Goal: Information Seeking & Learning: Learn about a topic

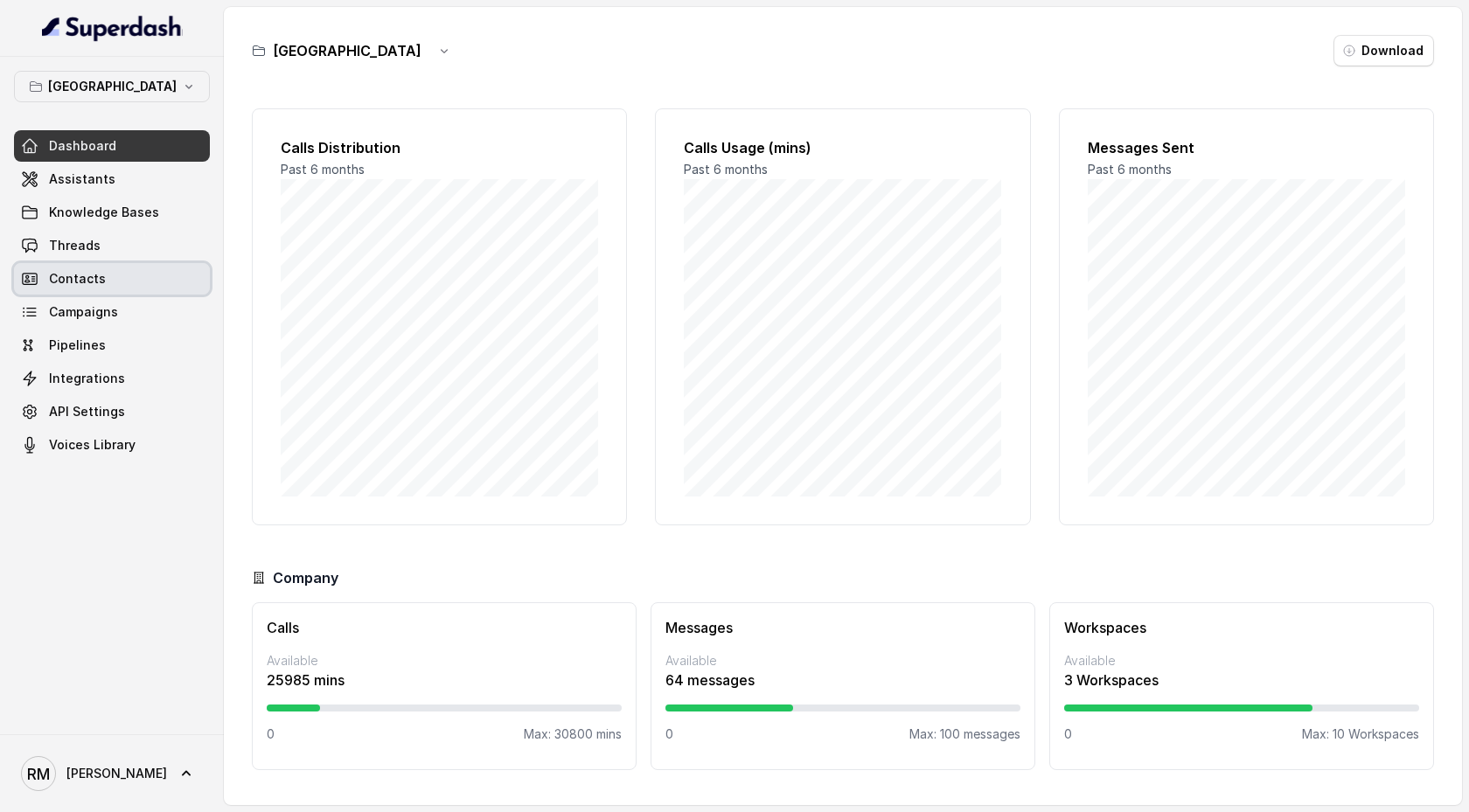
click at [127, 276] on link "Contacts" at bounding box center [112, 278] width 196 height 31
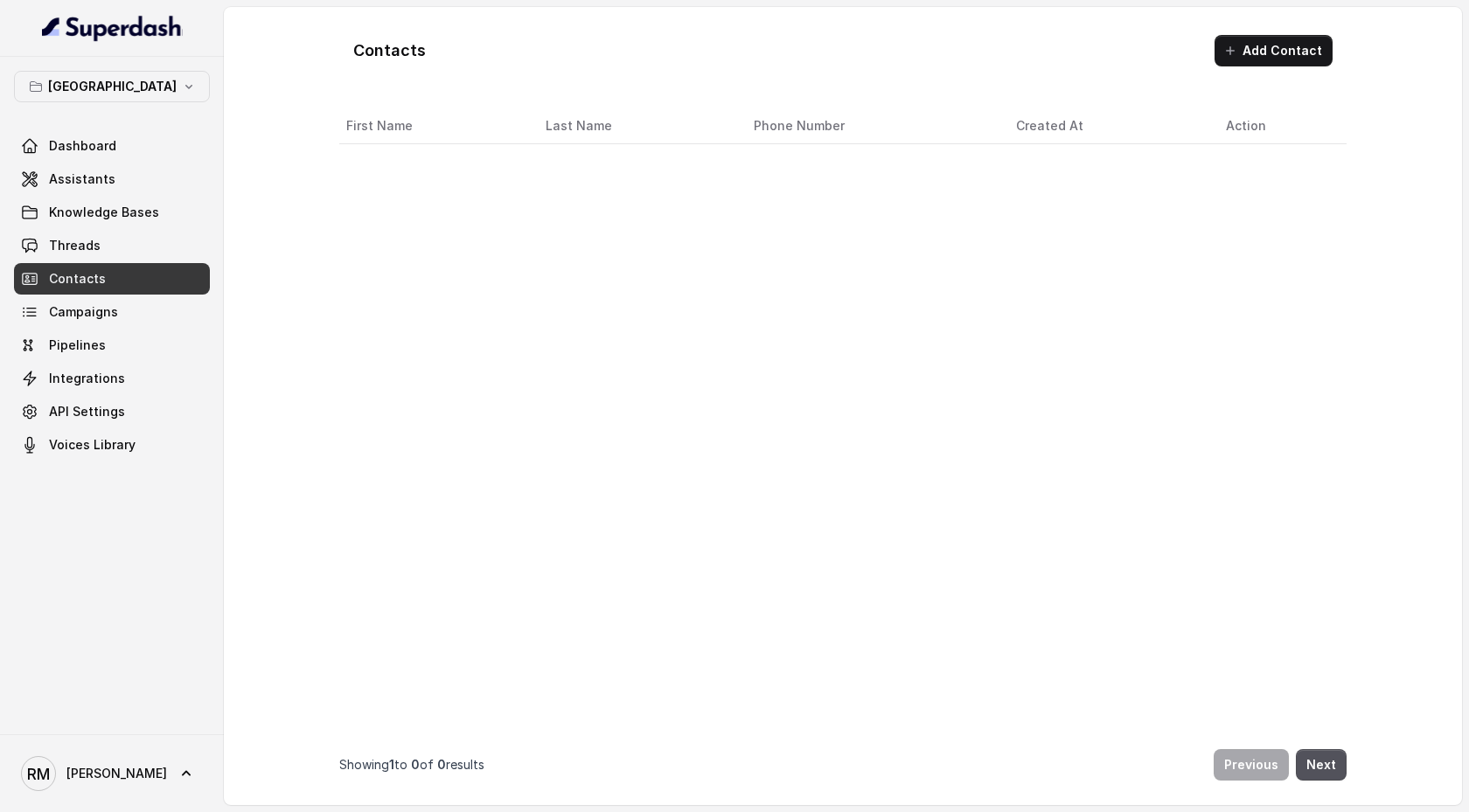
click at [127, 308] on link "Campaigns" at bounding box center [112, 312] width 196 height 31
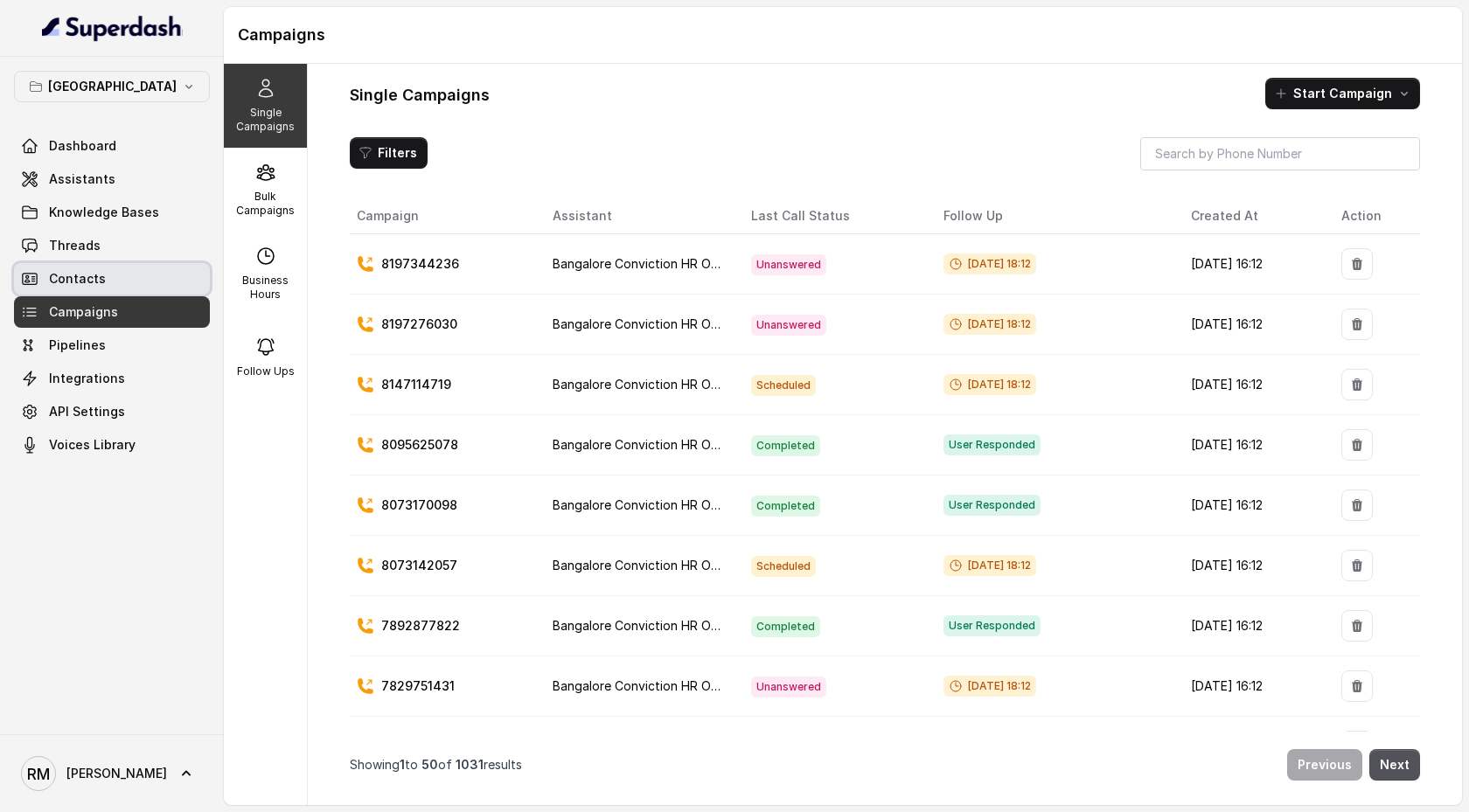
click at [131, 257] on link "Threads" at bounding box center [112, 245] width 196 height 31
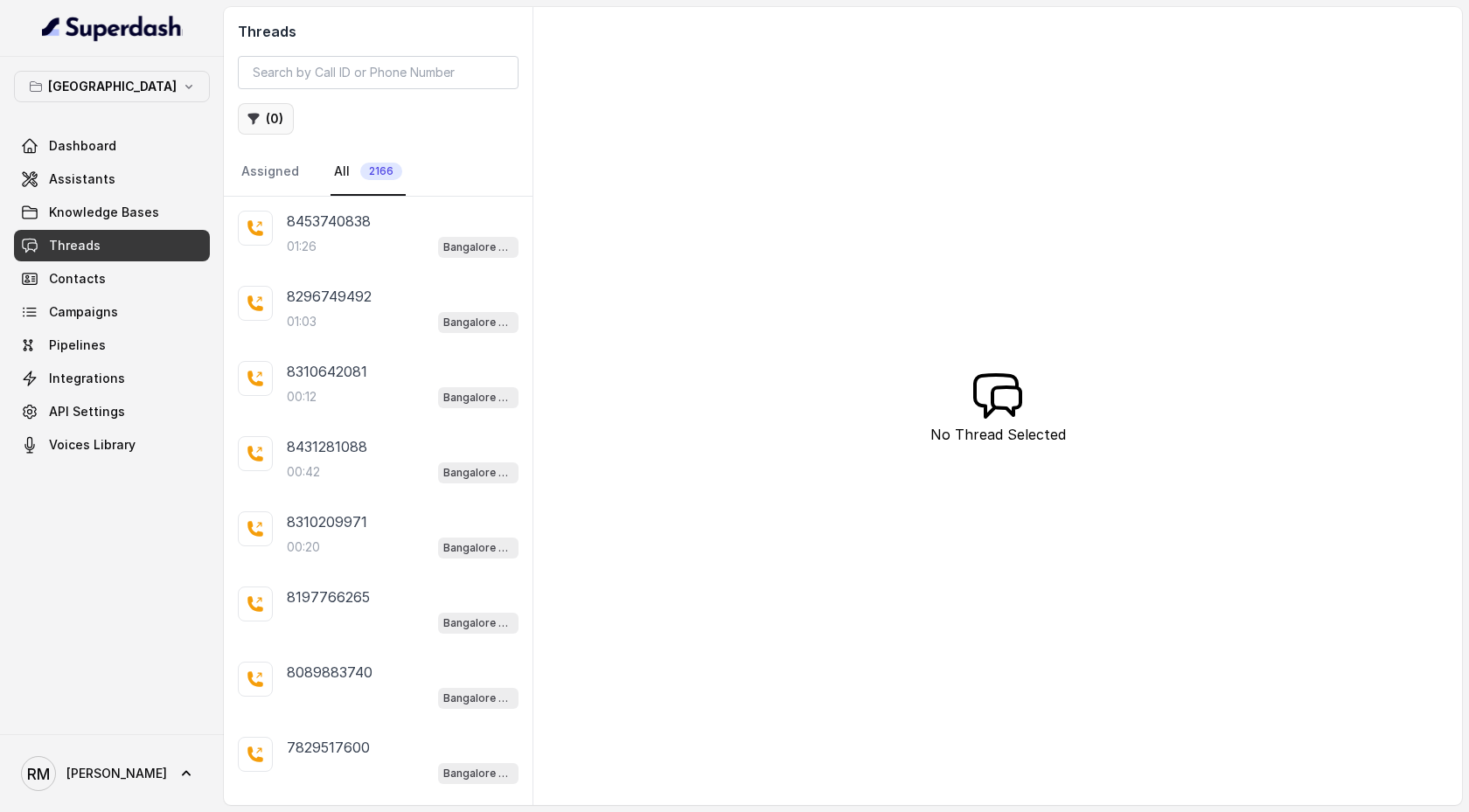
click at [278, 121] on button "( 0 )" at bounding box center [266, 119] width 56 height 31
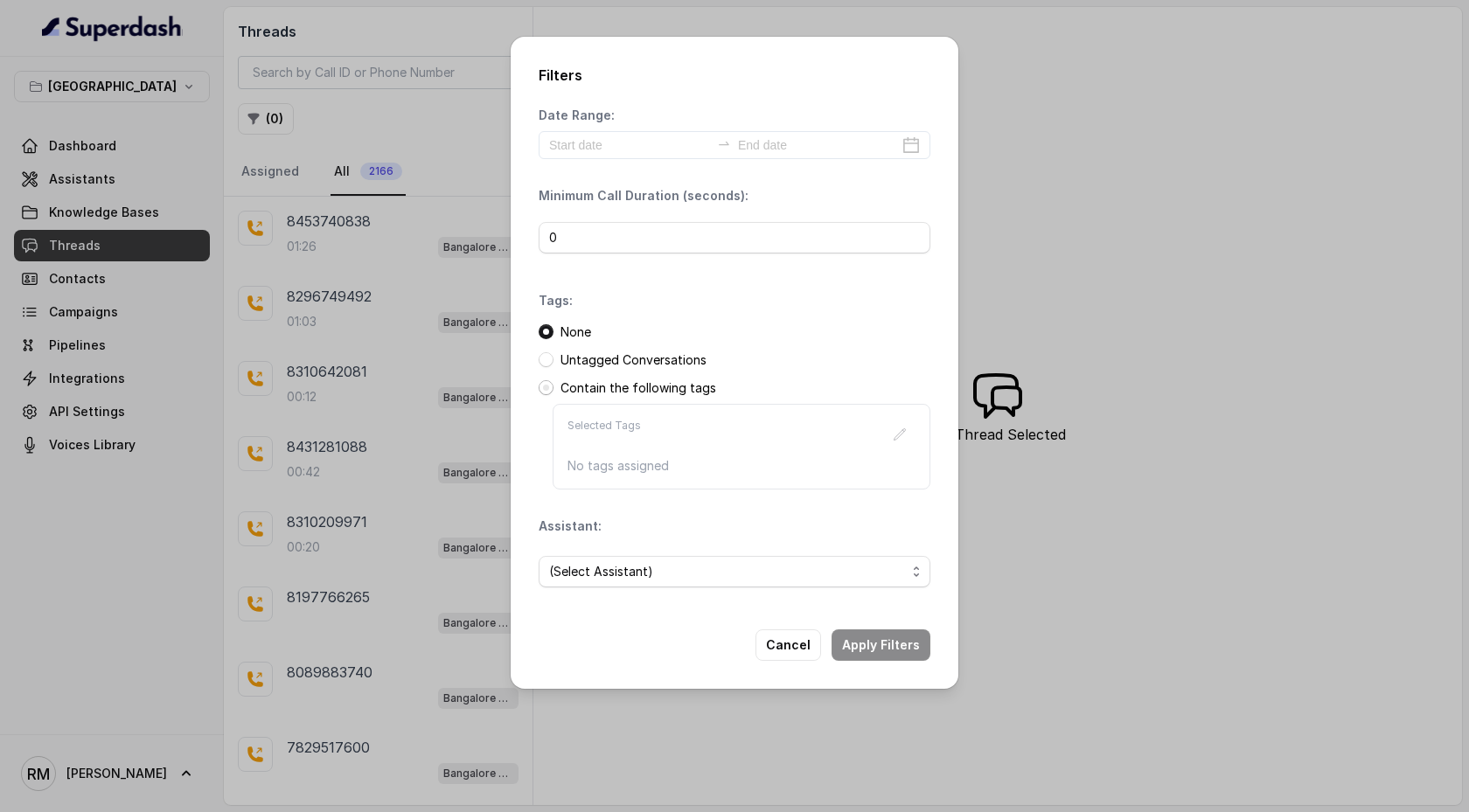
click at [548, 388] on span at bounding box center [546, 387] width 15 height 15
click at [906, 417] on icon "button" at bounding box center [899, 434] width 14 height 14
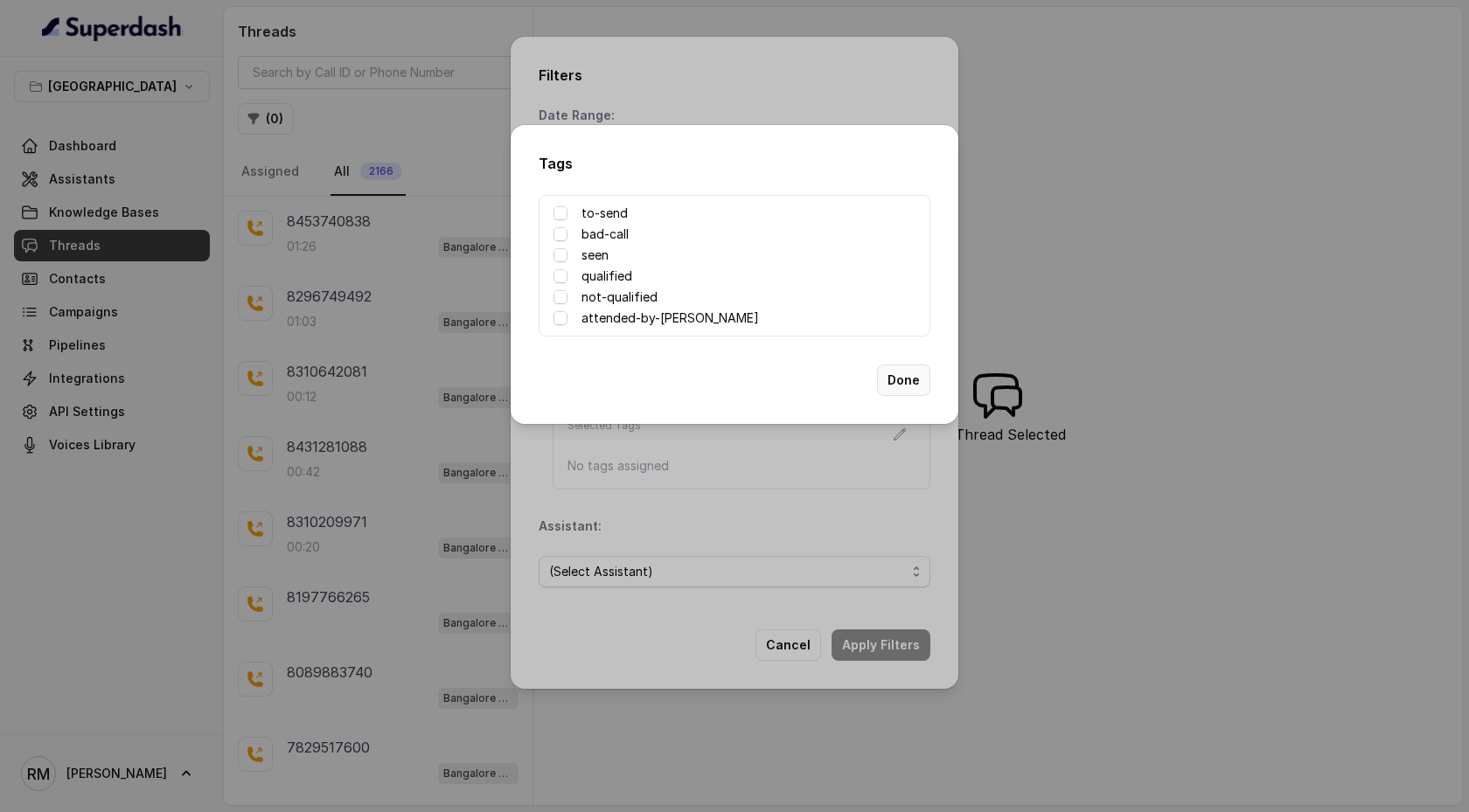
click at [898, 378] on button "Done" at bounding box center [904, 380] width 53 height 31
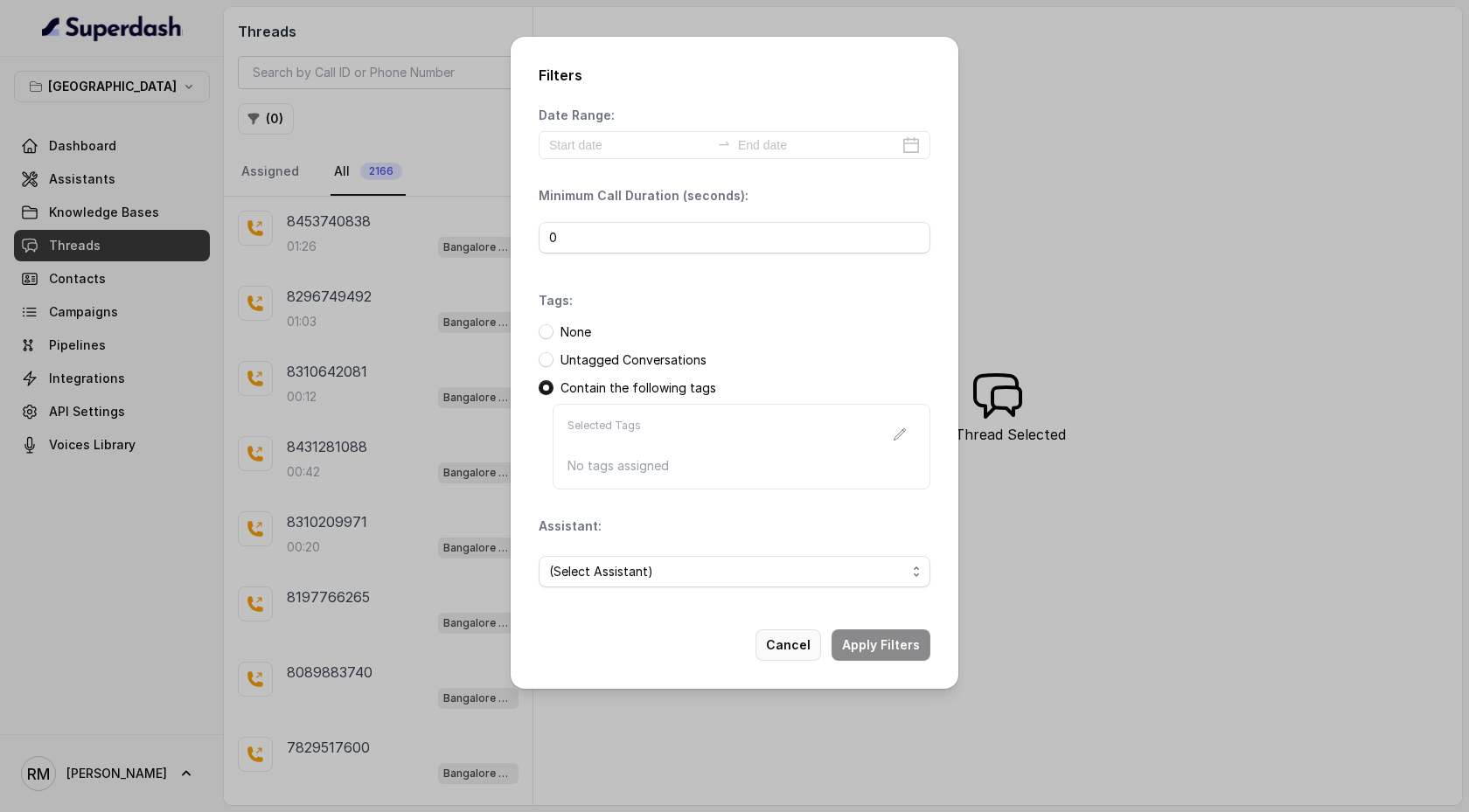
click at [803, 417] on button "Cancel" at bounding box center [789, 645] width 66 height 31
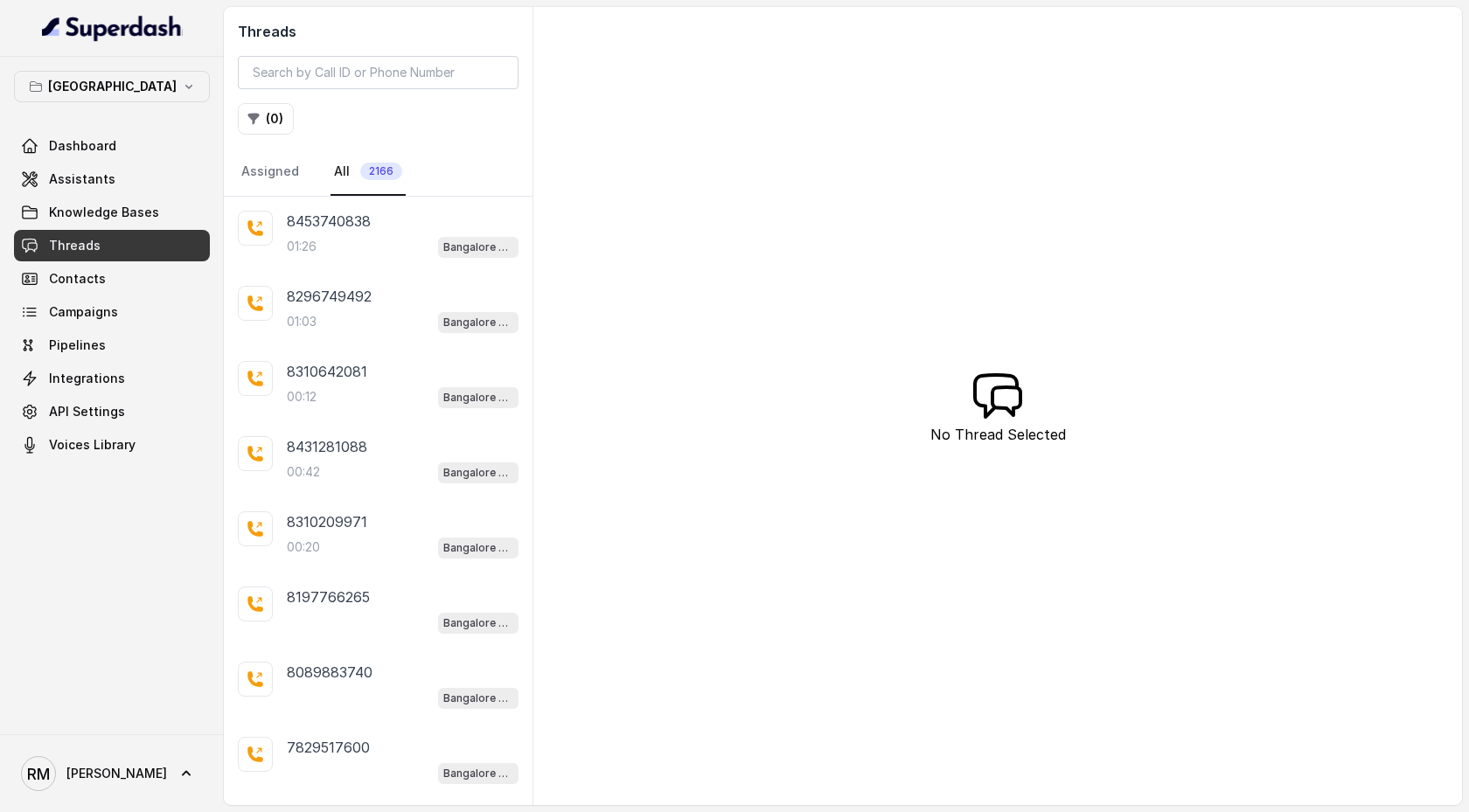
click at [148, 68] on div "Bangalore Dashboard Assistants Knowledge Bases Threads Contacts Campaigns Pipel…" at bounding box center [112, 395] width 223 height 677
click at [182, 86] on icon "button" at bounding box center [189, 86] width 14 height 14
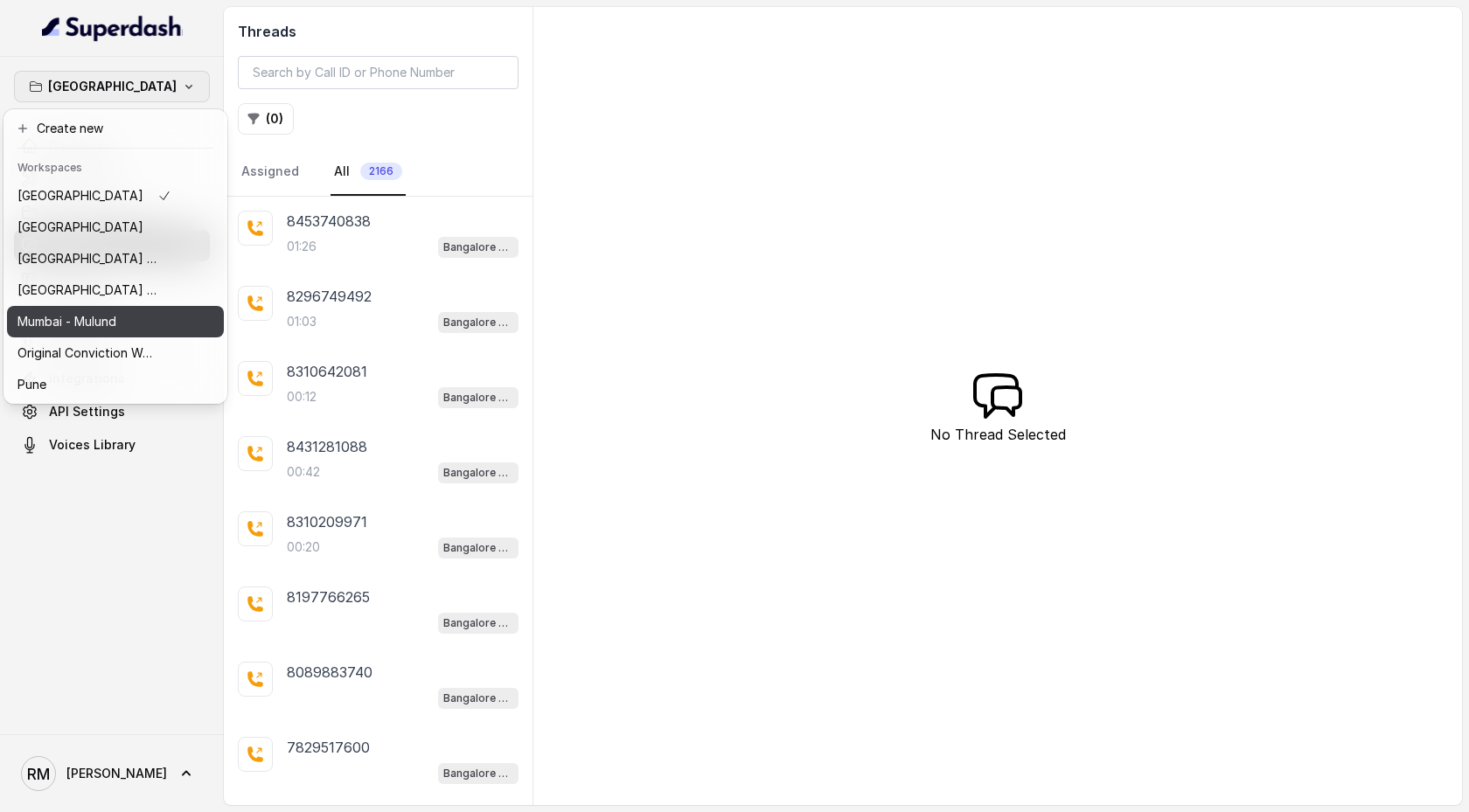
click at [142, 320] on div "Mumbai - Mulund" at bounding box center [94, 321] width 154 height 21
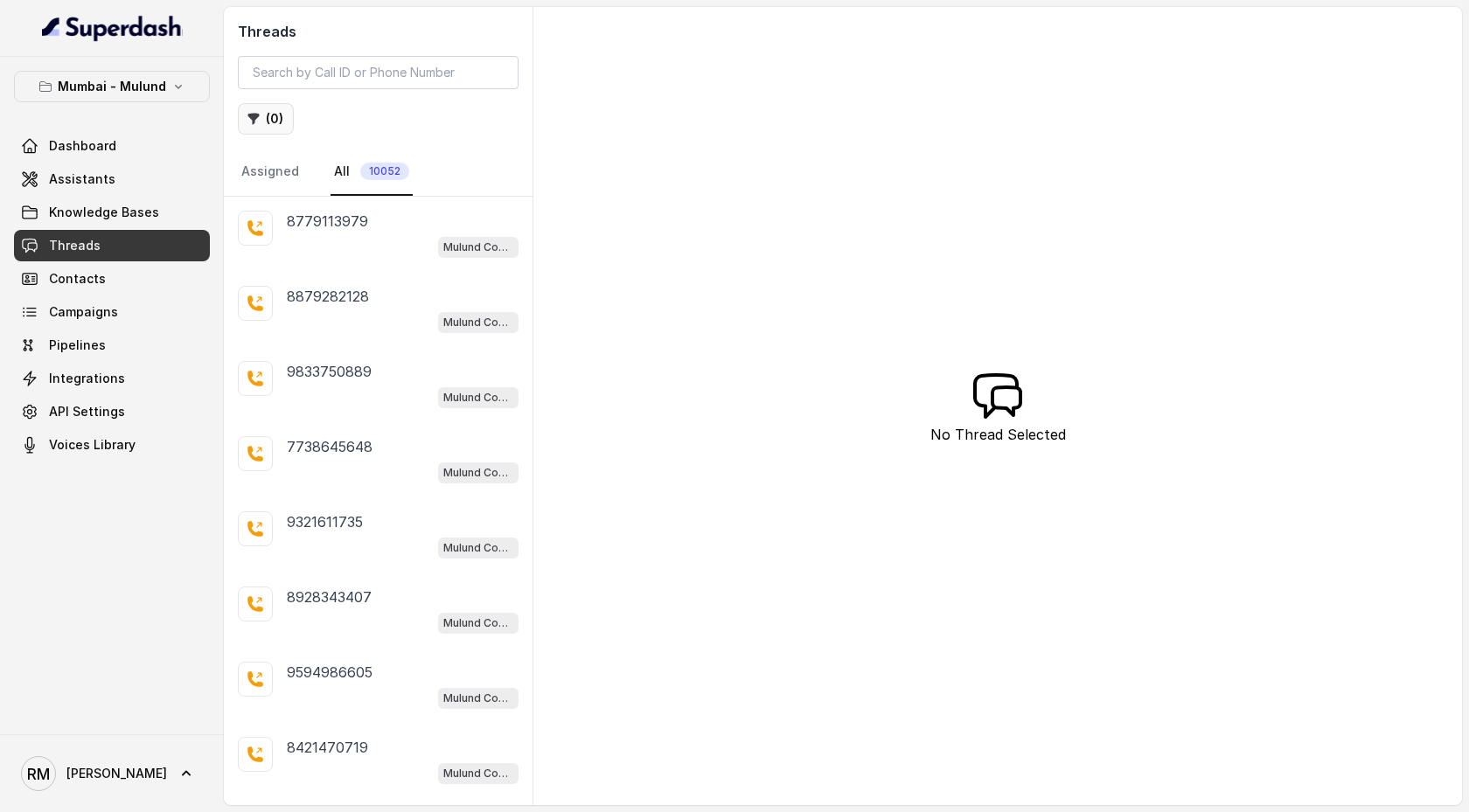
click at [276, 120] on button "( 0 )" at bounding box center [266, 119] width 56 height 31
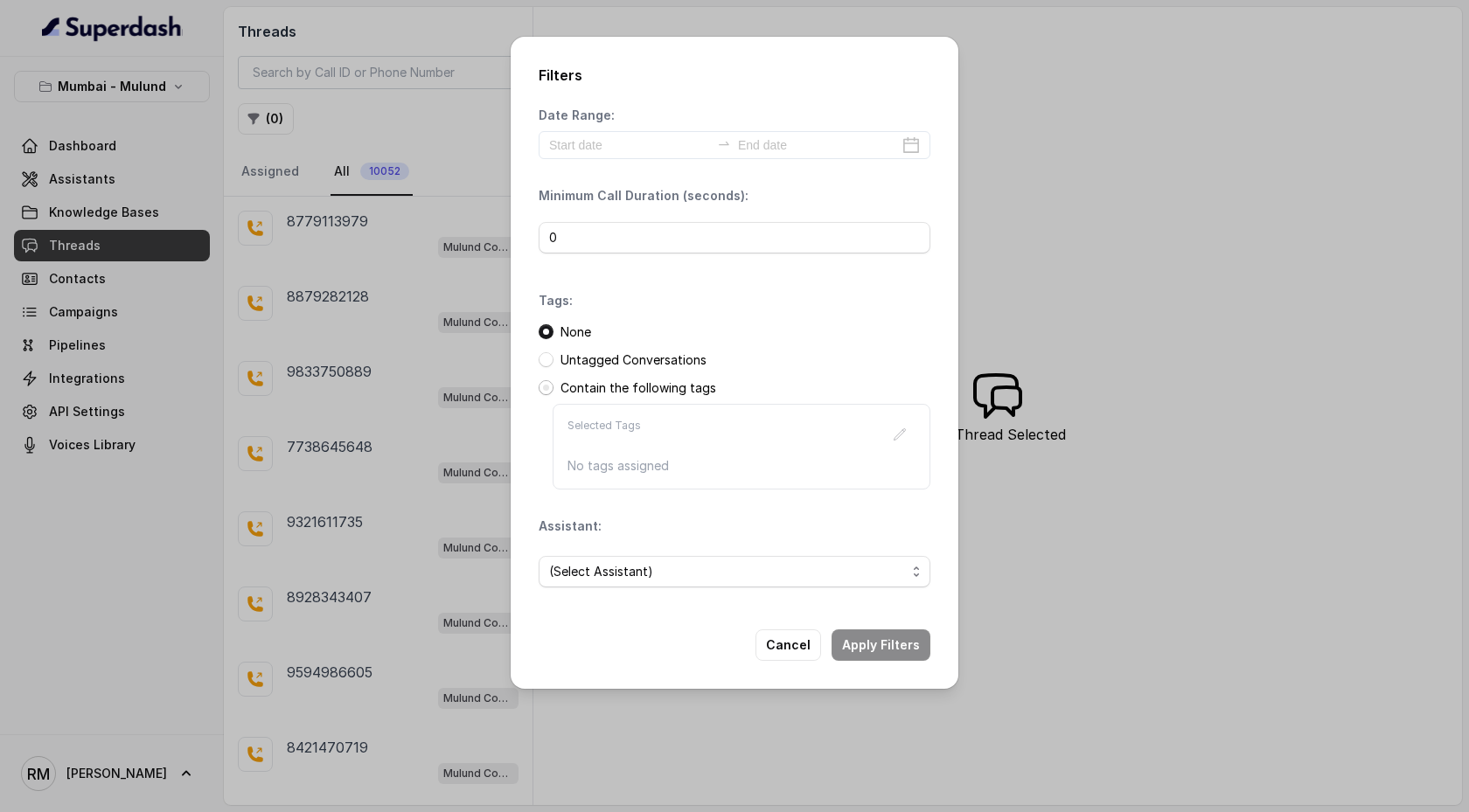
click at [545, 388] on span at bounding box center [546, 387] width 15 height 15
click at [895, 417] on icon "button" at bounding box center [899, 434] width 14 height 14
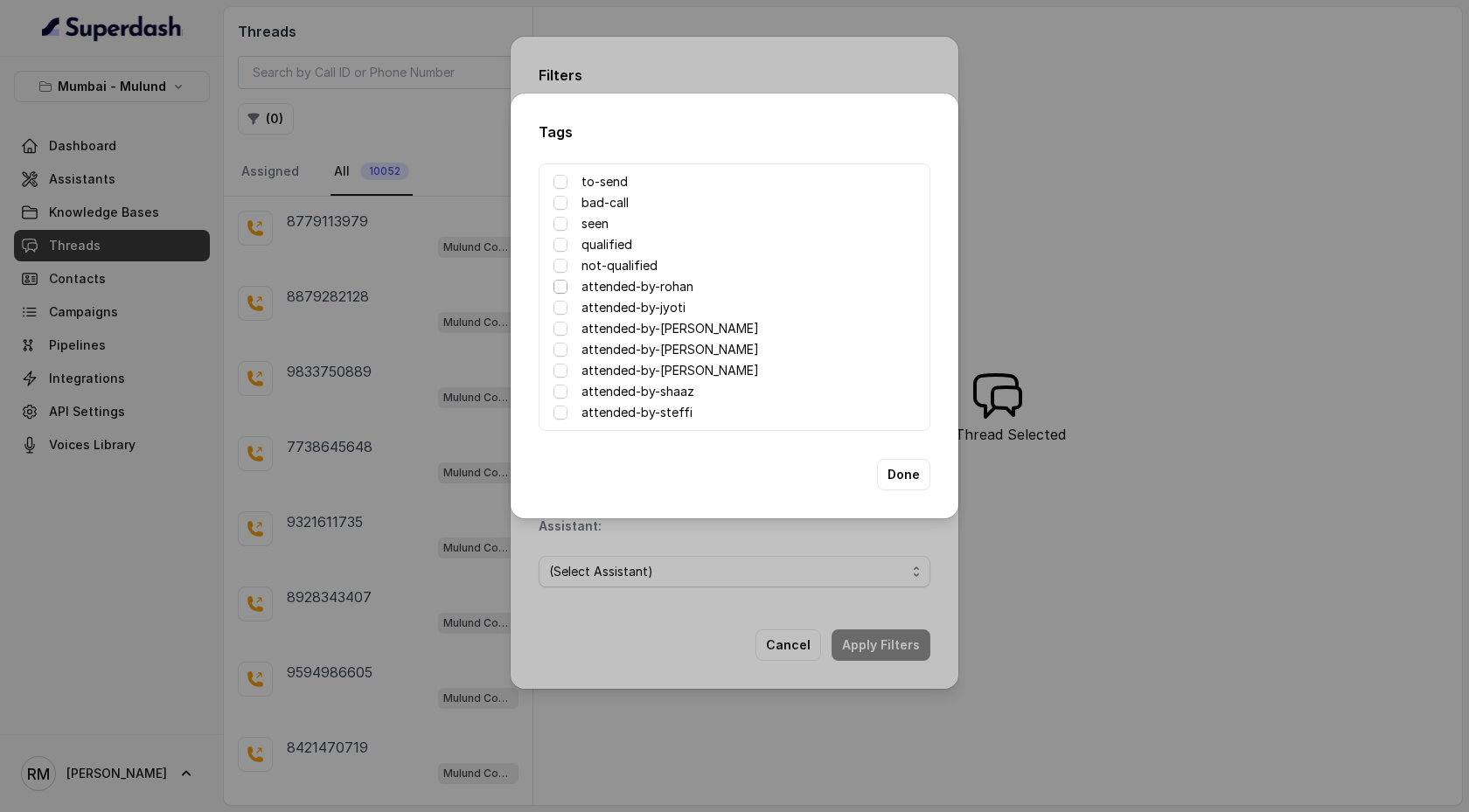
click at [556, 287] on span at bounding box center [560, 287] width 14 height 14
click at [558, 305] on span at bounding box center [560, 307] width 14 height 14
click at [559, 335] on span at bounding box center [560, 328] width 14 height 14
click at [559, 352] on span at bounding box center [560, 349] width 14 height 14
click at [559, 372] on span at bounding box center [560, 370] width 14 height 14
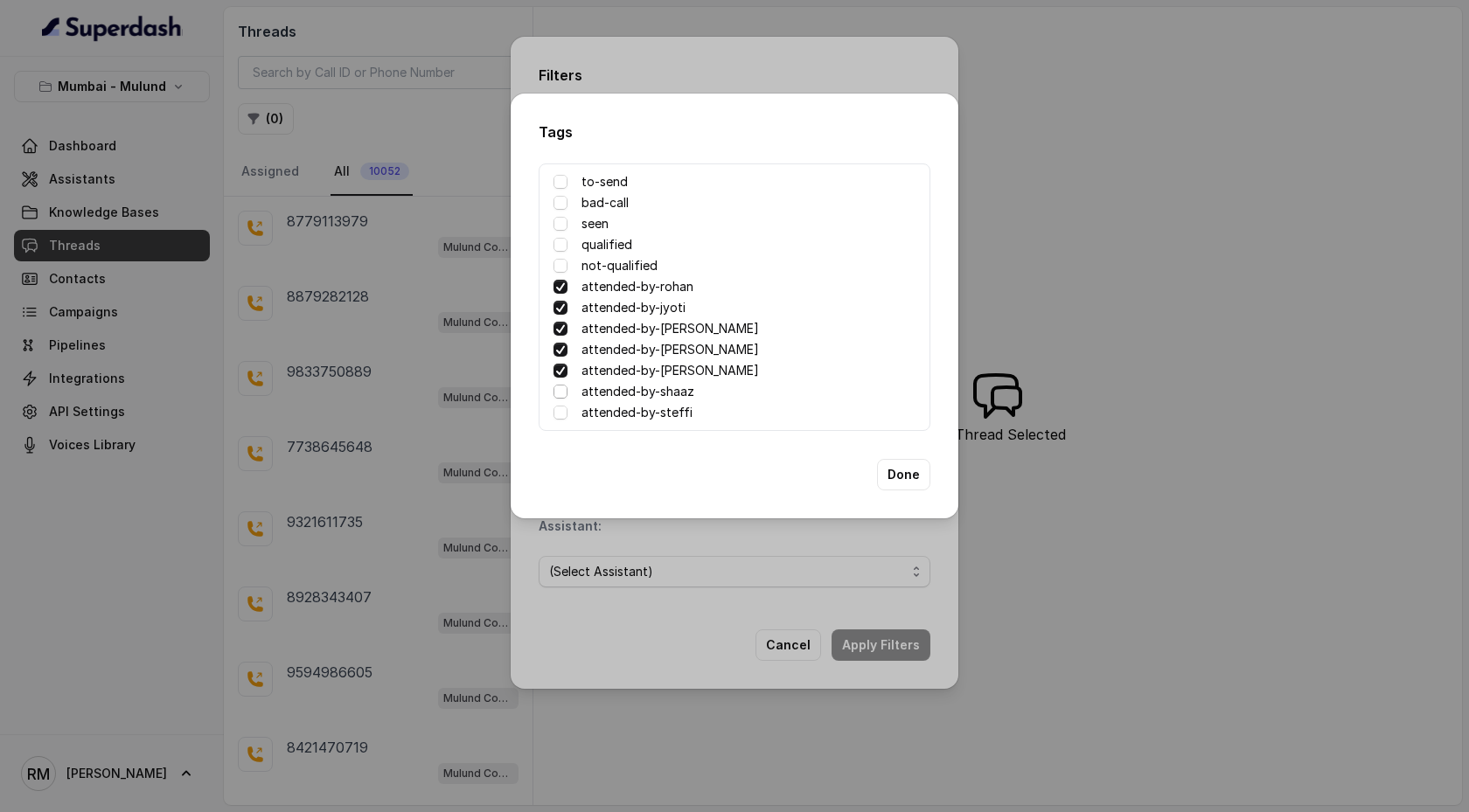
click at [560, 397] on span at bounding box center [560, 391] width 14 height 14
click at [560, 406] on span at bounding box center [560, 412] width 14 height 14
click at [928, 417] on button "Done" at bounding box center [904, 474] width 53 height 31
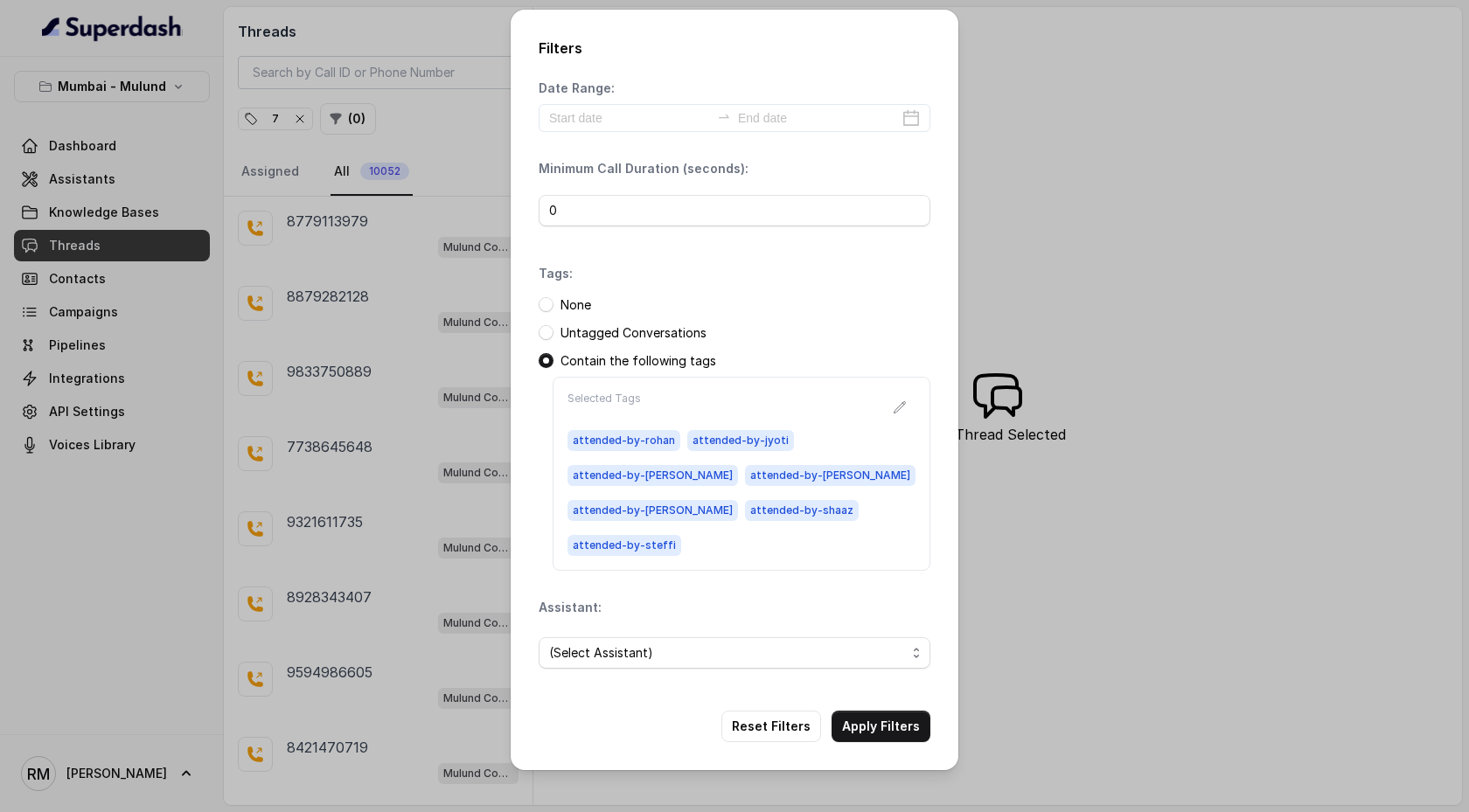
click at [902, 417] on button "Apply Filters" at bounding box center [881, 726] width 99 height 31
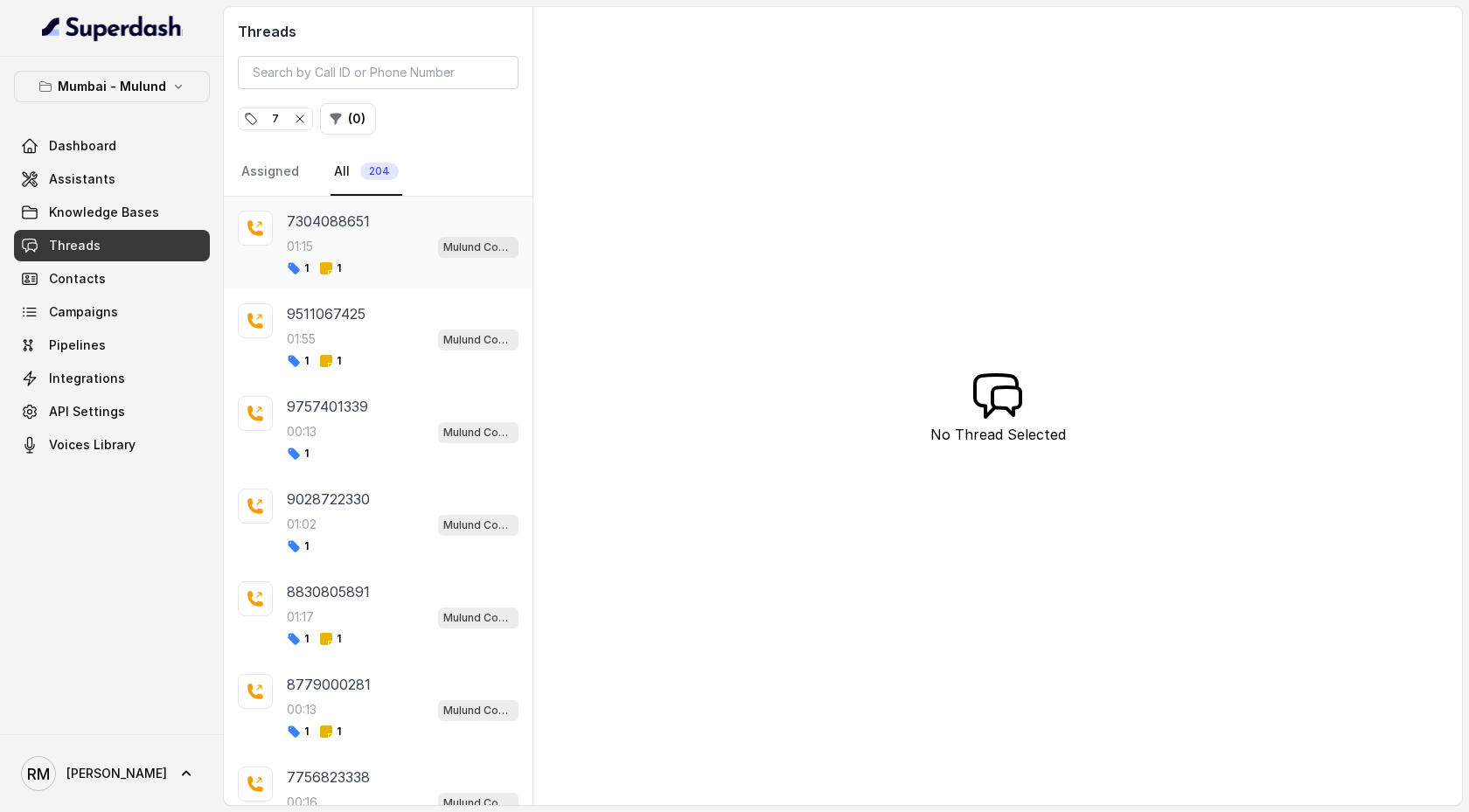
click at [387, 266] on div "1 1" at bounding box center [402, 268] width 232 height 14
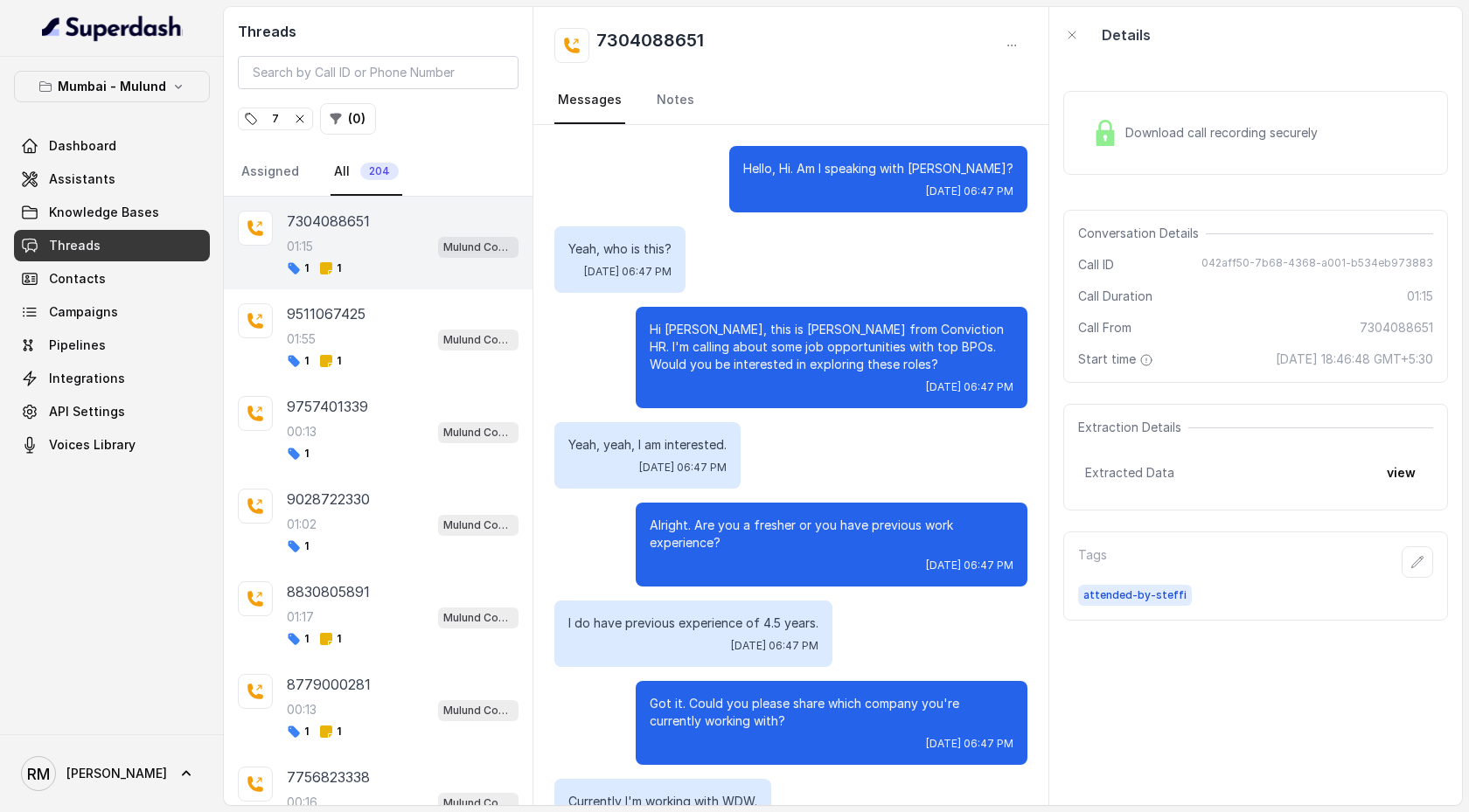
scroll to position [980, 0]
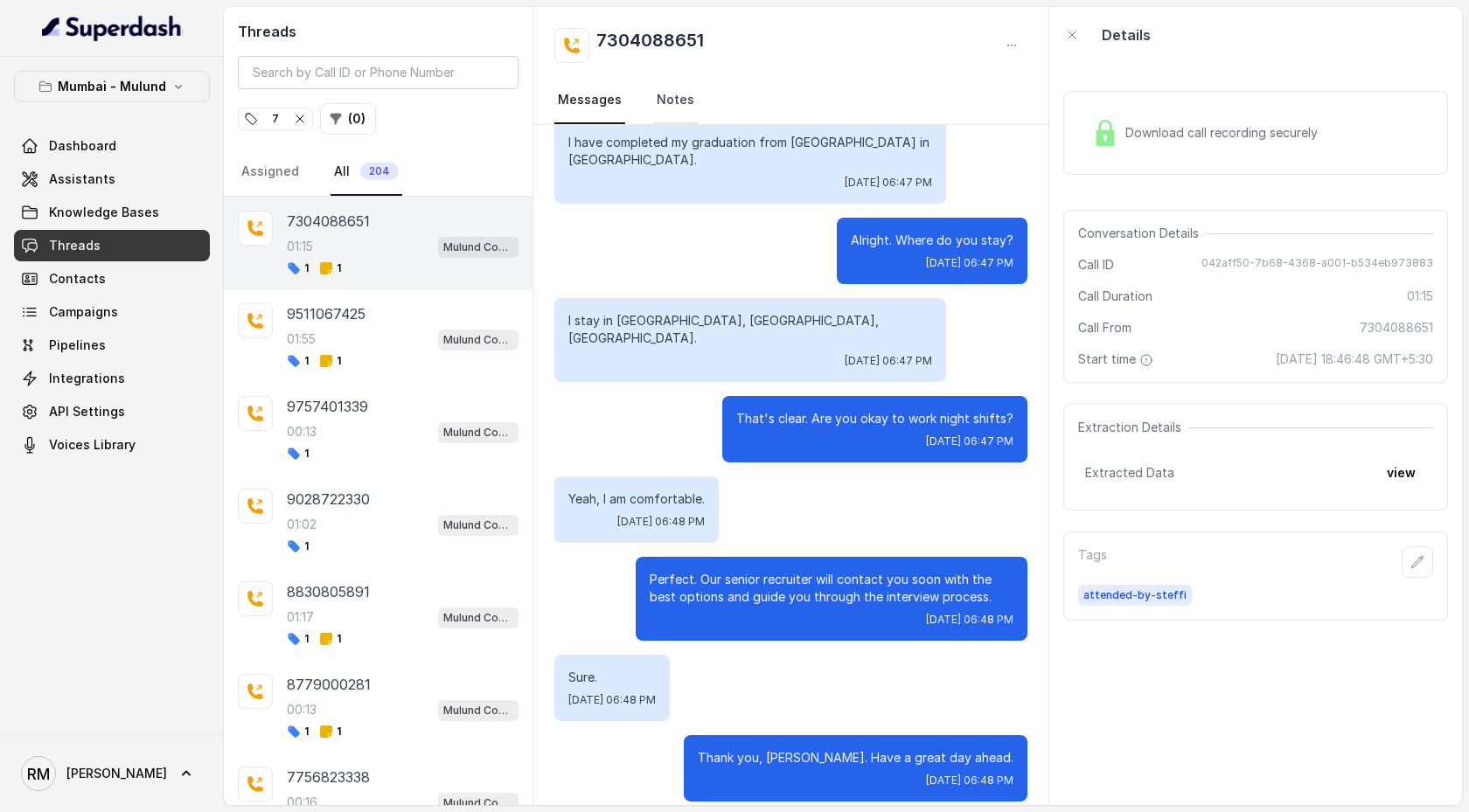
click at [680, 95] on link "Notes" at bounding box center [675, 101] width 45 height 48
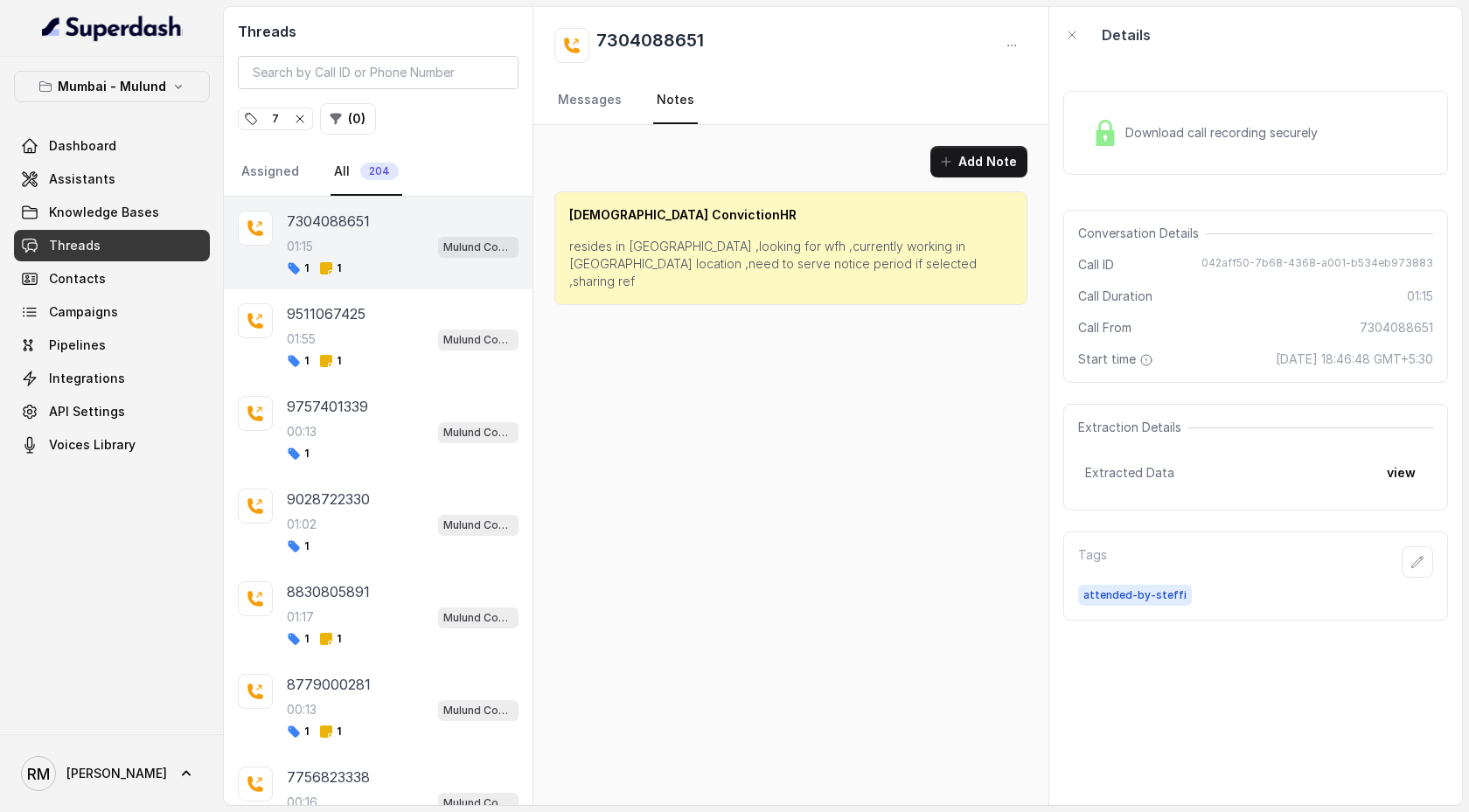
scroll to position [0, 0]
click at [412, 328] on div "01:55 Mulund Conviction HR Outbound Assistant" at bounding box center [402, 339] width 232 height 23
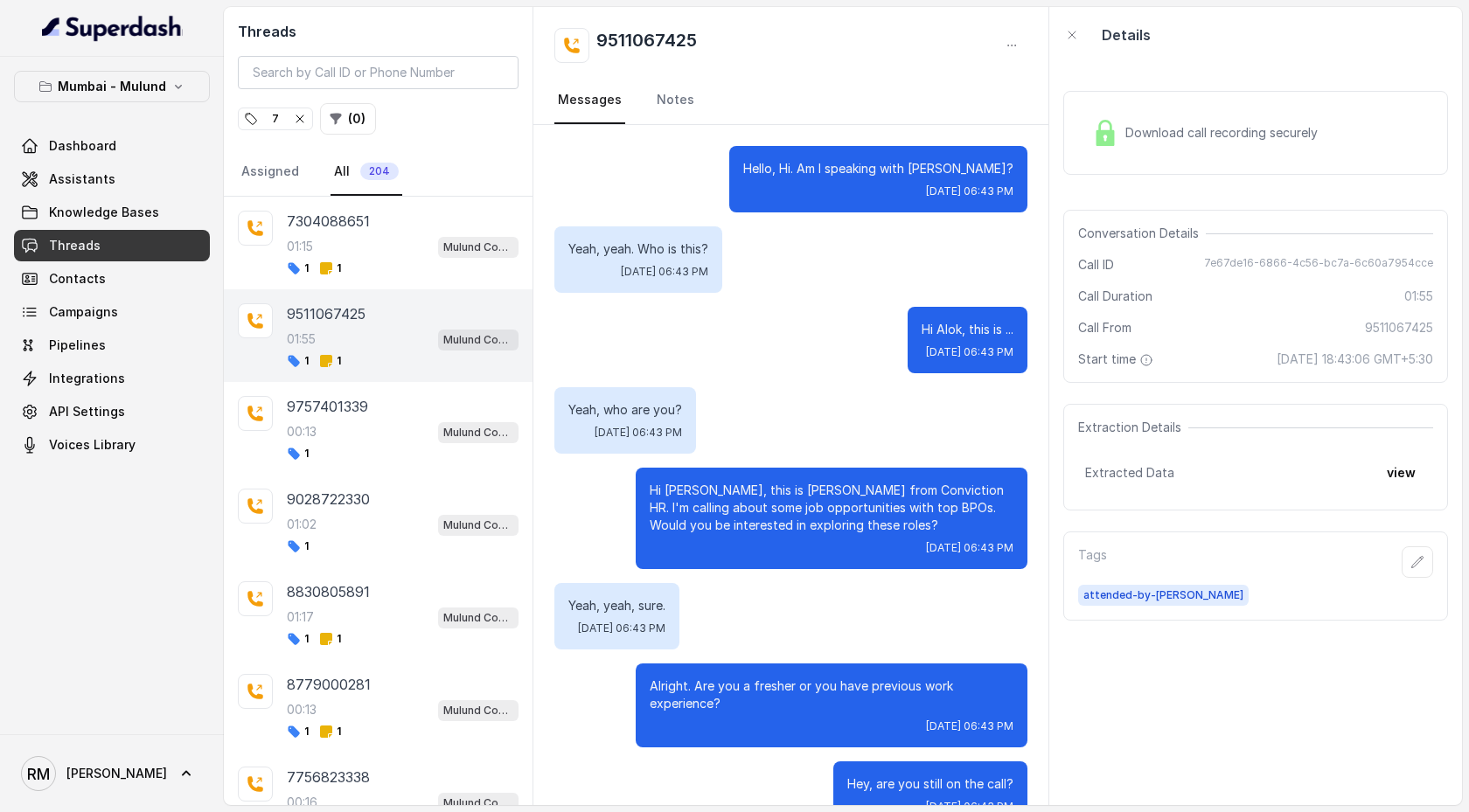
scroll to position [1526, 0]
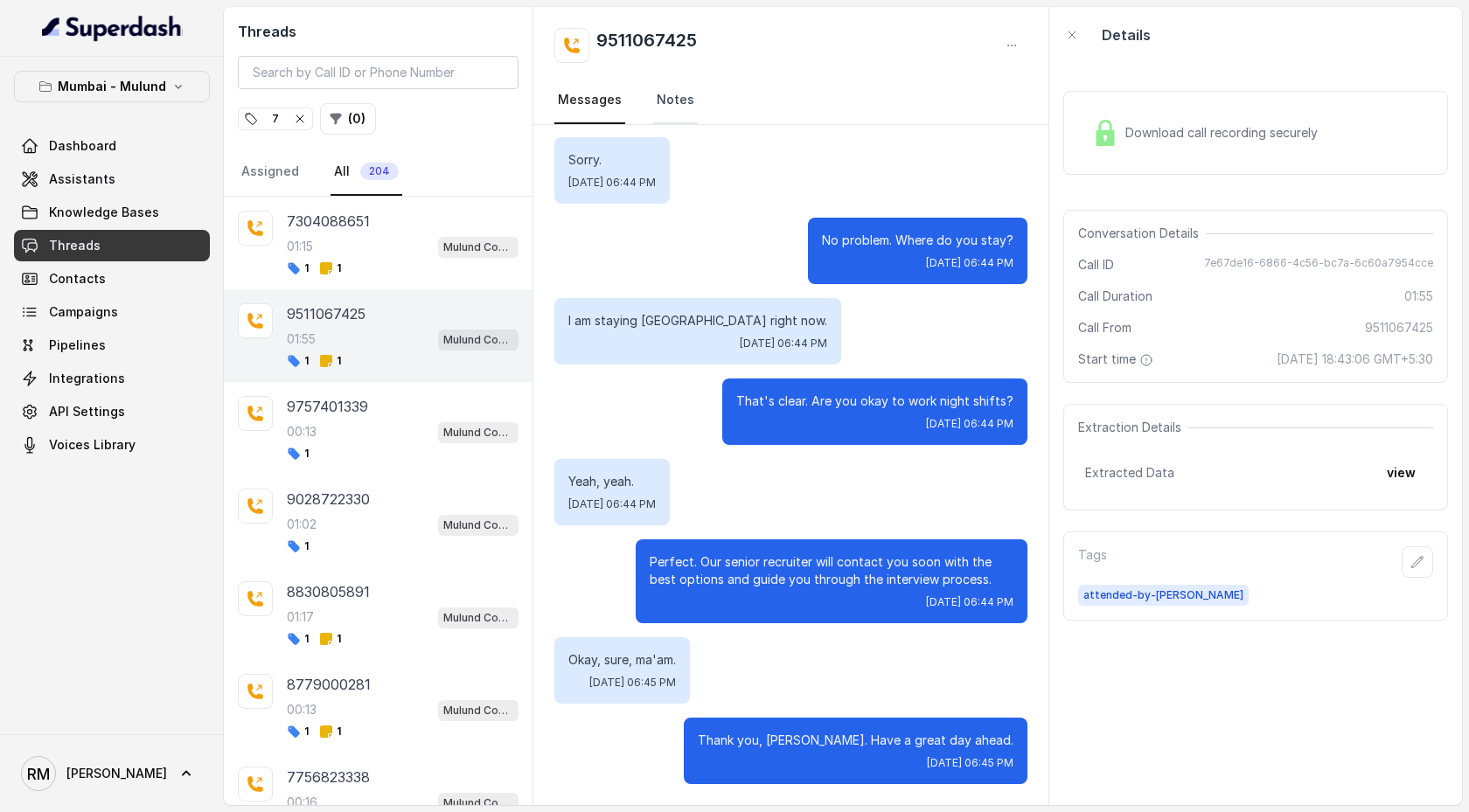
click at [679, 111] on link "Notes" at bounding box center [675, 101] width 45 height 48
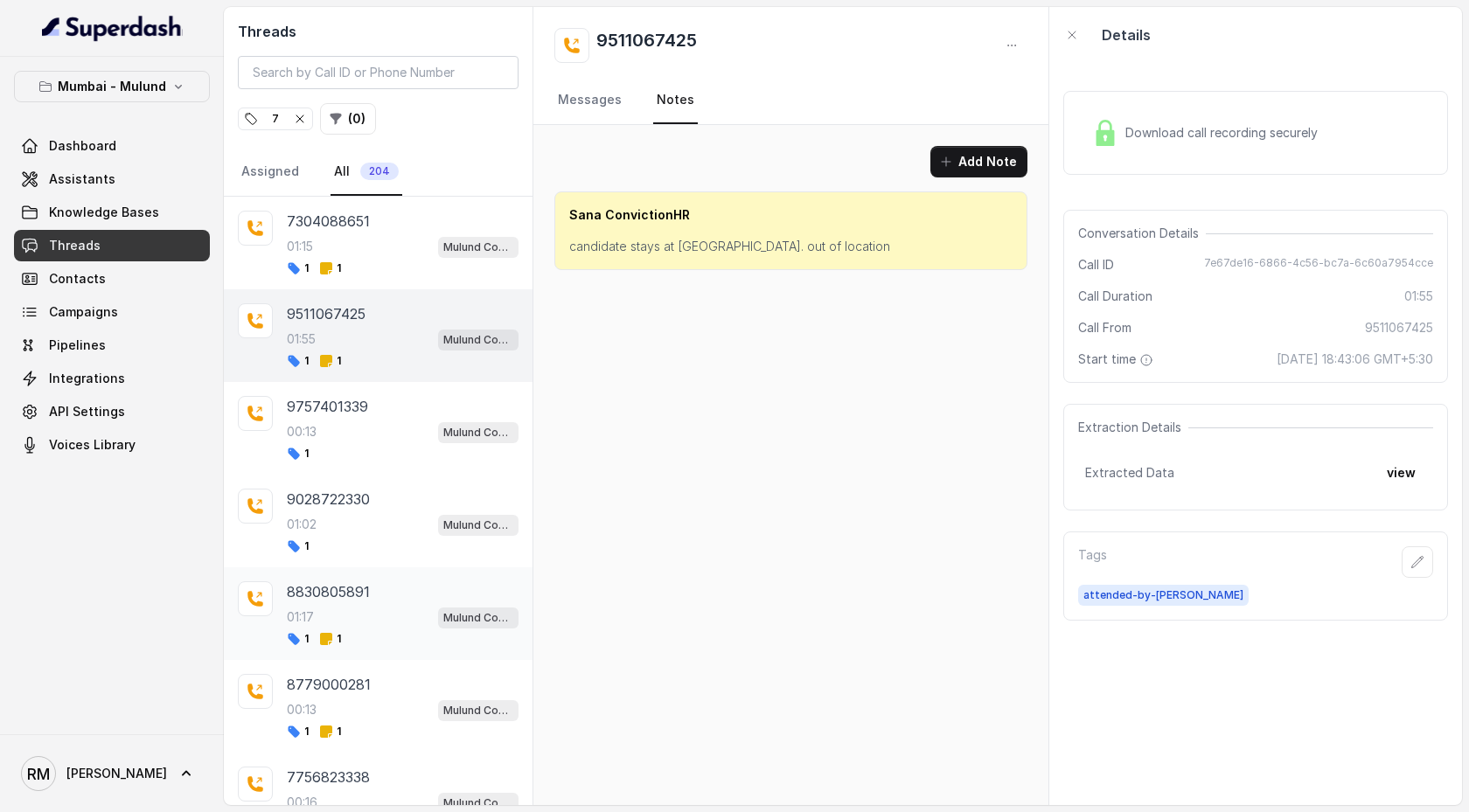
click at [384, 417] on div "1 1" at bounding box center [402, 638] width 232 height 14
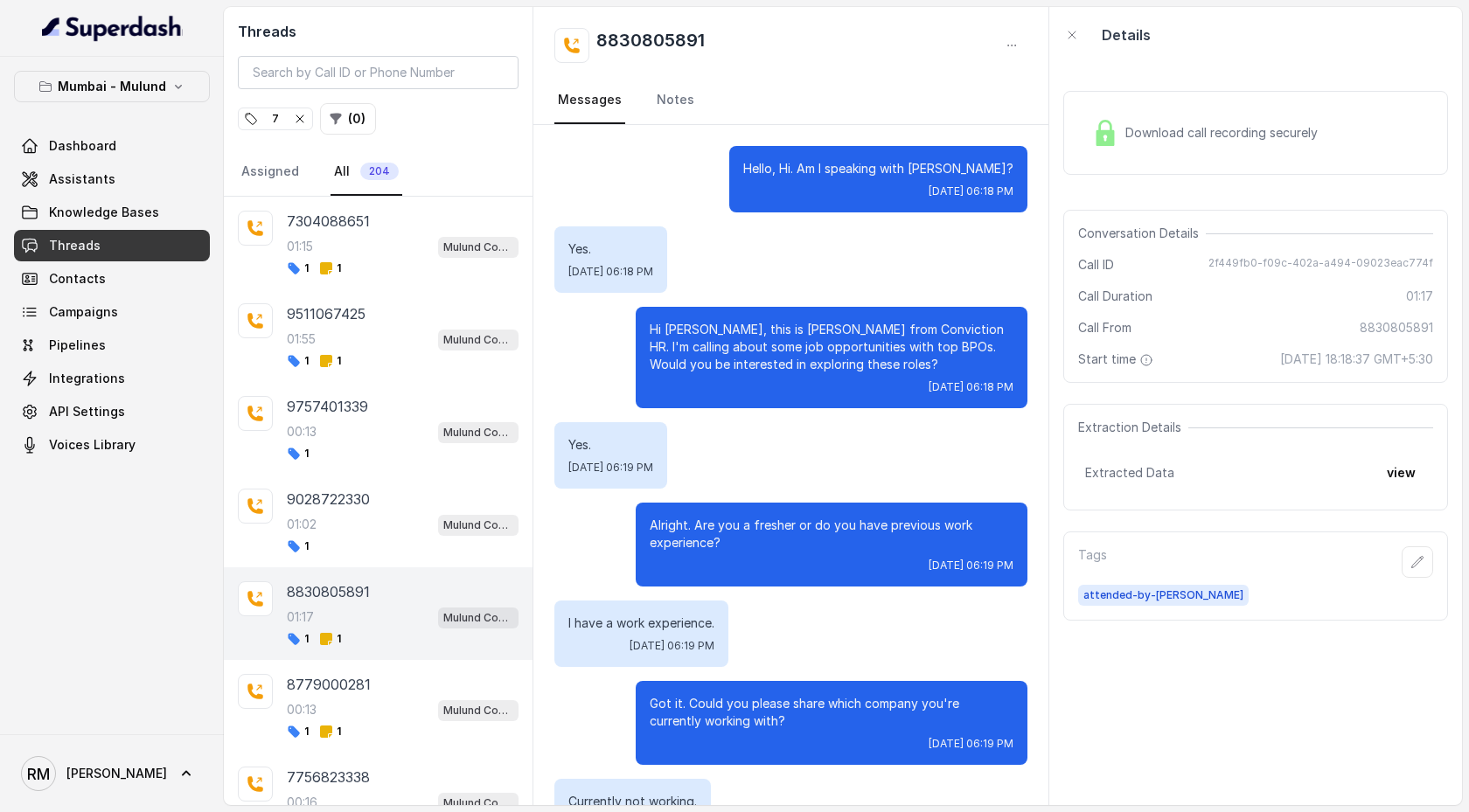
scroll to position [820, 0]
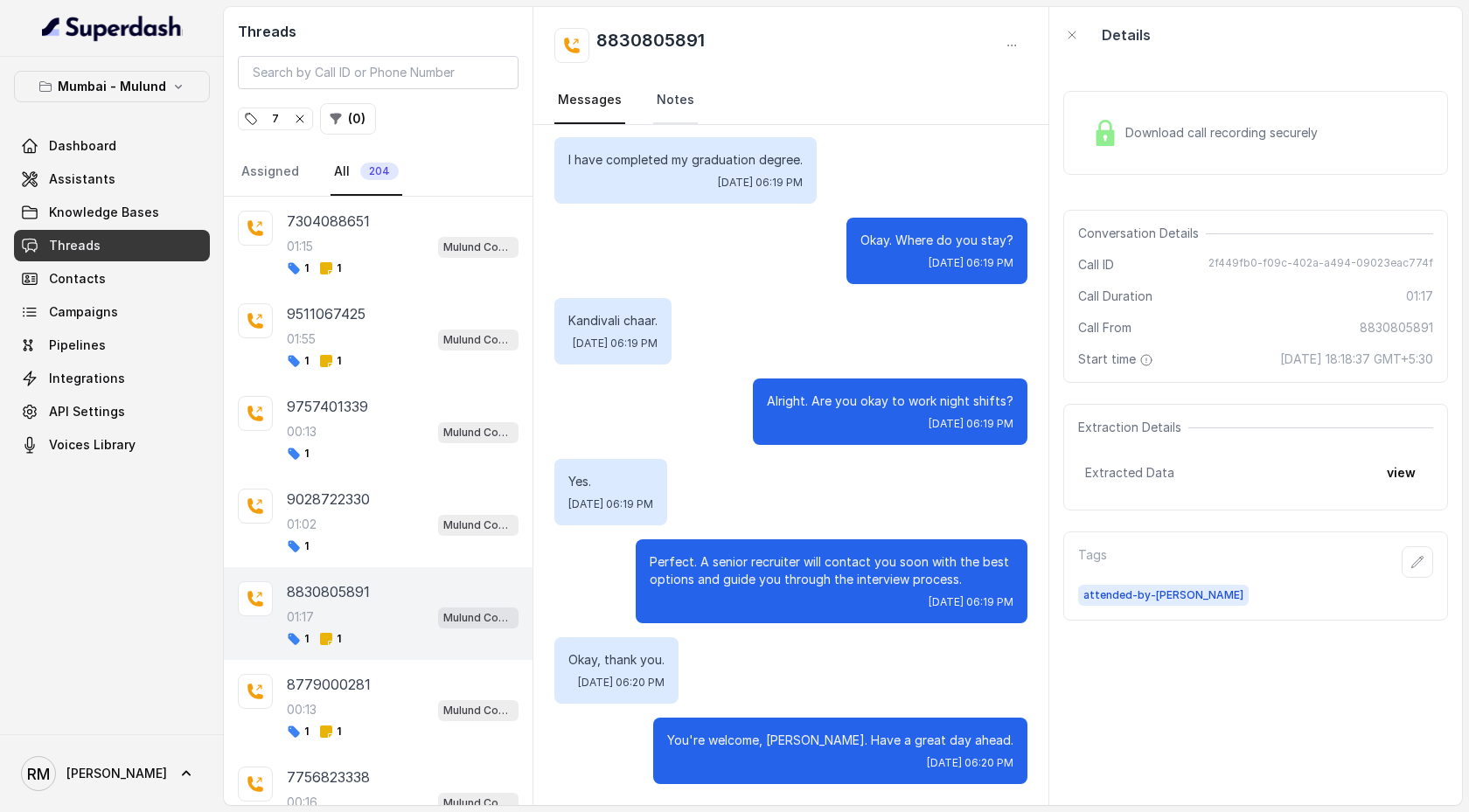
click at [670, 105] on link "Notes" at bounding box center [675, 101] width 45 height 48
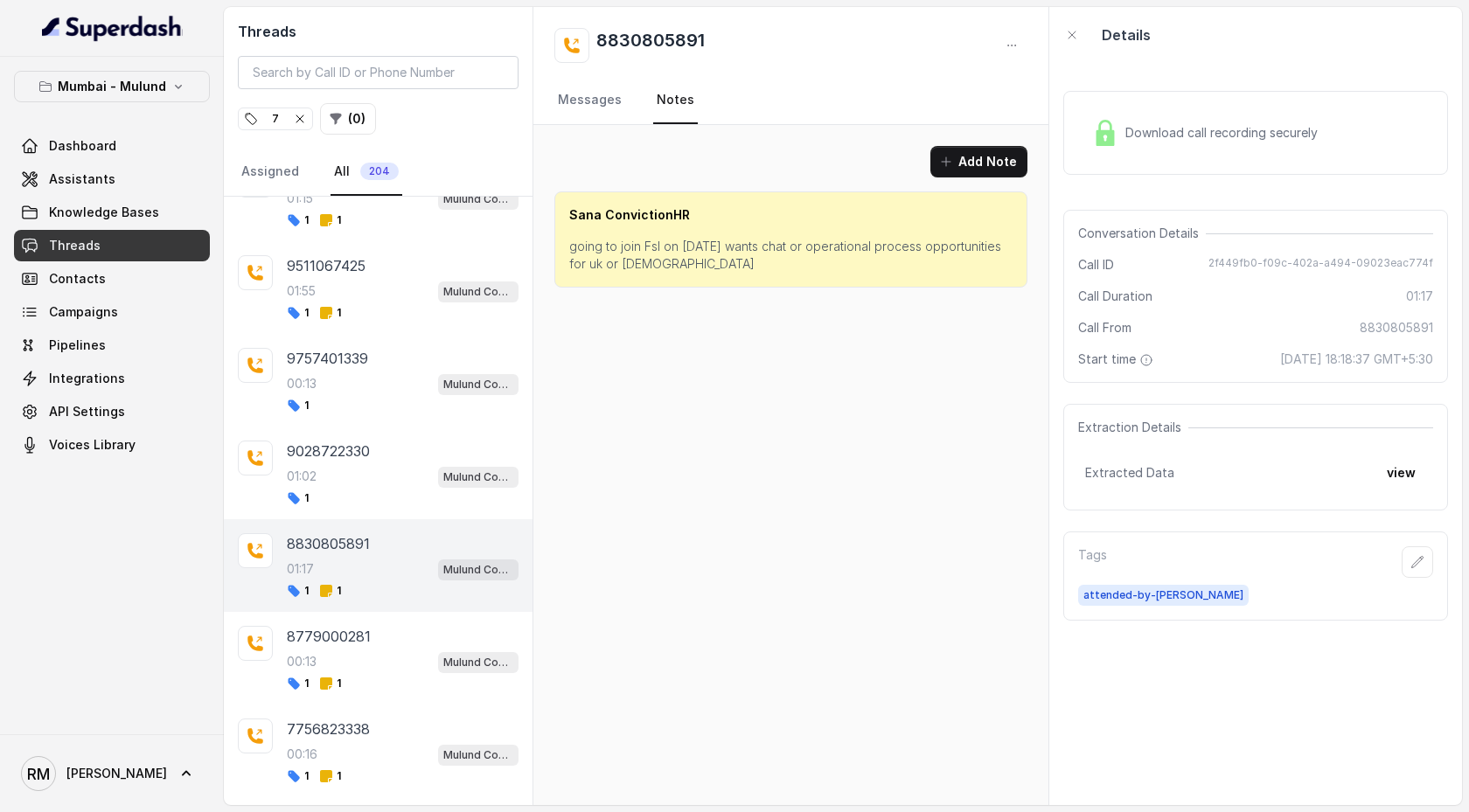
scroll to position [40, 0]
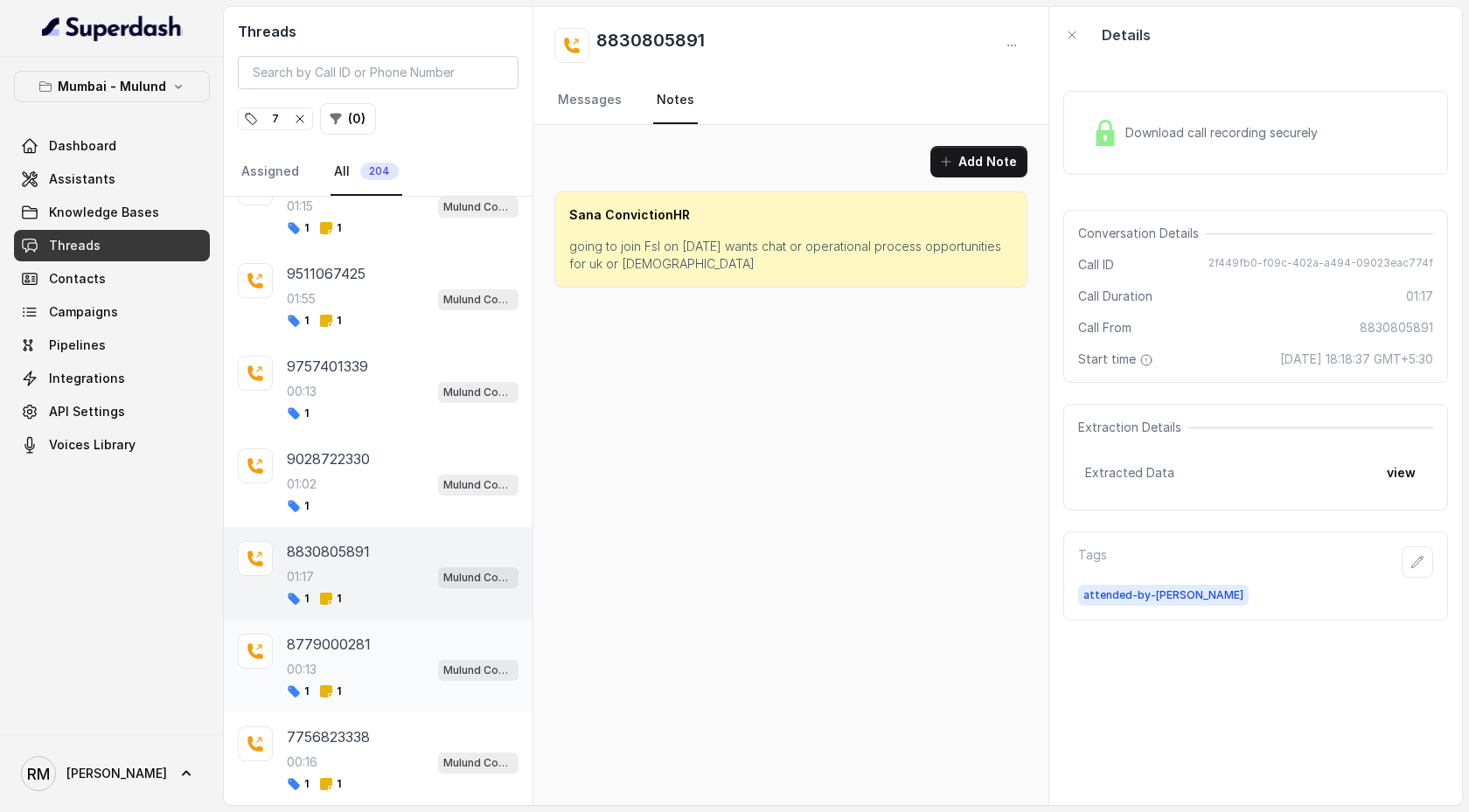
click at [394, 417] on div "00:13 Mulund Conviction HR Outbound Assistant" at bounding box center [402, 669] width 232 height 23
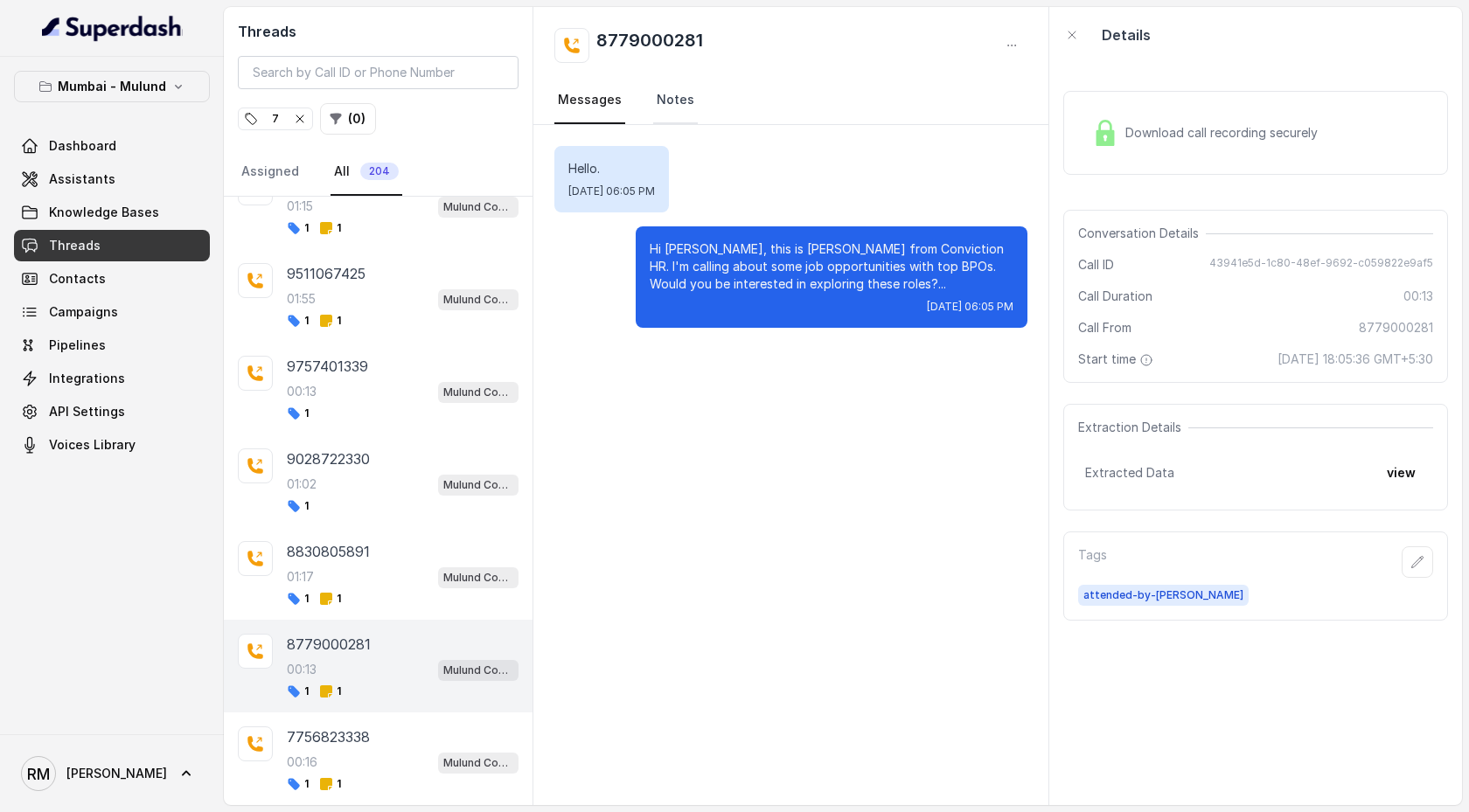
click at [671, 103] on link "Notes" at bounding box center [675, 101] width 45 height 48
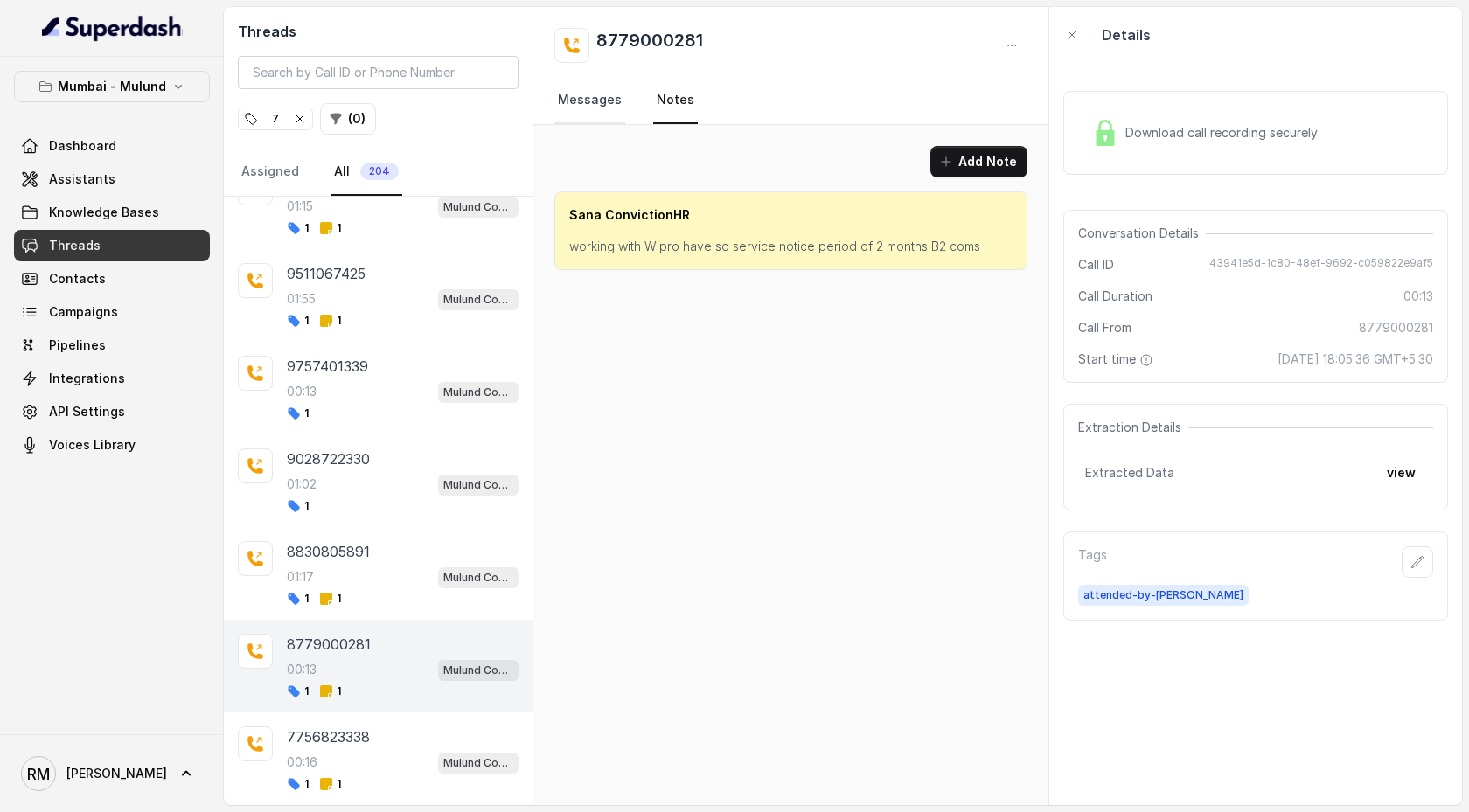
click at [611, 103] on link "Messages" at bounding box center [589, 101] width 71 height 48
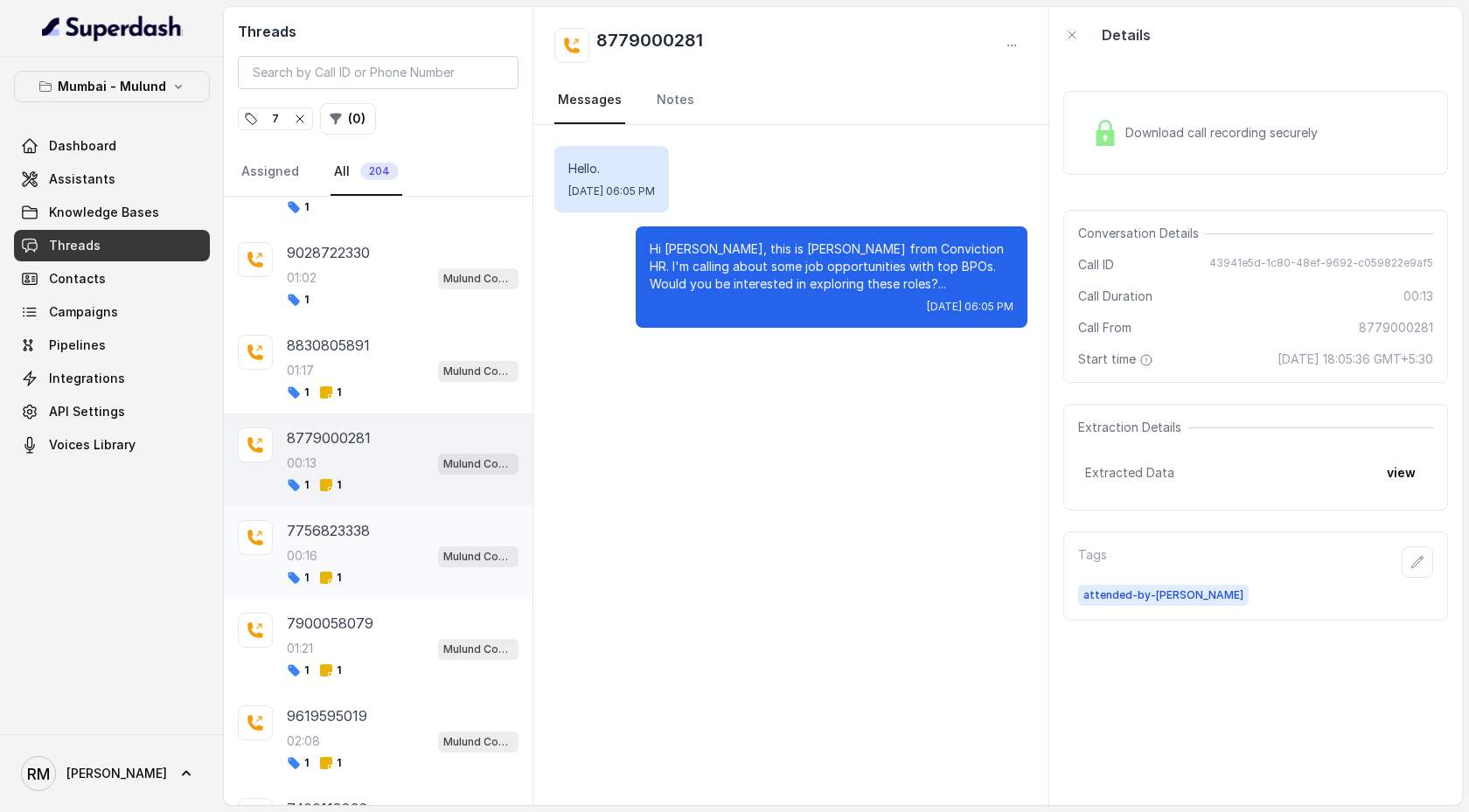
scroll to position [292, 0]
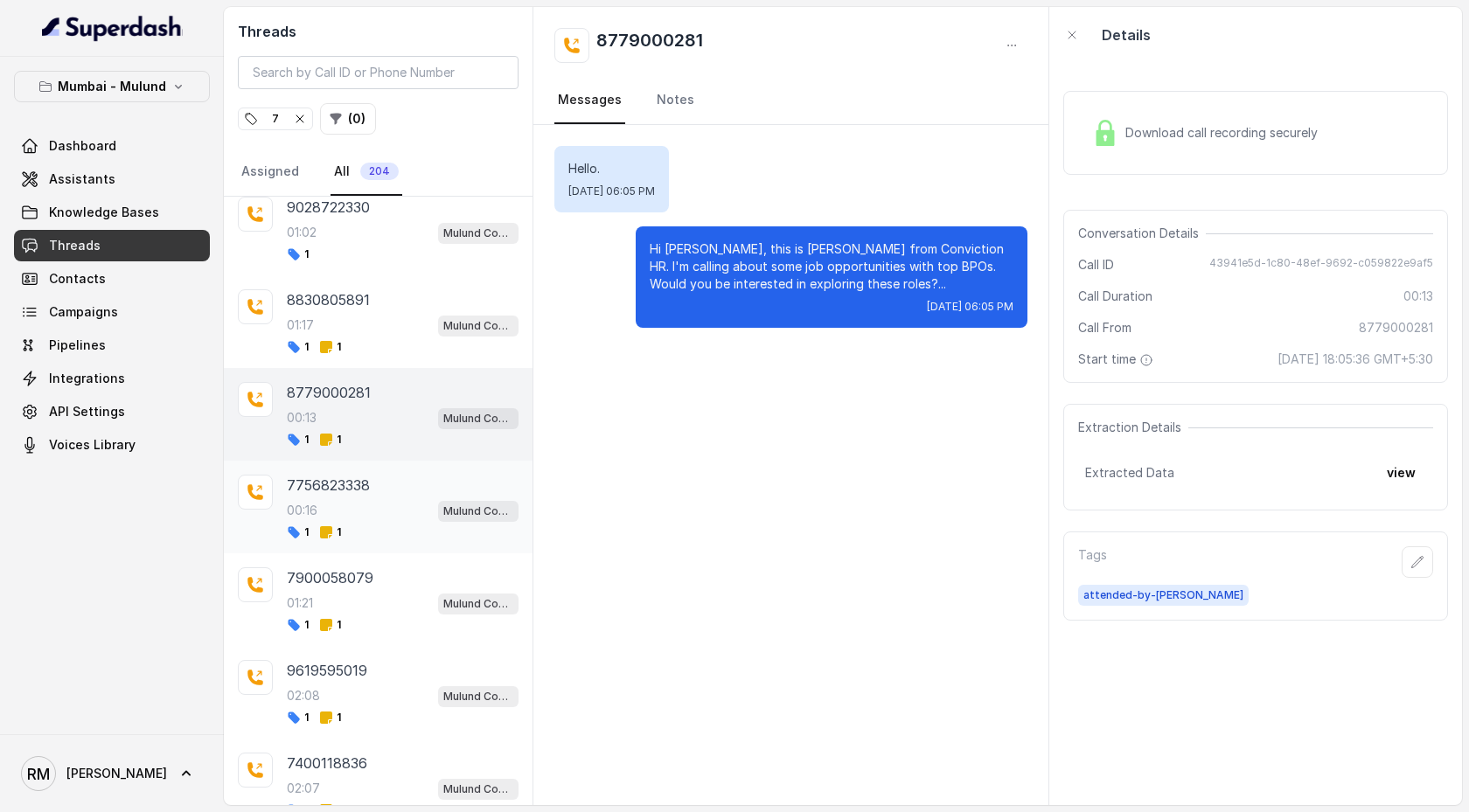
click at [380, 417] on div "1 1" at bounding box center [402, 532] width 232 height 14
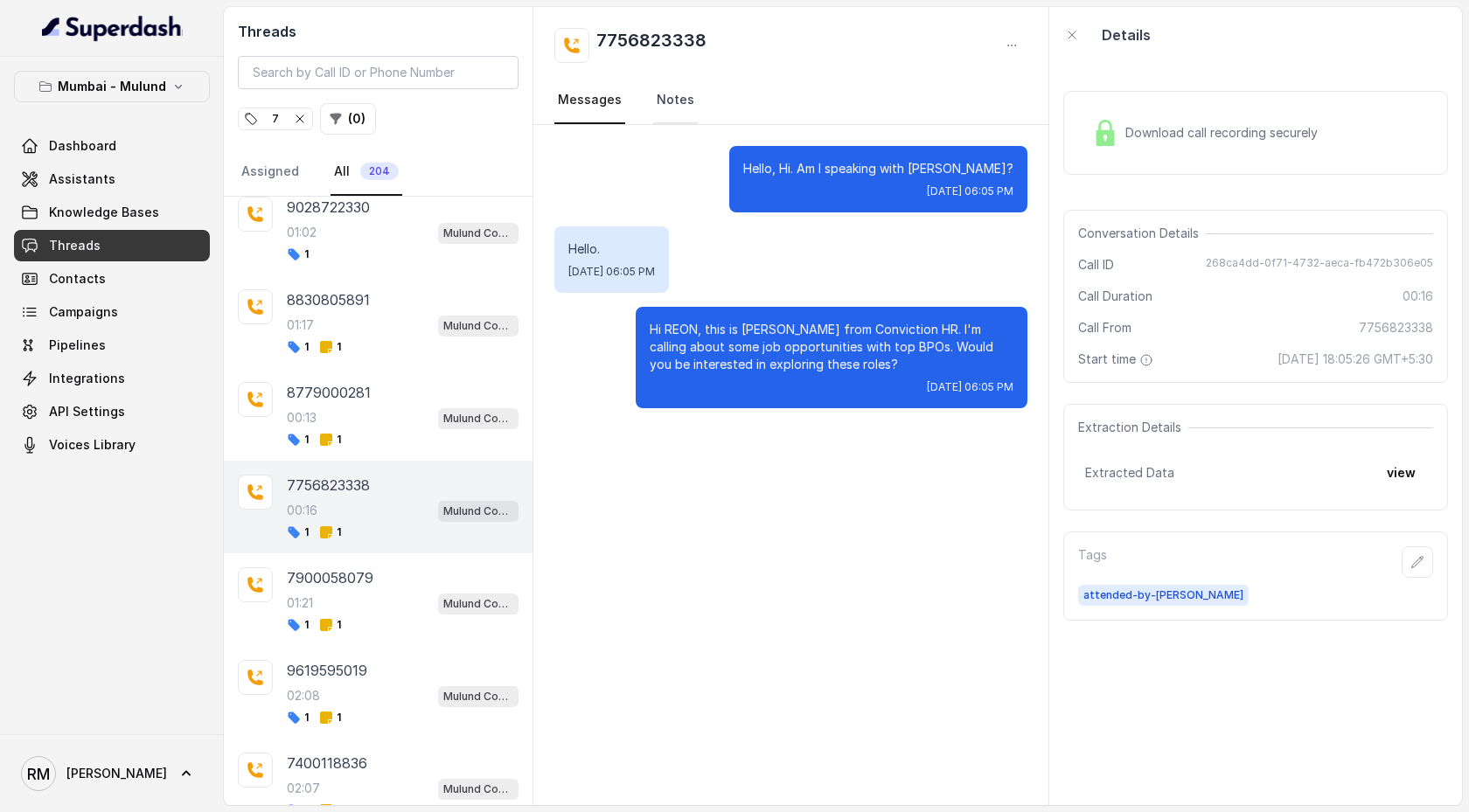
click at [676, 104] on link "Notes" at bounding box center [675, 101] width 45 height 48
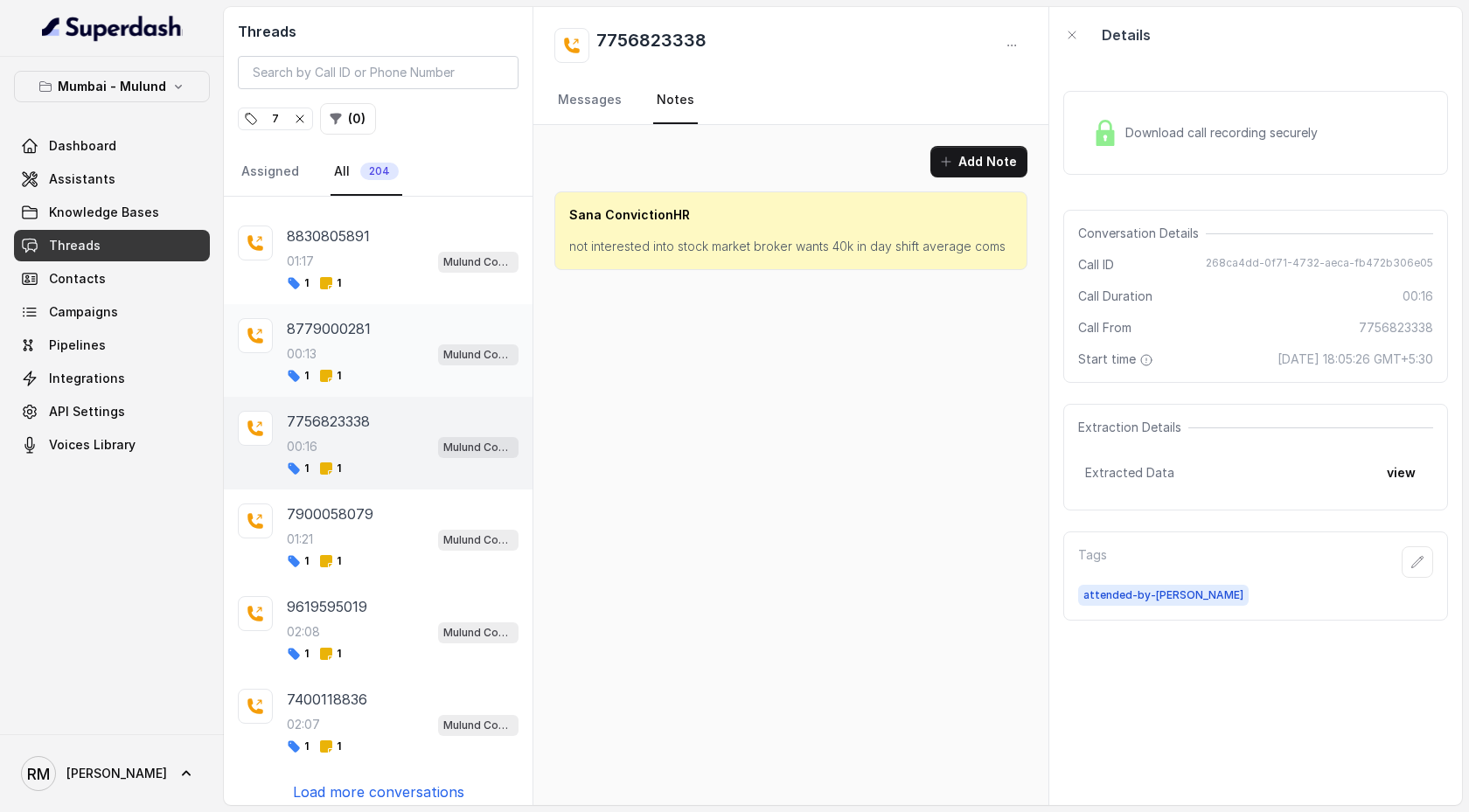
scroll to position [363, 0]
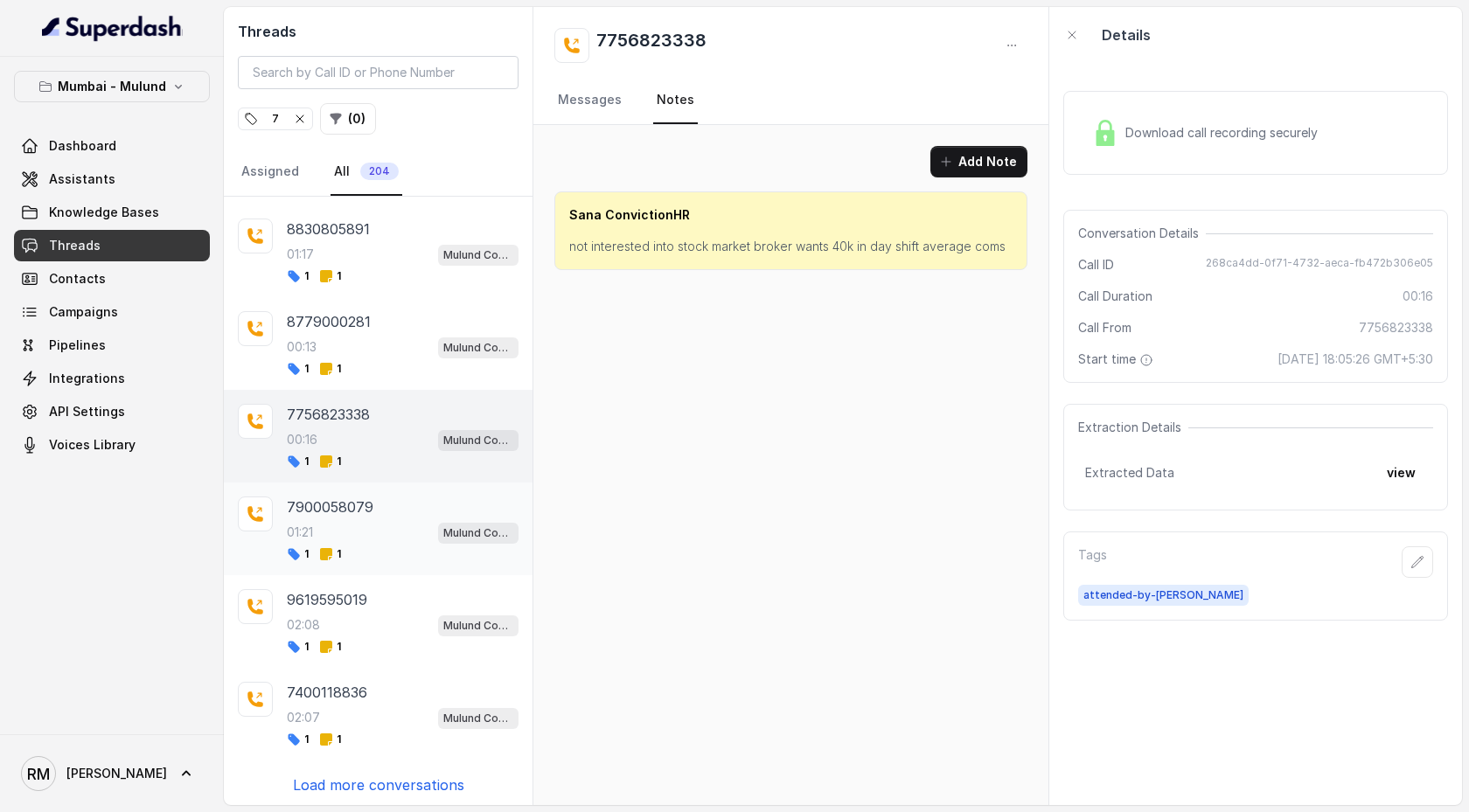
click at [407, 417] on div "7900058079" at bounding box center [402, 506] width 232 height 21
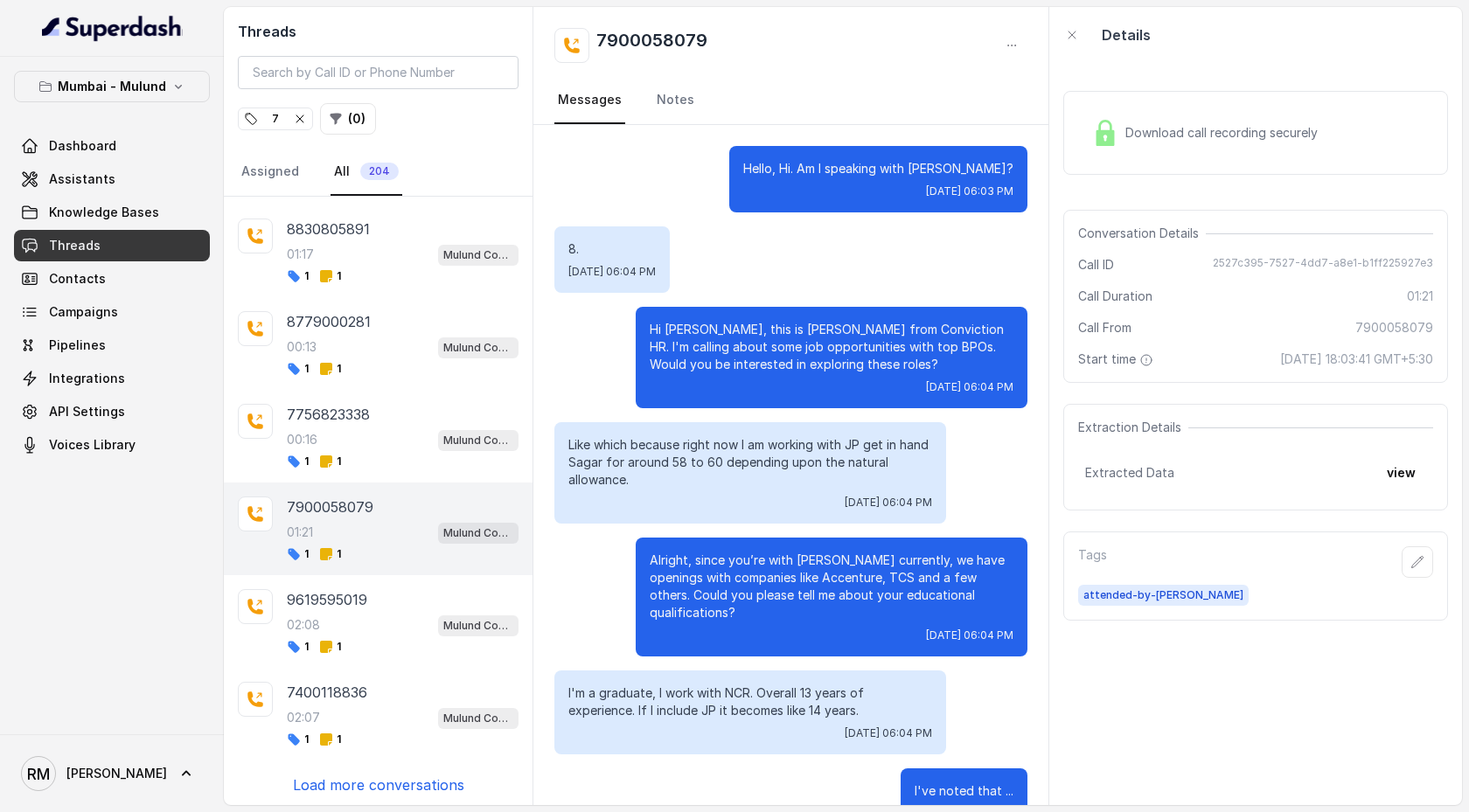
scroll to position [907, 0]
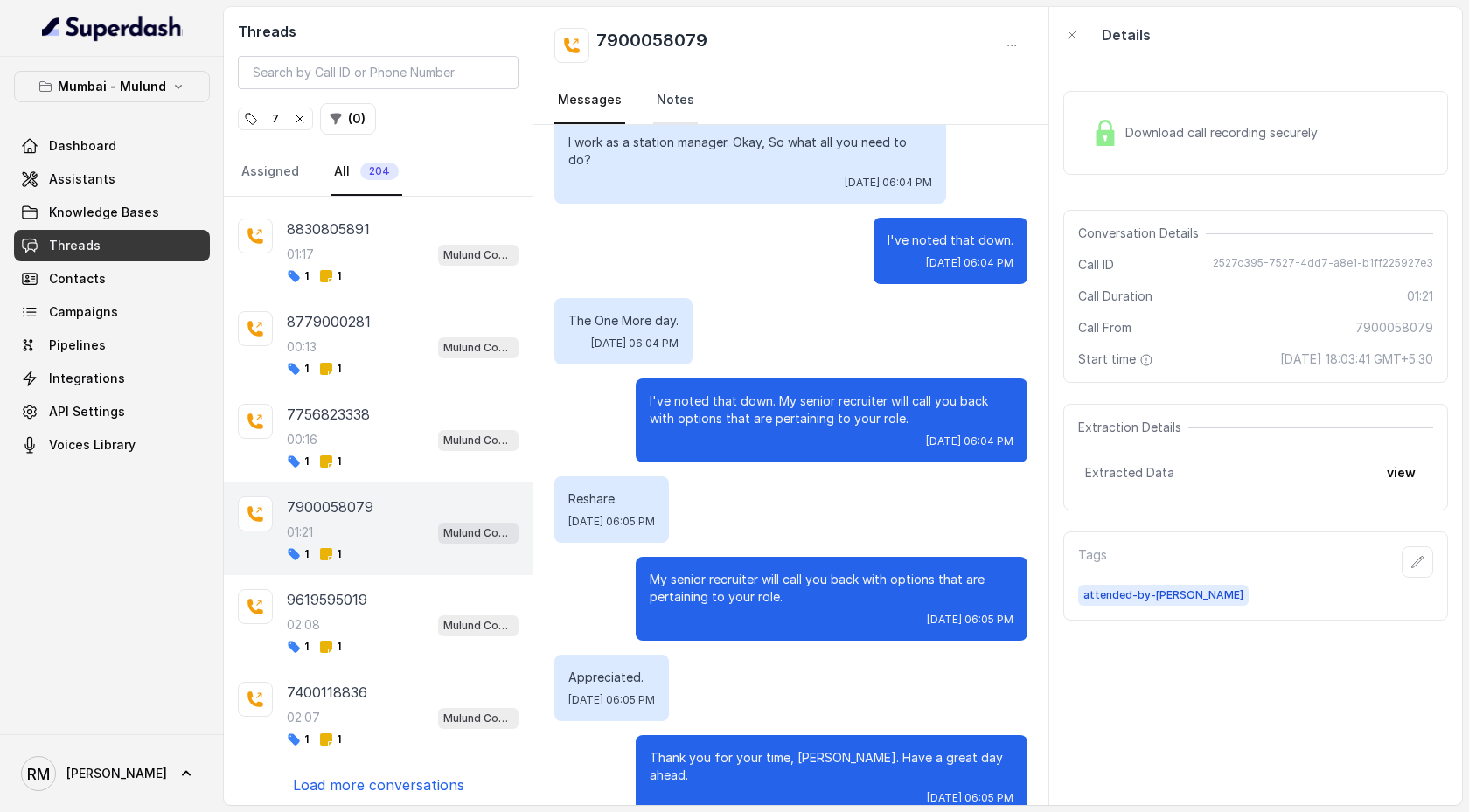
click at [685, 99] on link "Notes" at bounding box center [675, 101] width 45 height 48
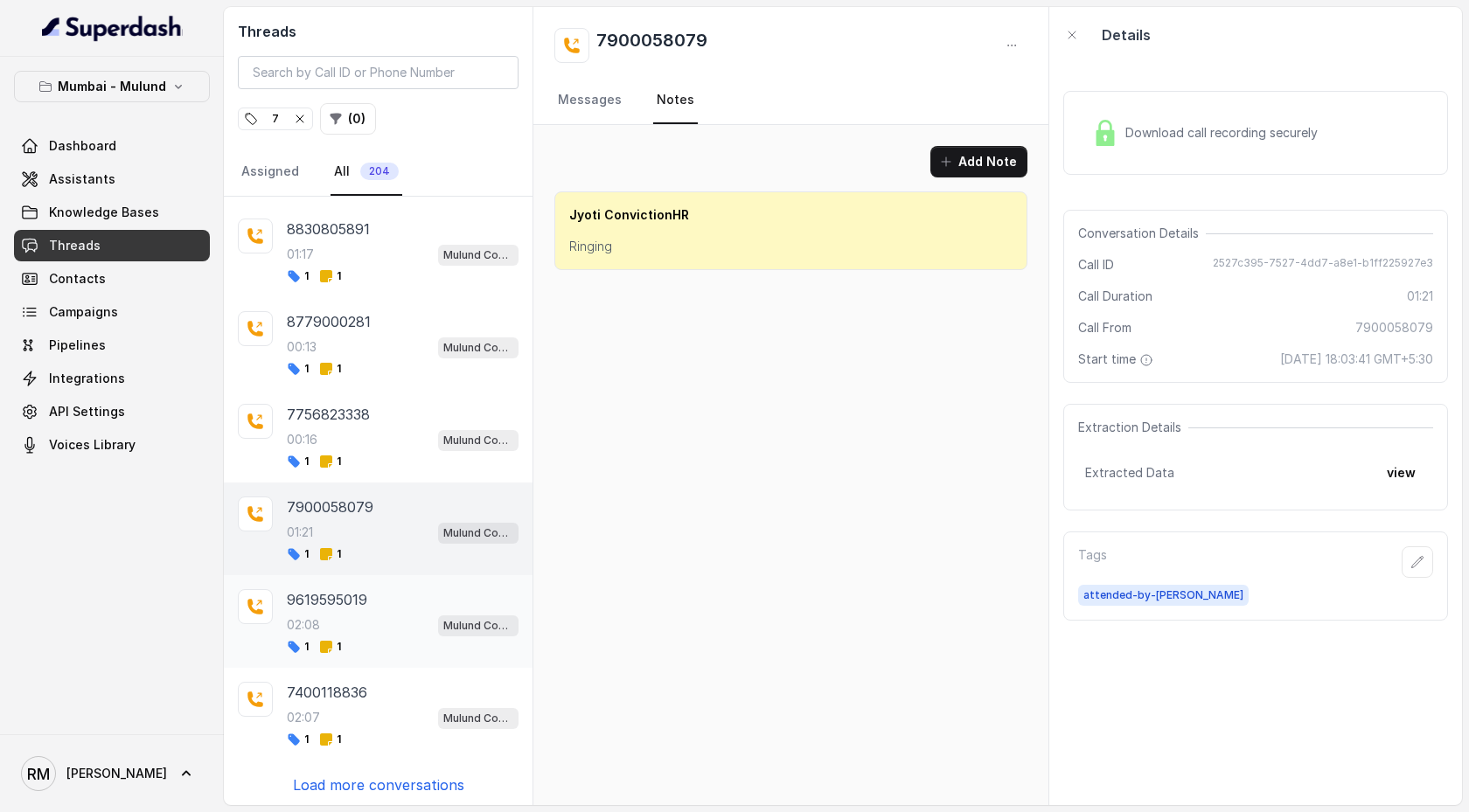
click at [399, 417] on div "02:08 Mulund Conviction HR Outbound Assistant" at bounding box center [402, 624] width 232 height 23
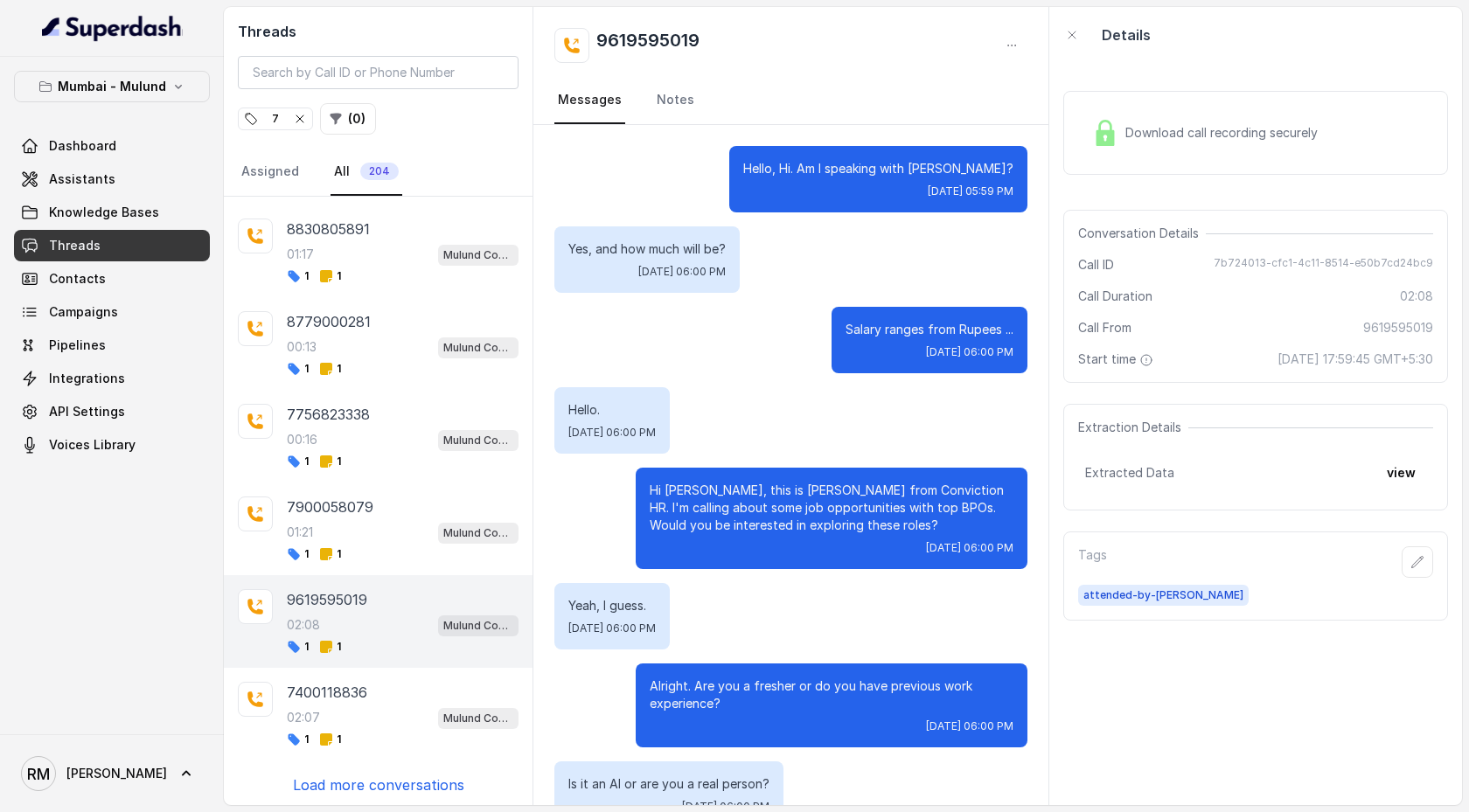
scroll to position [1247, 0]
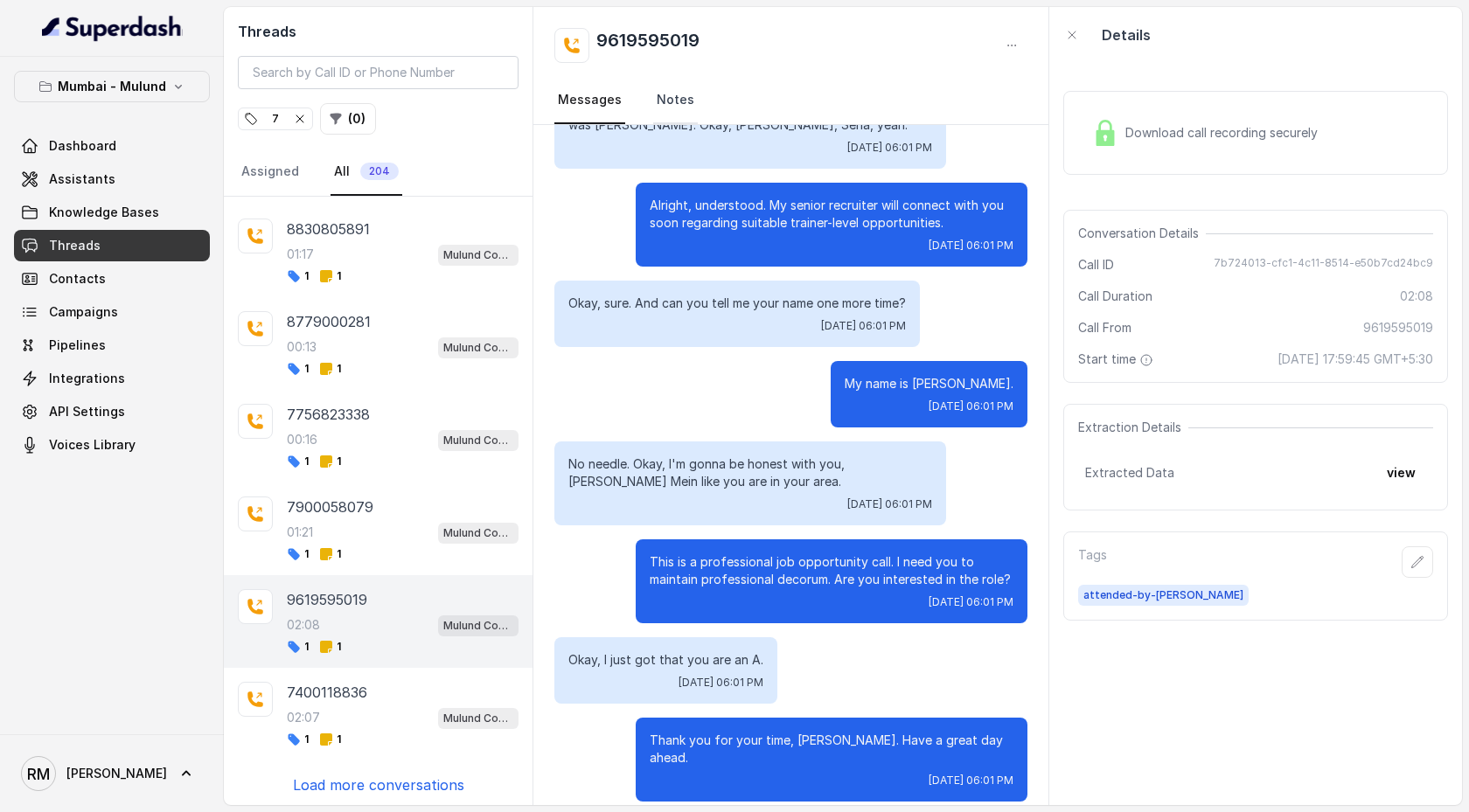
click at [677, 100] on link "Notes" at bounding box center [675, 101] width 45 height 48
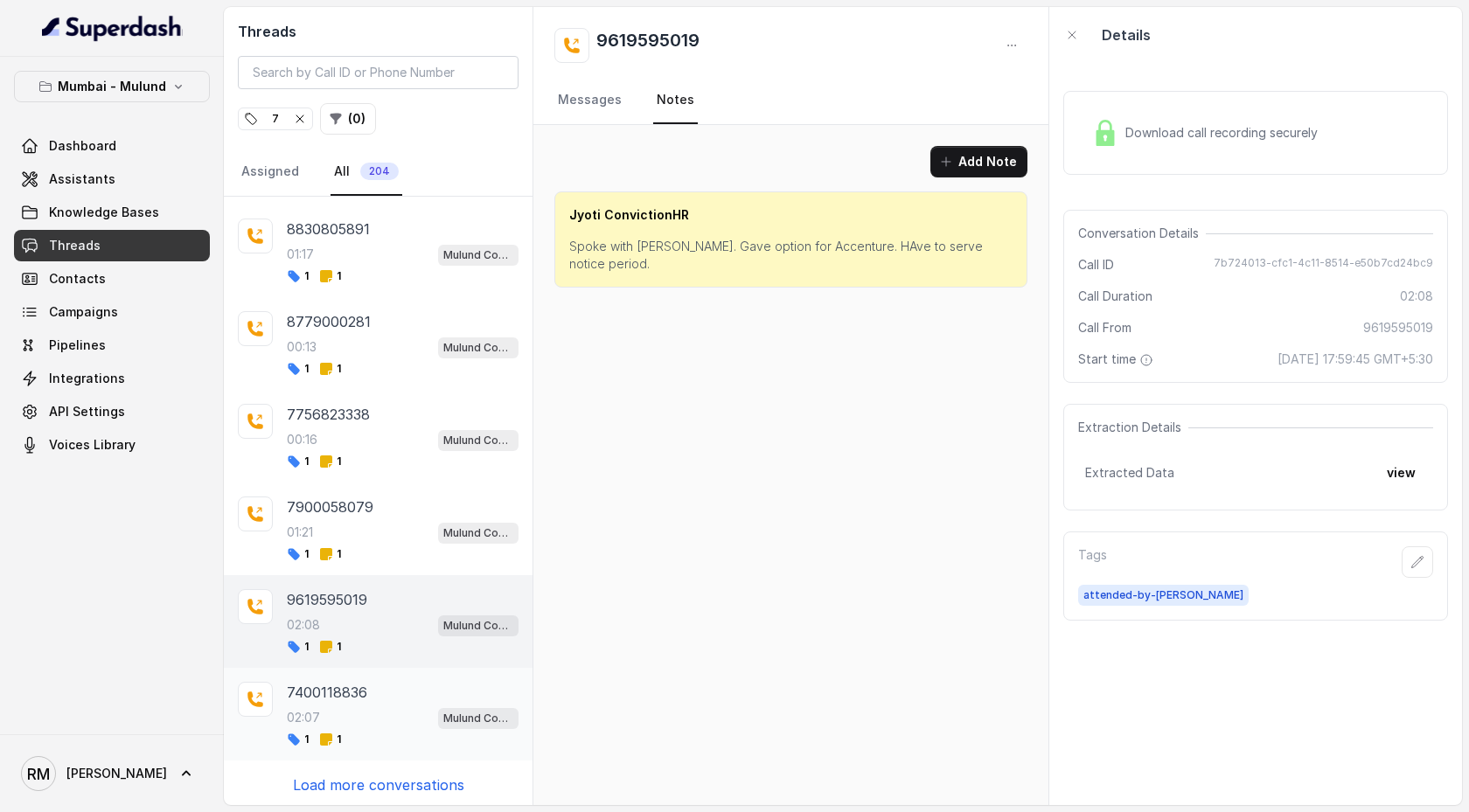
click at [360, 417] on p "7400118836" at bounding box center [327, 692] width 81 height 21
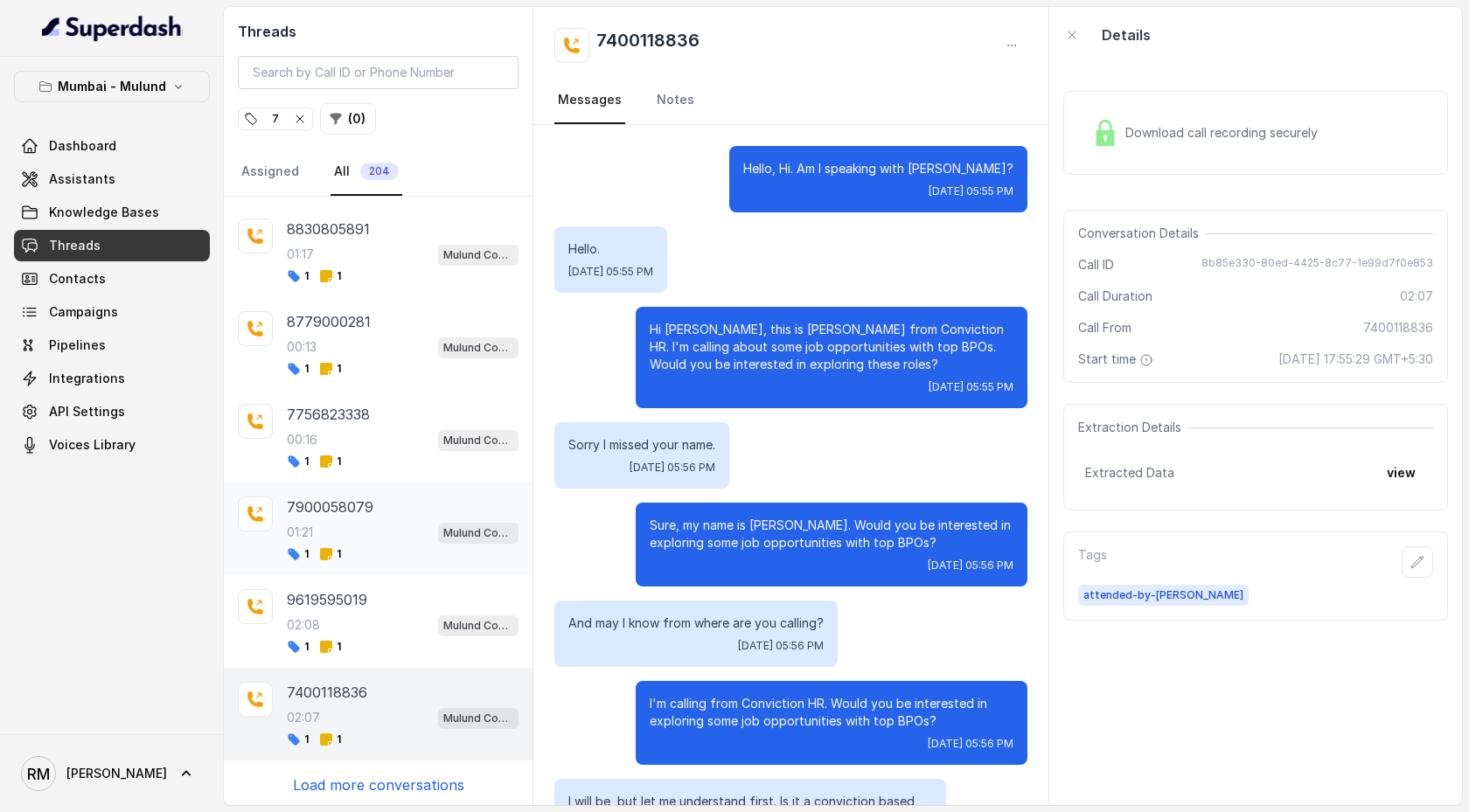
scroll to position [1764, 0]
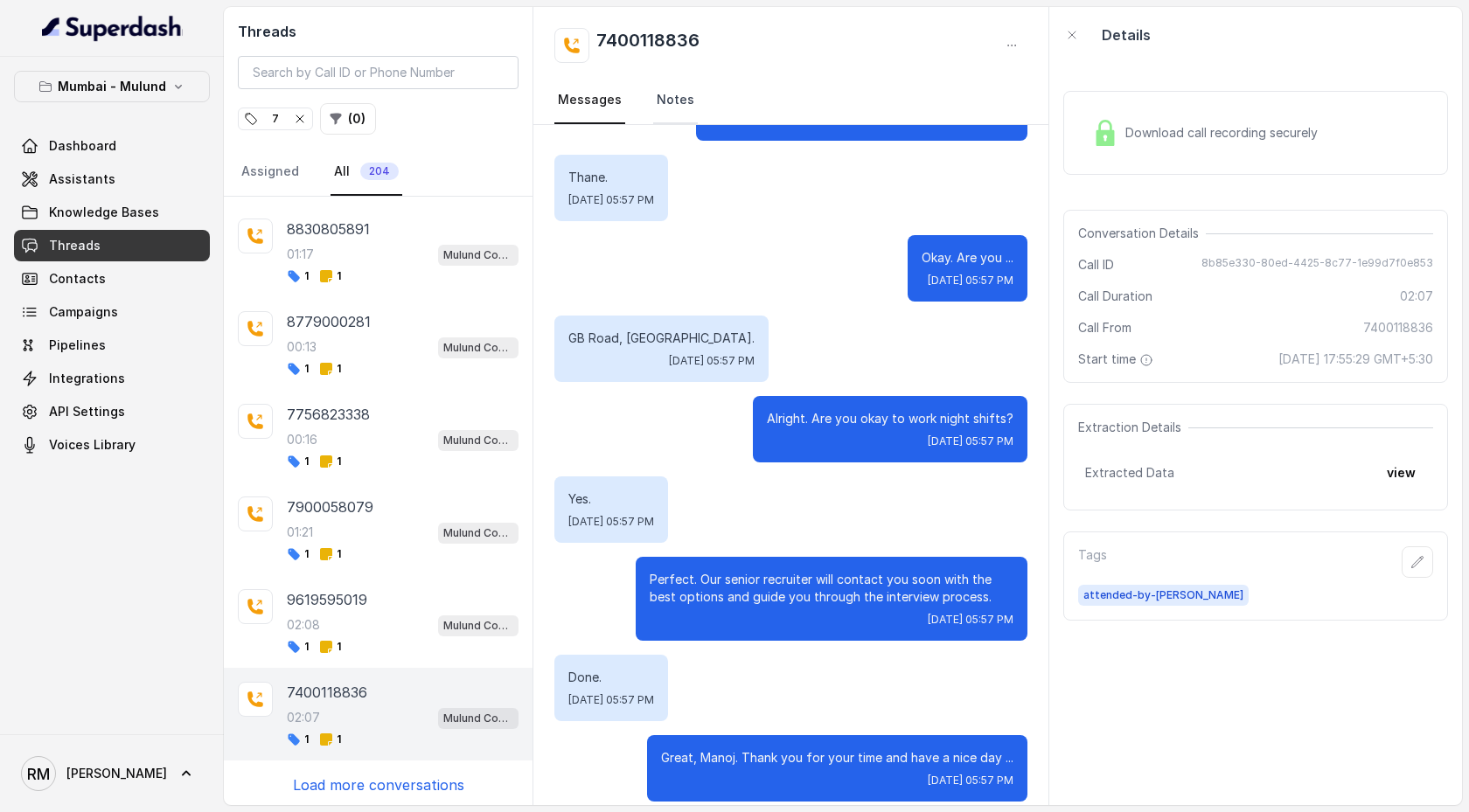
click at [680, 88] on link "Notes" at bounding box center [675, 101] width 45 height 48
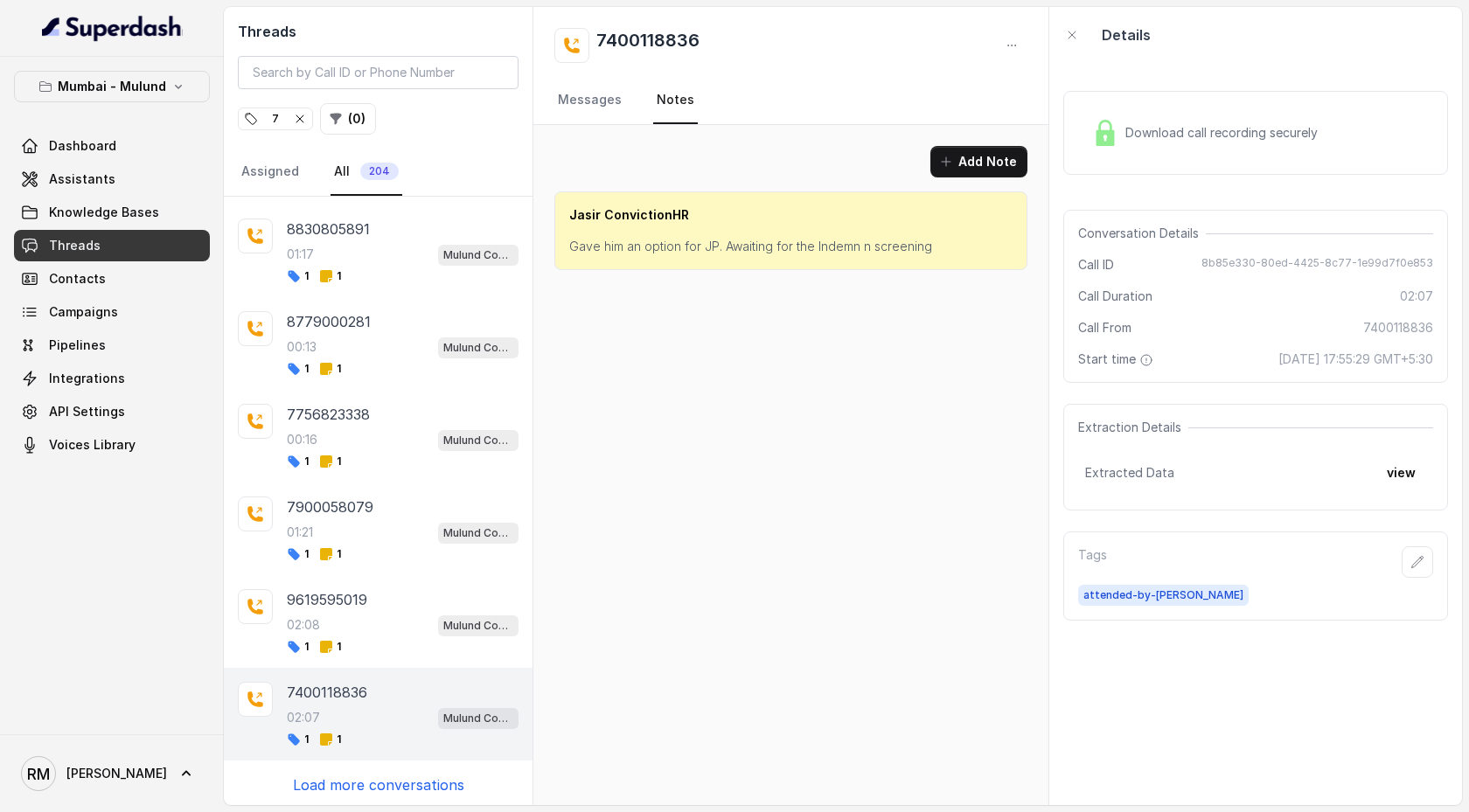
click at [376, 417] on p "Load more conversations" at bounding box center [378, 785] width 171 height 21
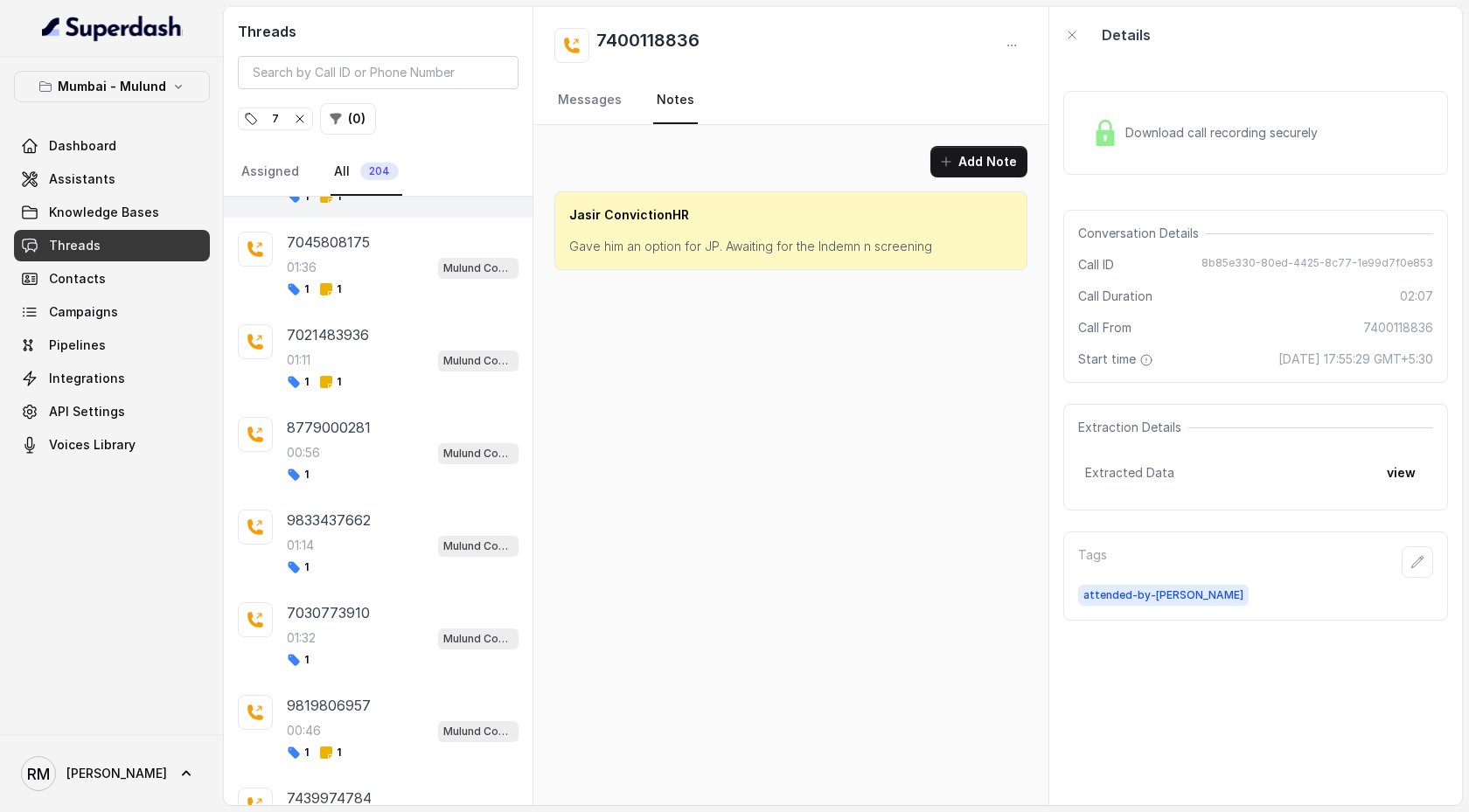
scroll to position [924, 0]
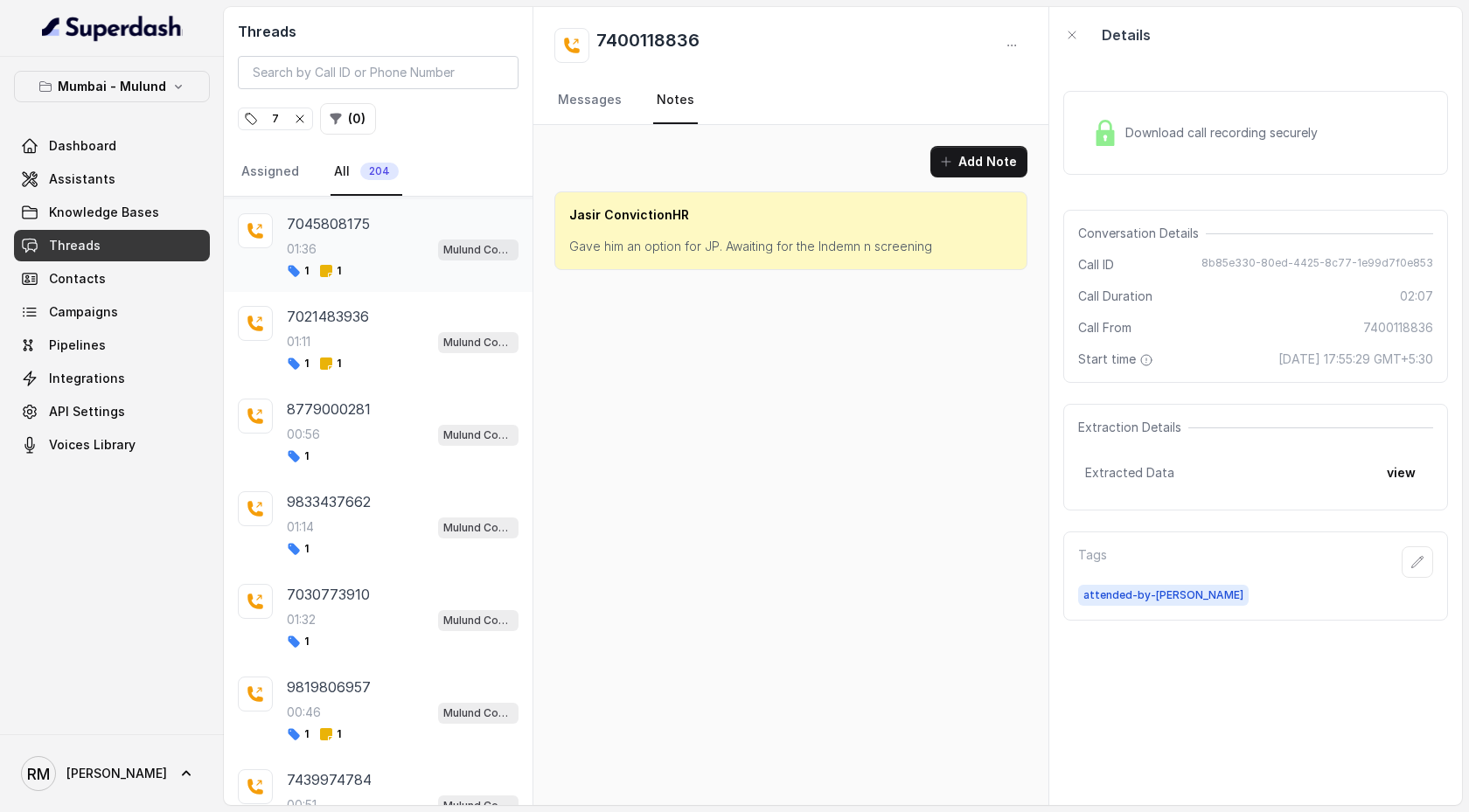
click at [433, 243] on div "01:36 Mulund Conviction HR Outbound Assistant" at bounding box center [402, 249] width 232 height 23
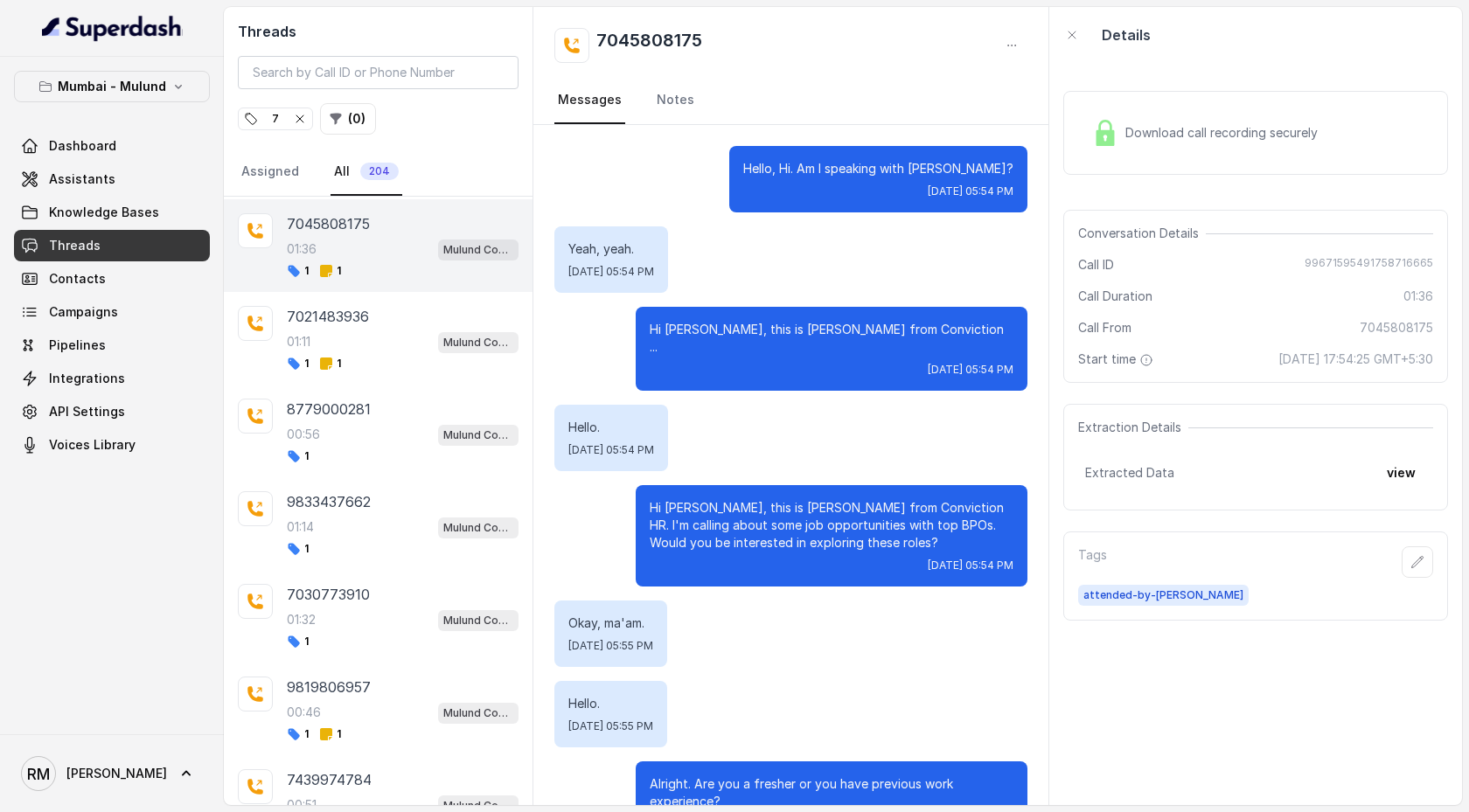
scroll to position [1453, 0]
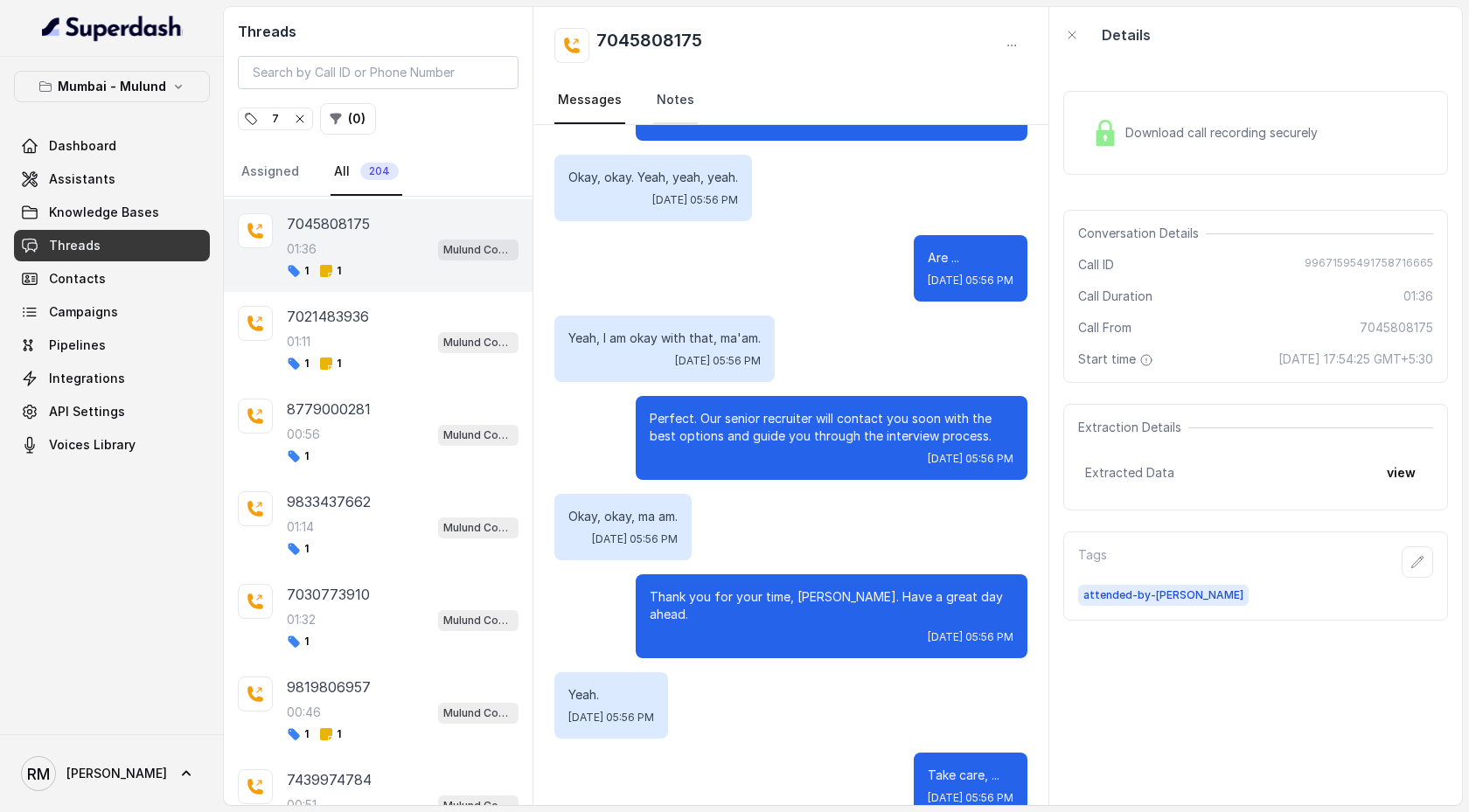
click at [687, 100] on link "Notes" at bounding box center [675, 101] width 45 height 48
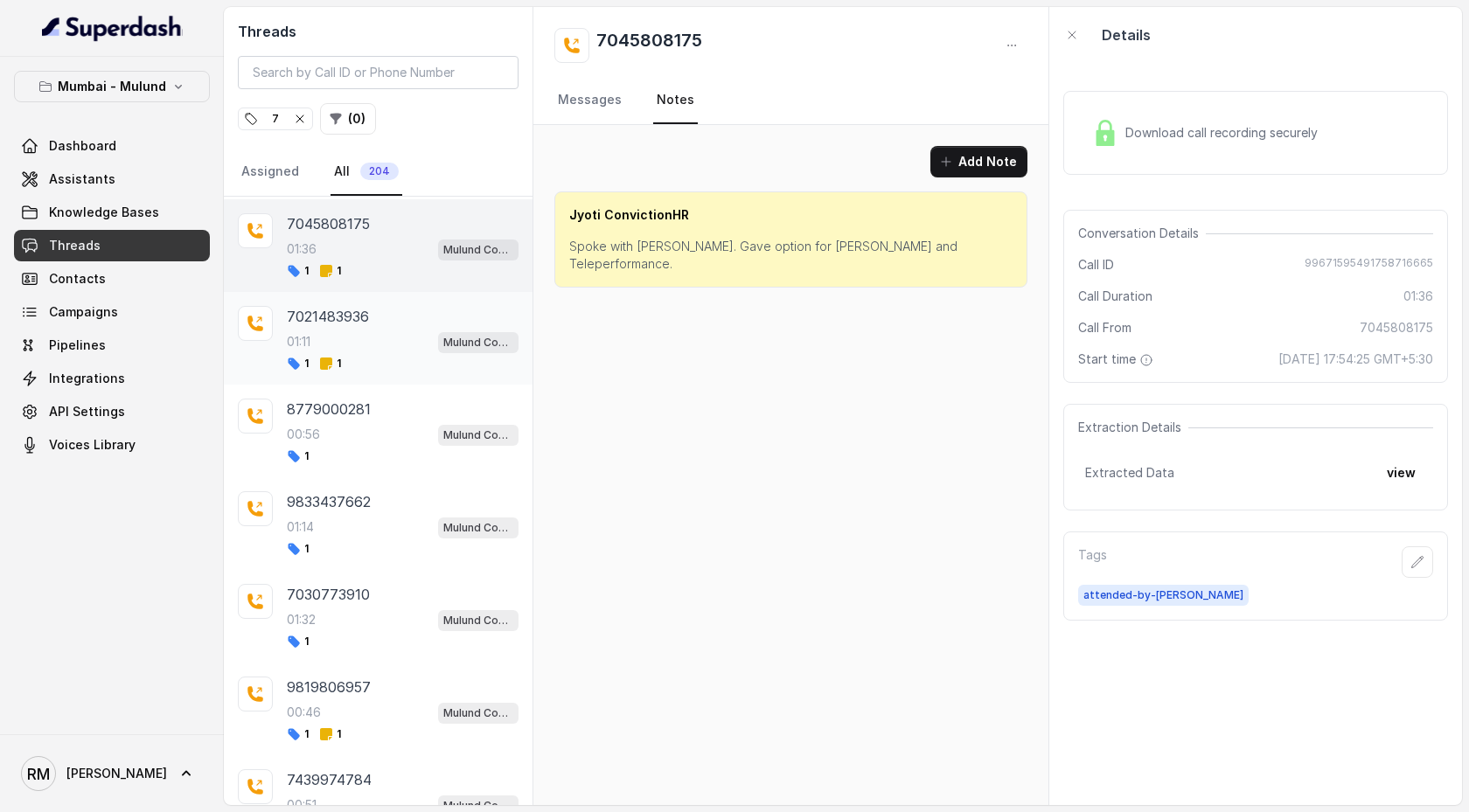
click at [420, 333] on div "01:11 Mulund Conviction HR Outbound Assistant" at bounding box center [402, 341] width 232 height 23
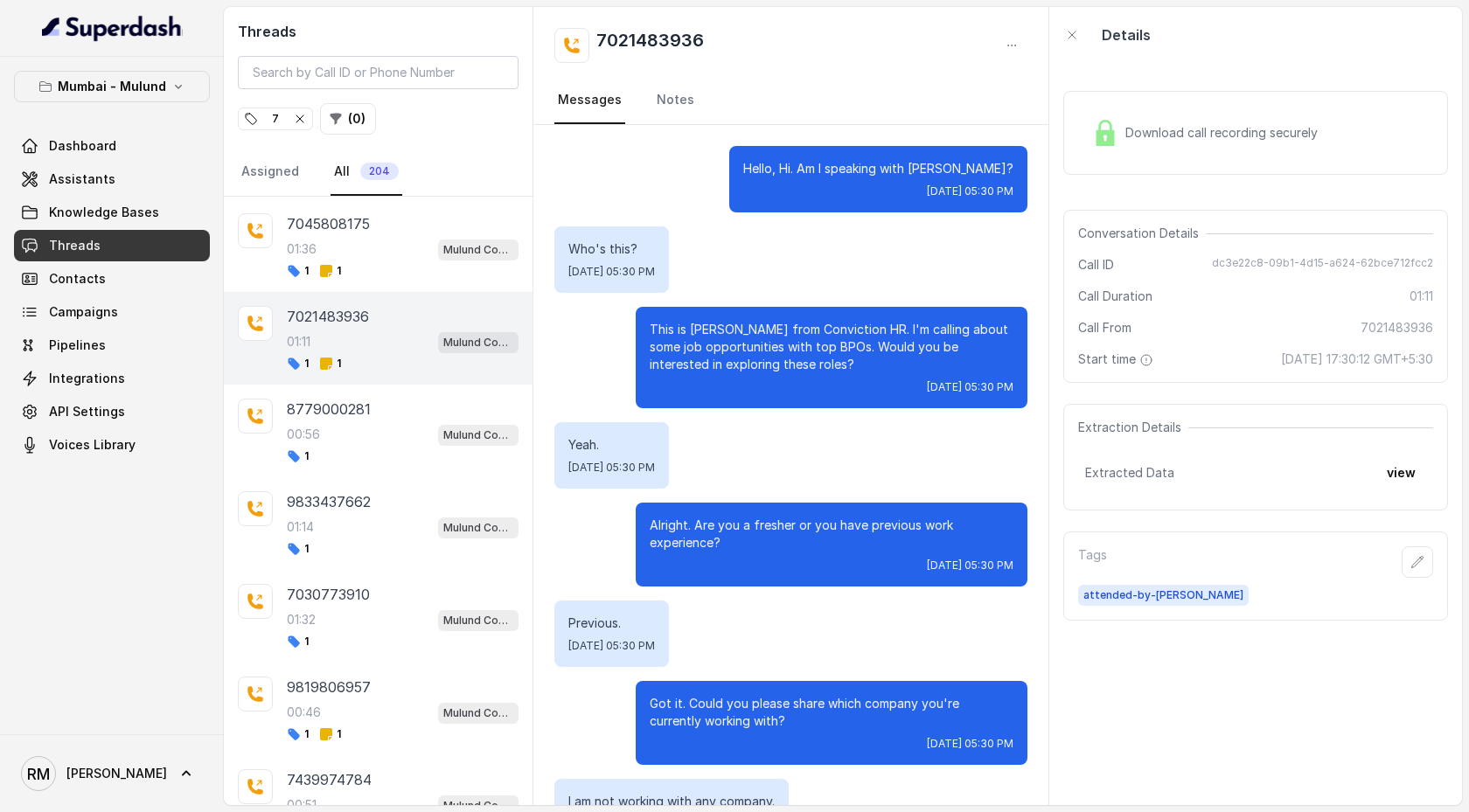
scroll to position [659, 0]
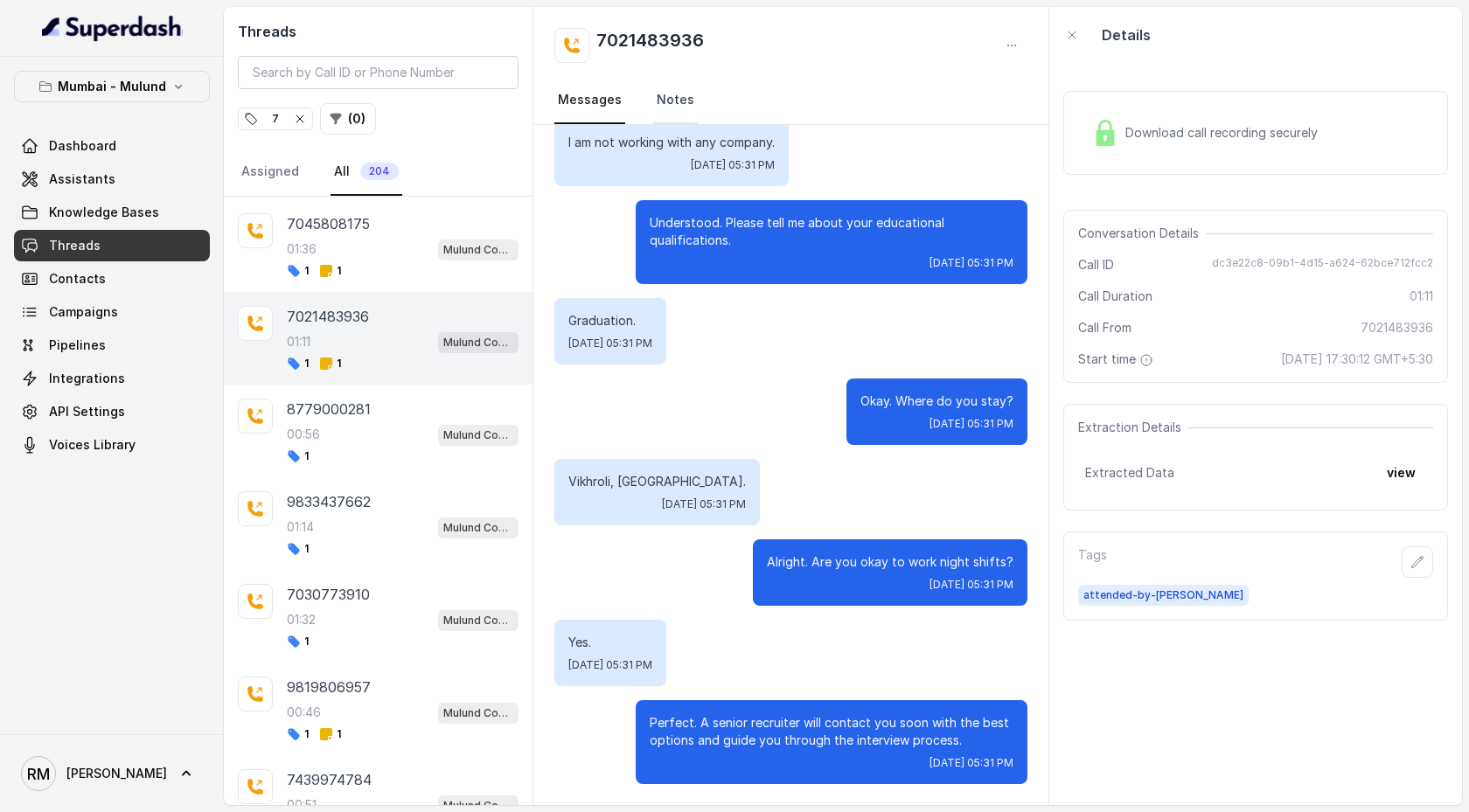
click at [667, 102] on link "Notes" at bounding box center [675, 101] width 45 height 48
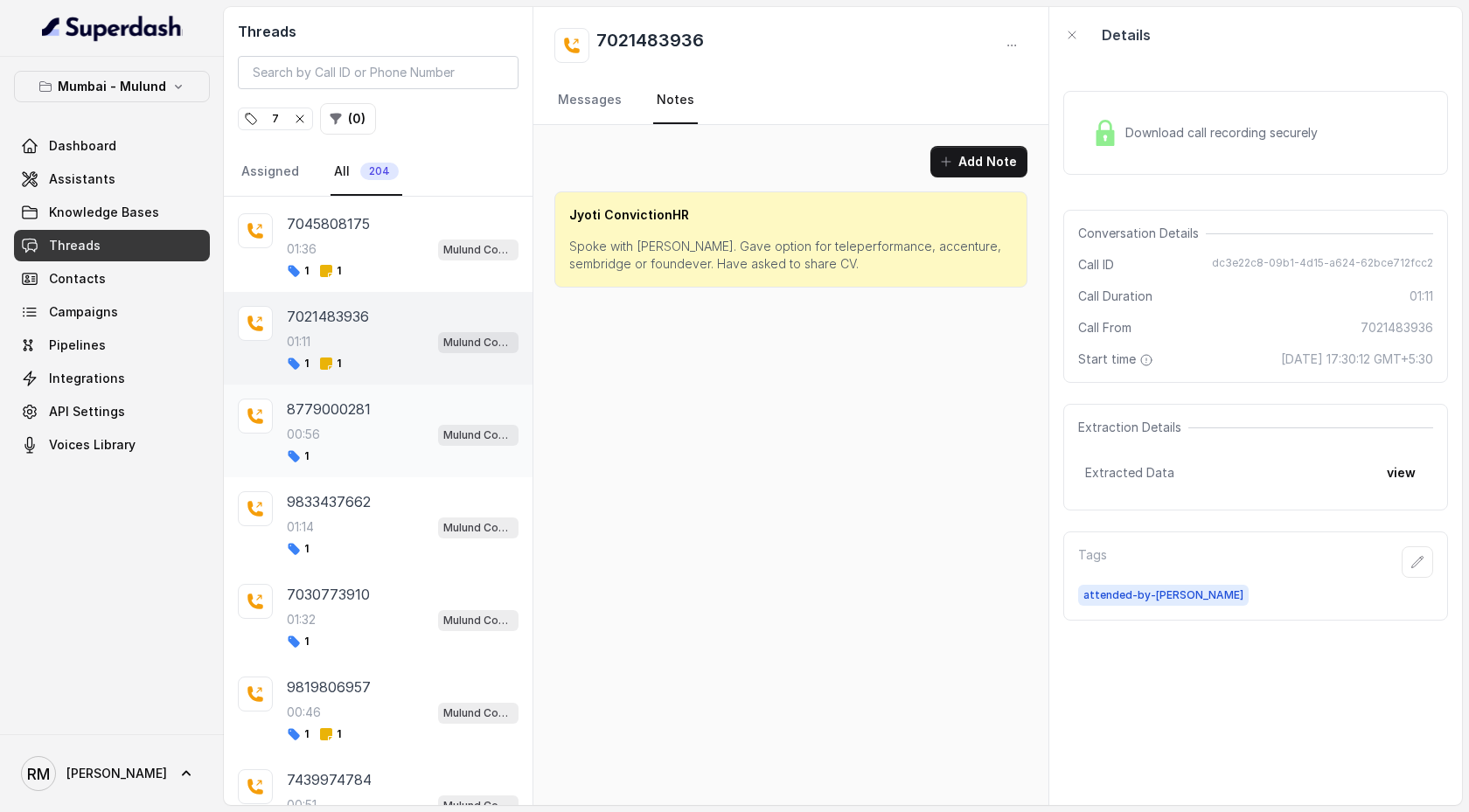
click at [400, 417] on div "00:56 Mulund Conviction HR Outbound Assistant" at bounding box center [402, 434] width 232 height 23
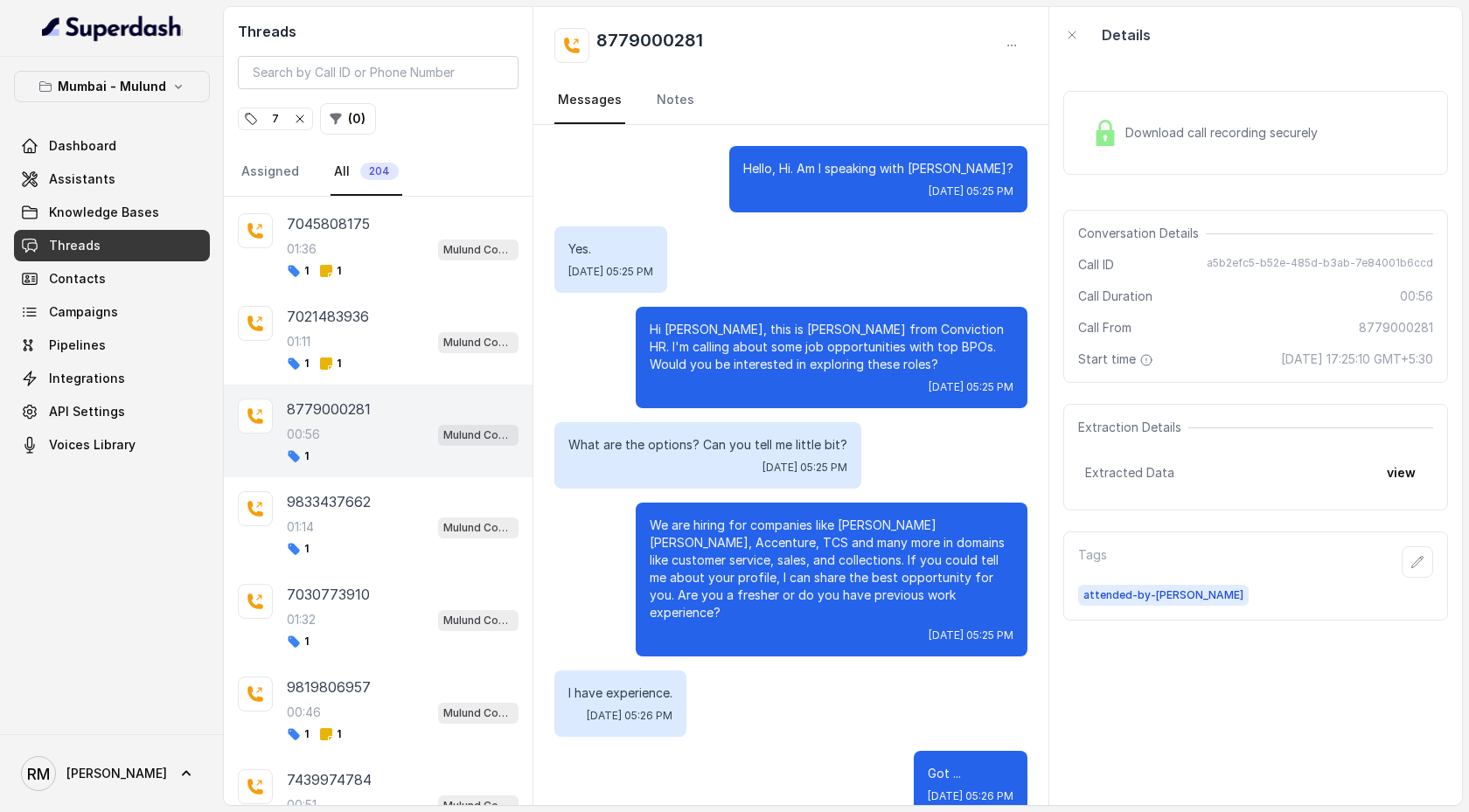
scroll to position [211, 0]
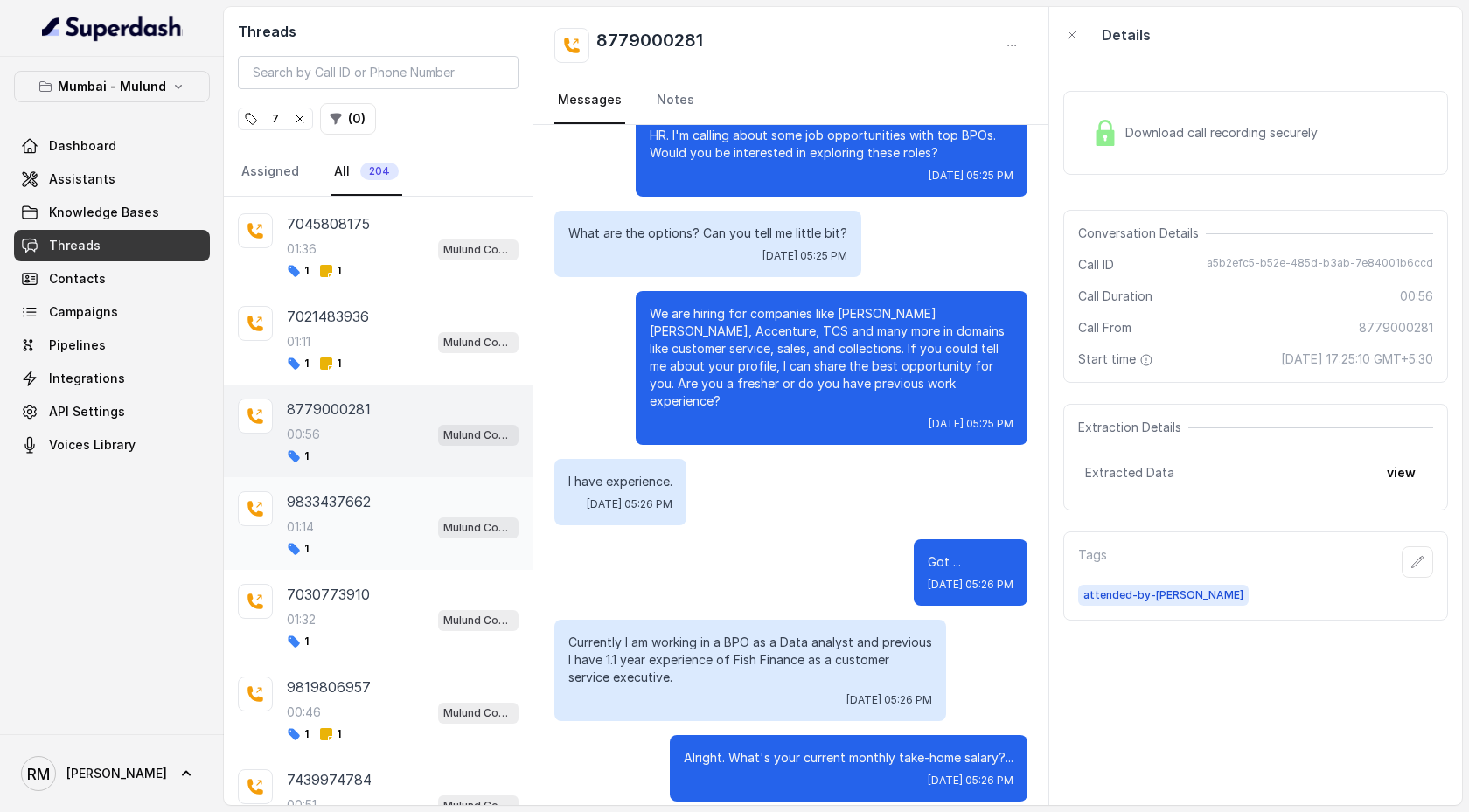
click at [376, 417] on div "01:14 Mulund Conviction HR Outbound Assistant" at bounding box center [402, 526] width 232 height 23
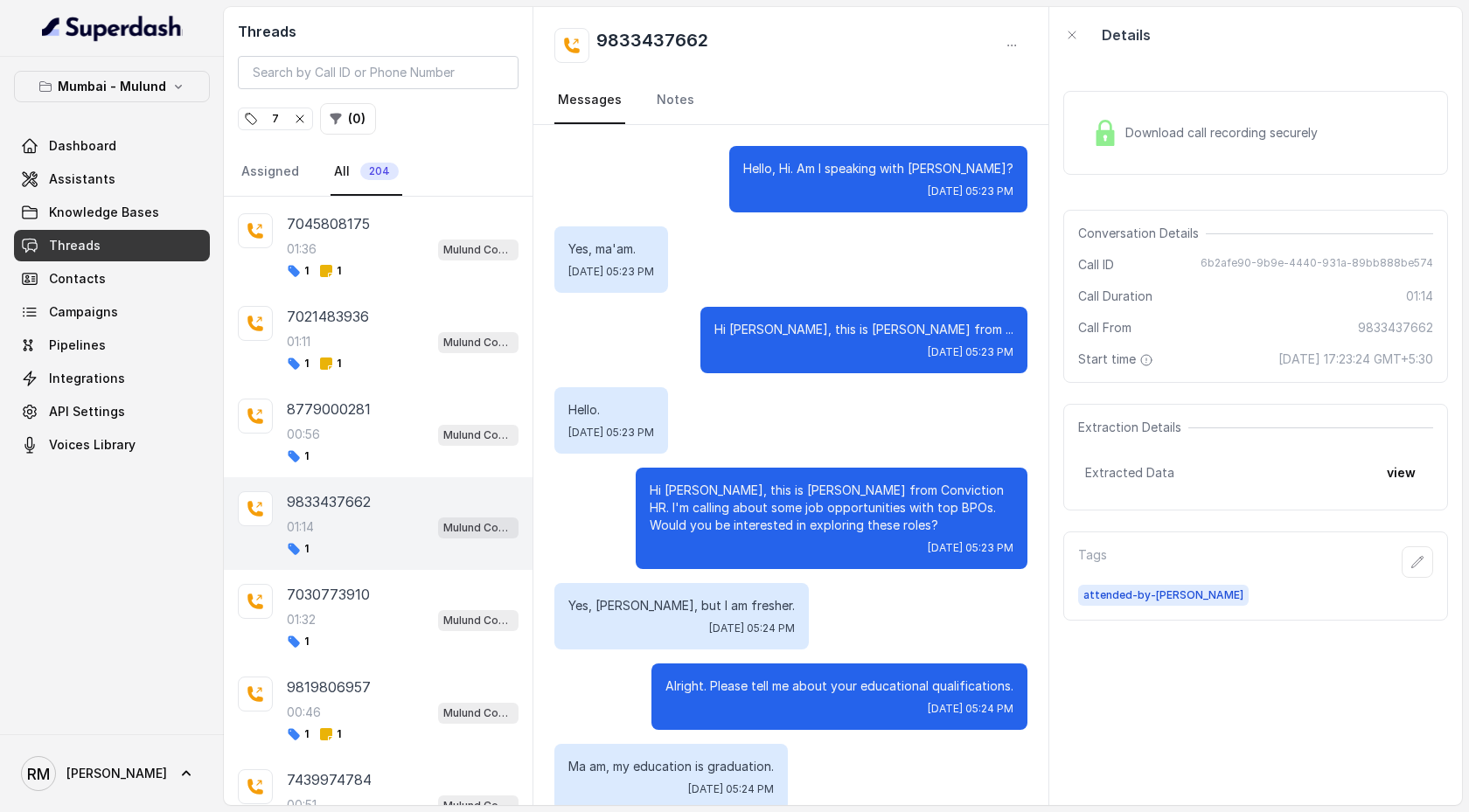
scroll to position [1107, 0]
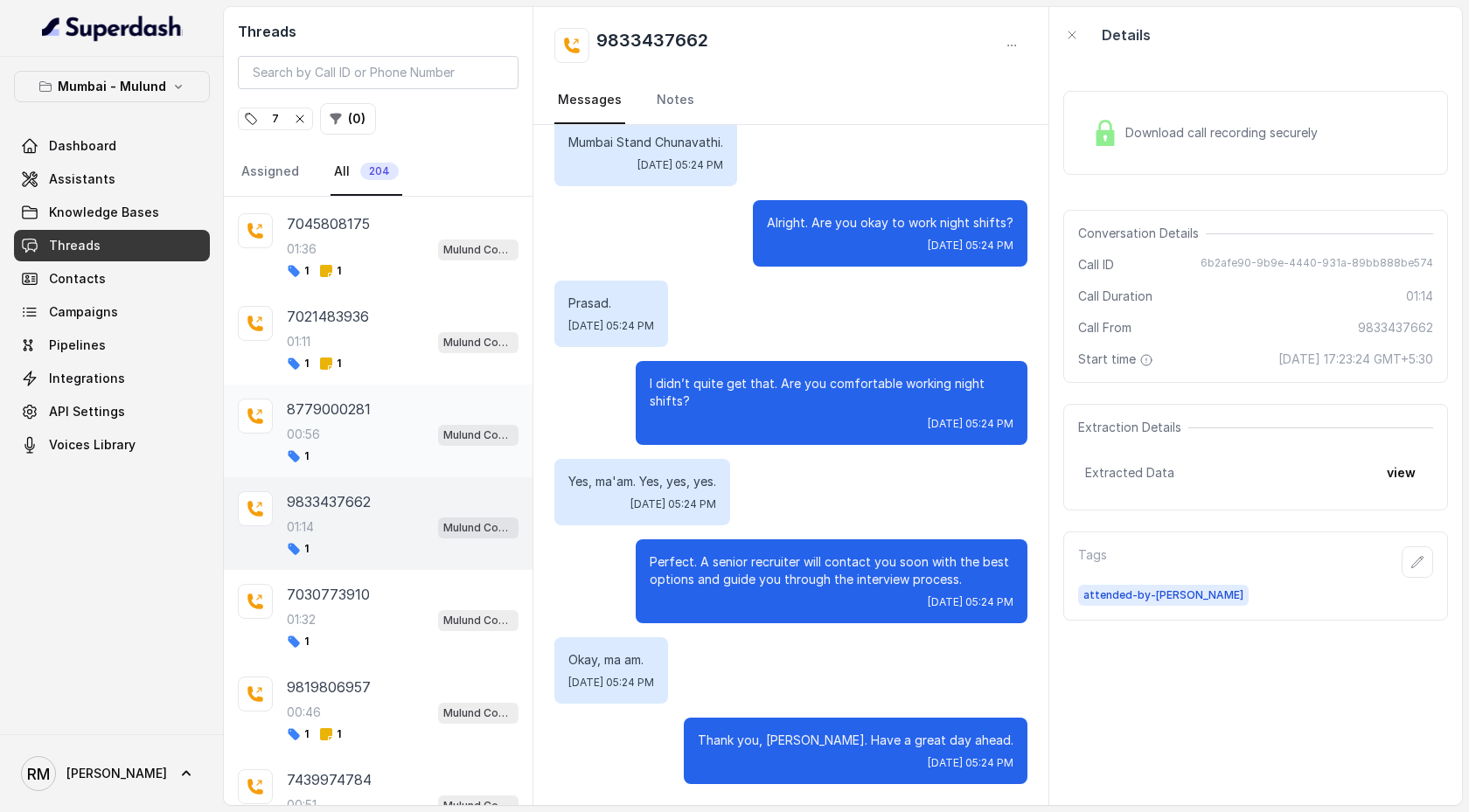
click at [387, 417] on div "1" at bounding box center [402, 456] width 232 height 14
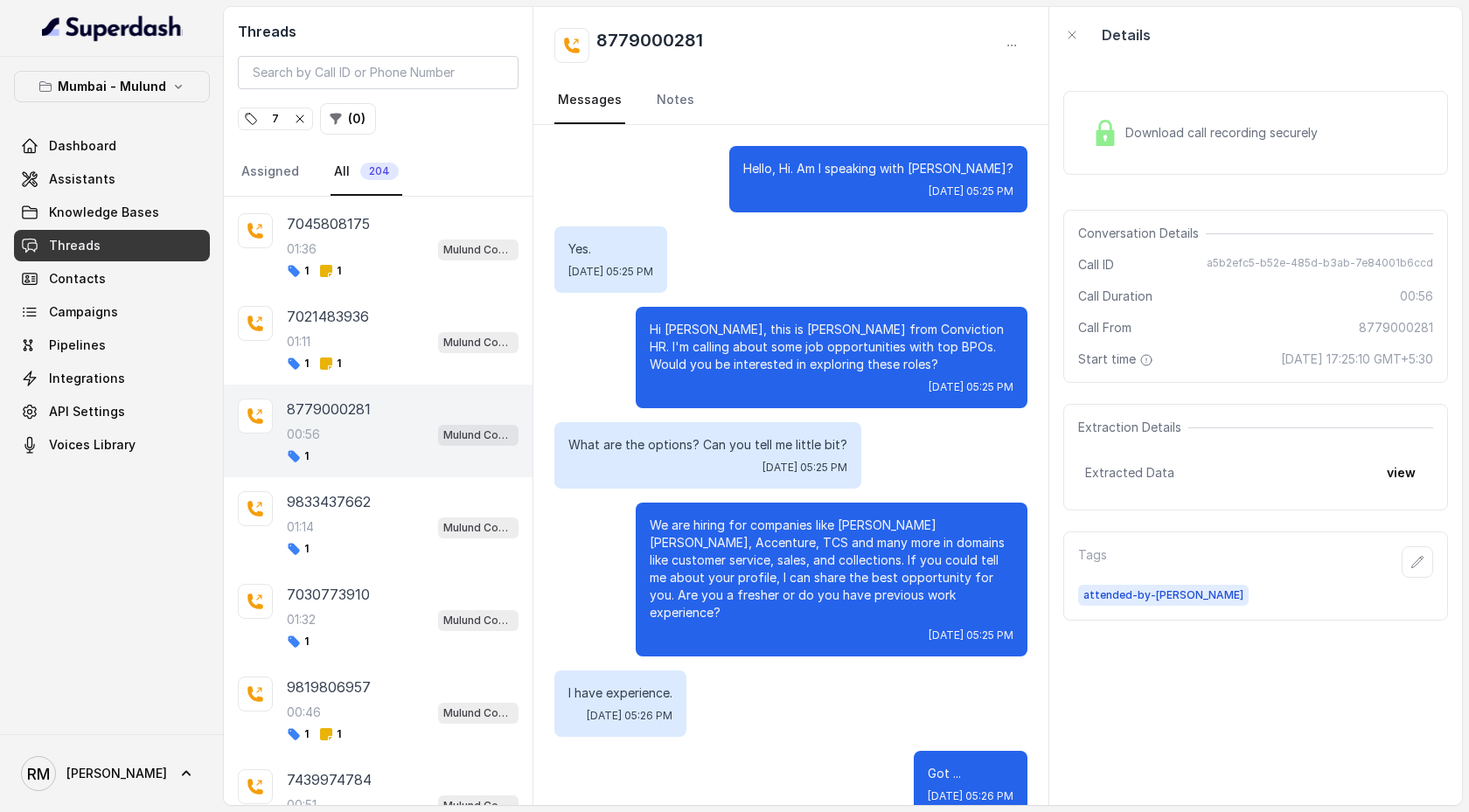
scroll to position [211, 0]
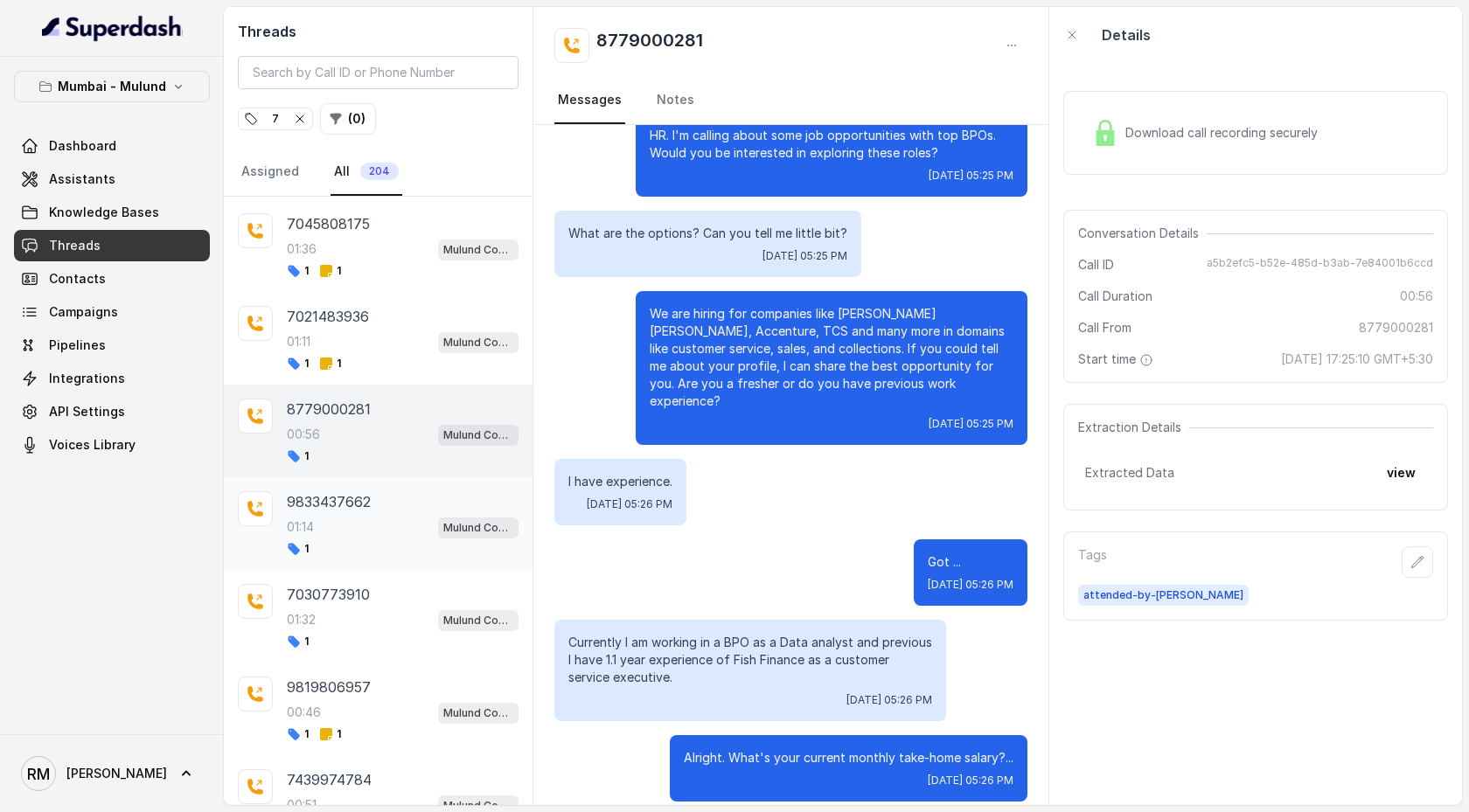
click at [379, 417] on div "9833437662" at bounding box center [402, 502] width 232 height 21
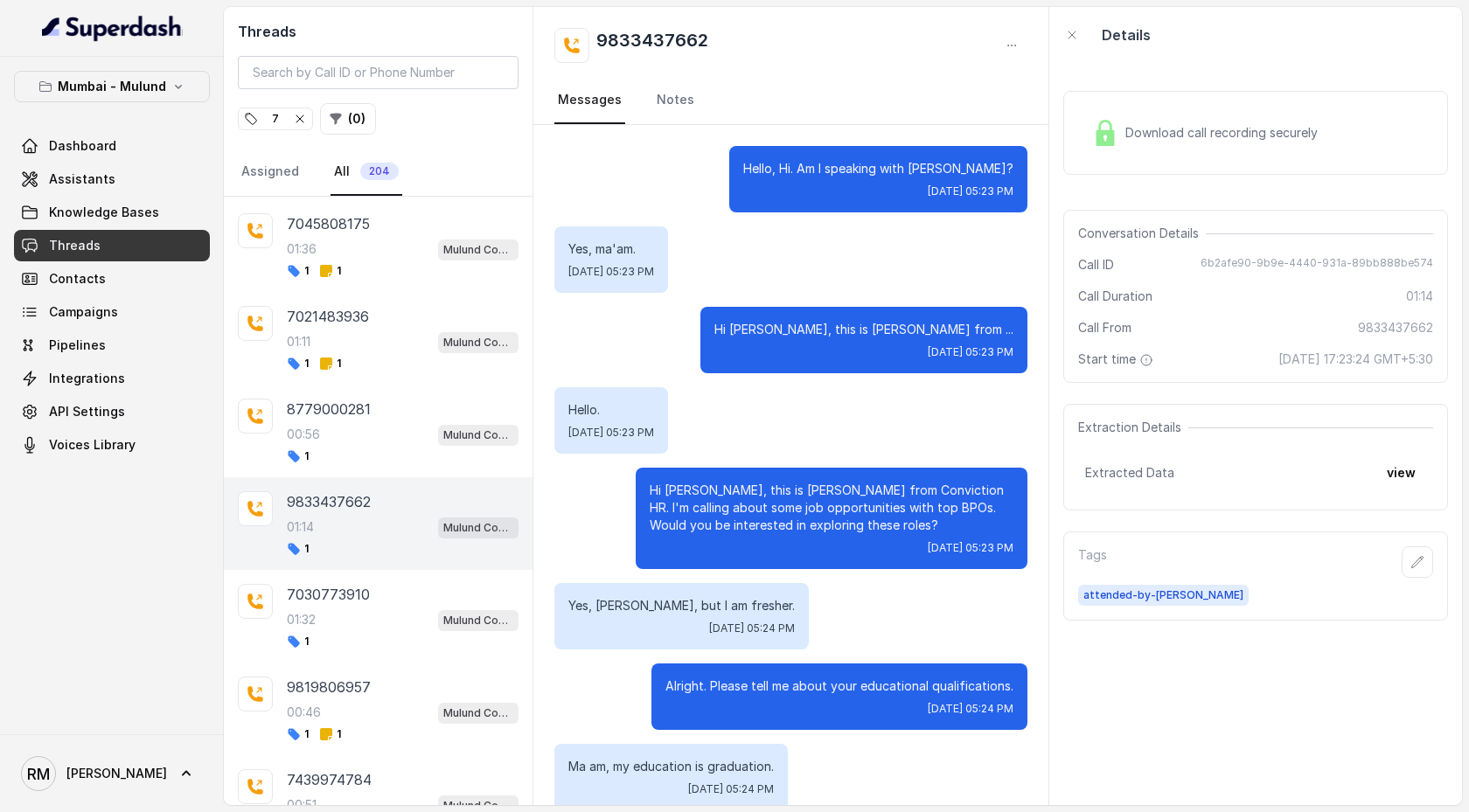
scroll to position [1107, 0]
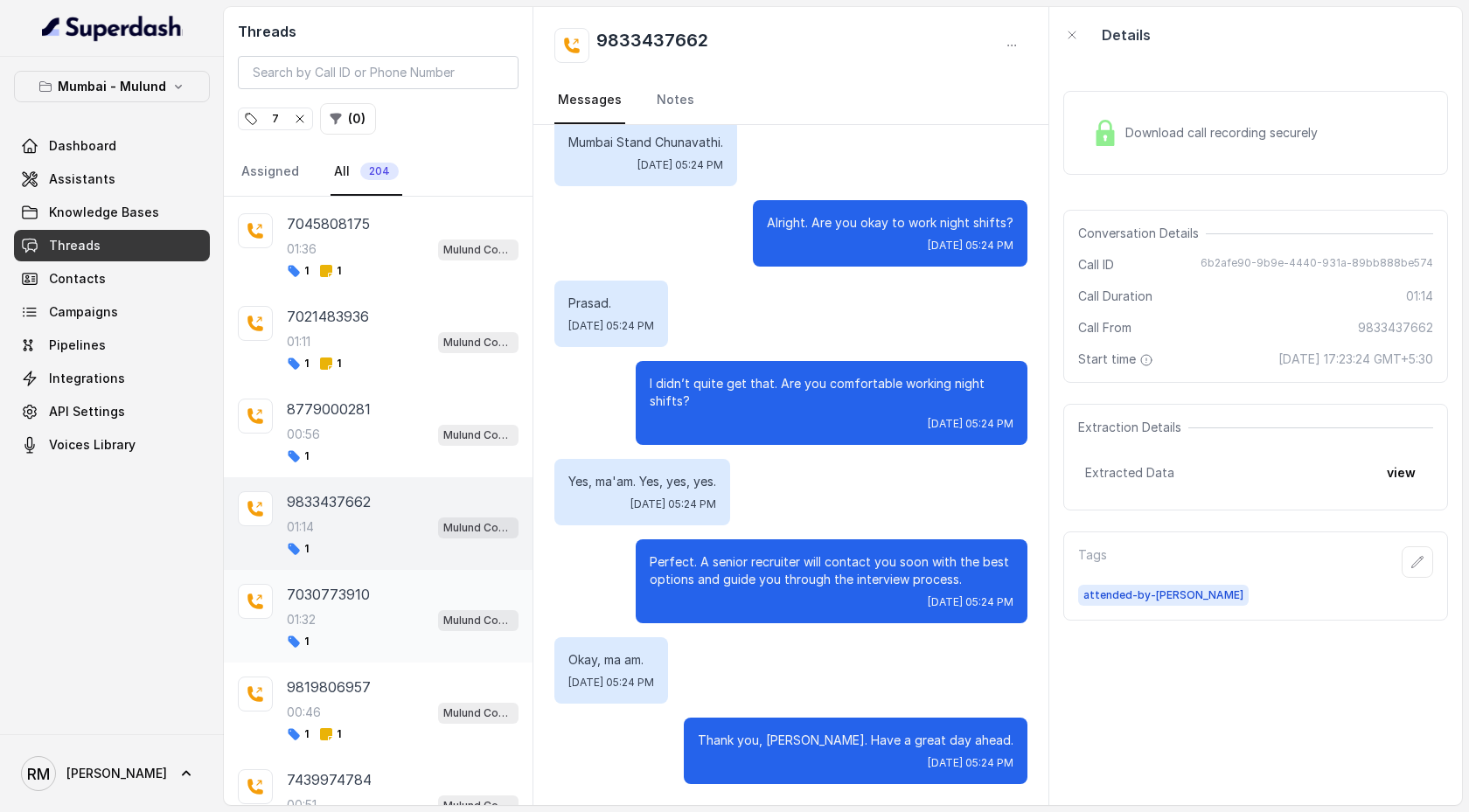
click at [378, 417] on div "7030773910" at bounding box center [402, 594] width 232 height 21
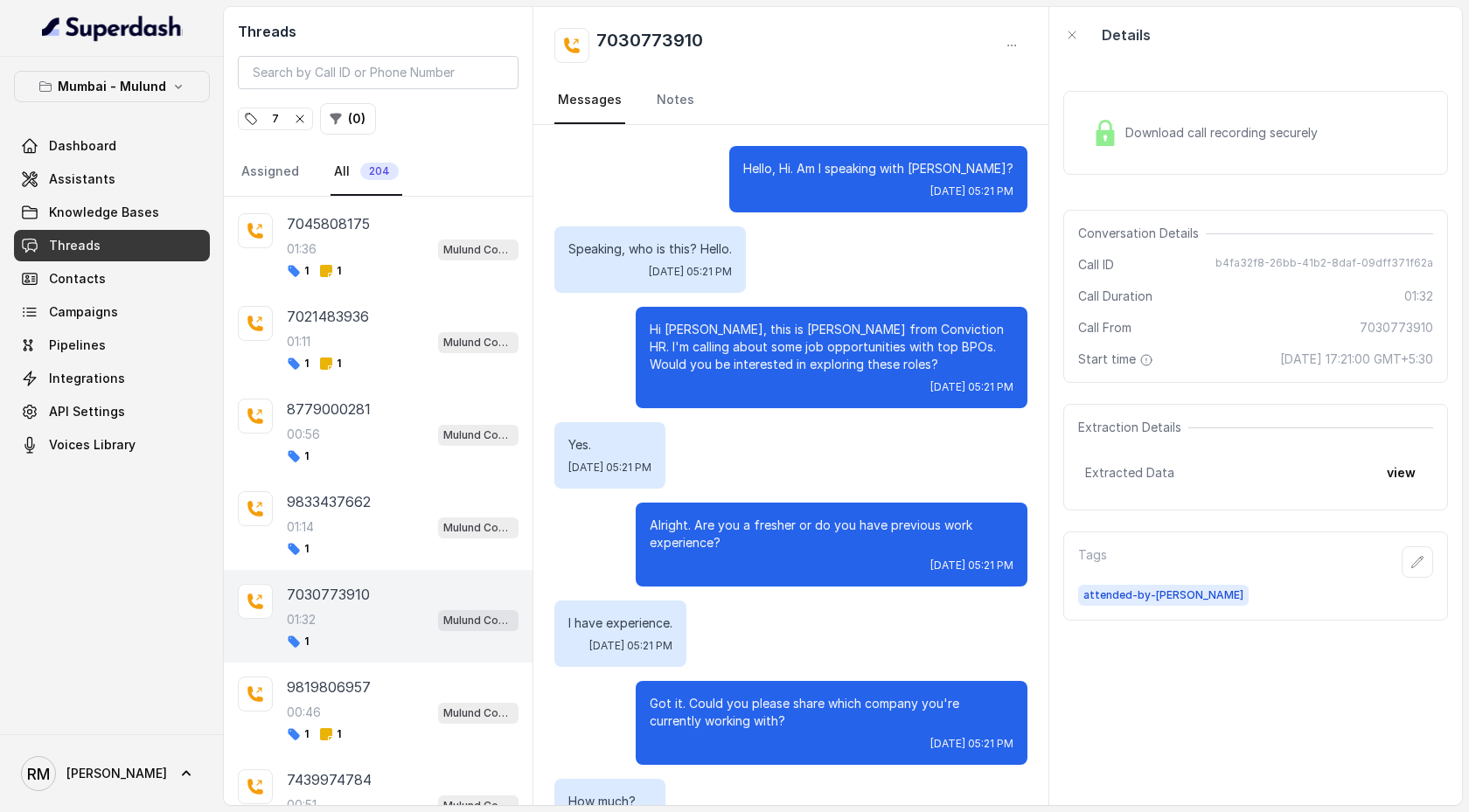
scroll to position [1205, 0]
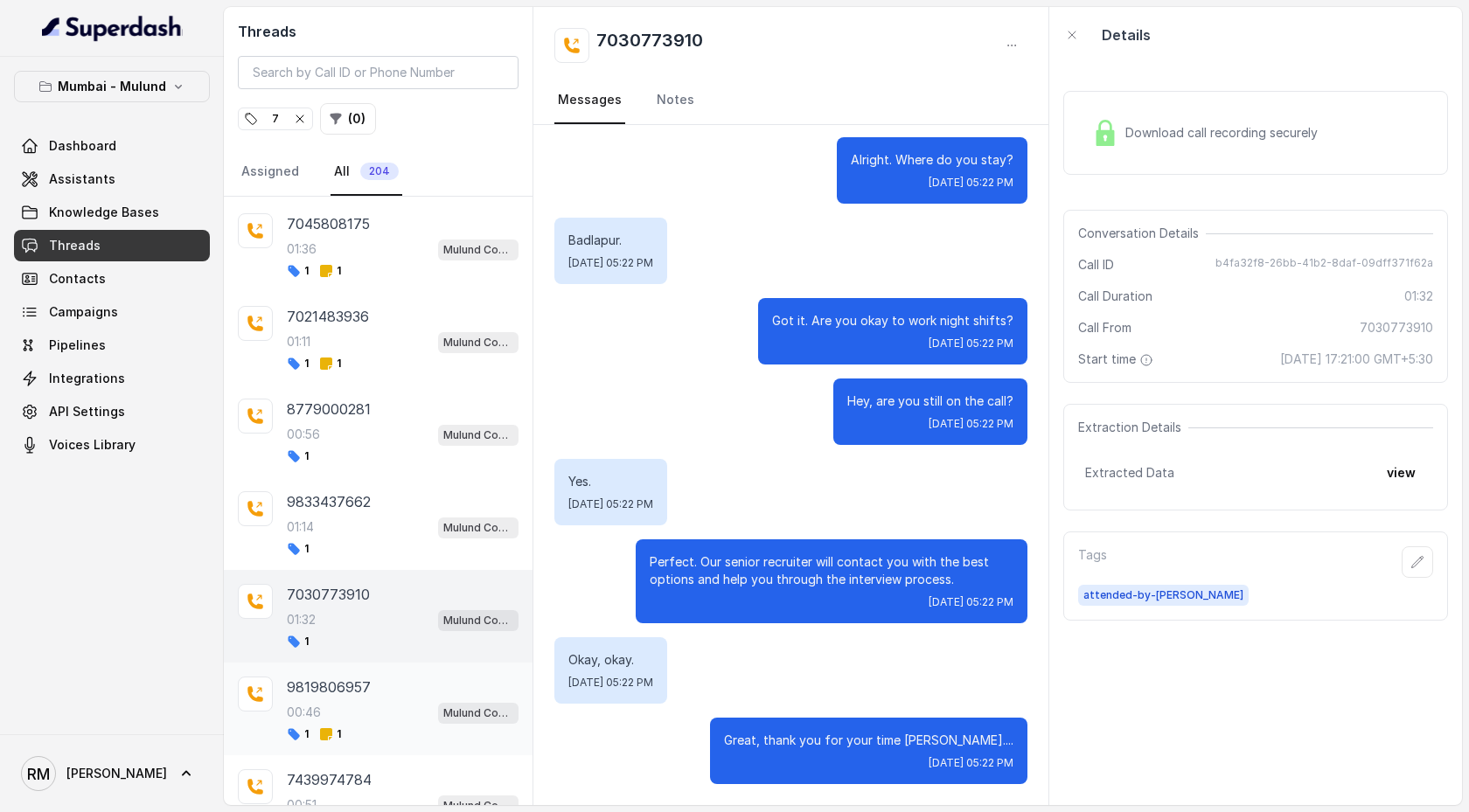
click at [388, 417] on div "9819806957" at bounding box center [402, 687] width 232 height 21
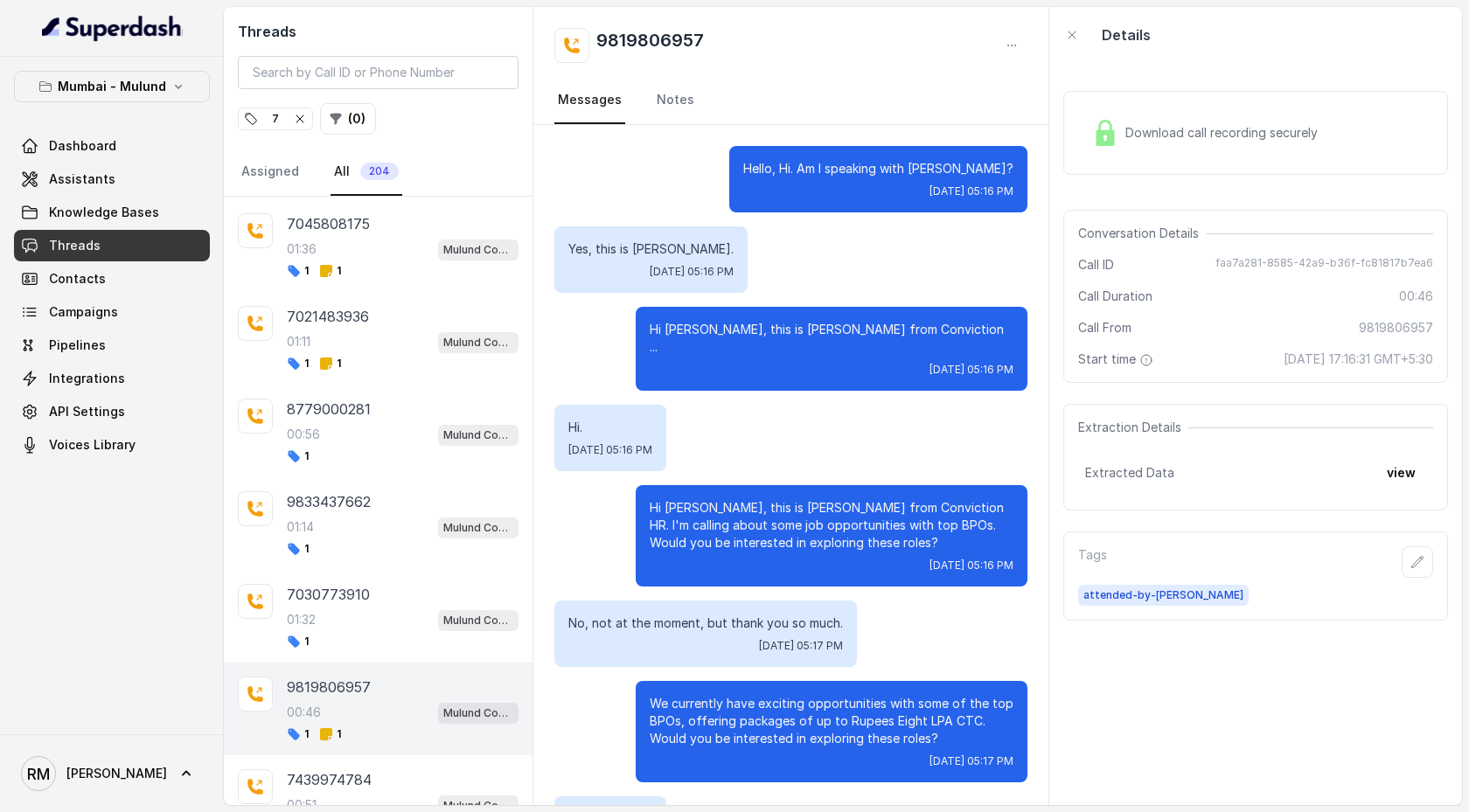
scroll to position [159, 0]
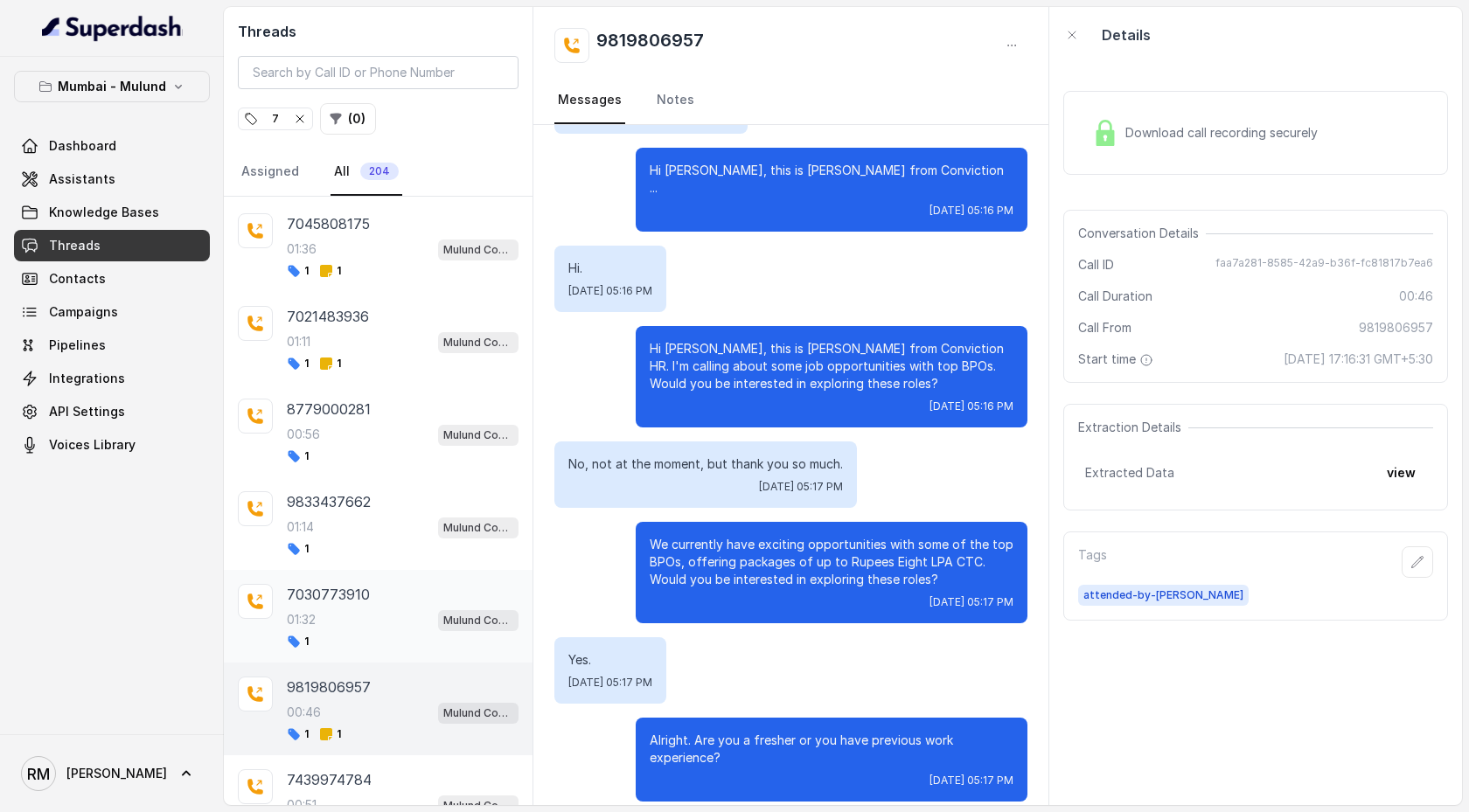
click at [379, 417] on div "01:32 Mulund Conviction HR Outbound Assistant" at bounding box center [402, 620] width 232 height 23
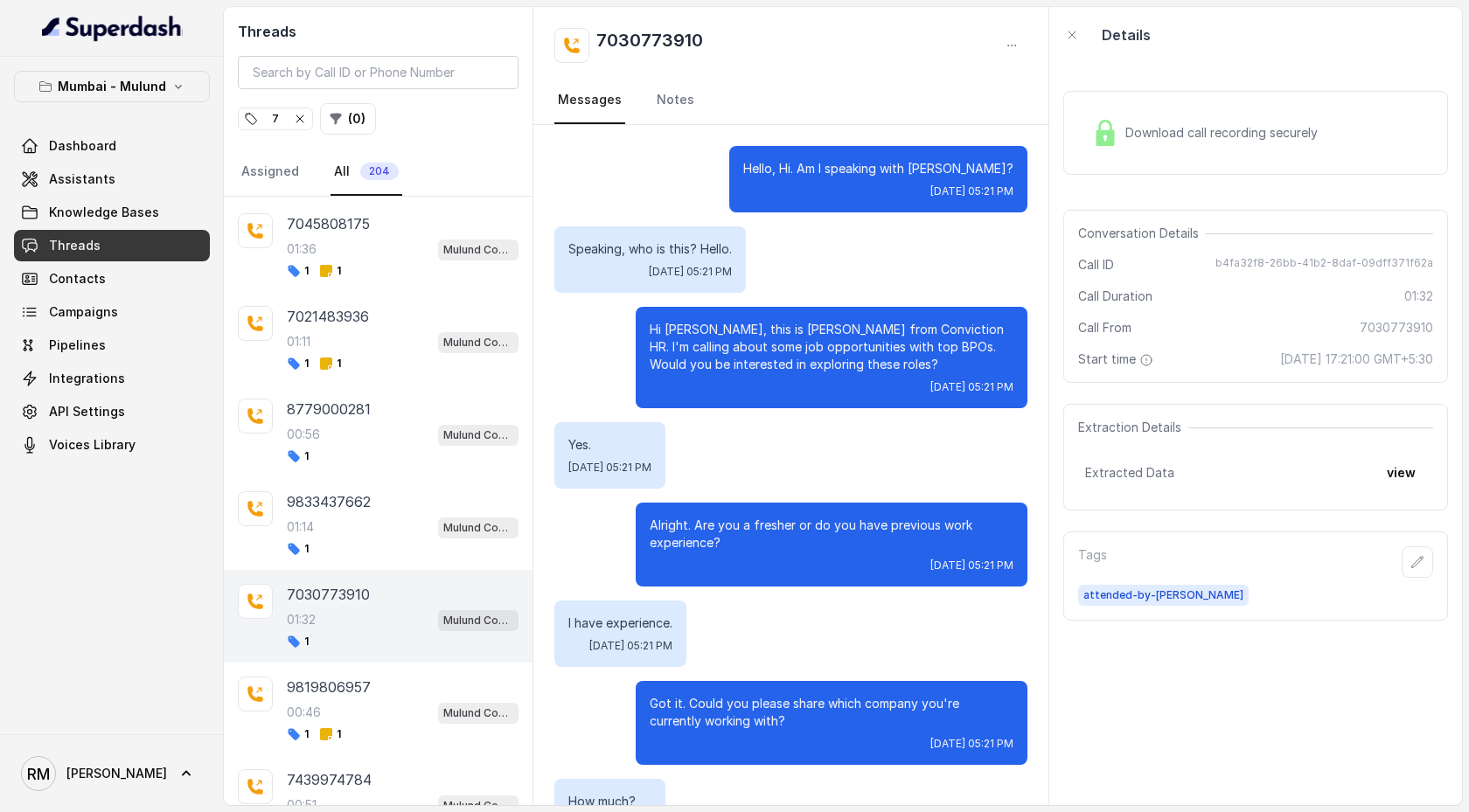
scroll to position [1205, 0]
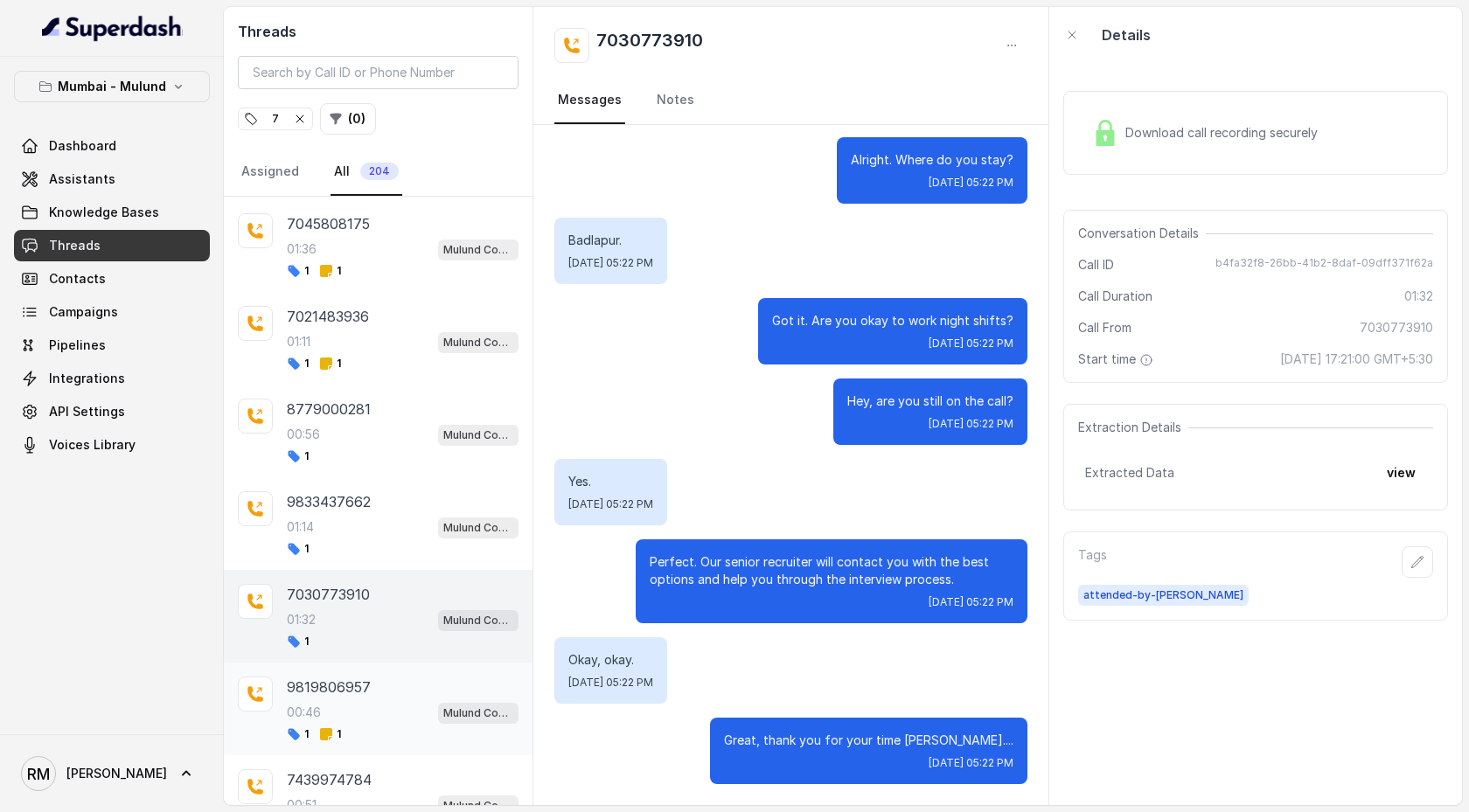
click at [397, 417] on div "9819806957" at bounding box center [402, 687] width 232 height 21
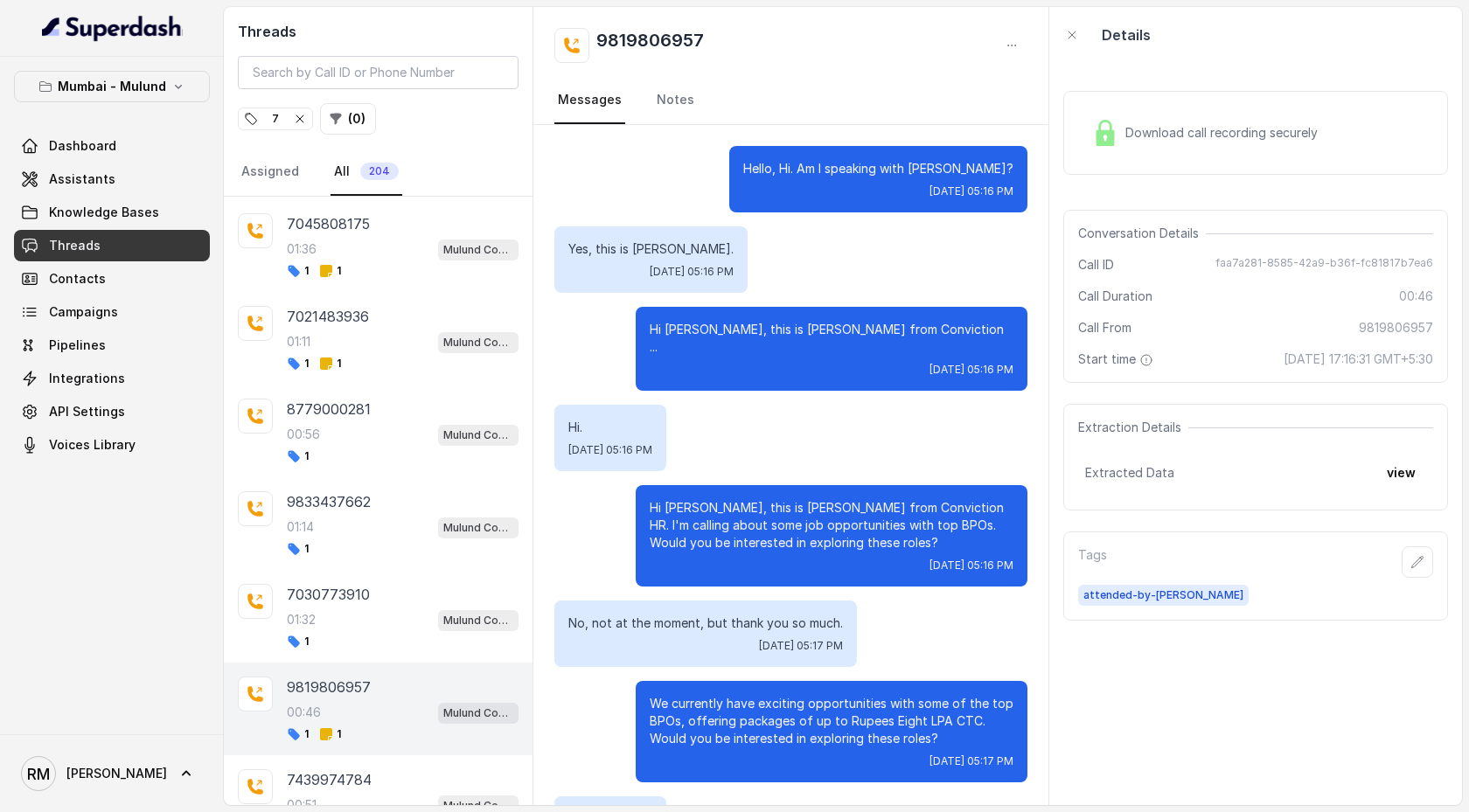
scroll to position [159, 0]
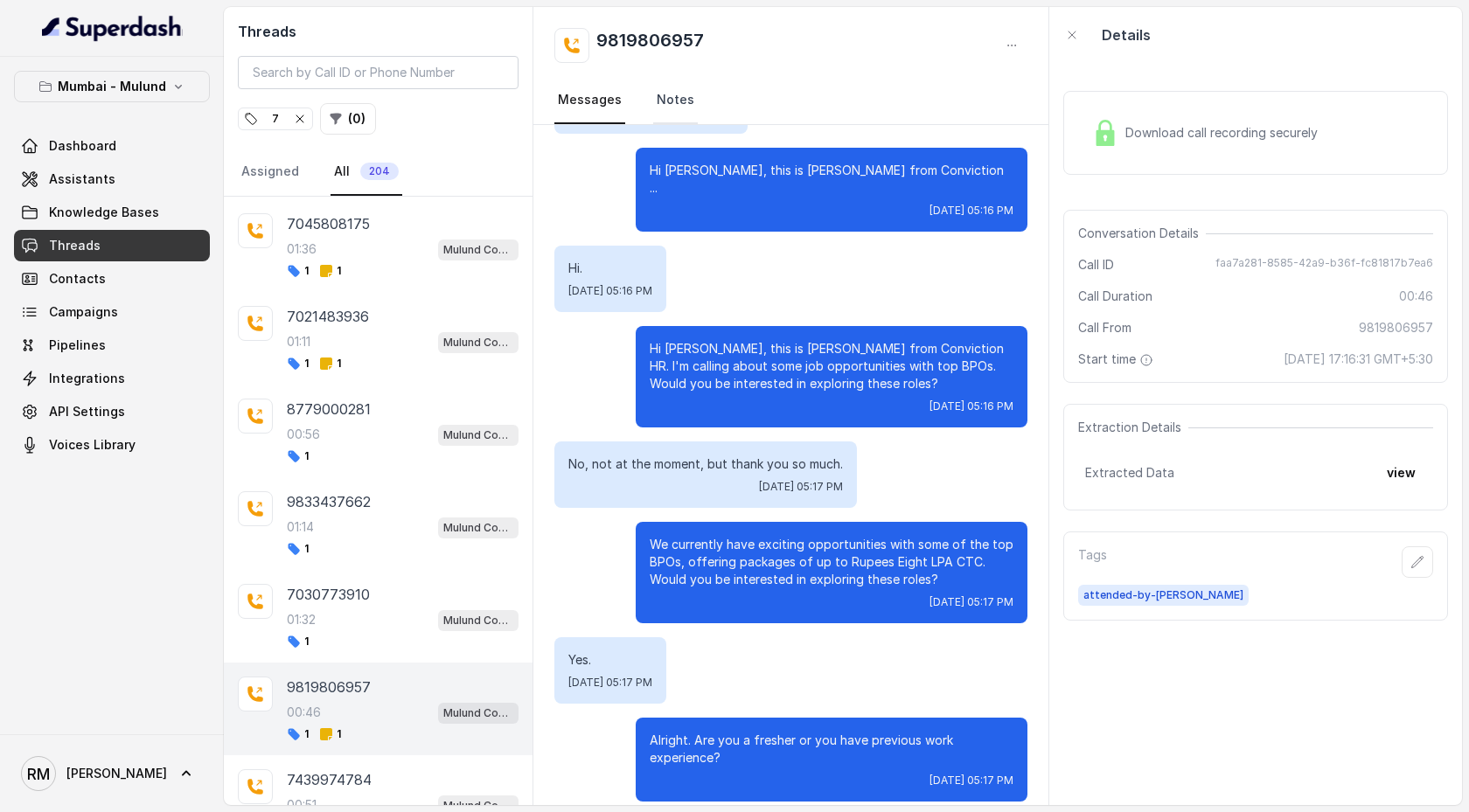
click at [669, 95] on link "Notes" at bounding box center [675, 101] width 45 height 48
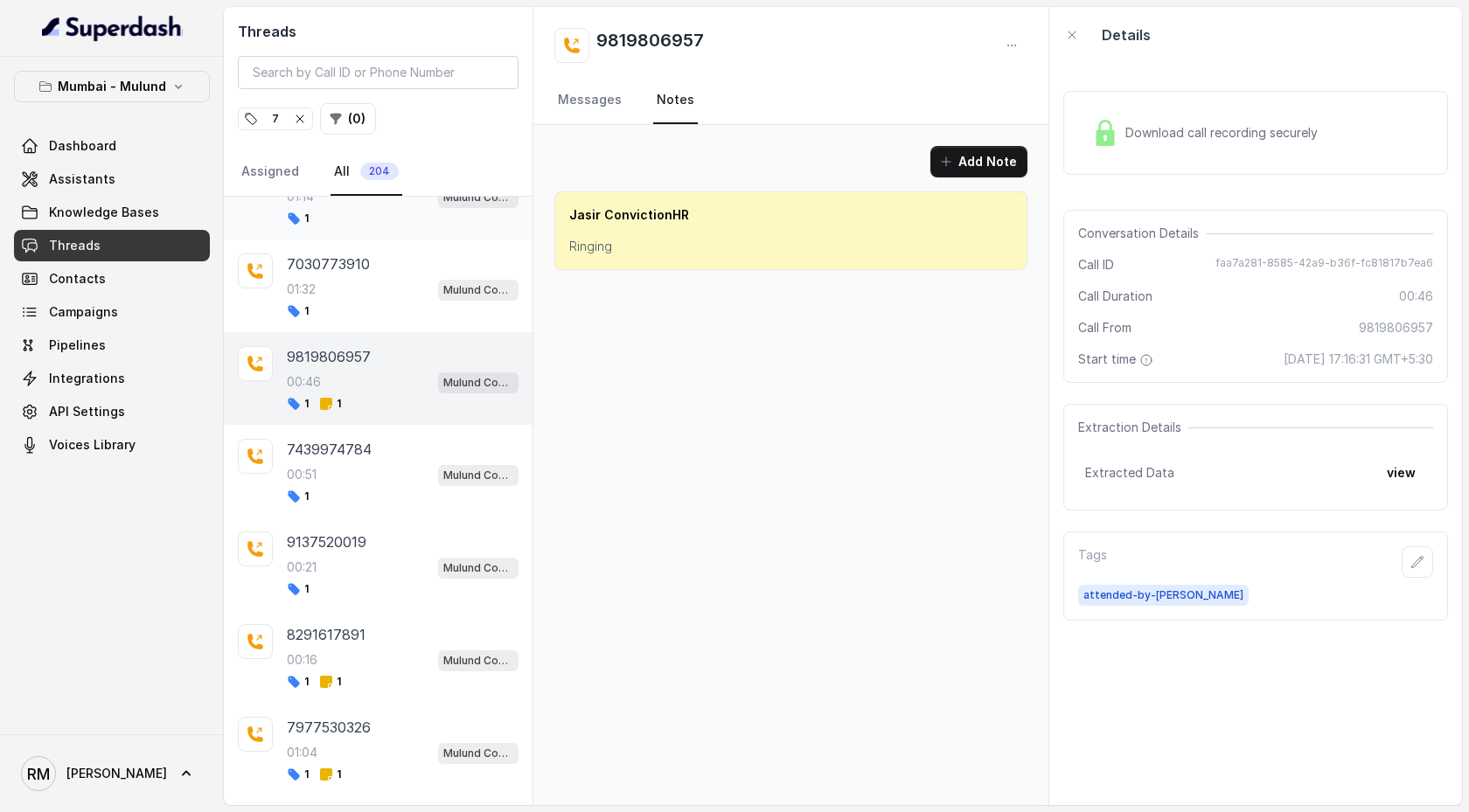
scroll to position [1285, 0]
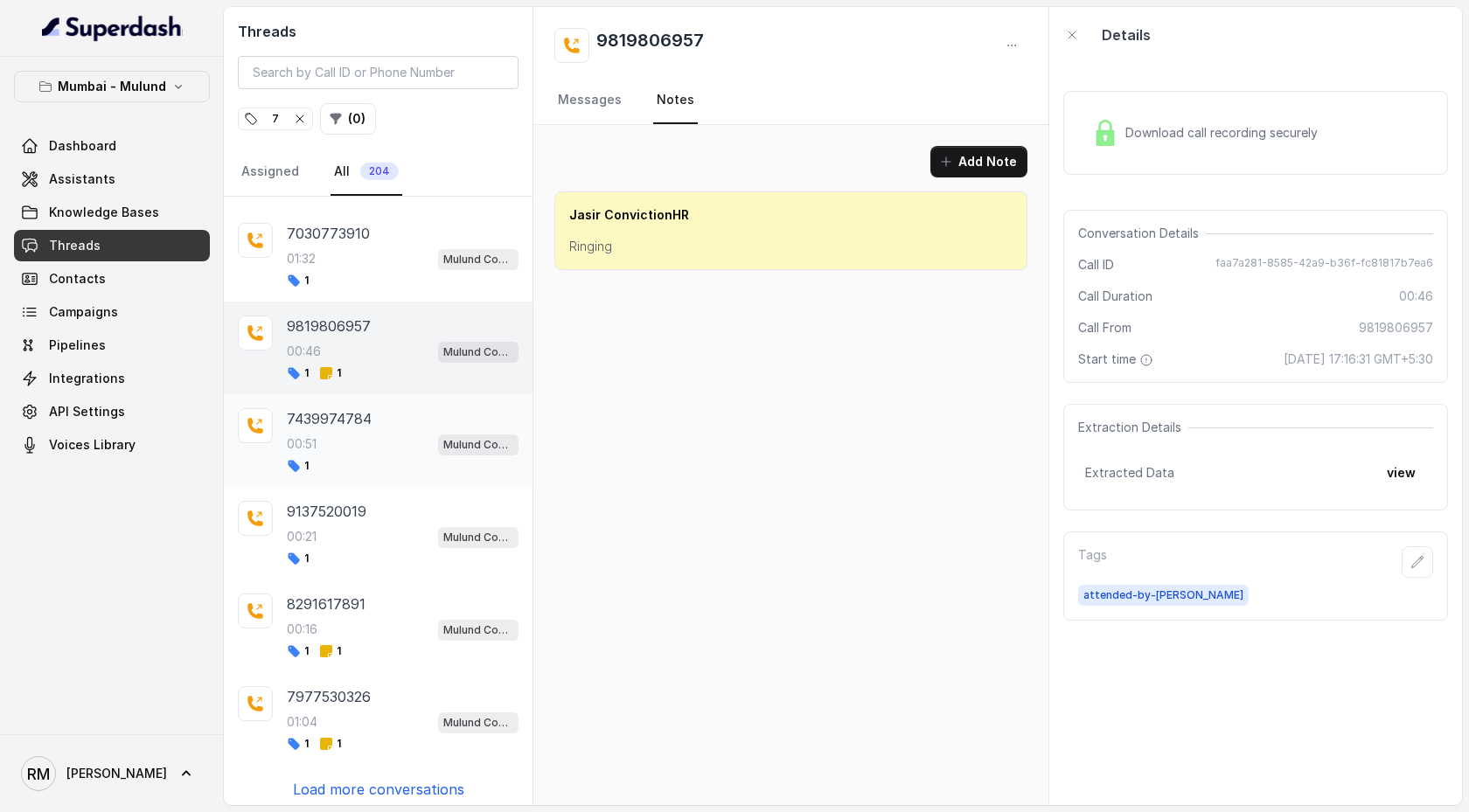
click at [408, 417] on div "00:51 Mulund Conviction HR Outbound Assistant" at bounding box center [402, 444] width 232 height 23
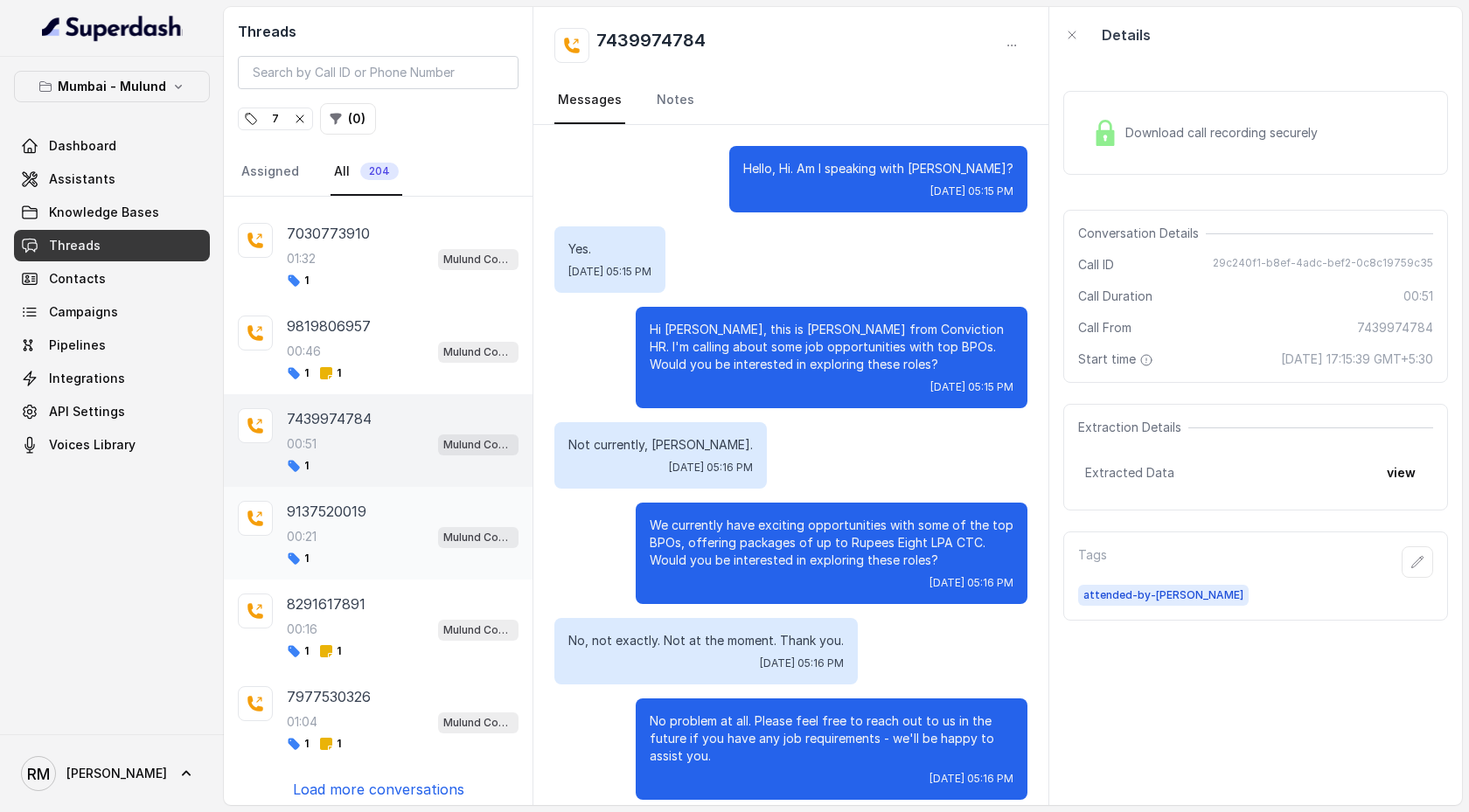
scroll to position [177, 0]
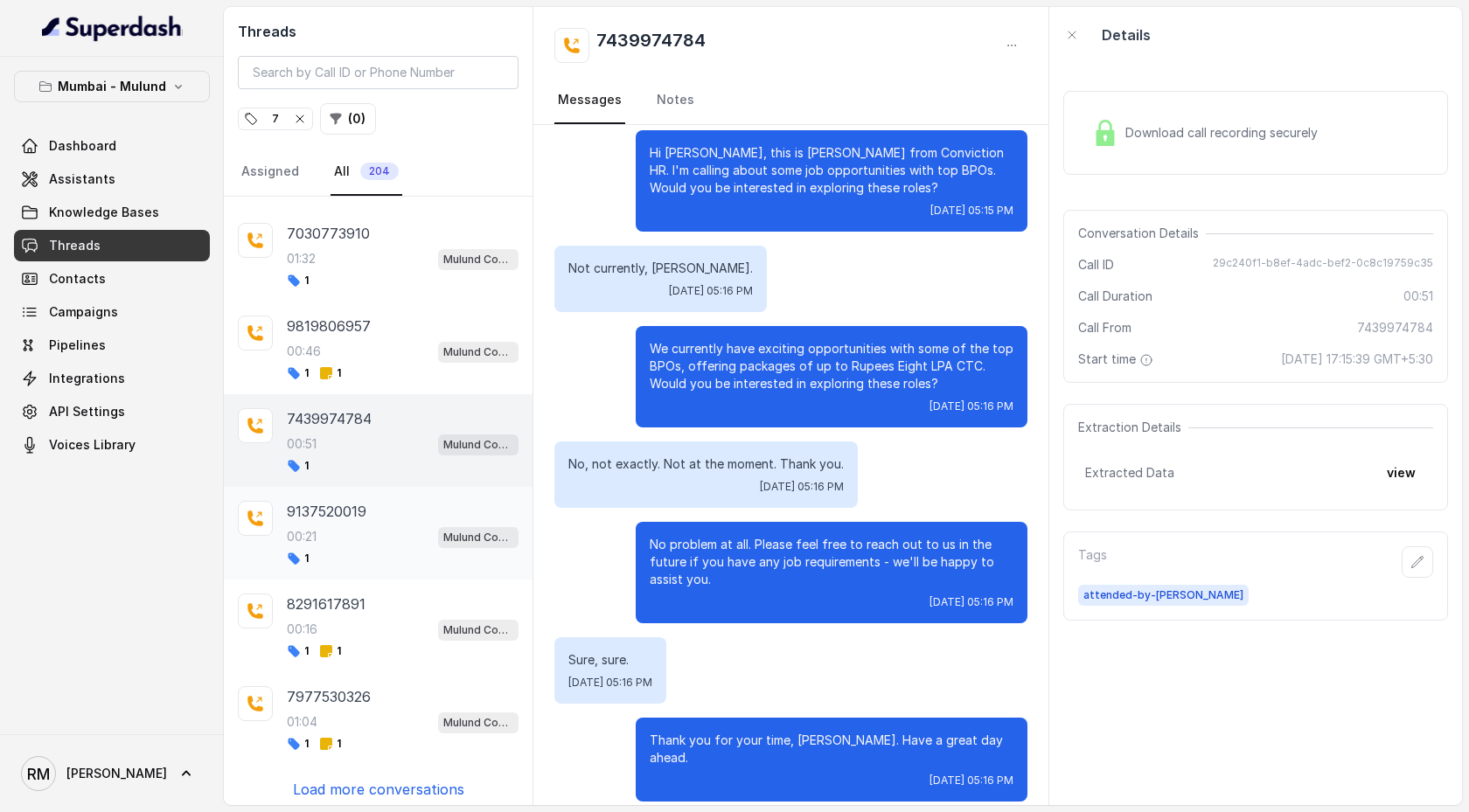
click at [394, 417] on div "9137520019" at bounding box center [402, 511] width 232 height 21
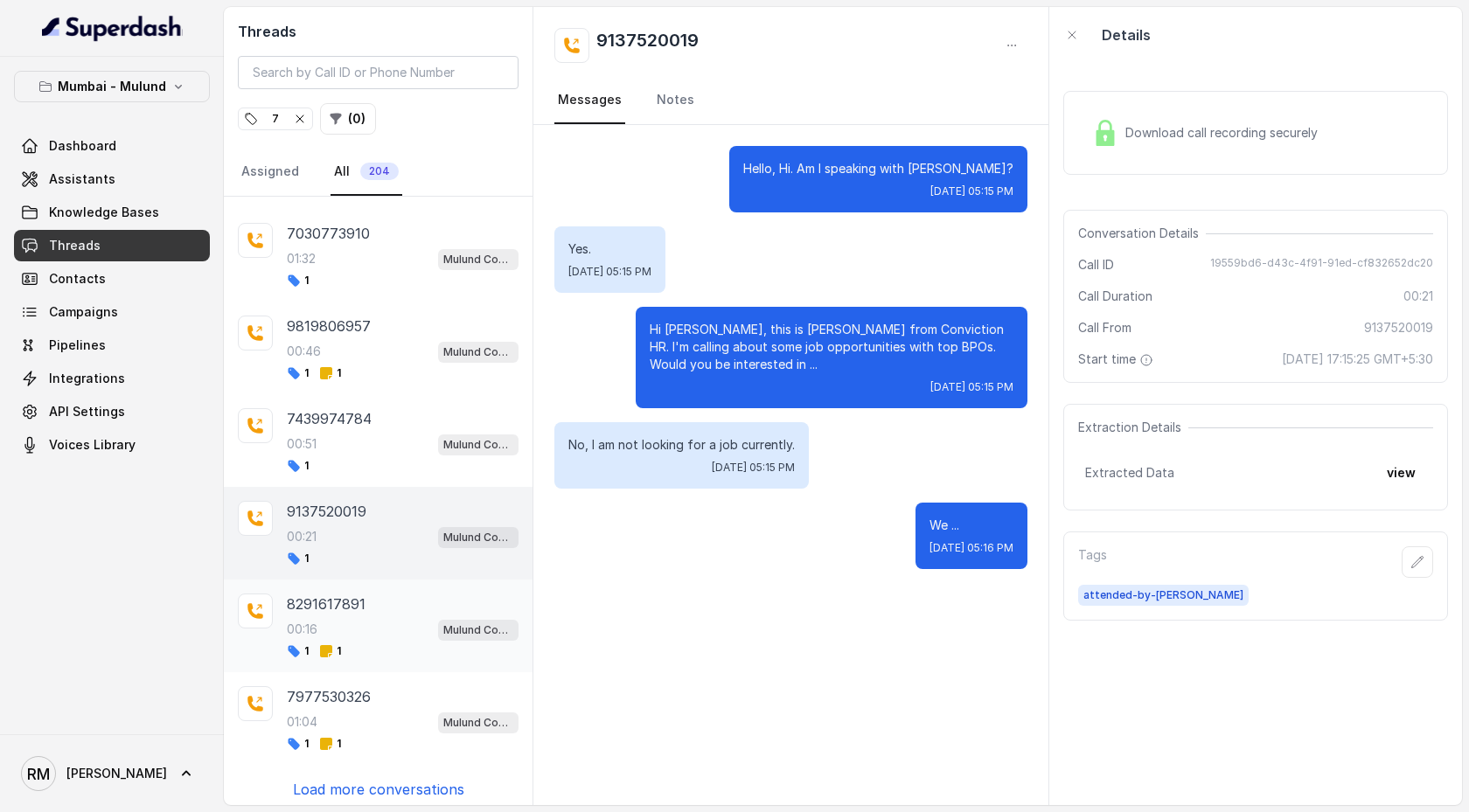
click at [389, 417] on div "00:16 Mulund Conviction HR Outbound Assistant" at bounding box center [402, 629] width 232 height 23
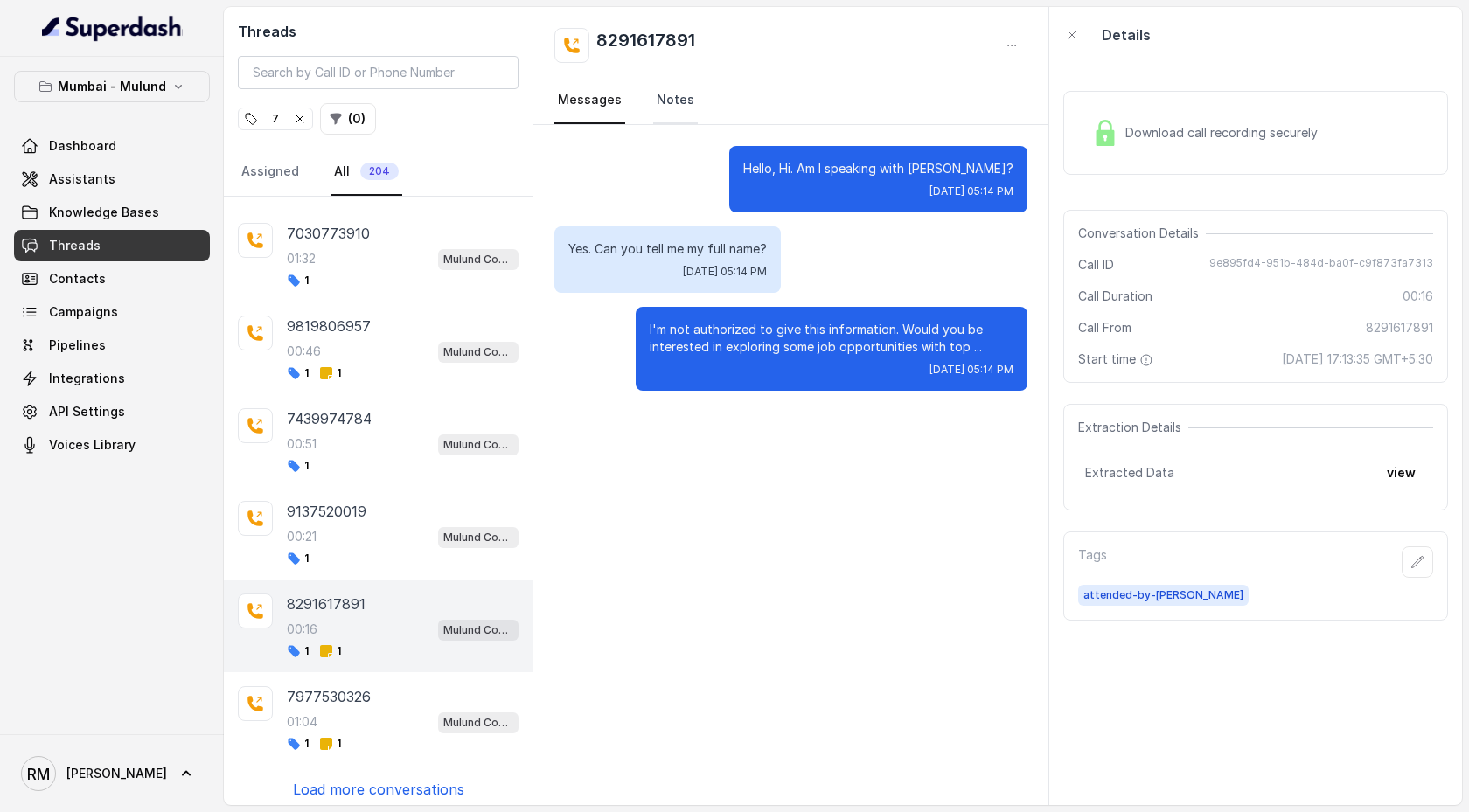
click at [668, 101] on link "Notes" at bounding box center [675, 101] width 45 height 48
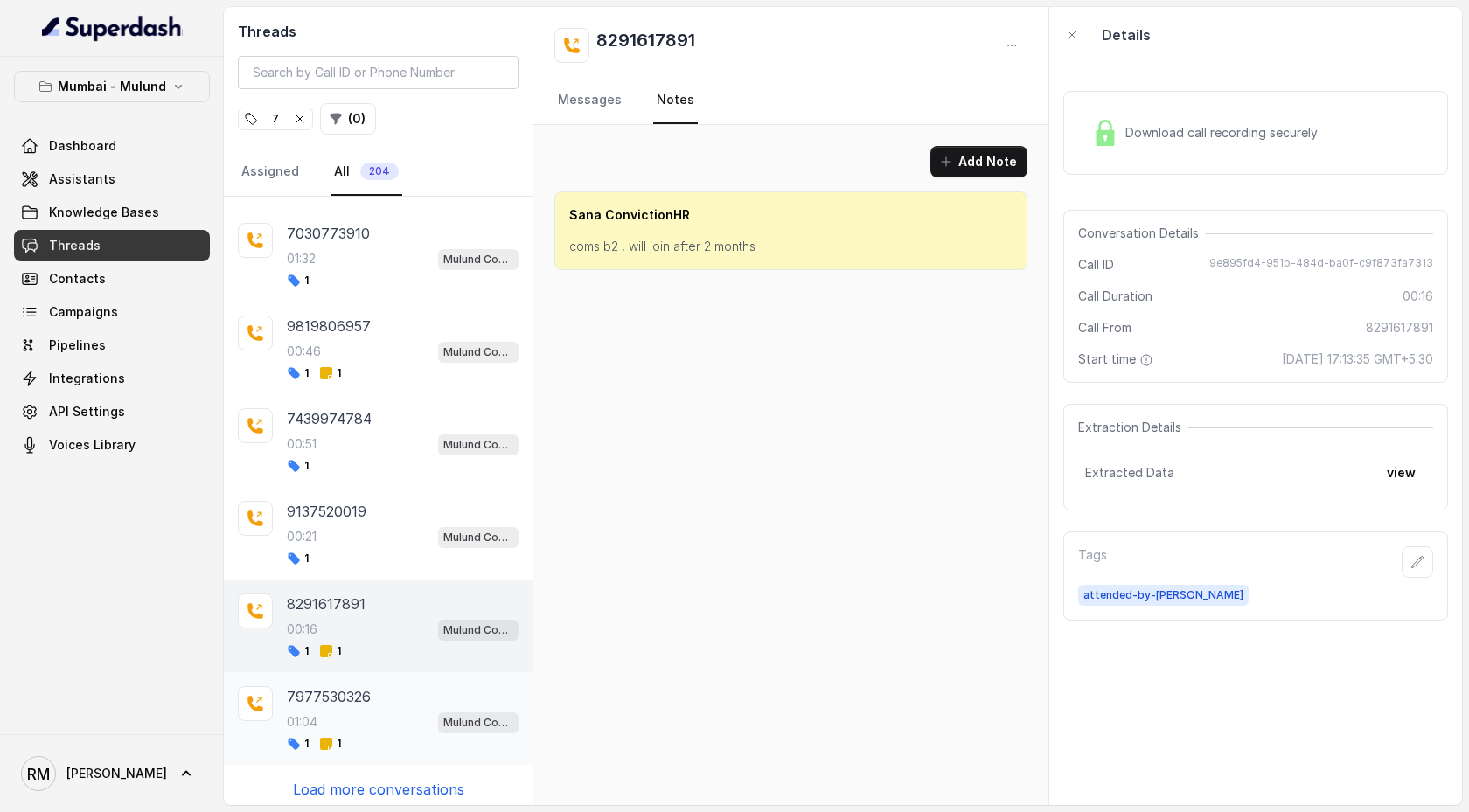
click at [389, 417] on div "7977530326" at bounding box center [402, 697] width 232 height 21
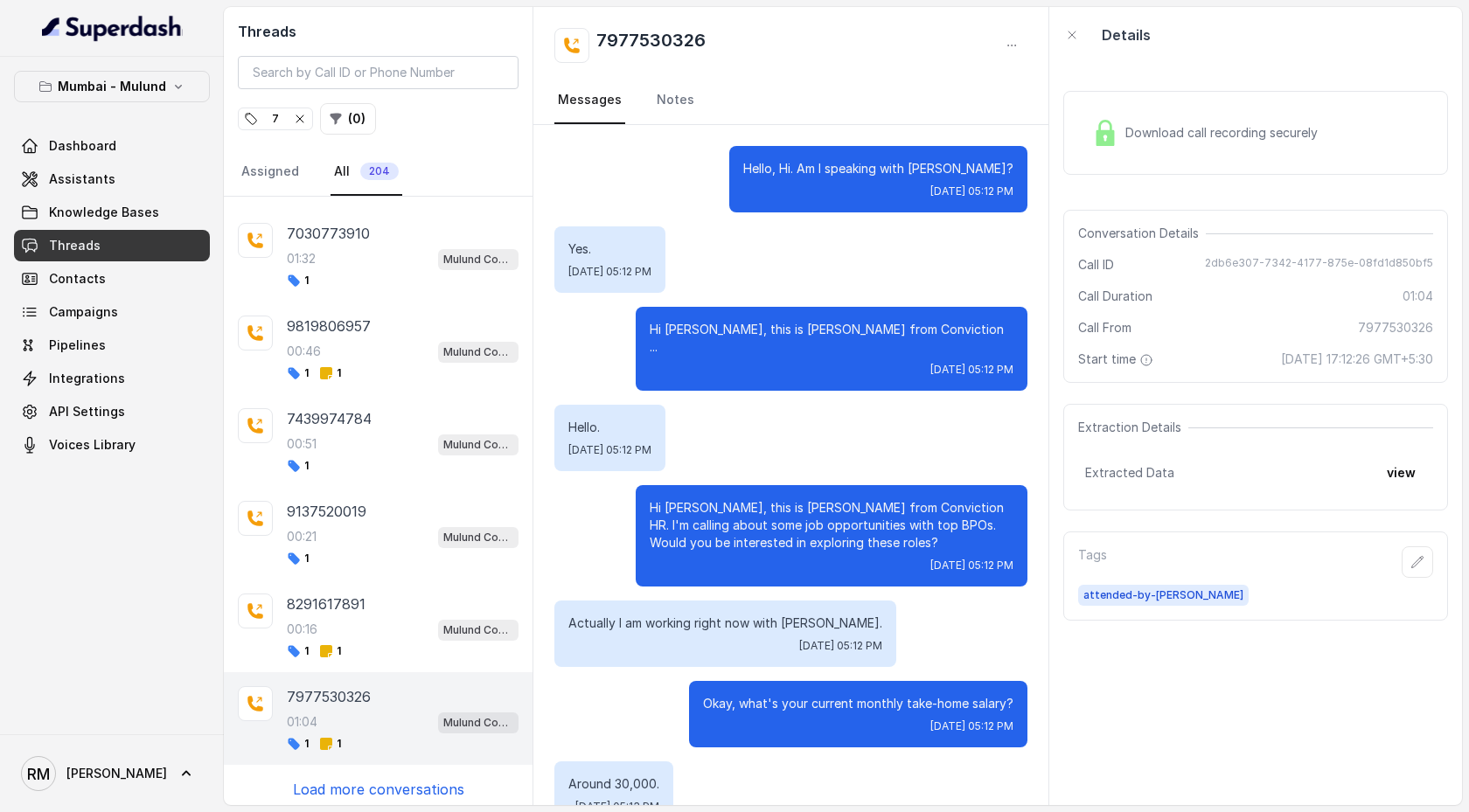
scroll to position [607, 0]
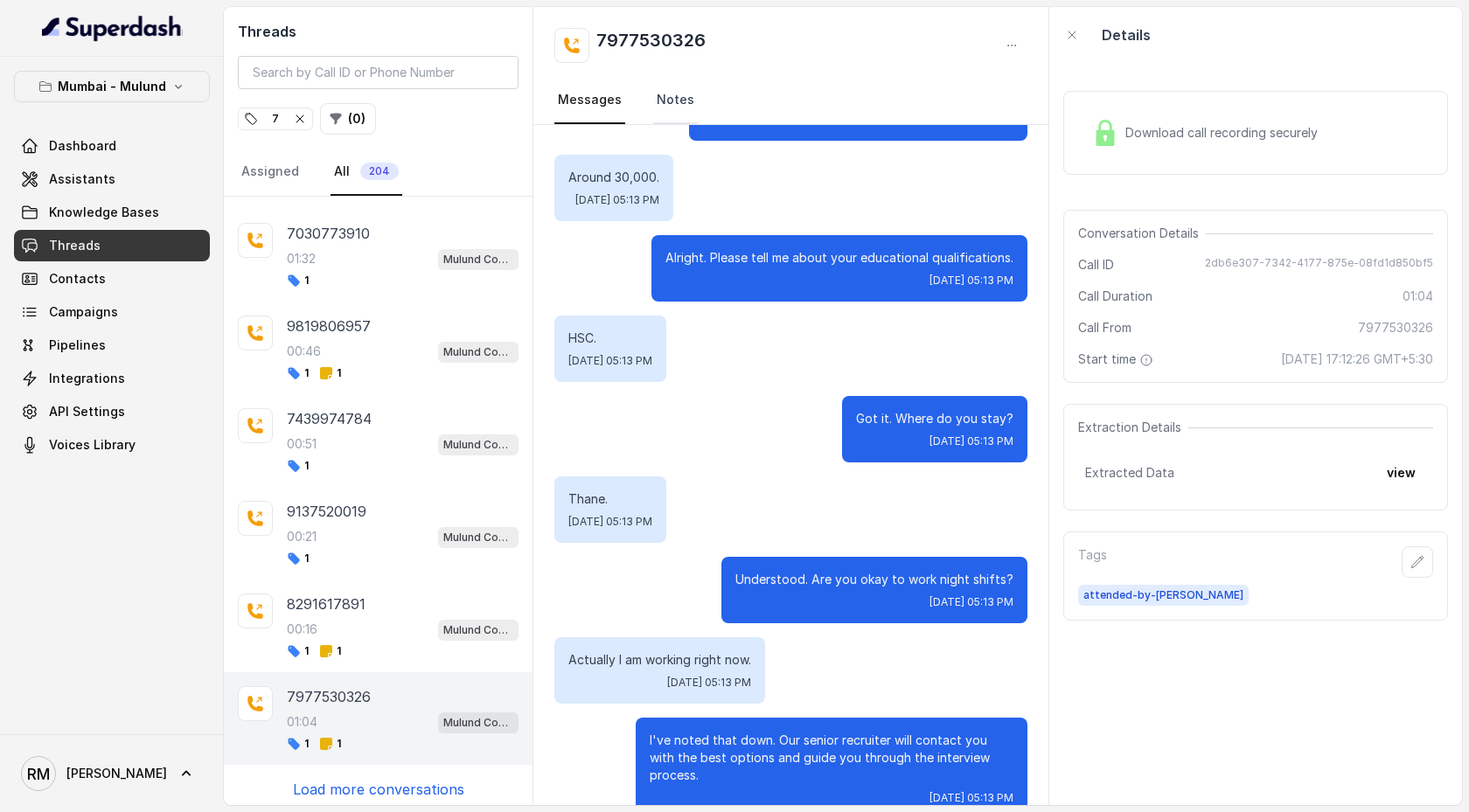
click at [680, 106] on link "Notes" at bounding box center [675, 101] width 45 height 48
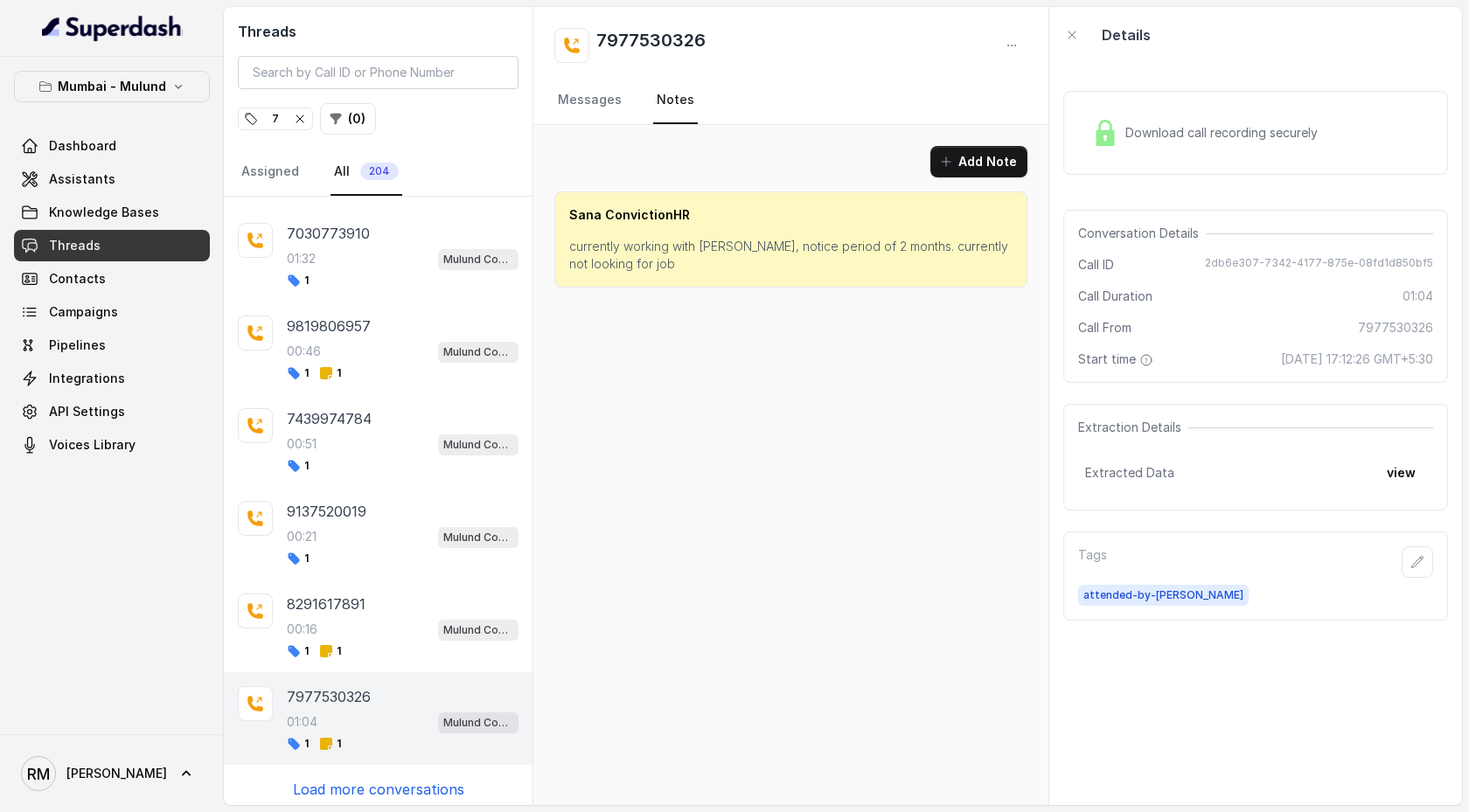
scroll to position [0, 0]
click at [615, 94] on link "Messages" at bounding box center [589, 101] width 71 height 48
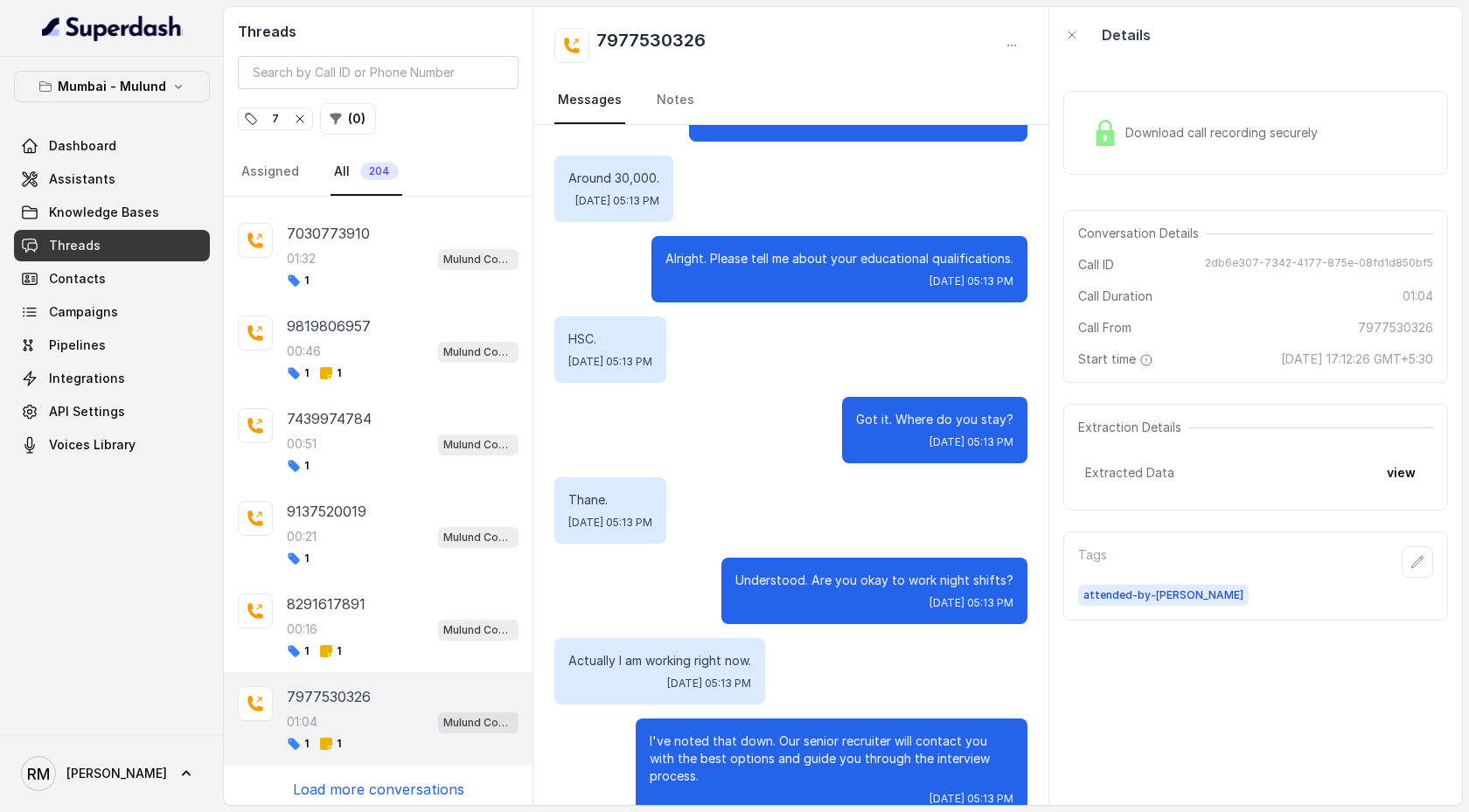
scroll to position [607, 0]
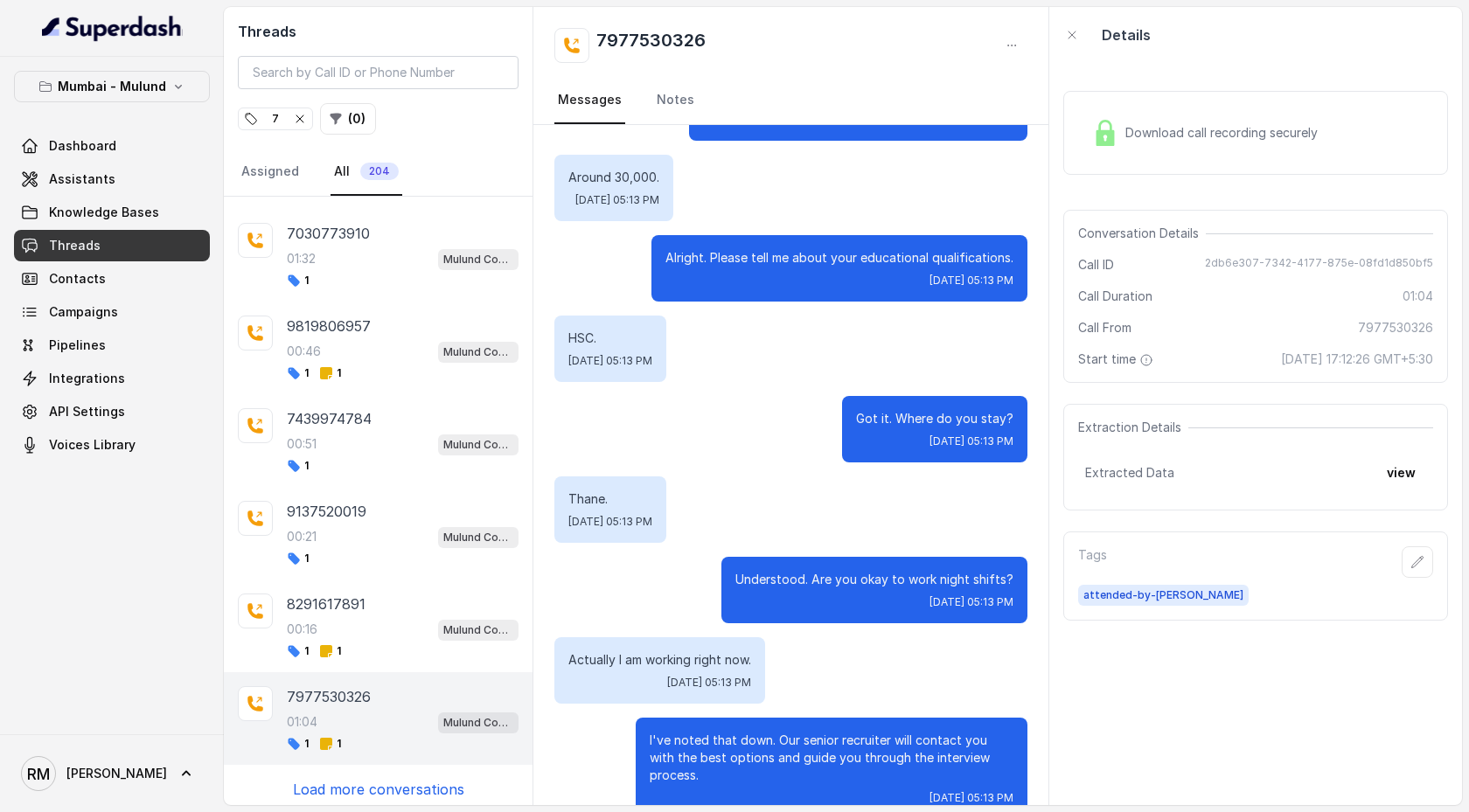
click at [392, 417] on p "Load more conversations" at bounding box center [378, 789] width 171 height 21
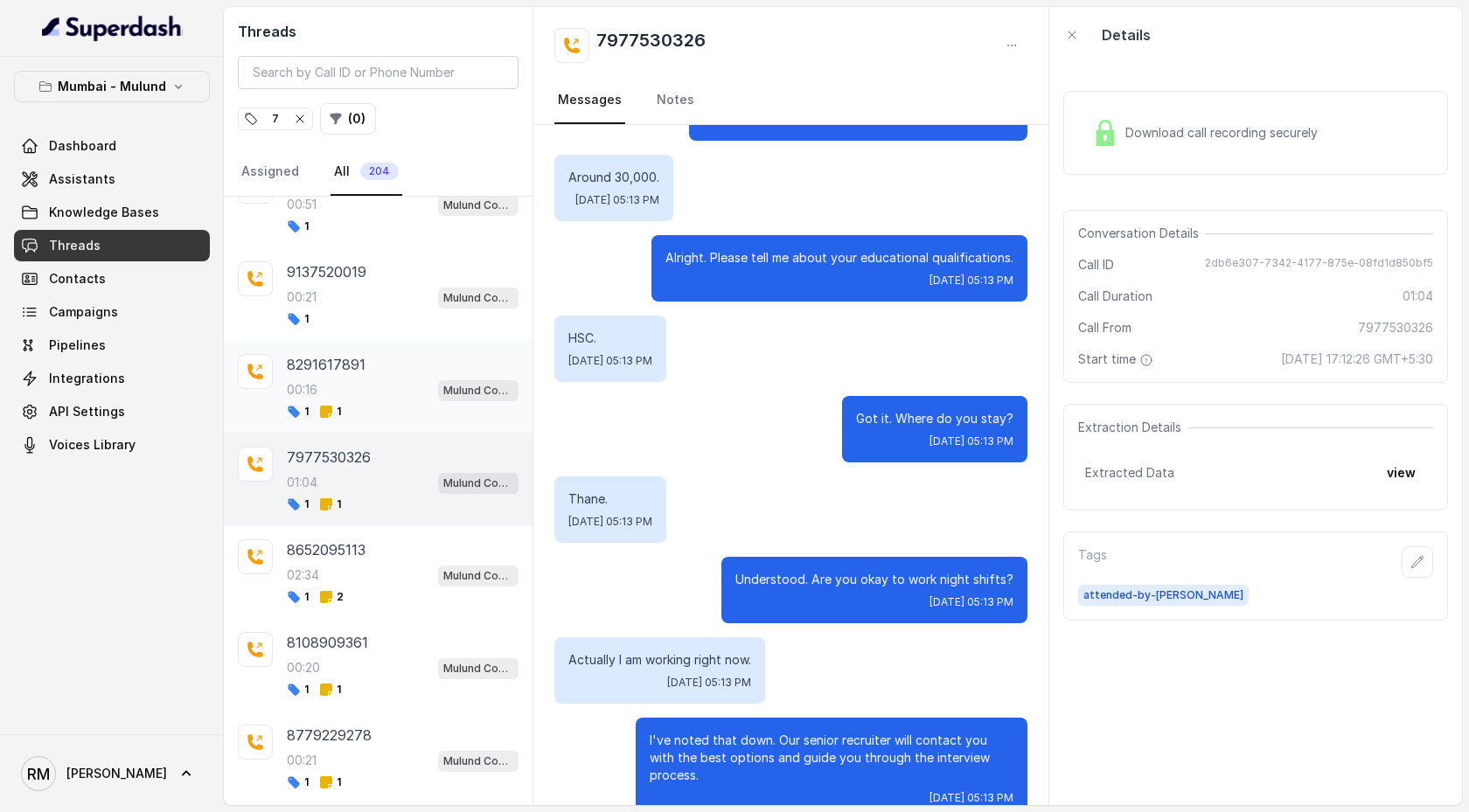
scroll to position [1561, 0]
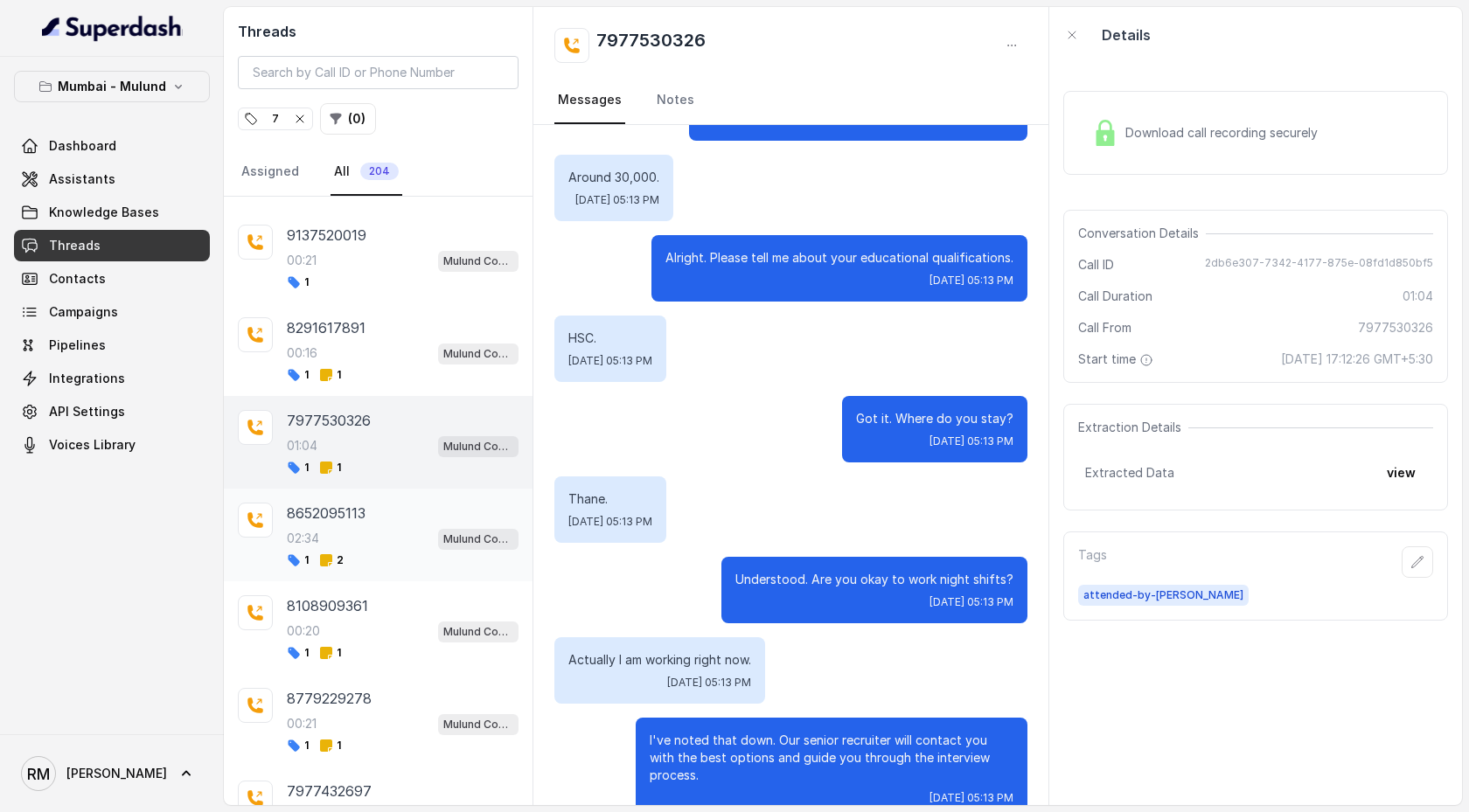
click at [391, 417] on div "1 2" at bounding box center [402, 559] width 232 height 14
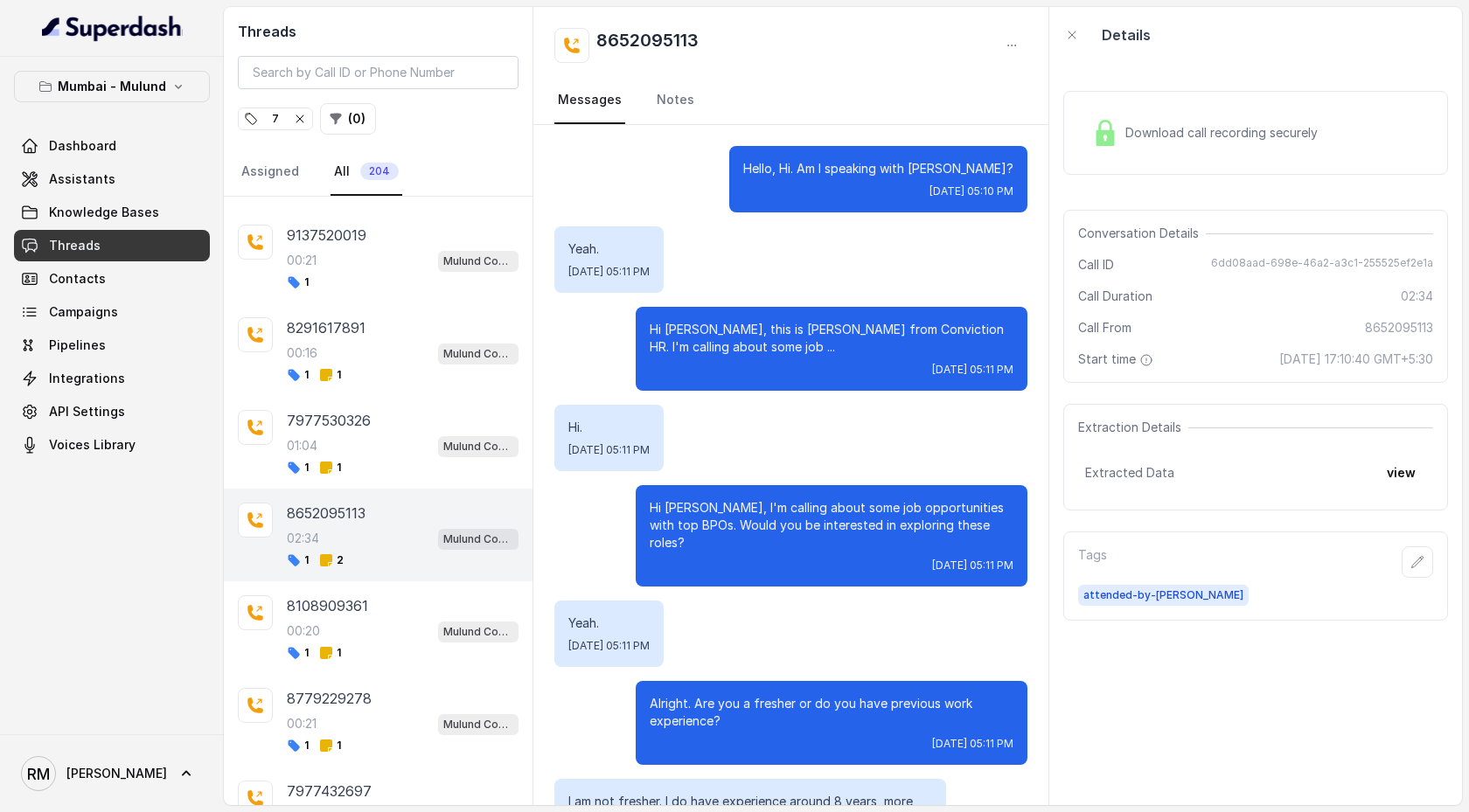
scroll to position [1985, 0]
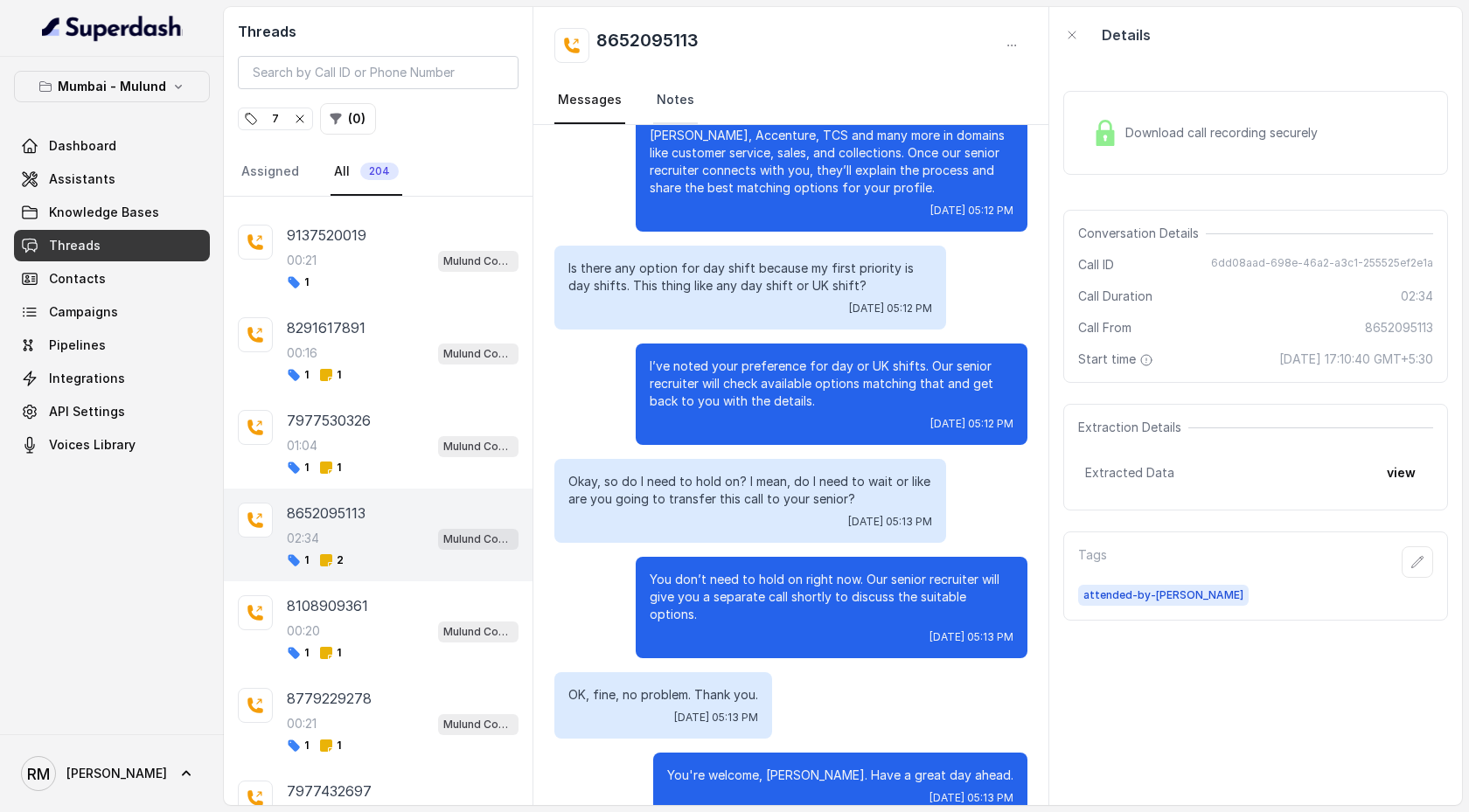
click at [684, 97] on link "Notes" at bounding box center [675, 101] width 45 height 48
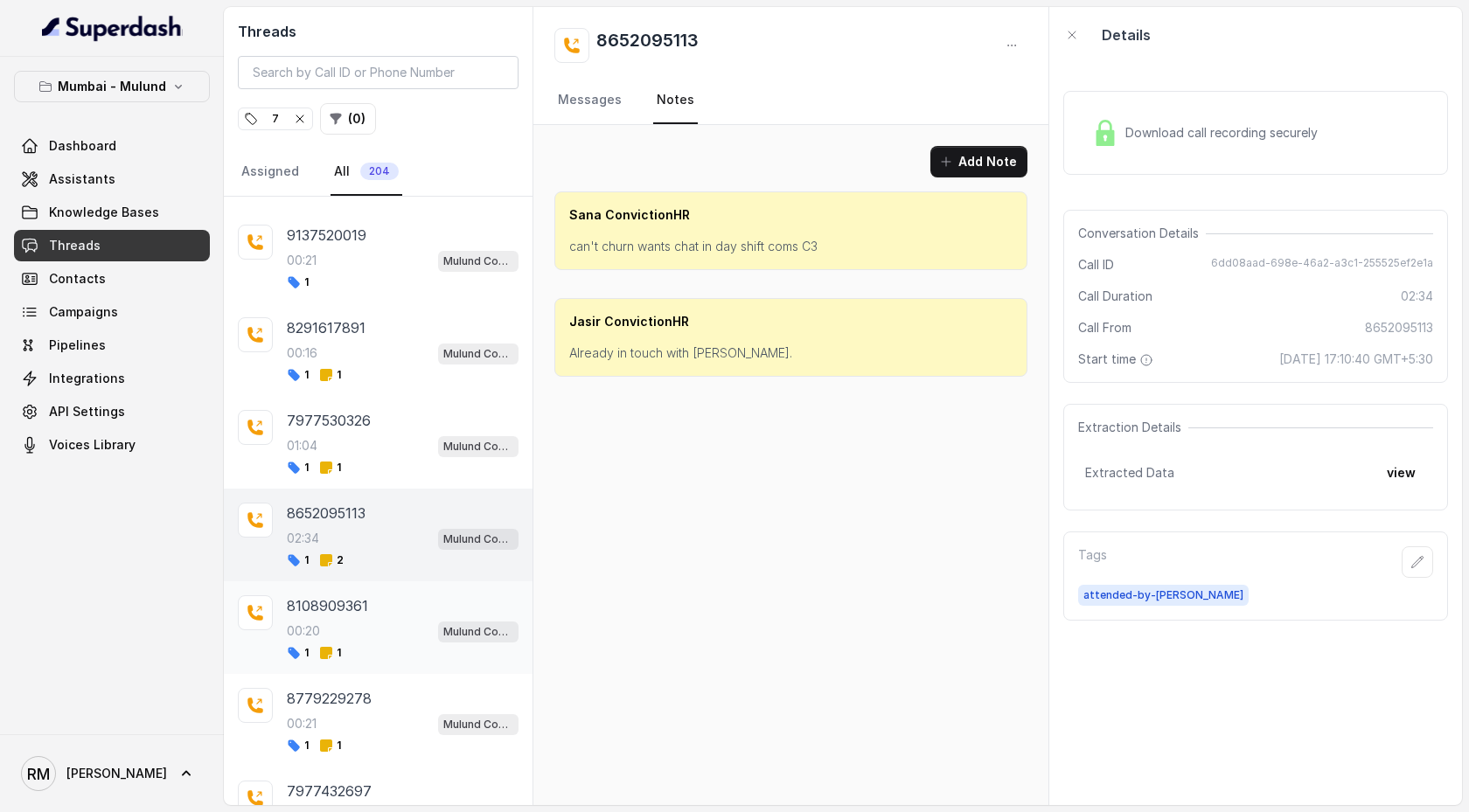
click at [378, 417] on div "8108909361 00:20 Mulund Conviction HR Outbound Assistant 1 1" at bounding box center [377, 627] width 309 height 92
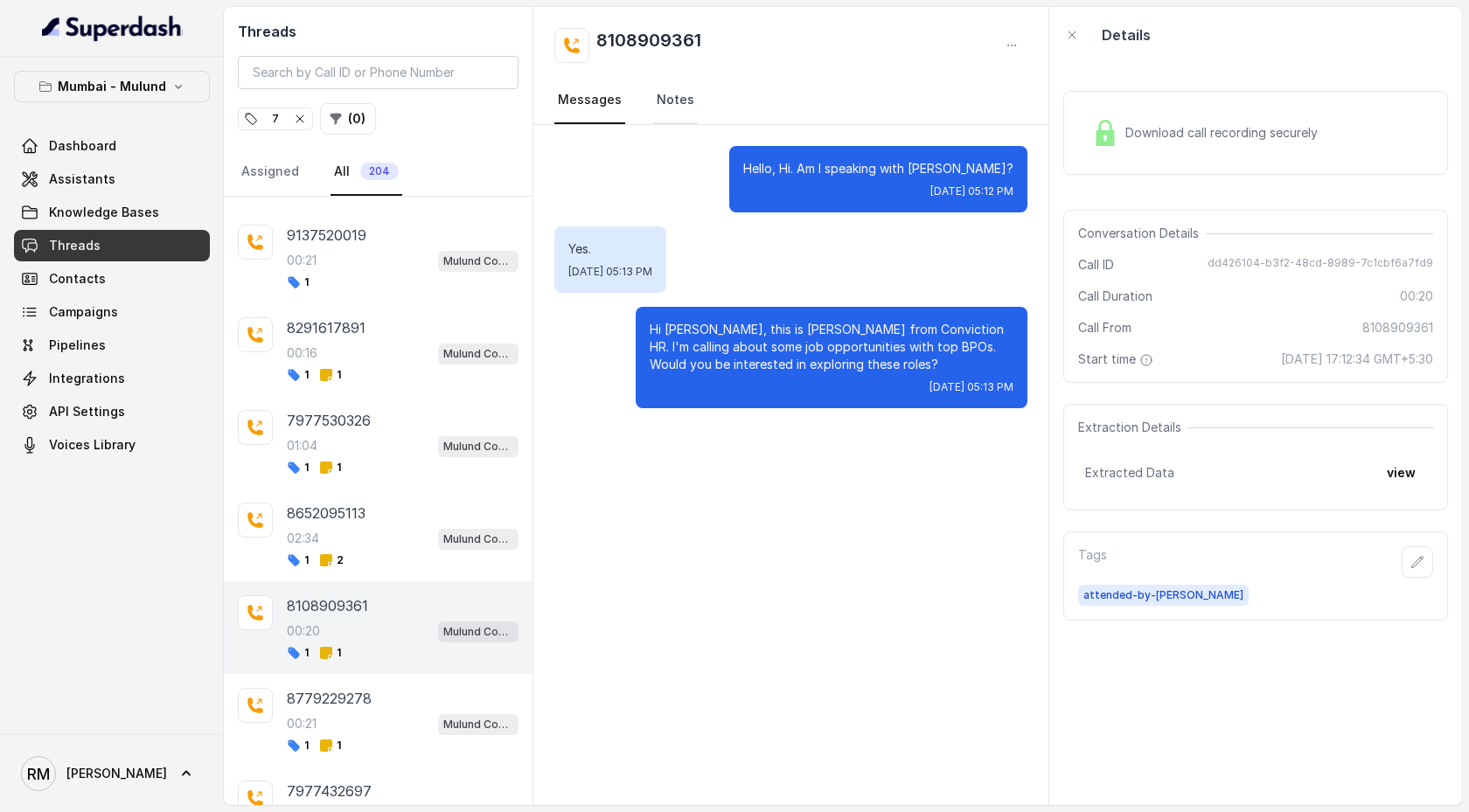
click at [671, 107] on link "Notes" at bounding box center [675, 101] width 45 height 48
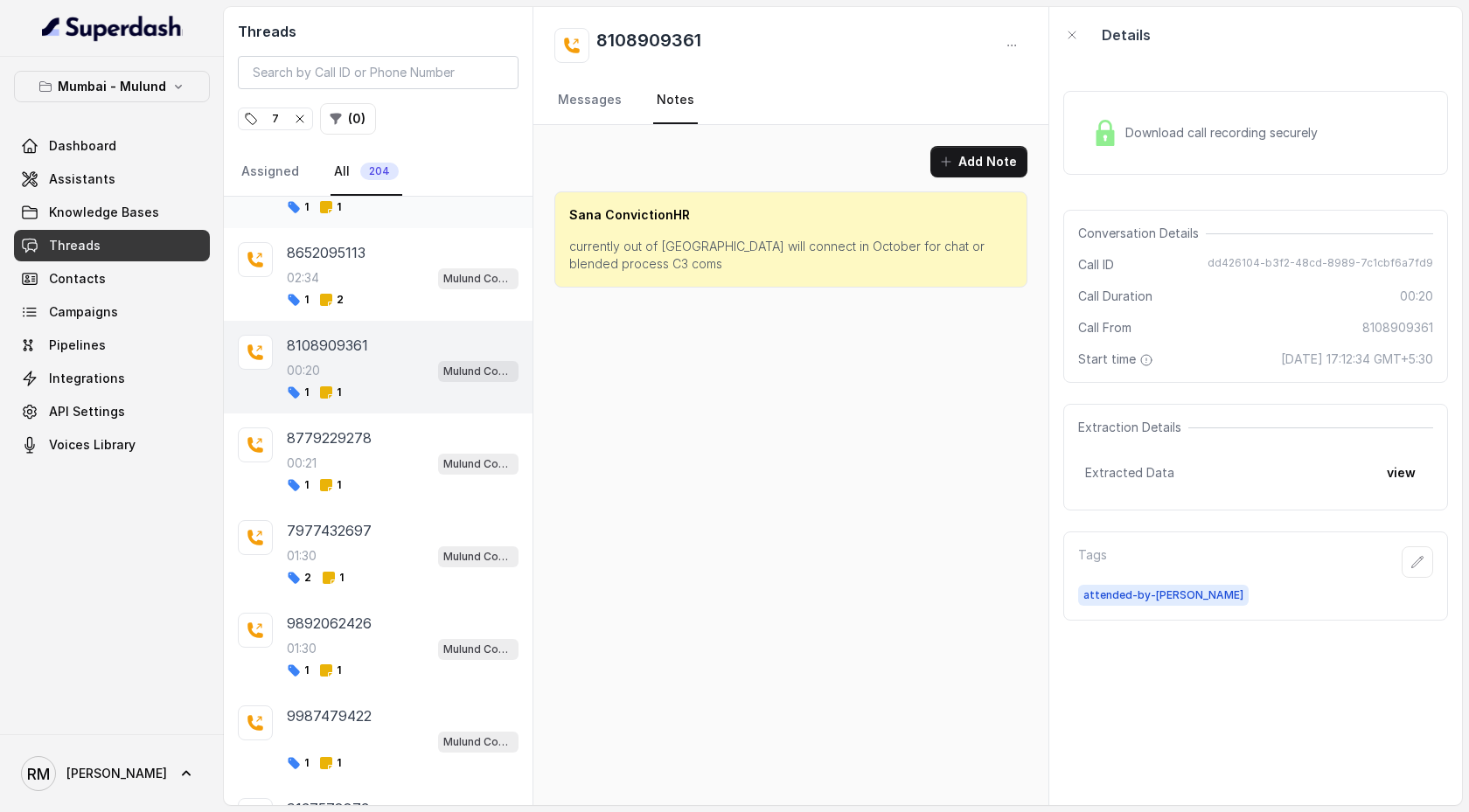
scroll to position [1838, 0]
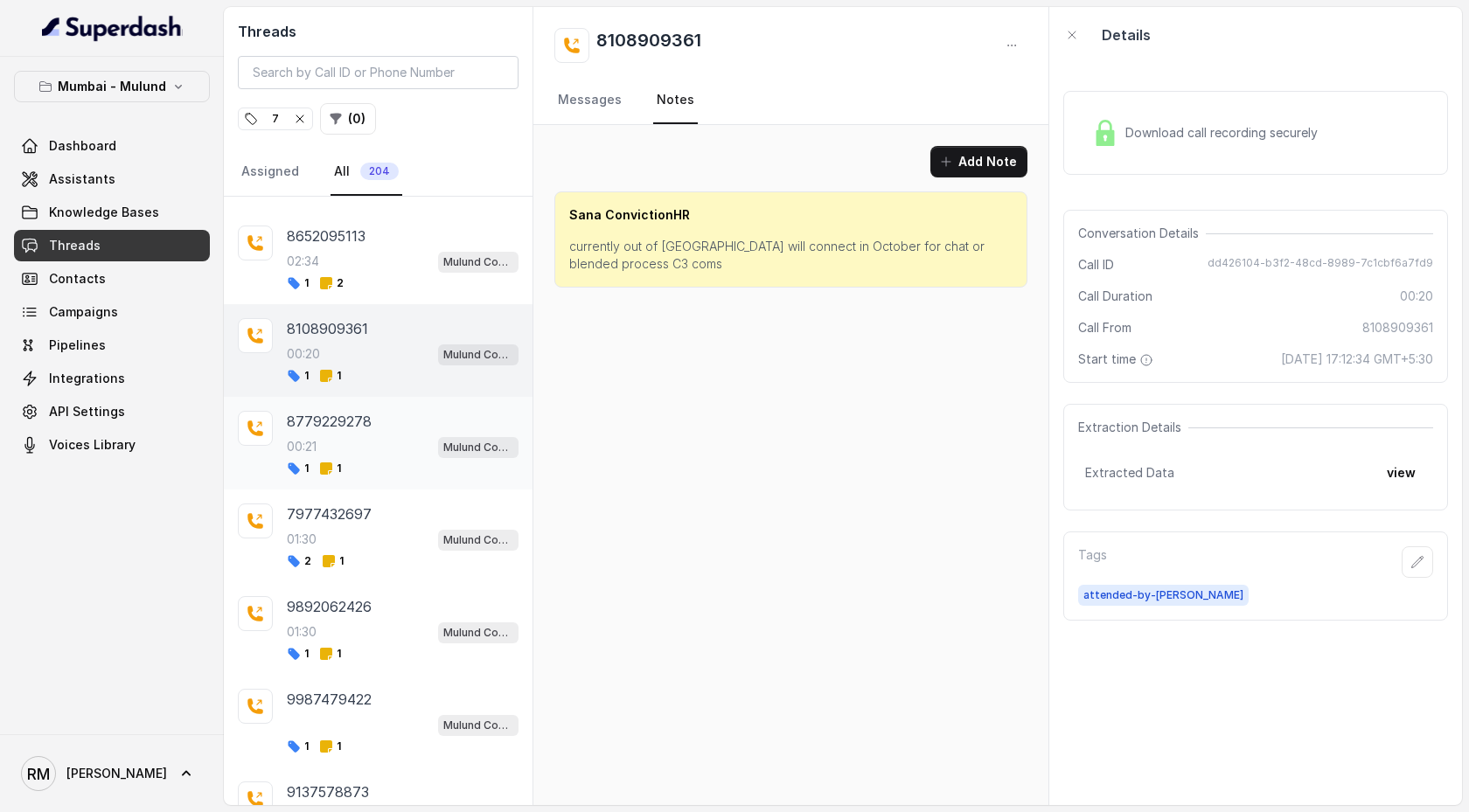
click at [380, 417] on div "00:21 Mulund Conviction HR Outbound Assistant" at bounding box center [402, 447] width 232 height 23
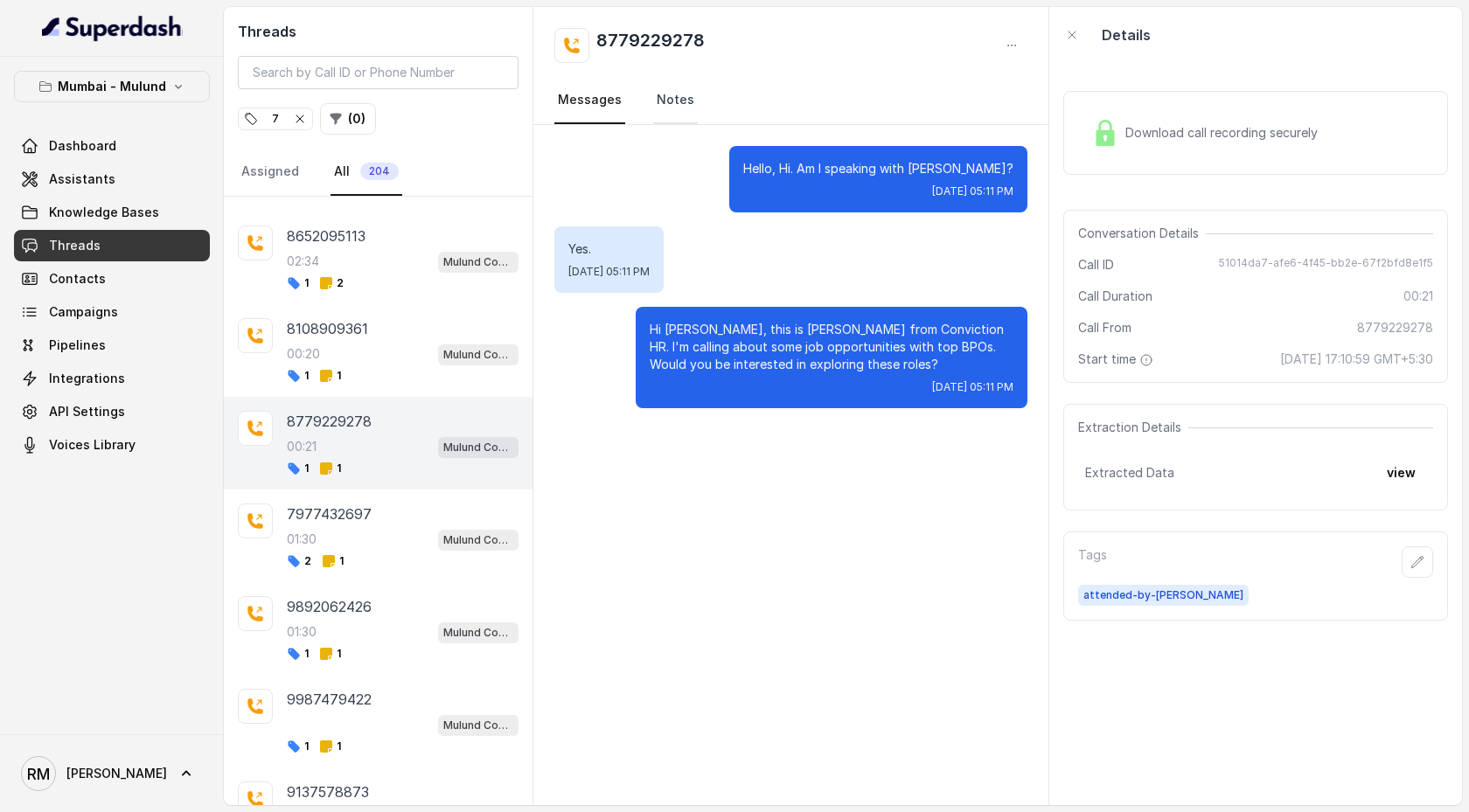
click at [668, 100] on link "Notes" at bounding box center [675, 101] width 45 height 48
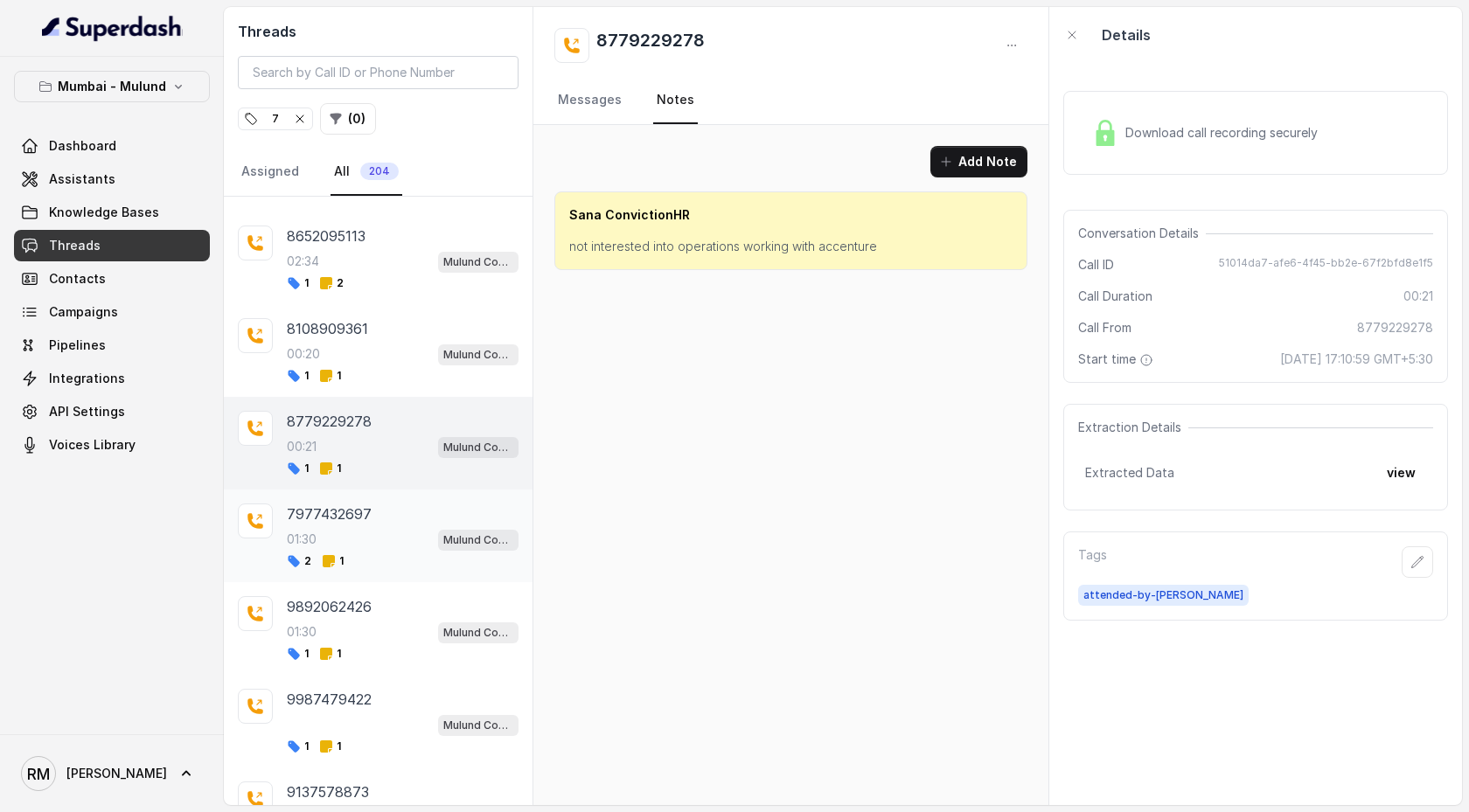
click at [384, 417] on div "01:30 Mulund Conviction HR Outbound Assistant" at bounding box center [402, 539] width 232 height 23
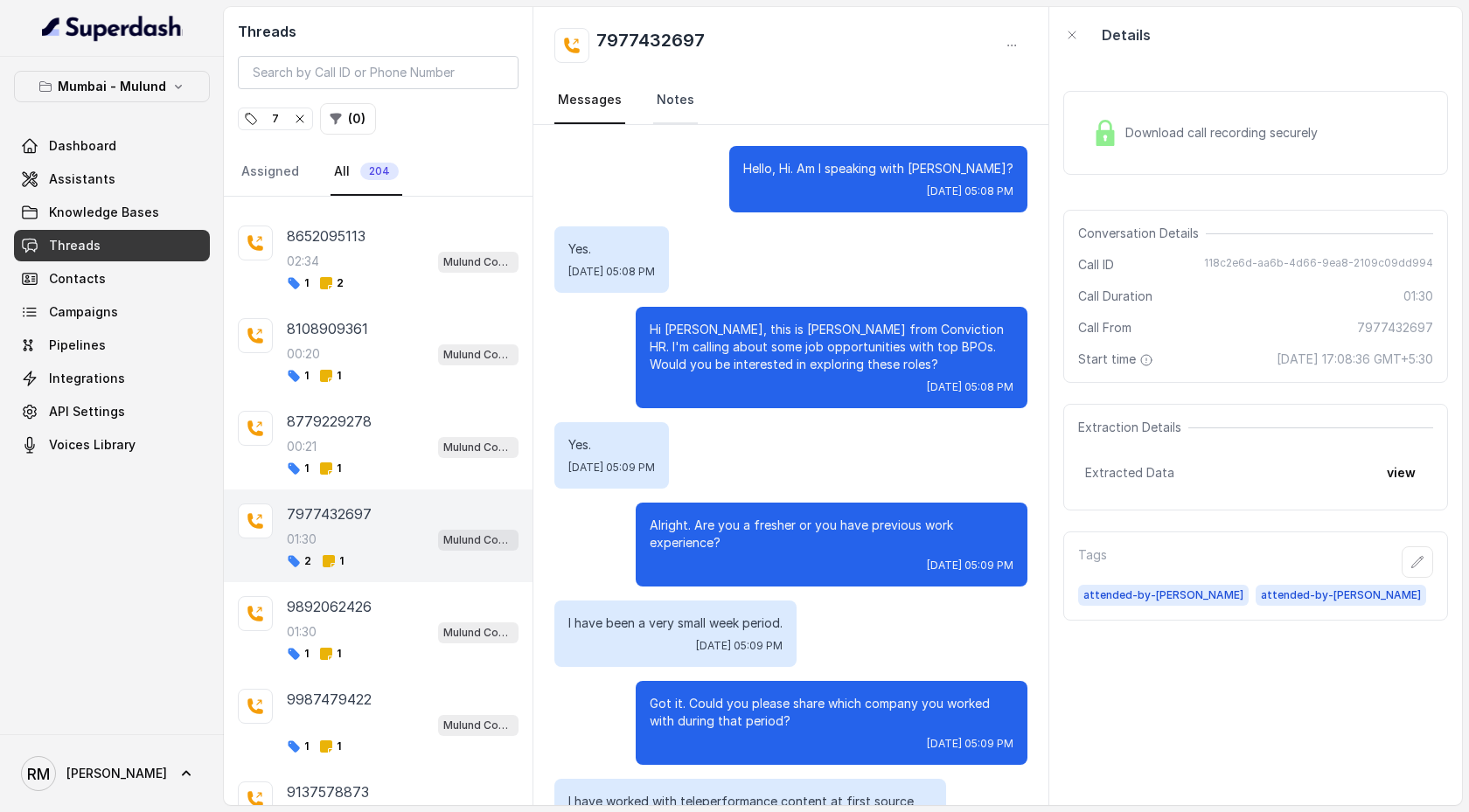
scroll to position [1499, 0]
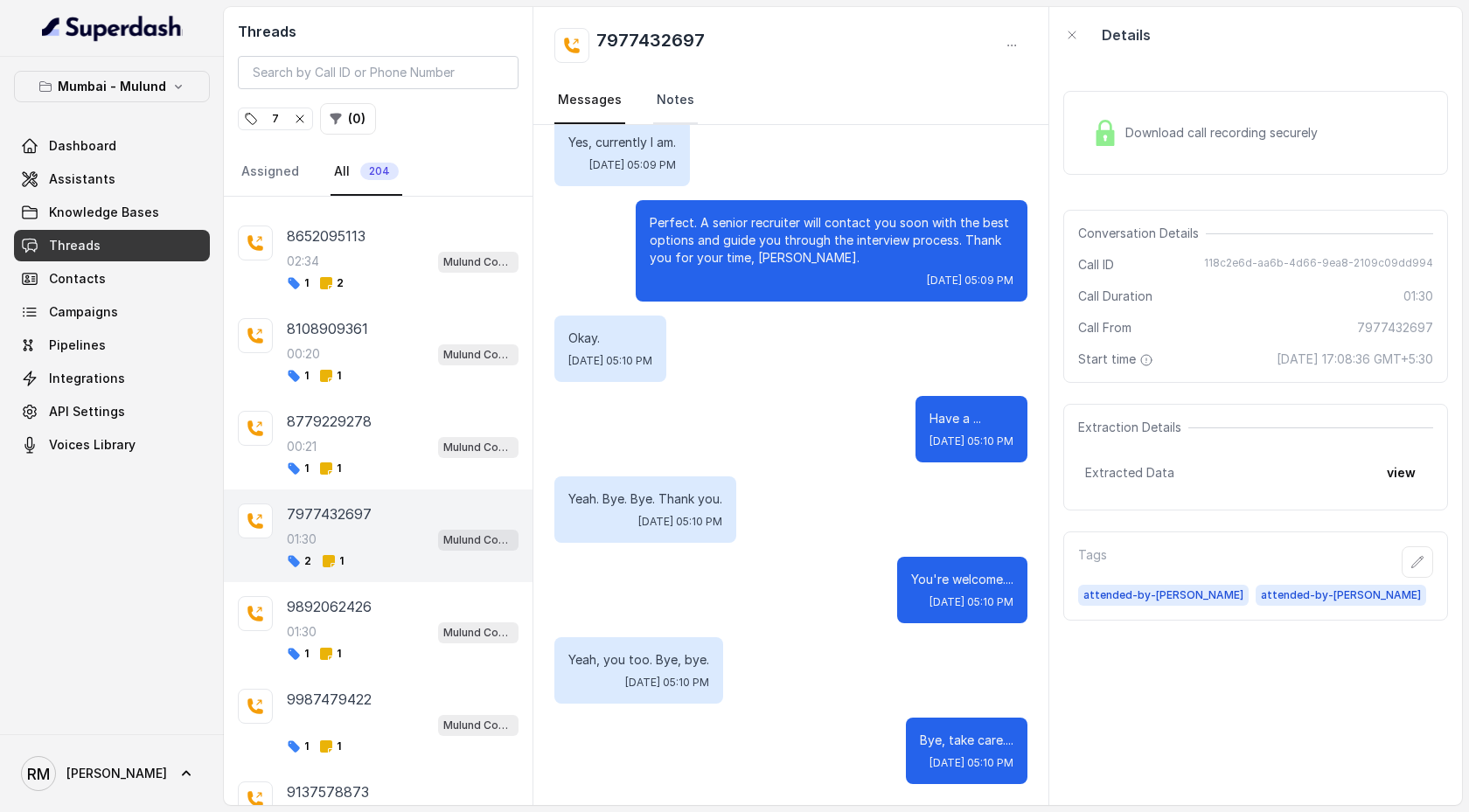
click at [684, 106] on link "Notes" at bounding box center [675, 101] width 45 height 48
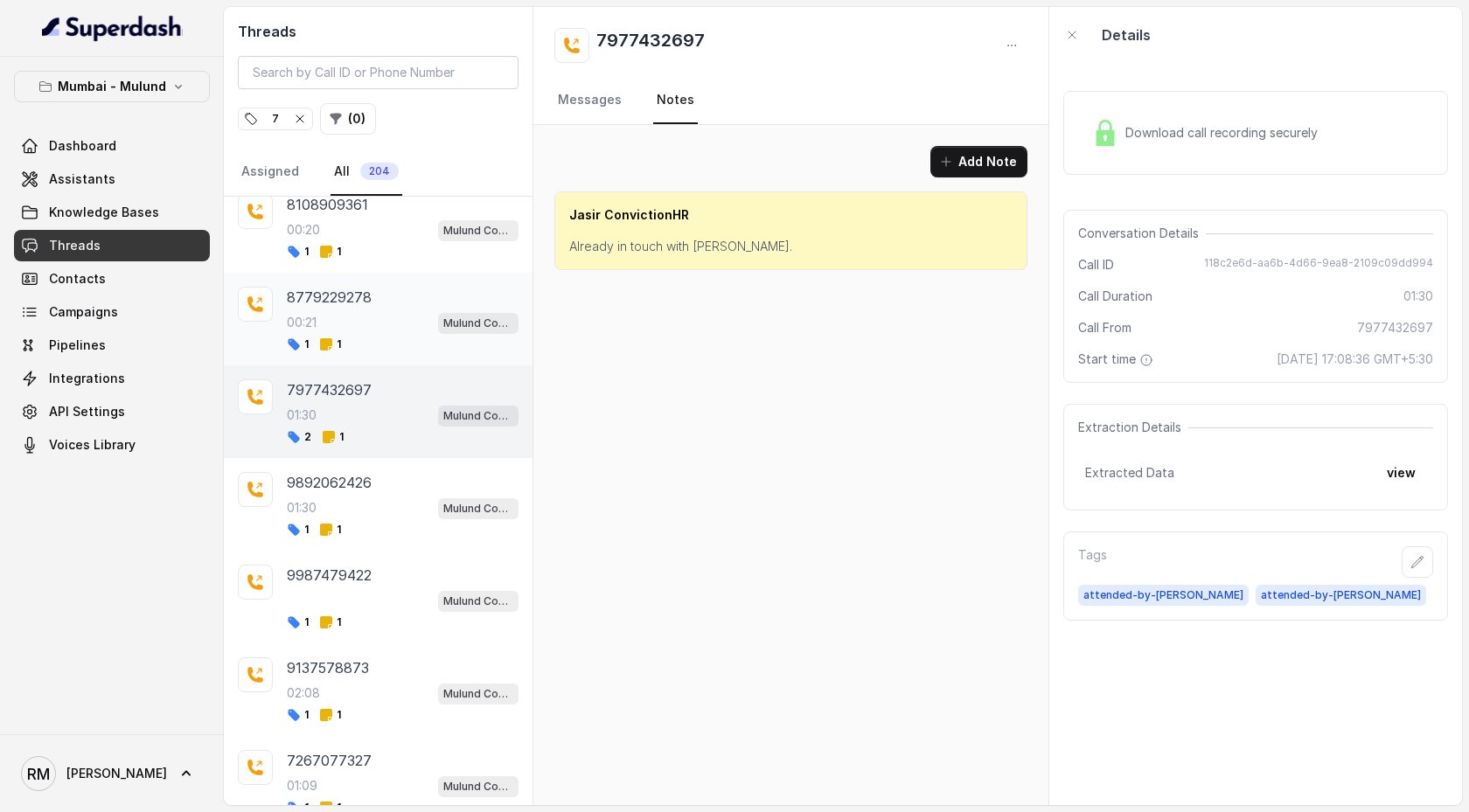
scroll to position [2029, 0]
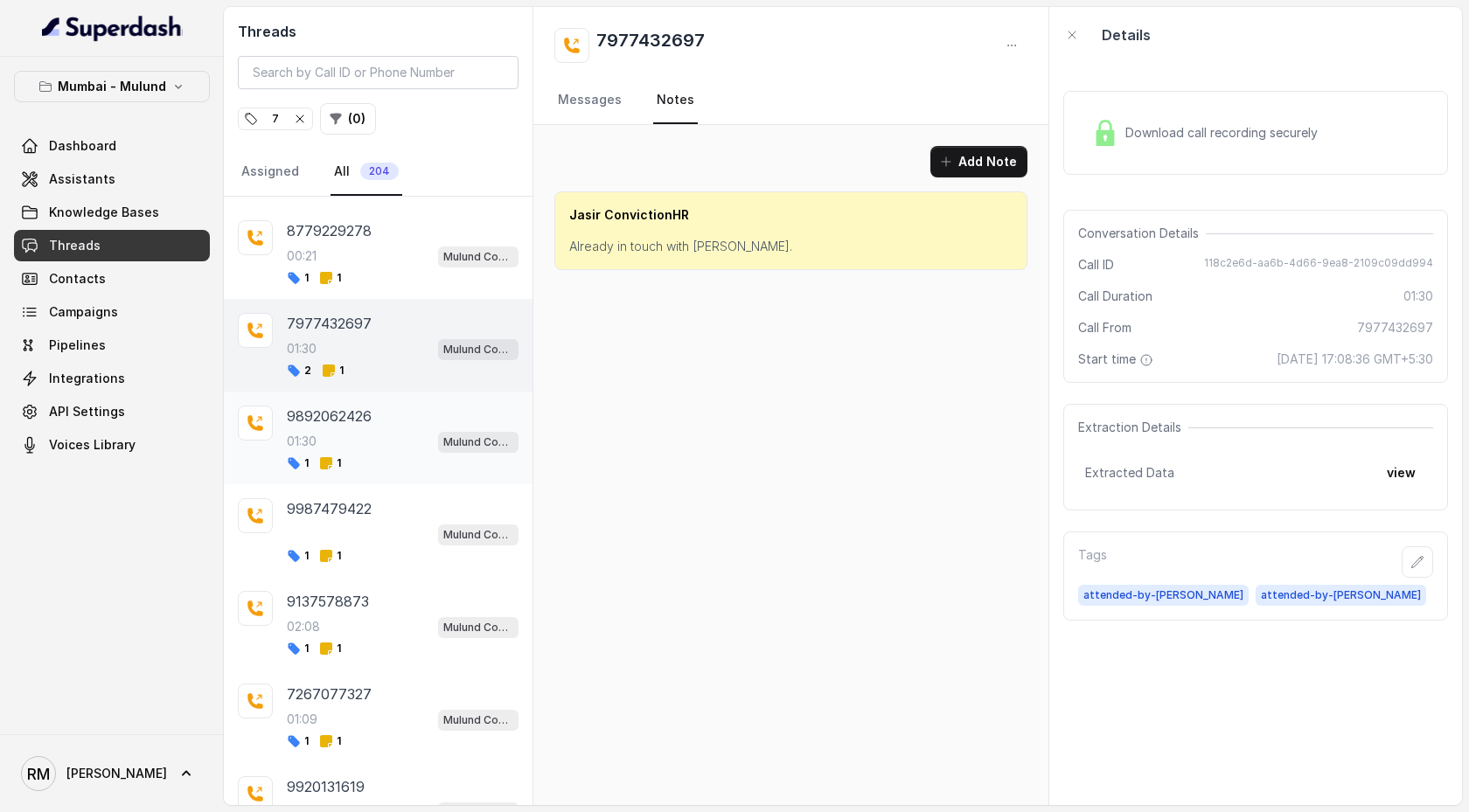
click at [392, 406] on div "9892062426" at bounding box center [402, 416] width 232 height 21
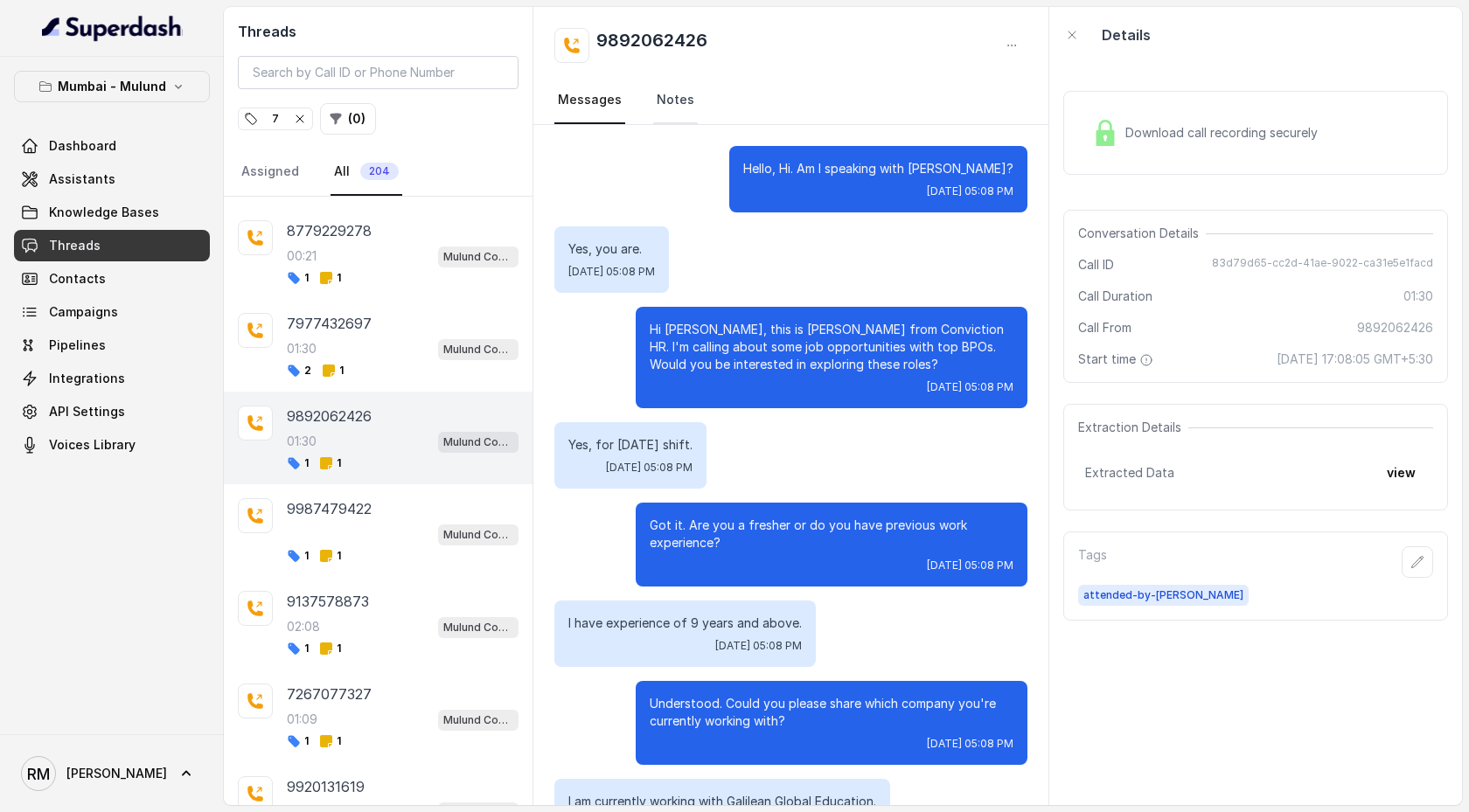
scroll to position [1016, 0]
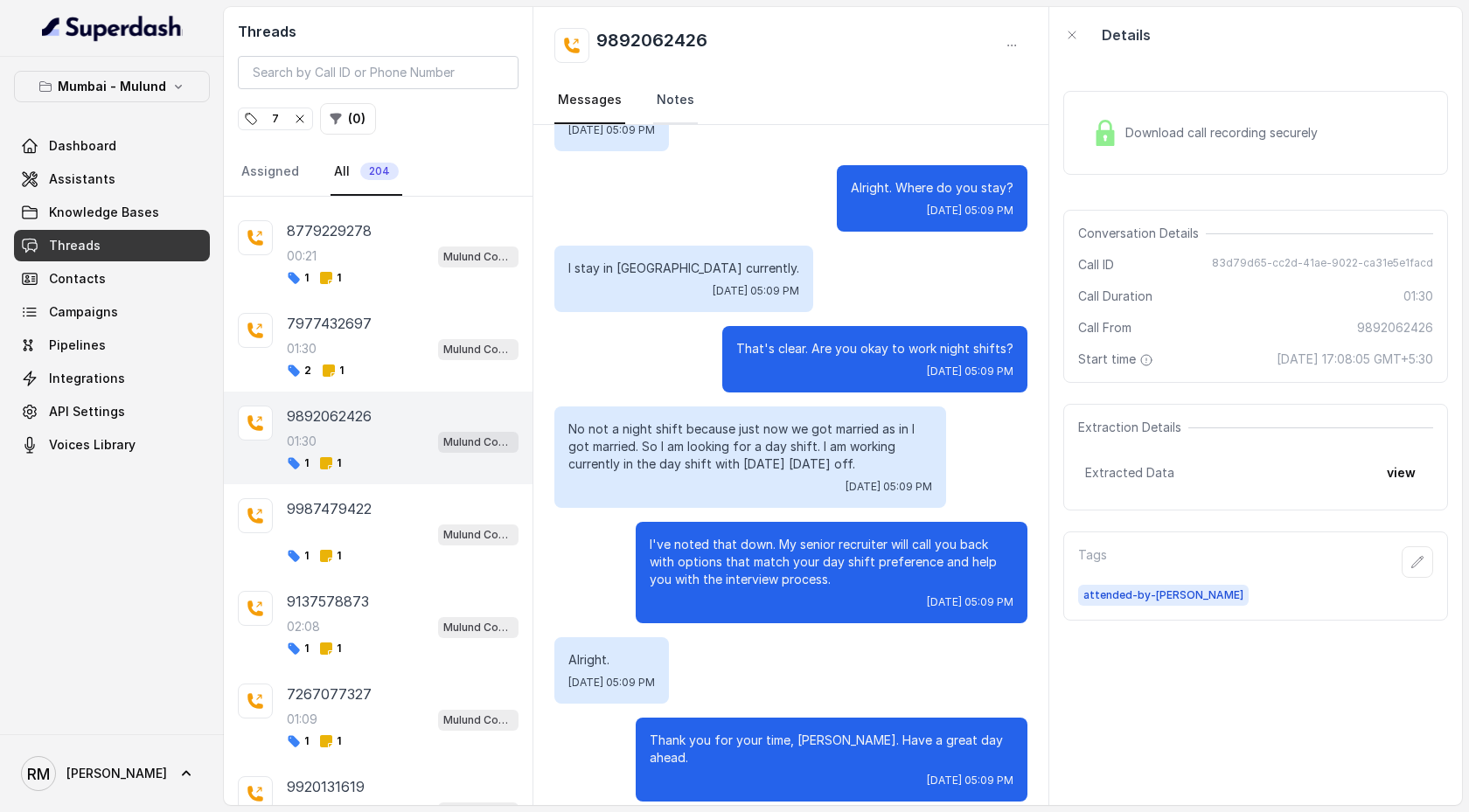
click at [666, 103] on link "Notes" at bounding box center [675, 101] width 45 height 48
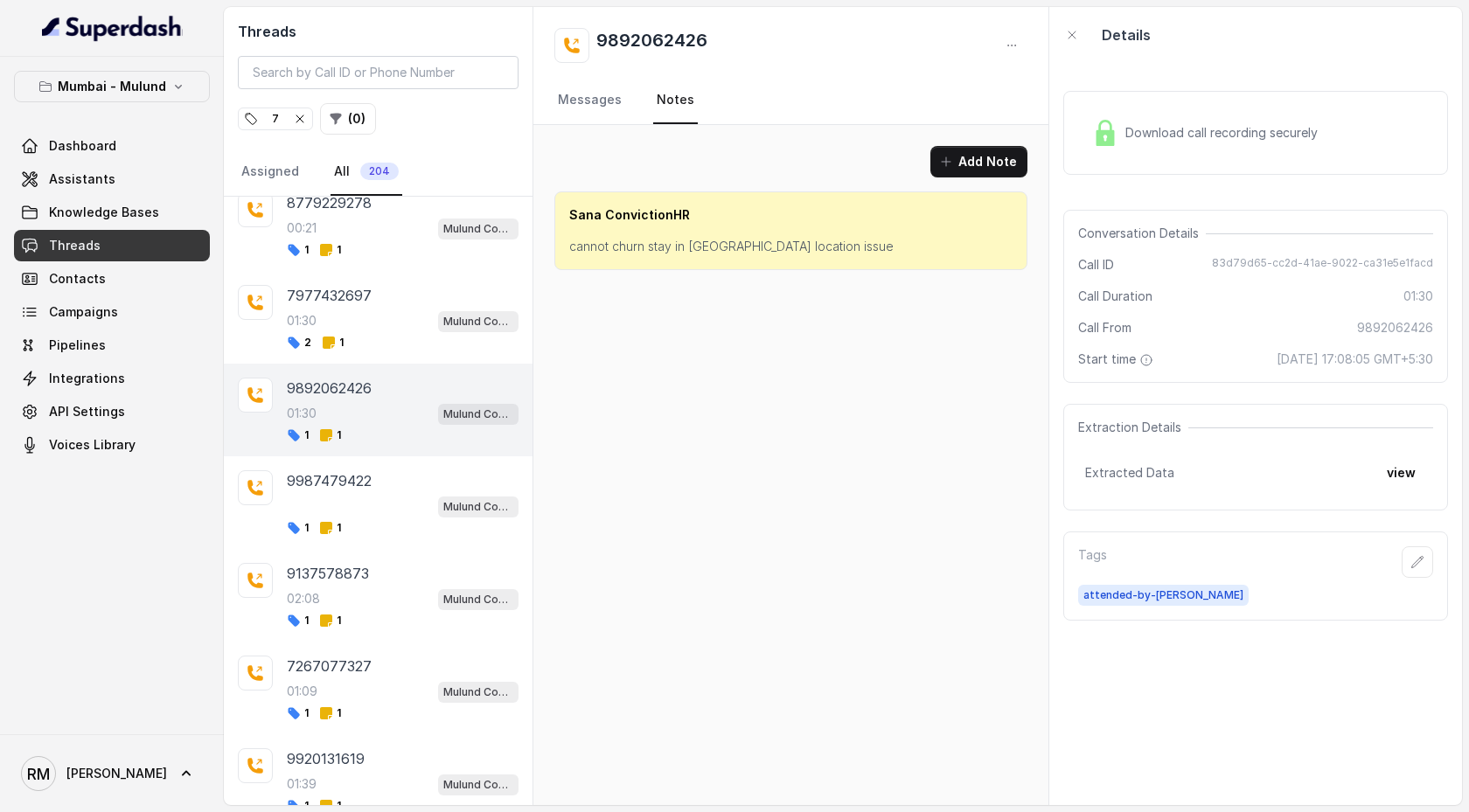
scroll to position [2062, 0]
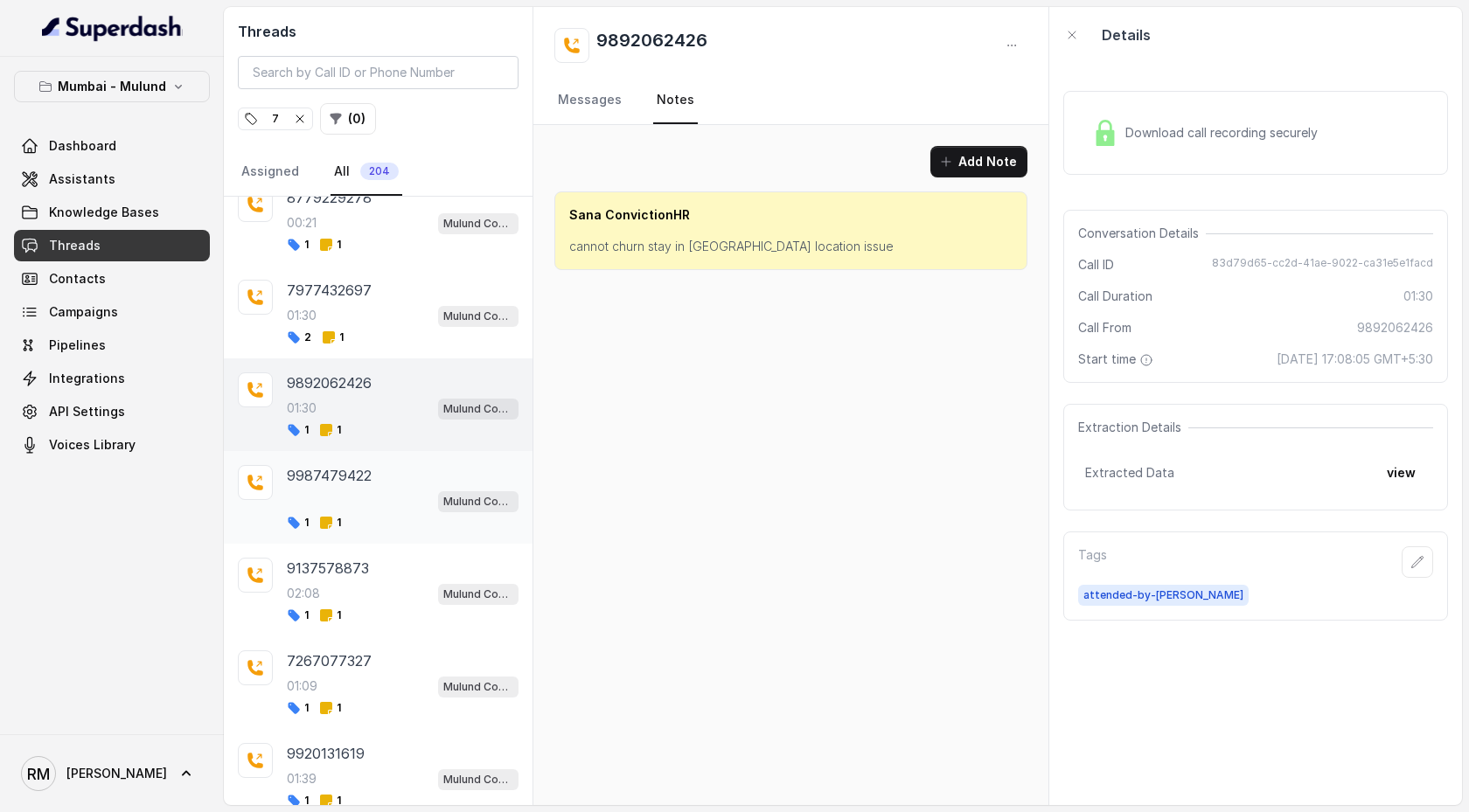
click at [408, 417] on div "Mulund Conviction HR Outbound Assistant" at bounding box center [402, 501] width 232 height 23
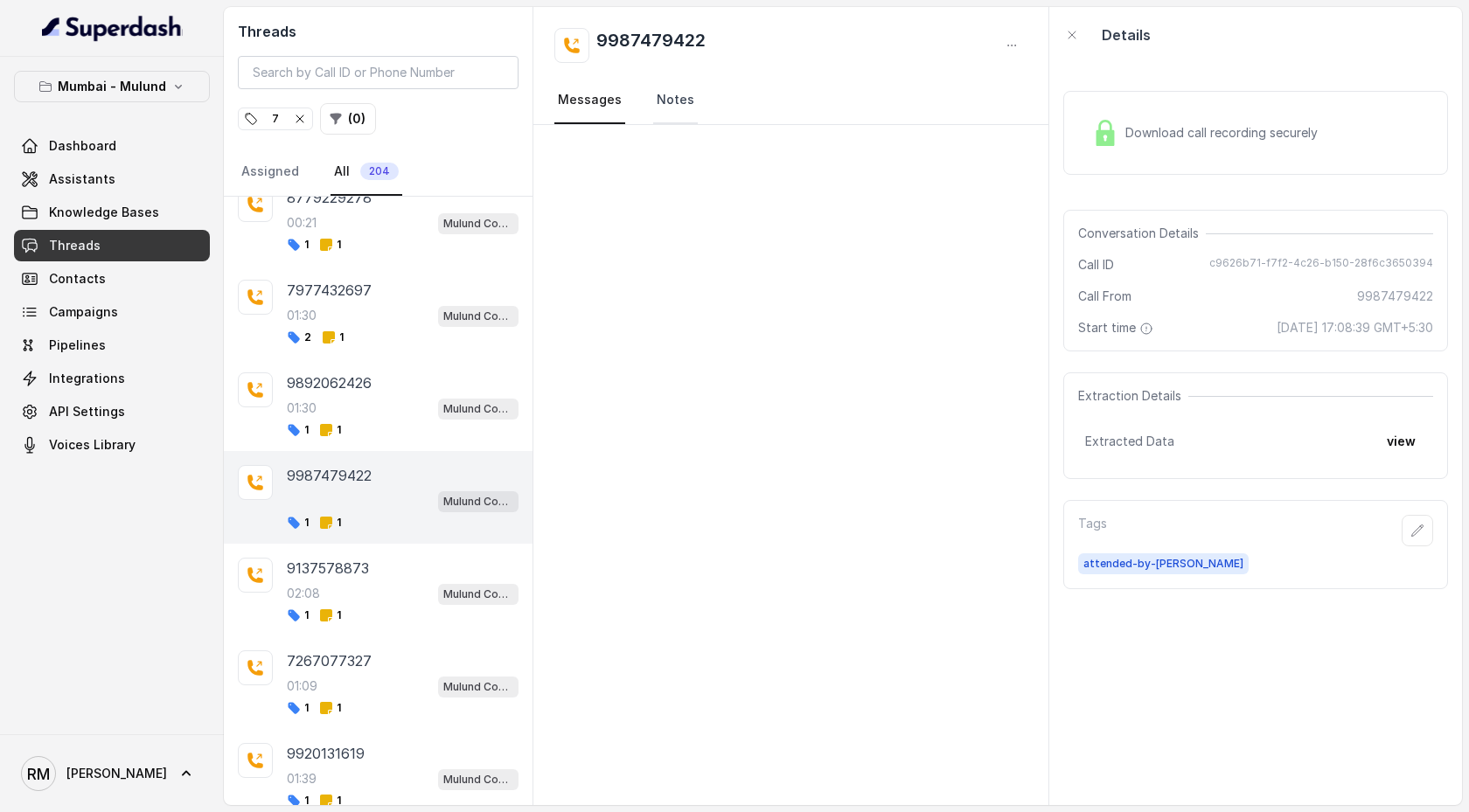
click at [667, 99] on link "Notes" at bounding box center [675, 101] width 45 height 48
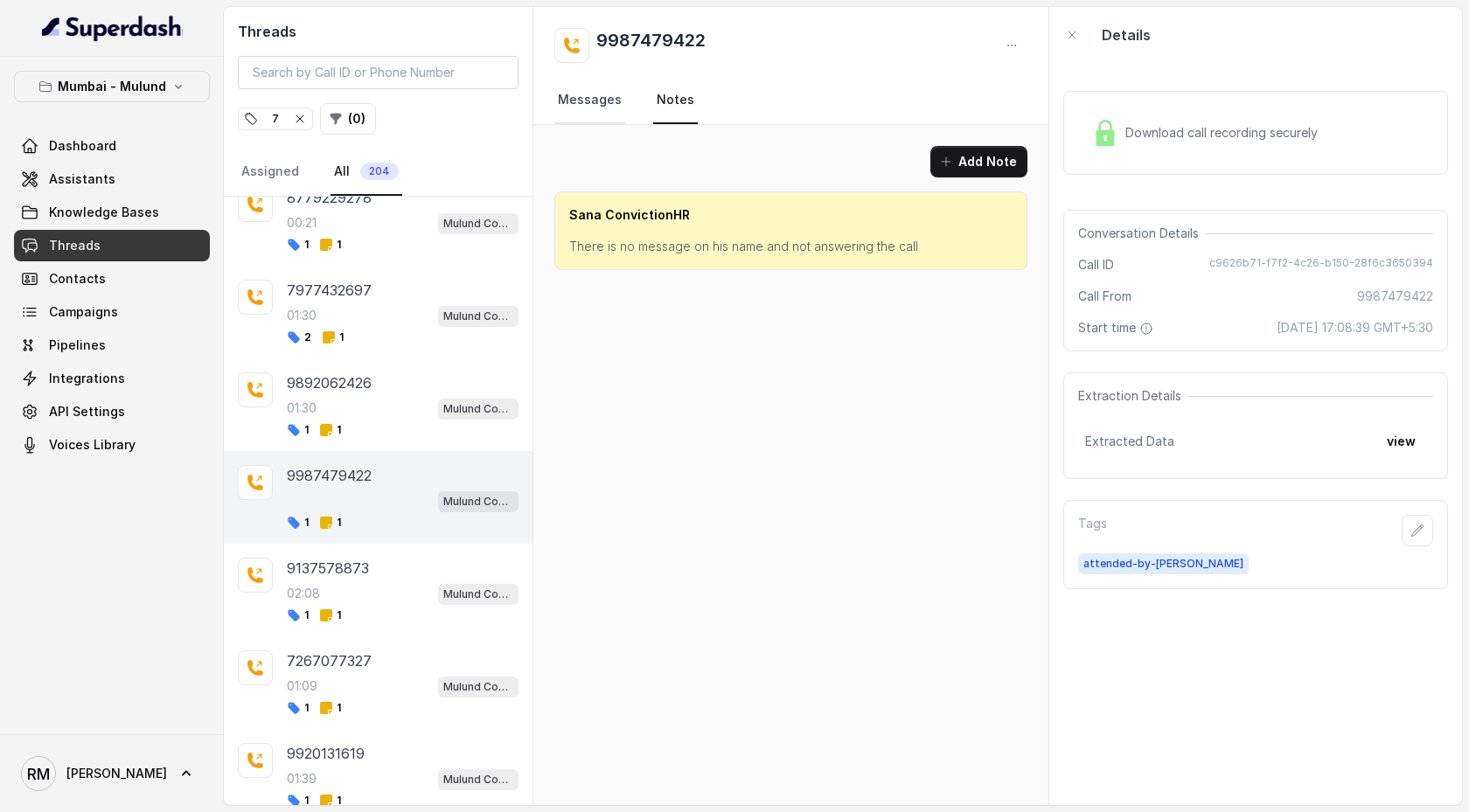
click at [600, 100] on link "Messages" at bounding box center [589, 101] width 71 height 48
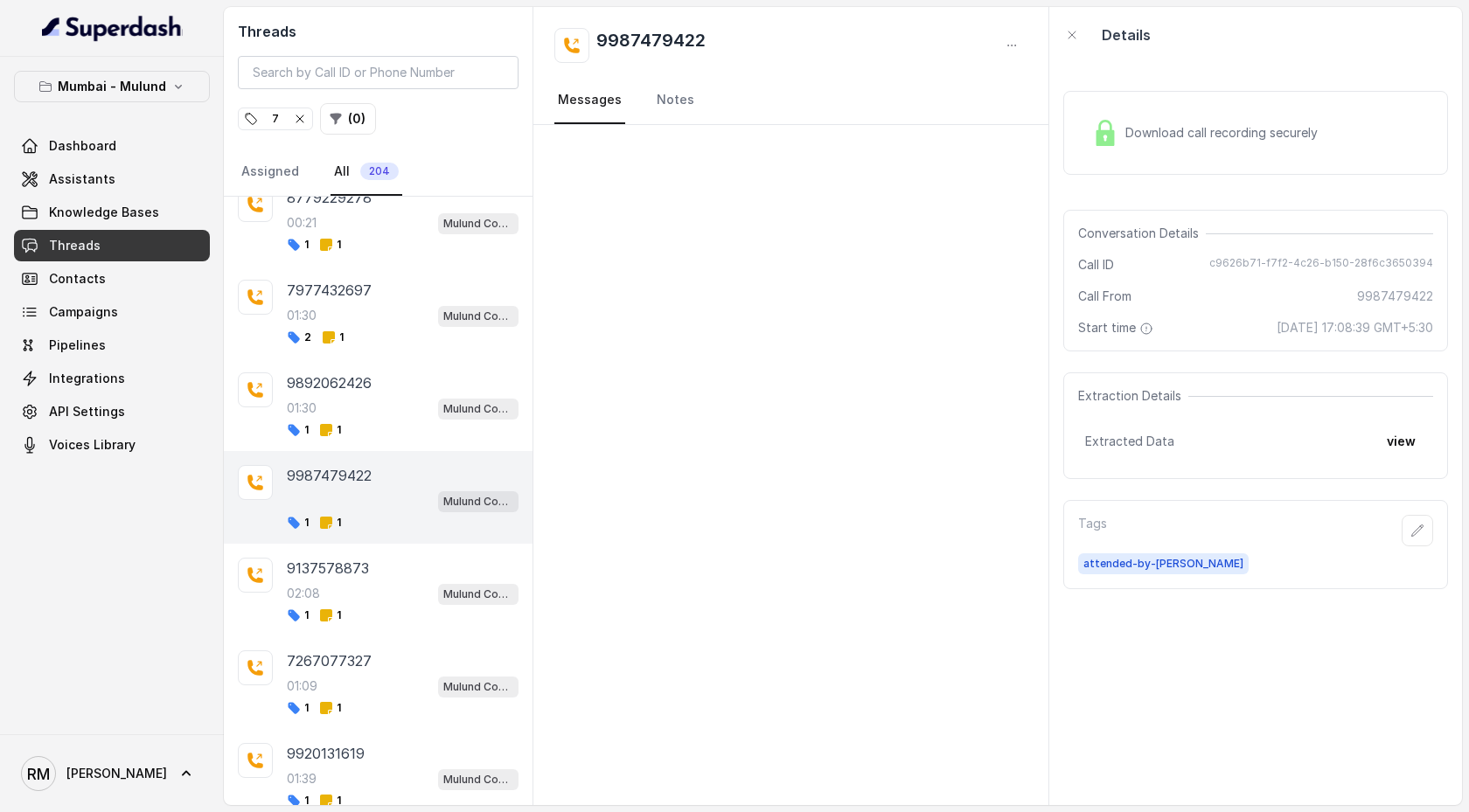
click at [1403, 417] on button "view" at bounding box center [1401, 441] width 49 height 31
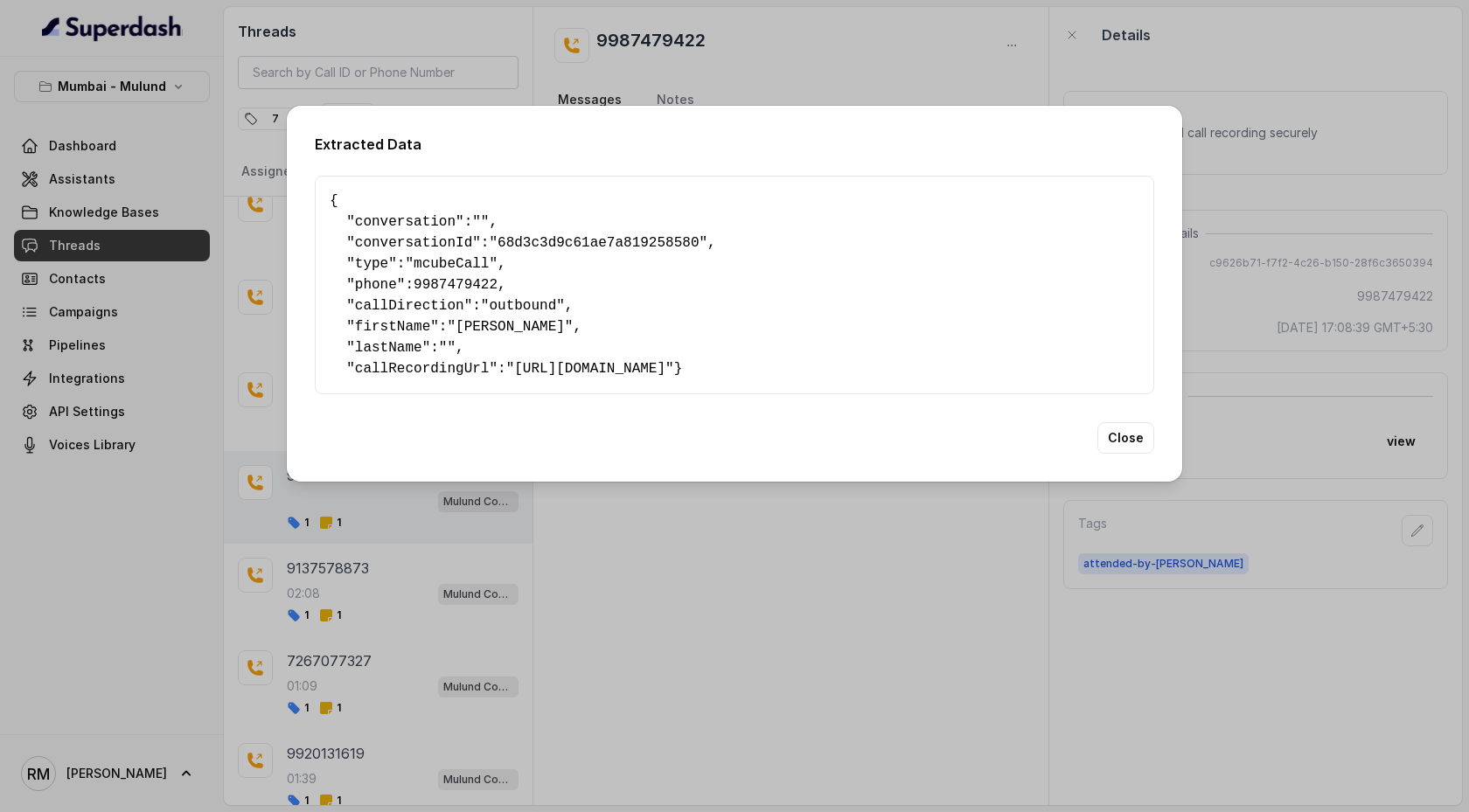
click at [903, 417] on div "Extracted Data { " conversation ": "" , " conversationId ": "68d3c3d9c61ae7a819…" at bounding box center [734, 406] width 1469 height 812
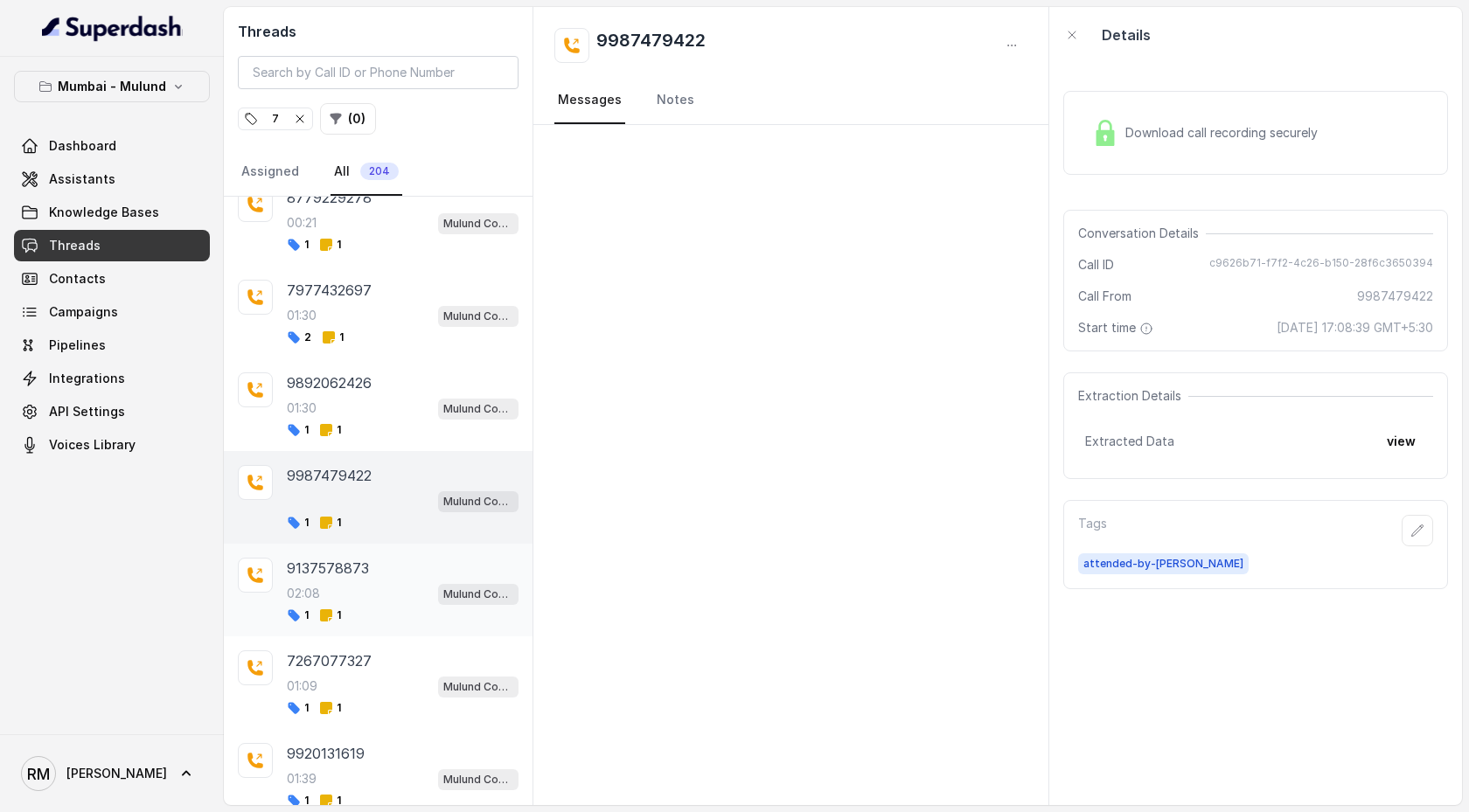
click at [365, 417] on p "9137578873" at bounding box center [328, 568] width 82 height 21
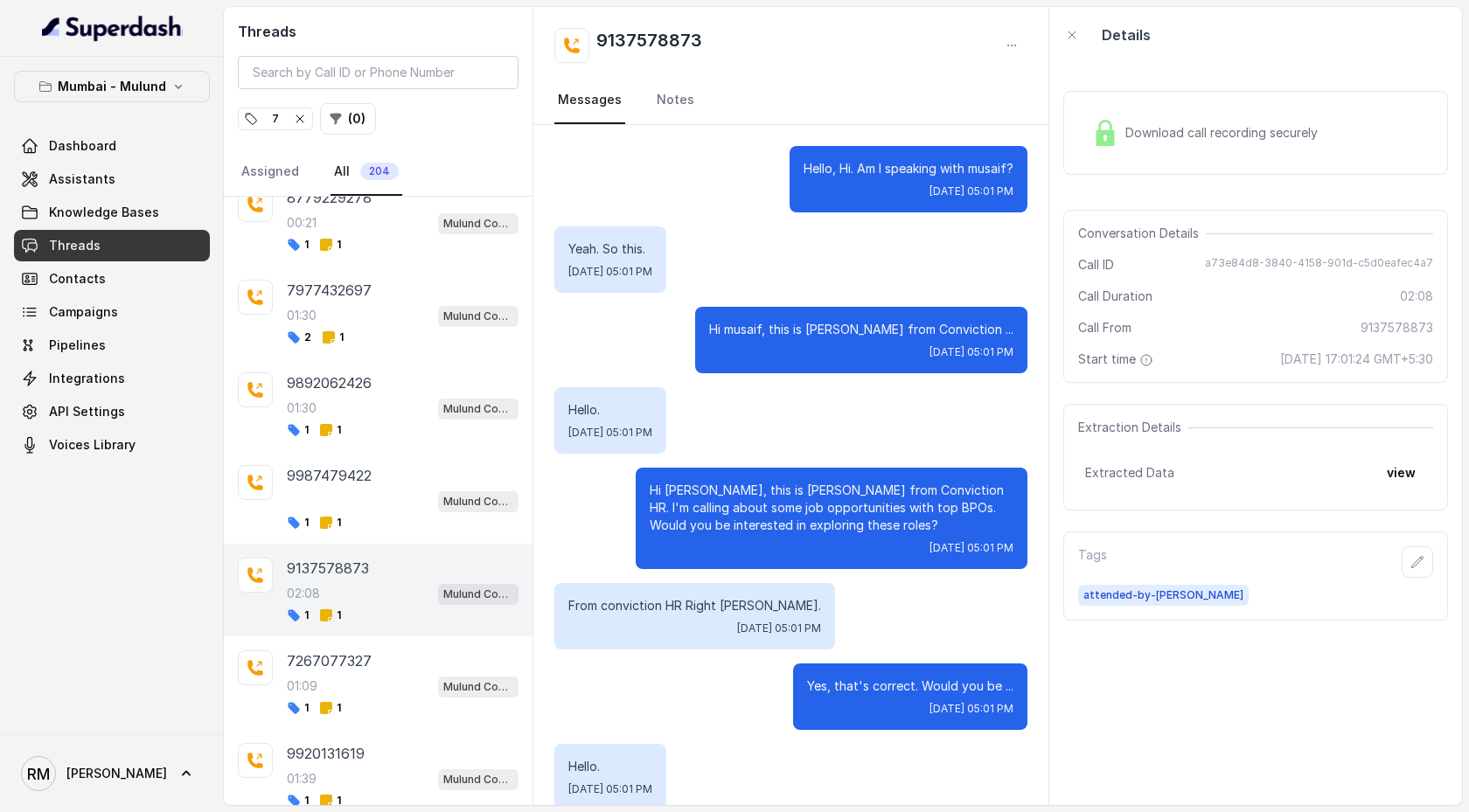
scroll to position [2131, 0]
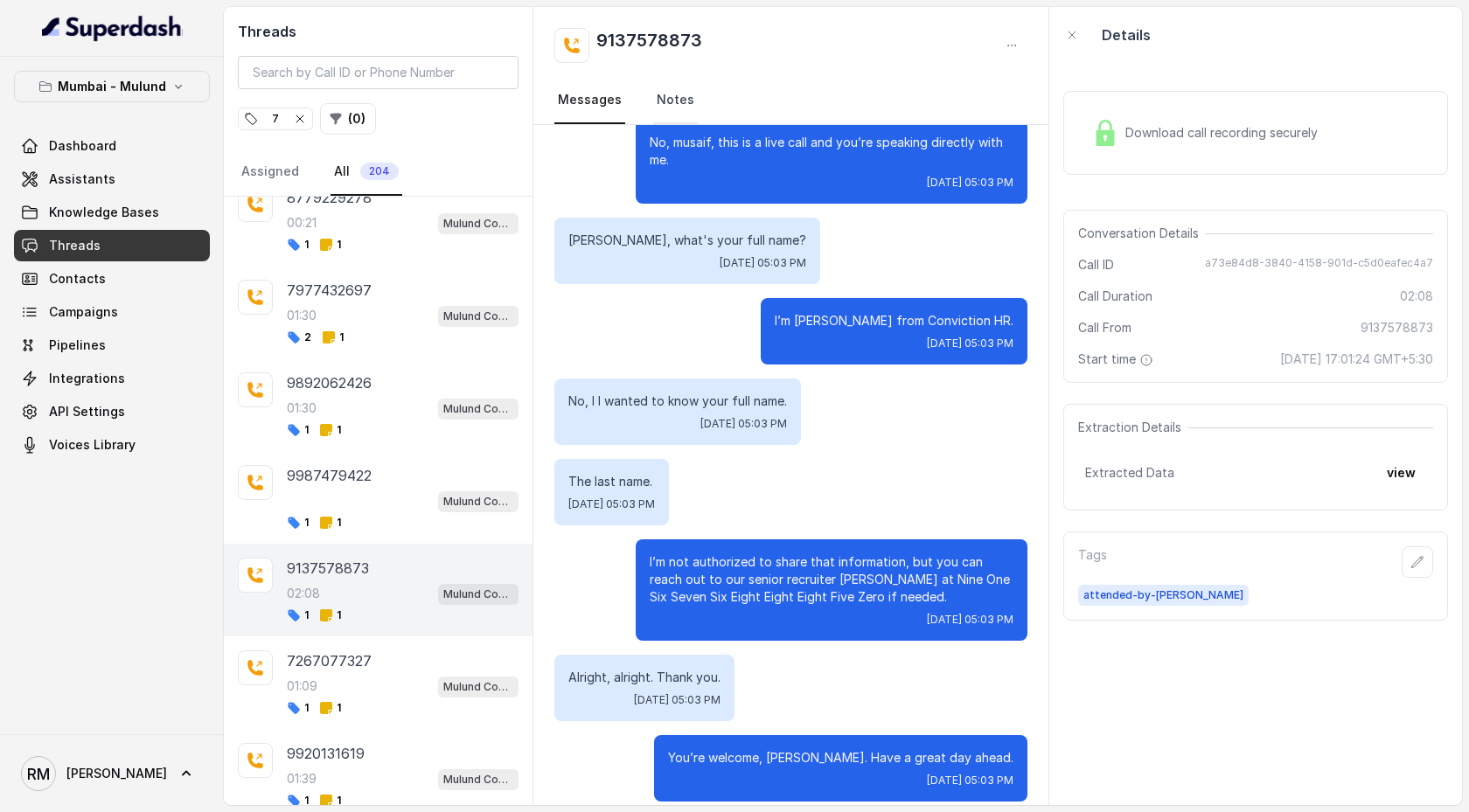
click at [680, 102] on link "Notes" at bounding box center [675, 101] width 45 height 48
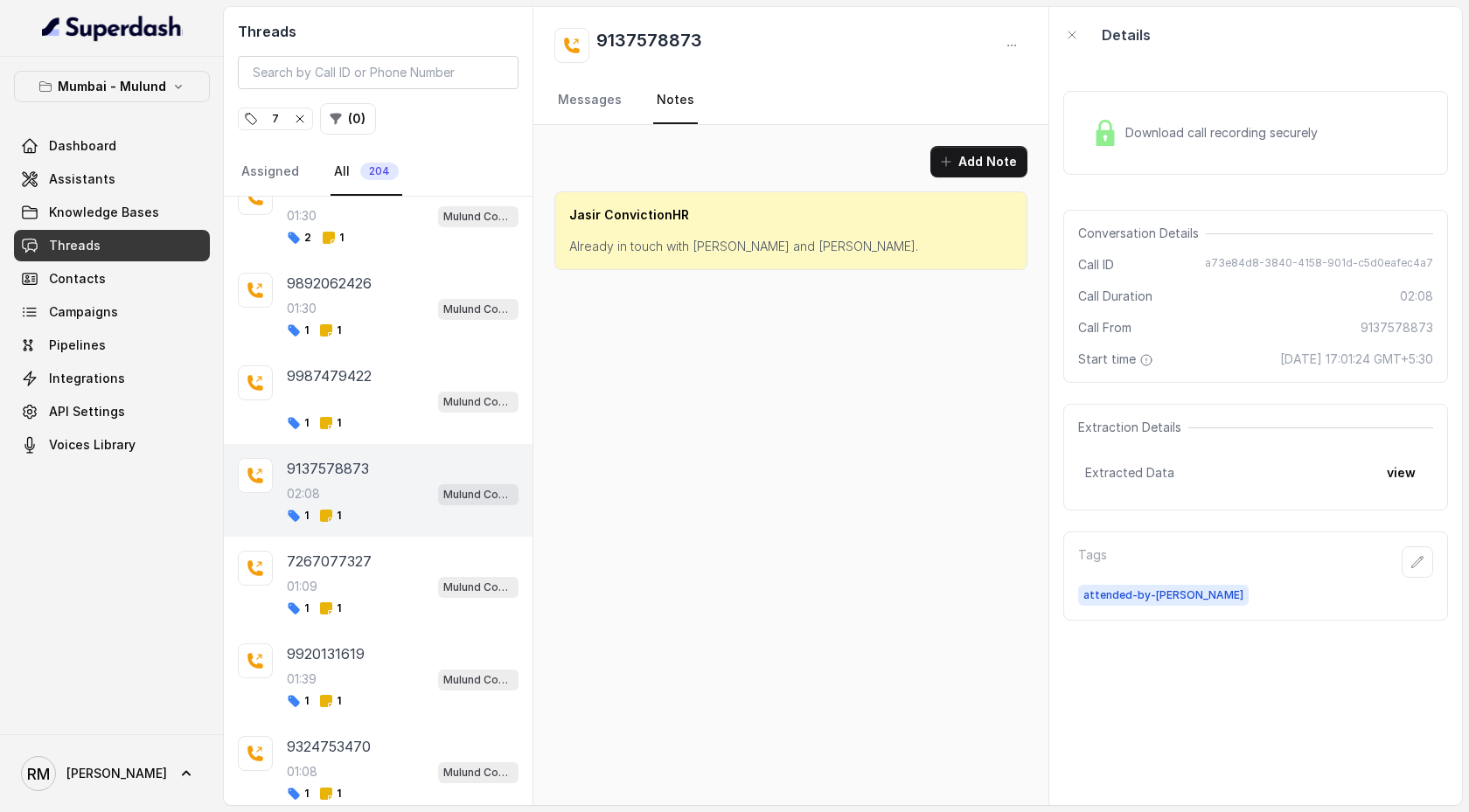
scroll to position [2192, 0]
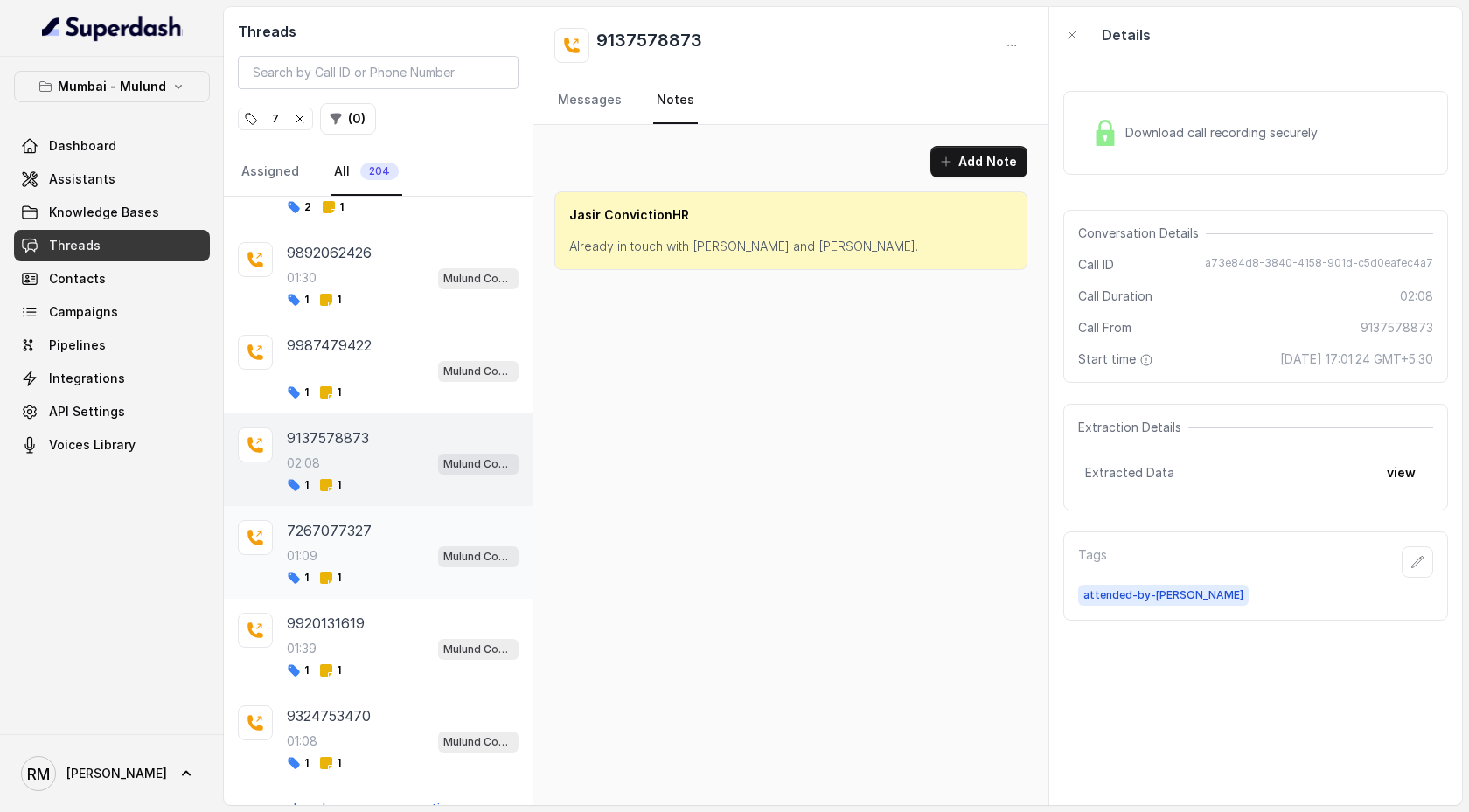
click at [416, 417] on div "01:09 Mulund Conviction HR Outbound Assistant" at bounding box center [402, 556] width 232 height 23
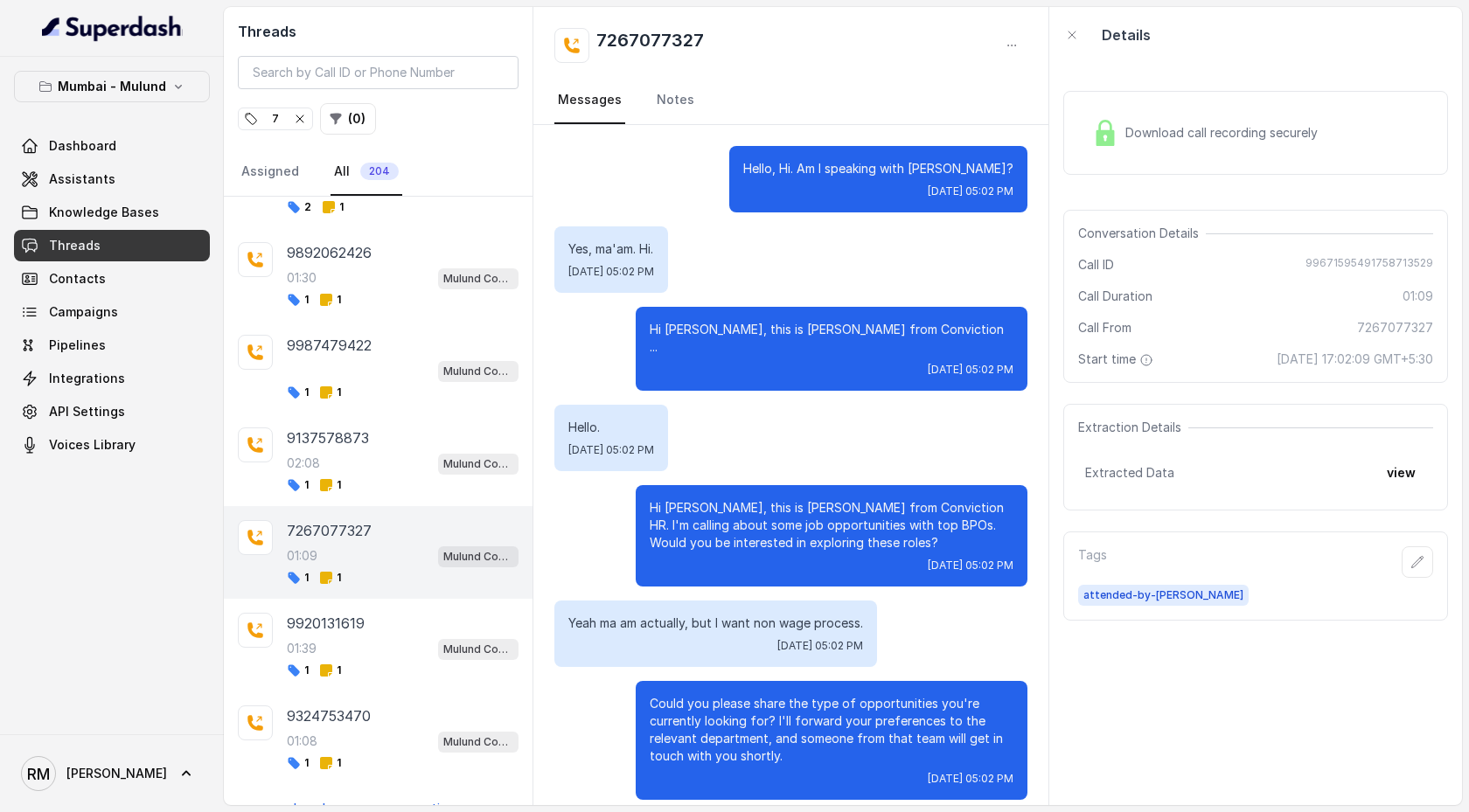
scroll to position [677, 0]
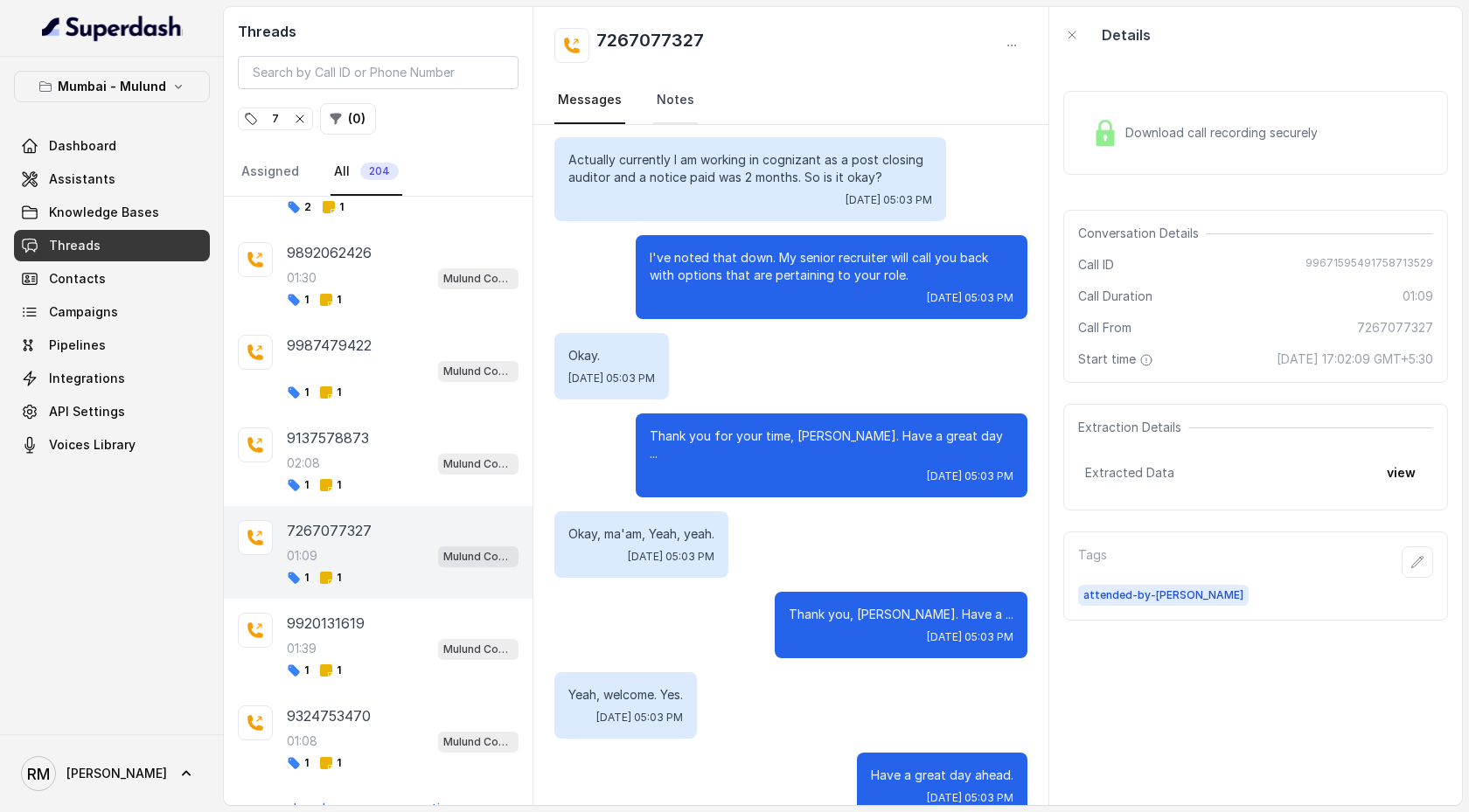
click at [678, 99] on link "Notes" at bounding box center [675, 101] width 45 height 48
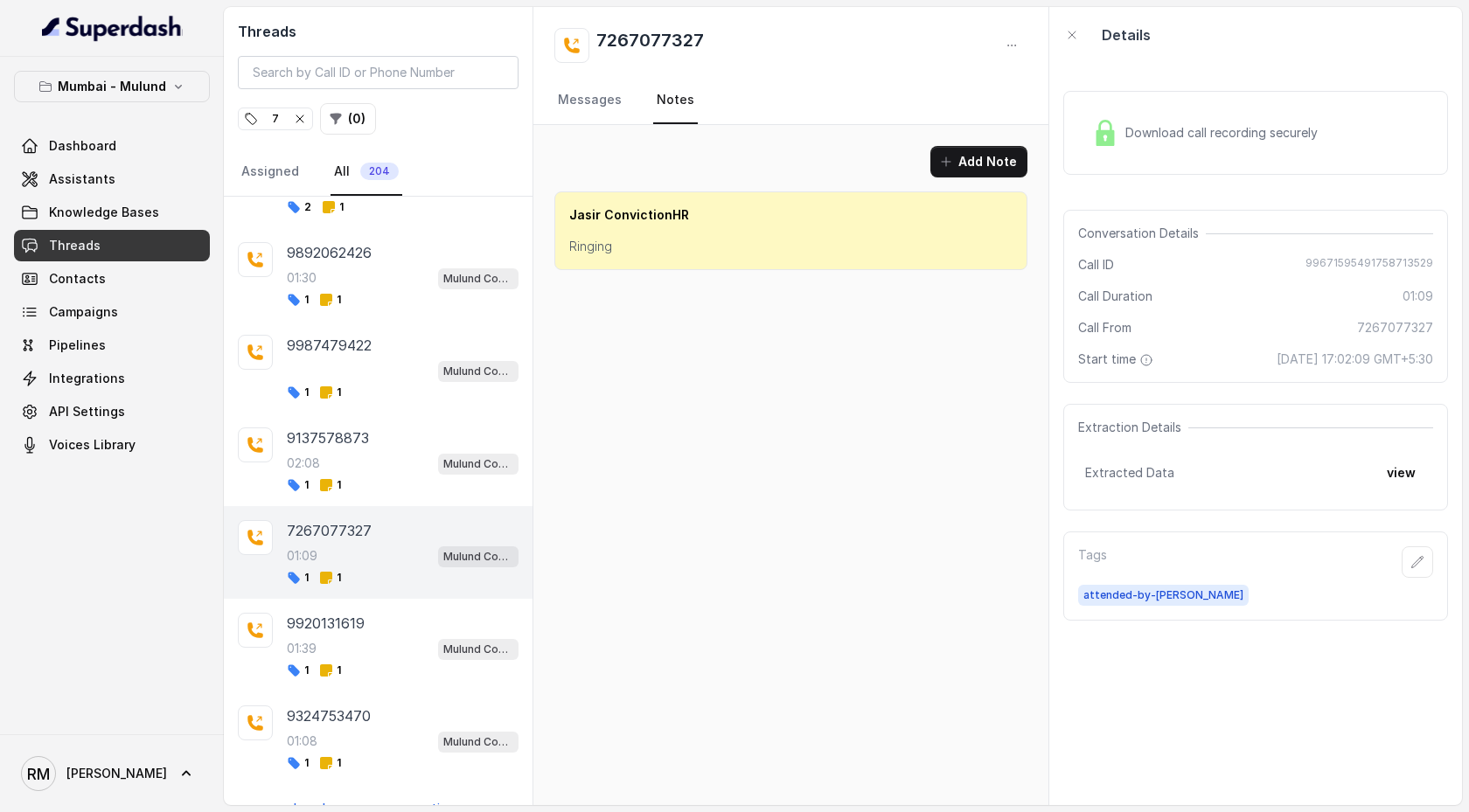
scroll to position [2207, 0]
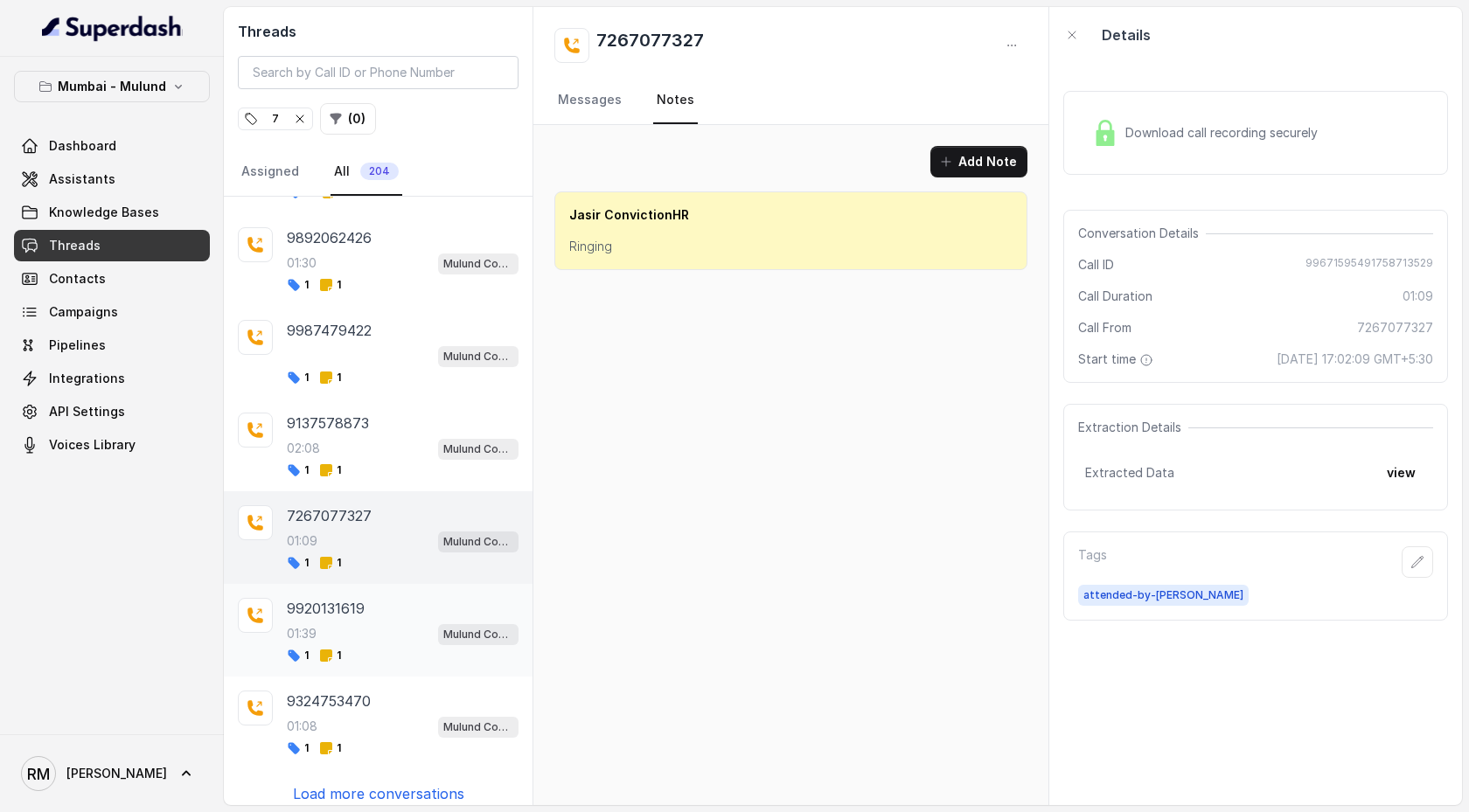
click at [391, 417] on div "9920131619 01:39 Mulund Conviction HR Outbound Assistant 1 1" at bounding box center [402, 630] width 232 height 65
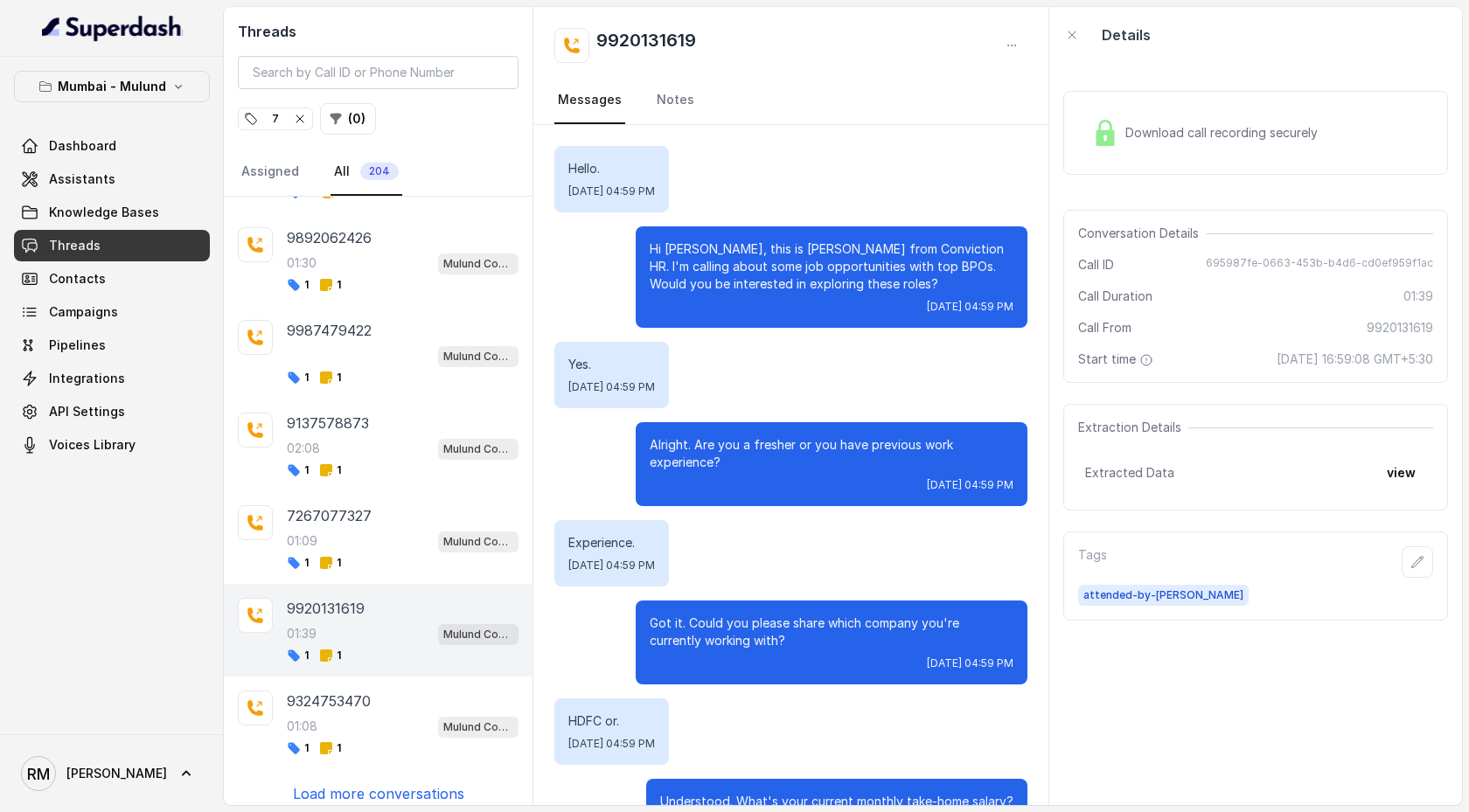
scroll to position [1401, 0]
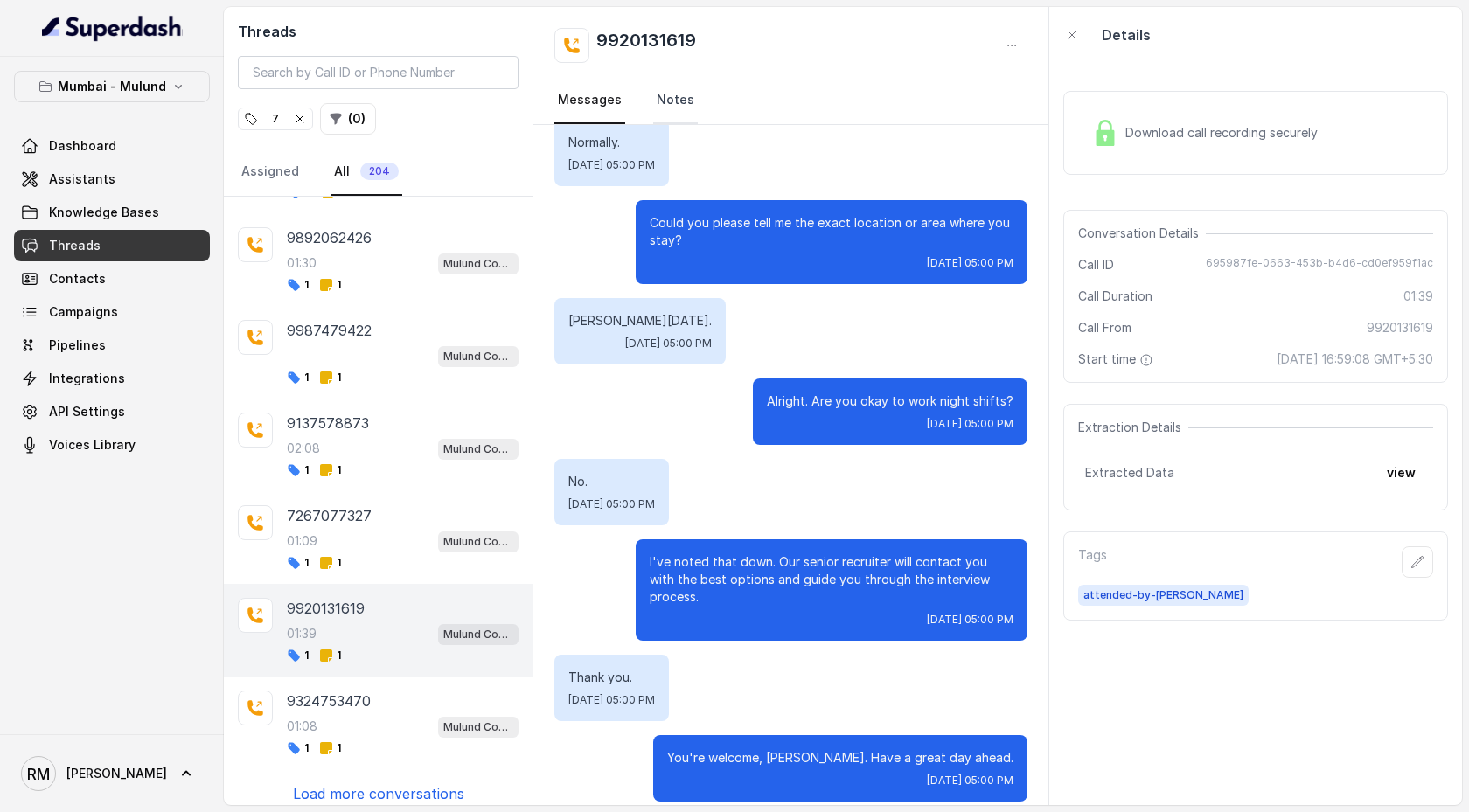
click at [676, 107] on link "Notes" at bounding box center [675, 101] width 45 height 48
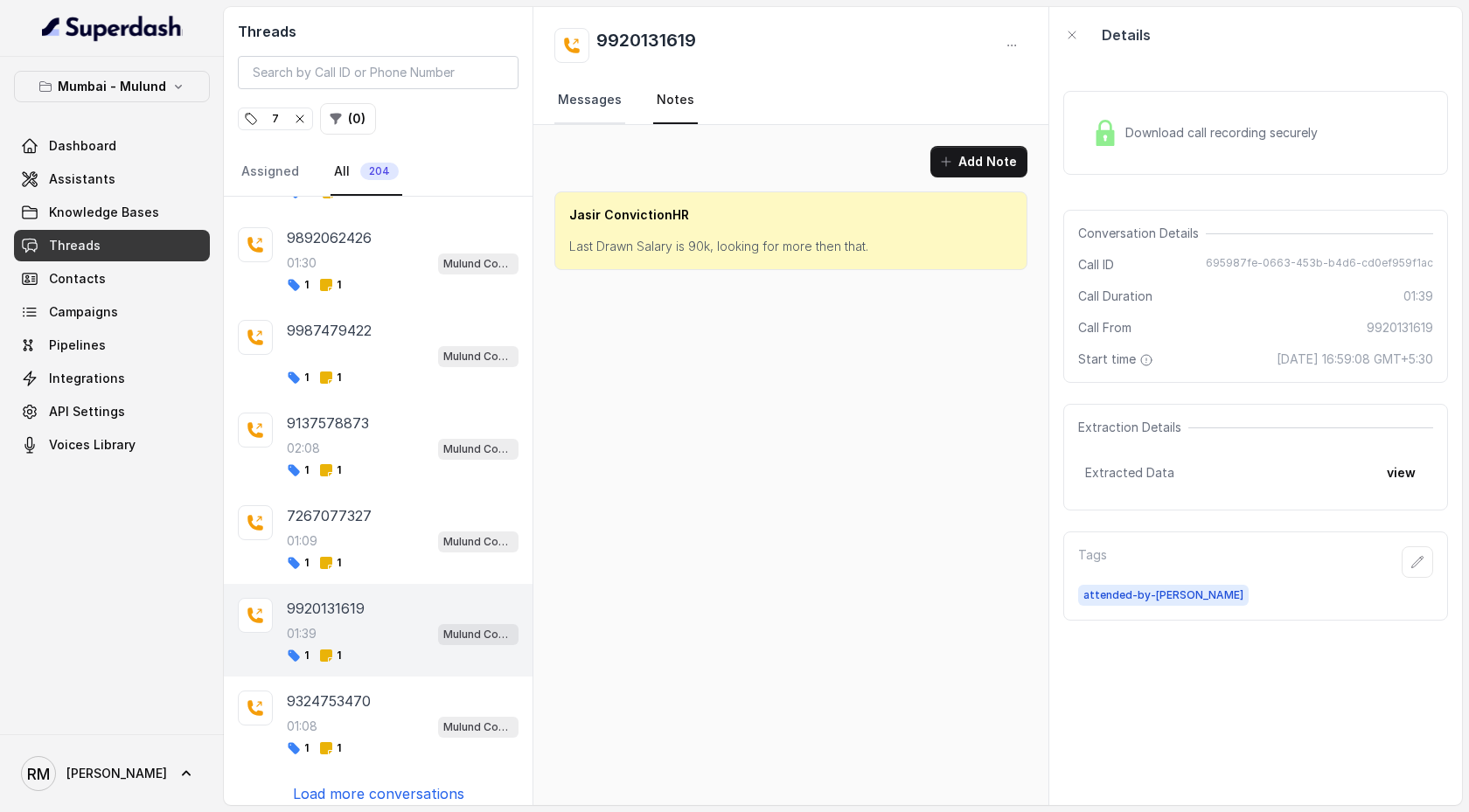
click at [605, 108] on link "Messages" at bounding box center [589, 101] width 71 height 48
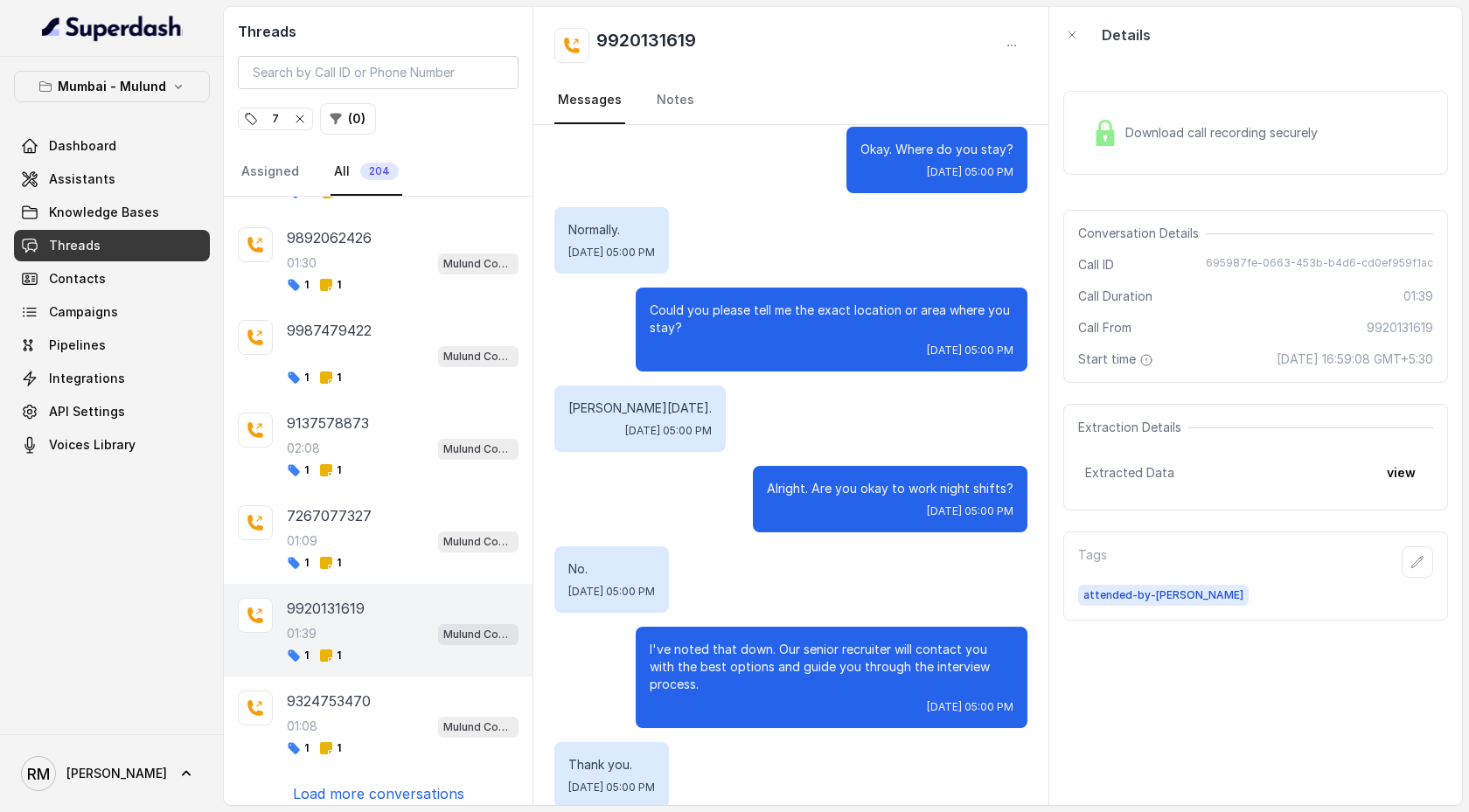
scroll to position [1401, 0]
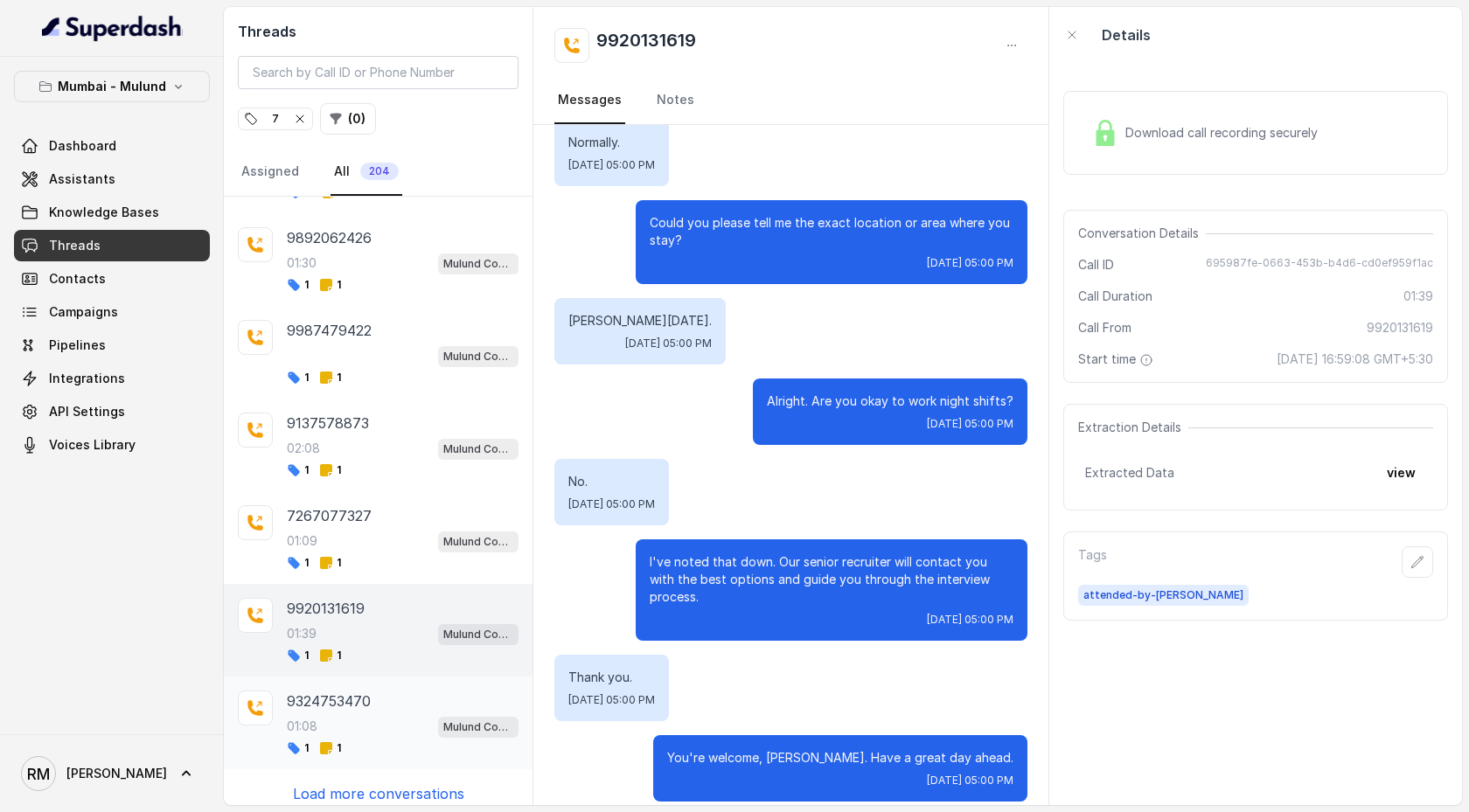
click at [371, 417] on p "9324753470" at bounding box center [329, 700] width 84 height 21
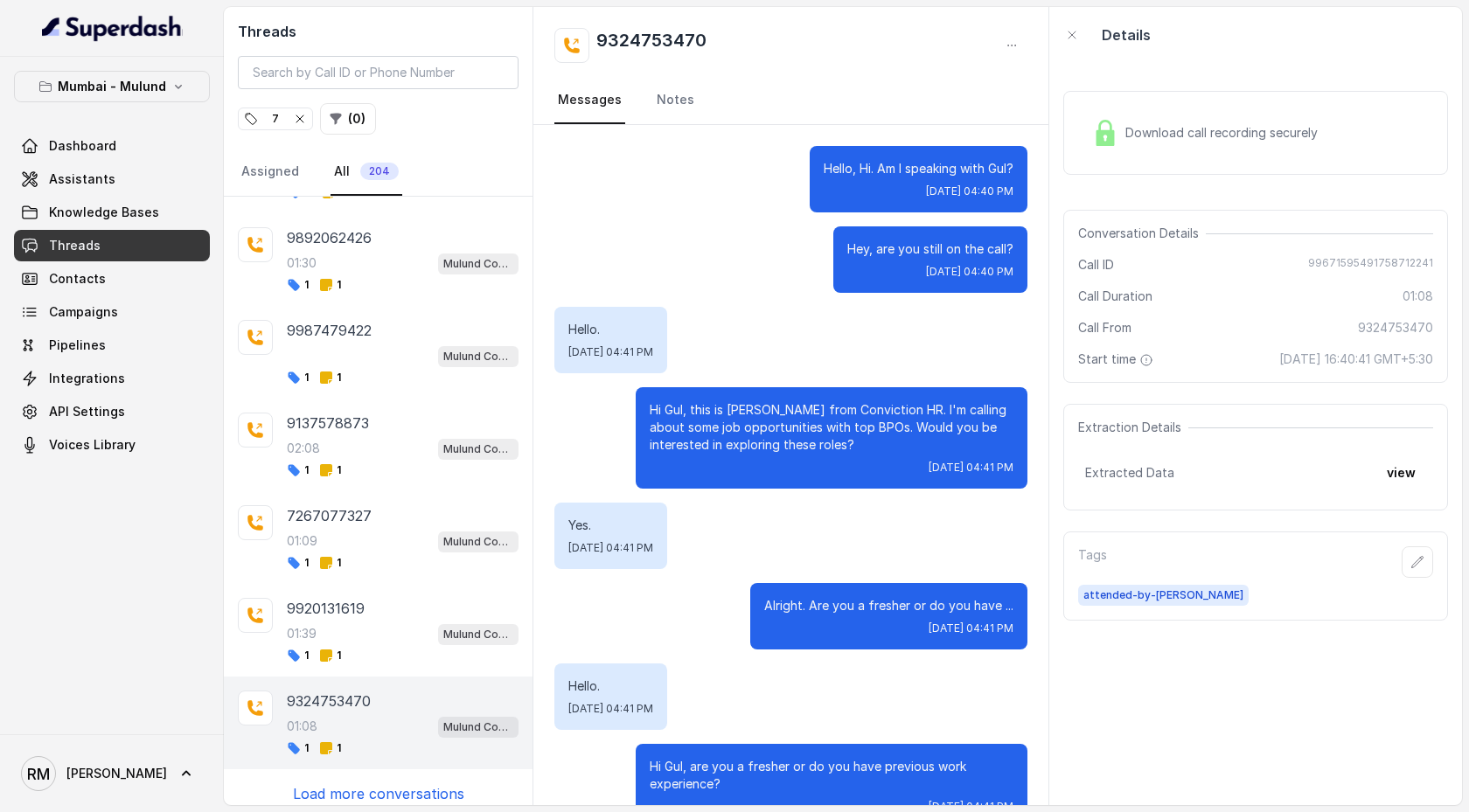
scroll to position [44, 0]
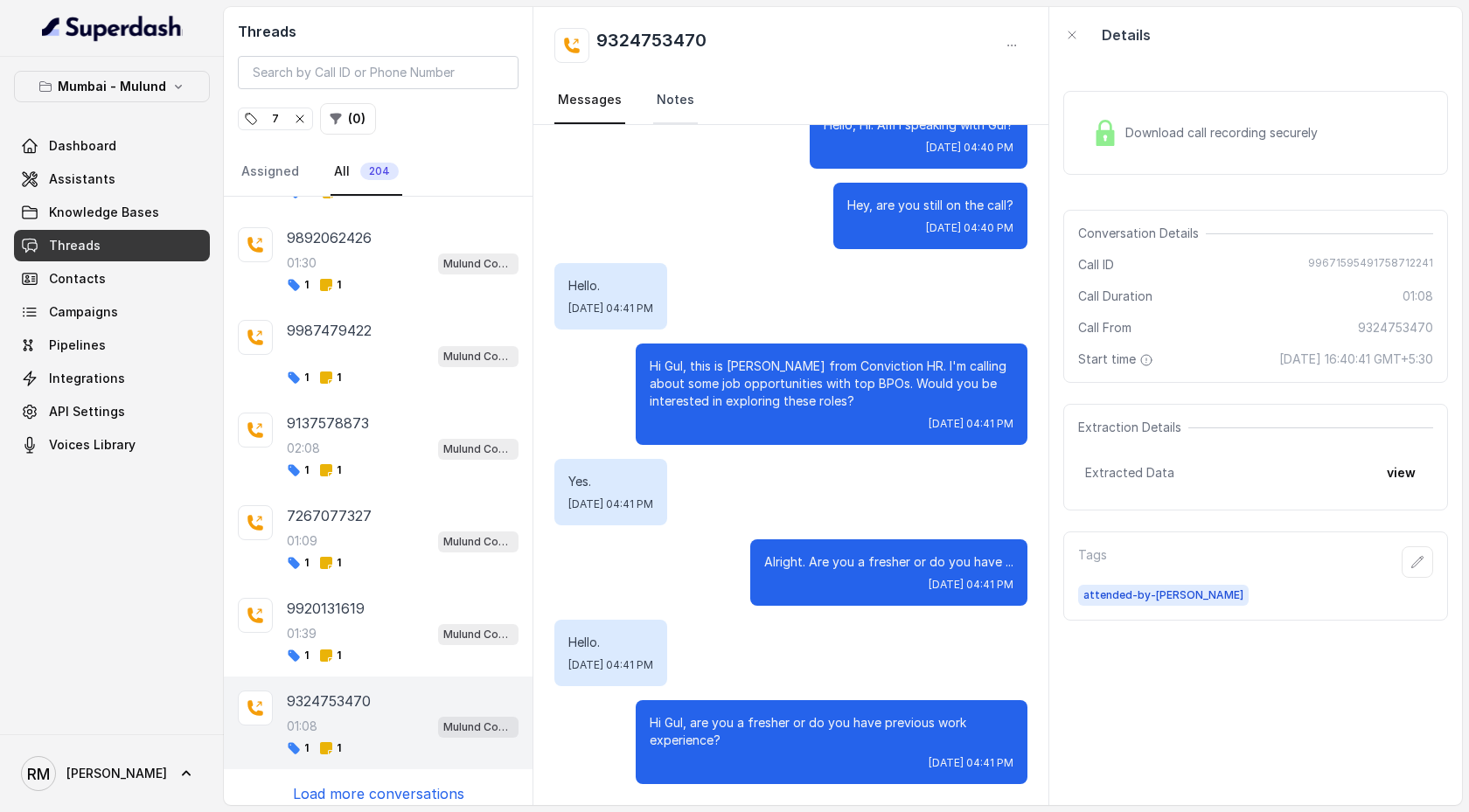
click at [680, 102] on link "Notes" at bounding box center [675, 101] width 45 height 48
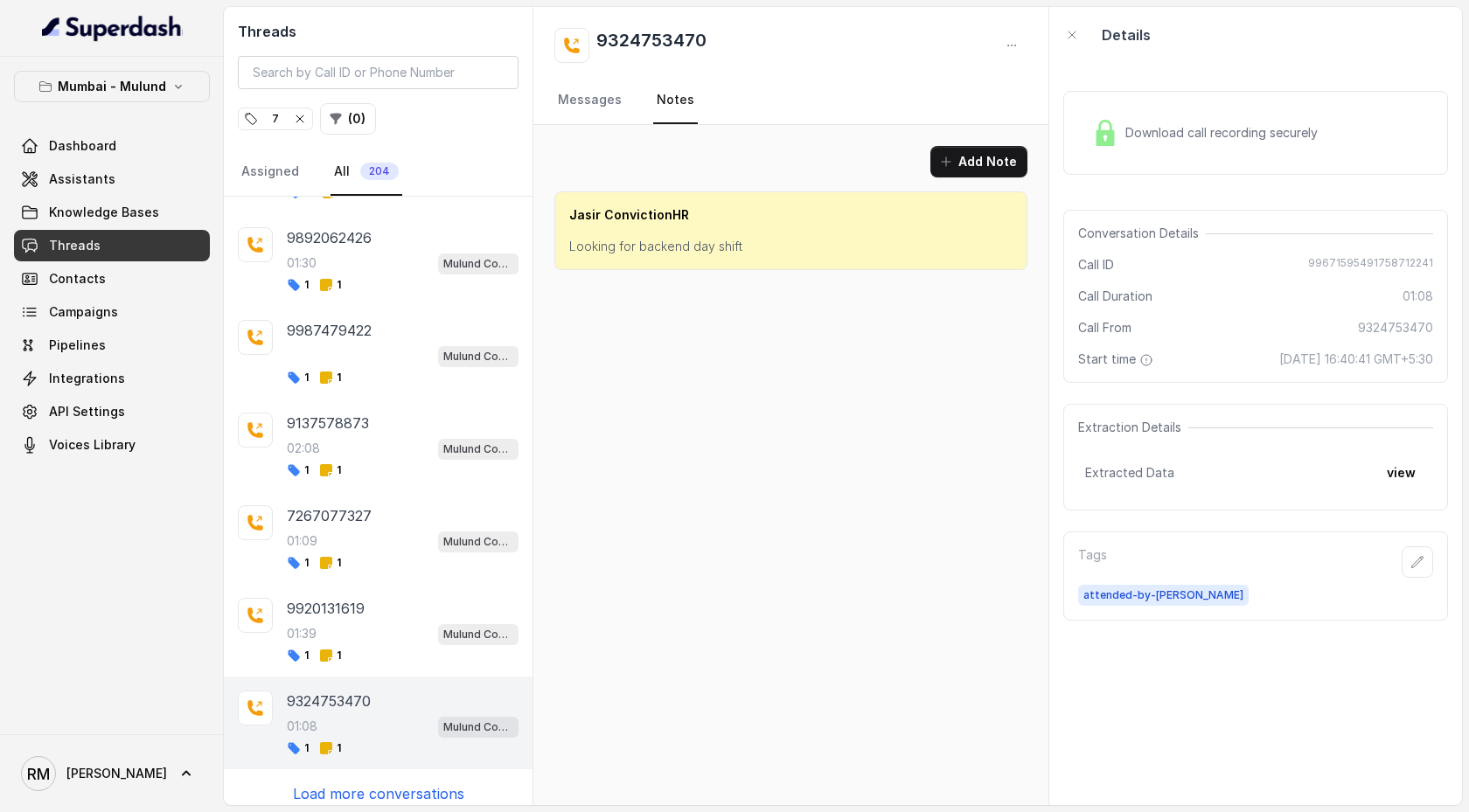
click at [339, 417] on p "Load more conversations" at bounding box center [378, 794] width 171 height 21
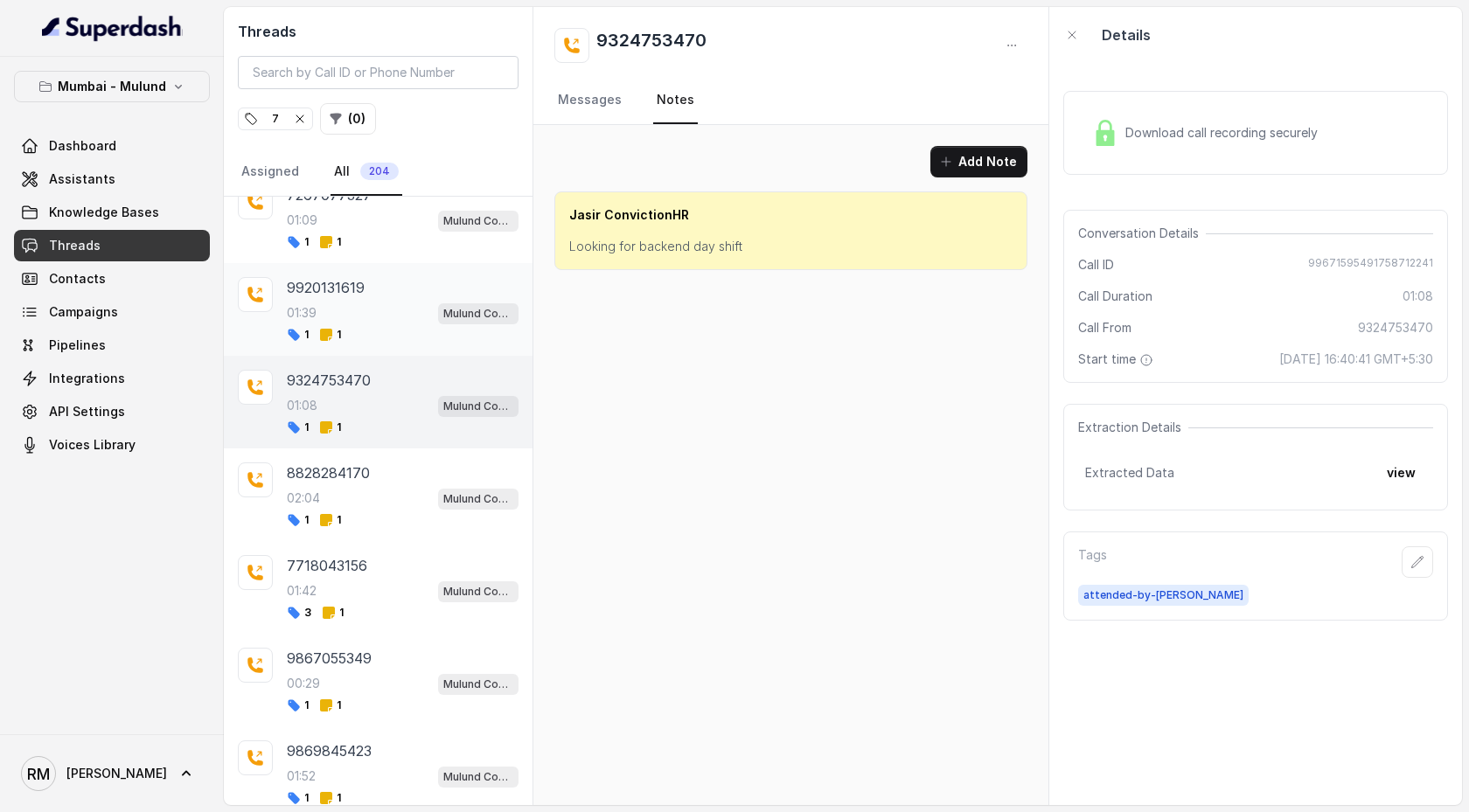
scroll to position [2539, 0]
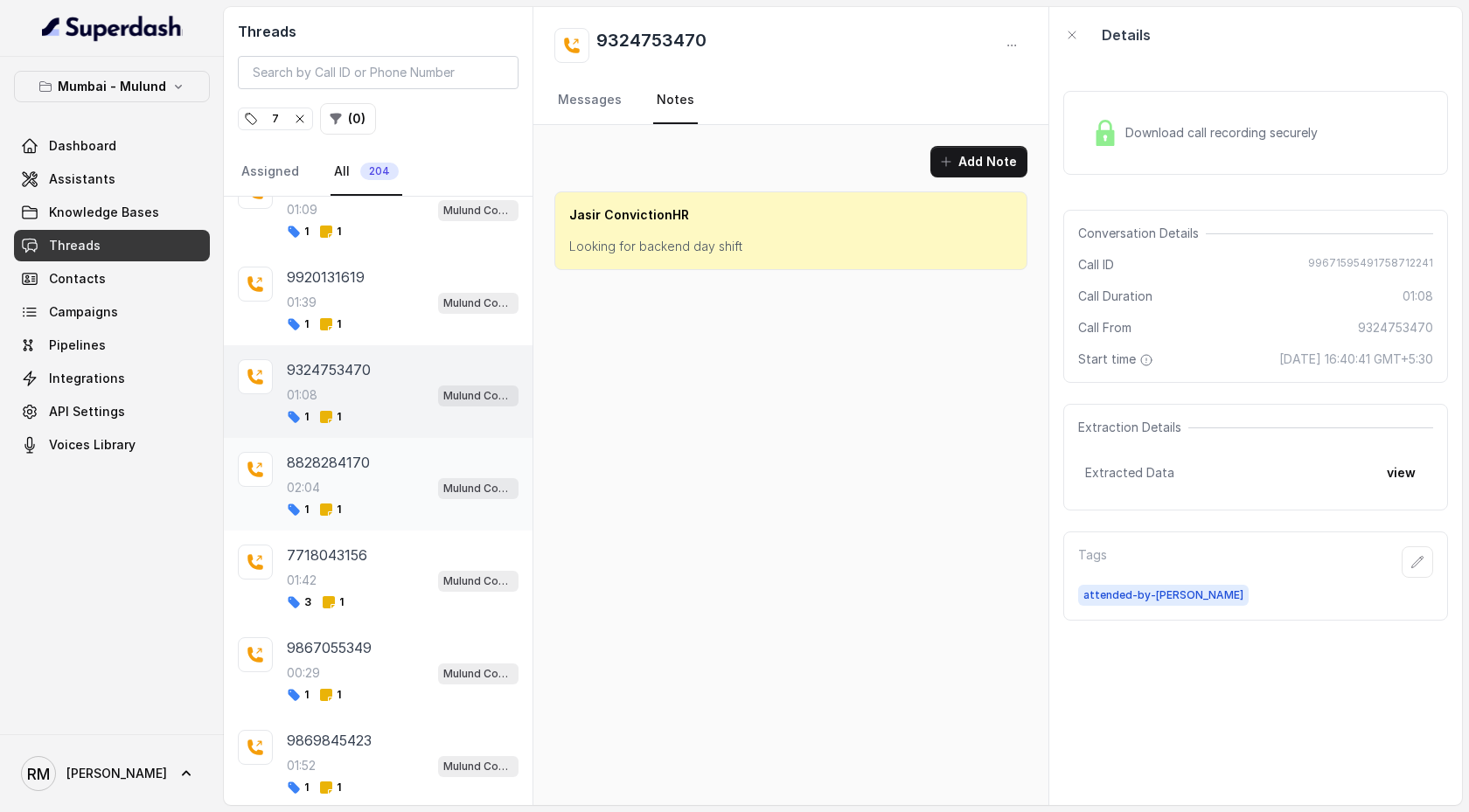
click at [375, 417] on div "02:04 Mulund Conviction HR Outbound Assistant" at bounding box center [402, 487] width 232 height 23
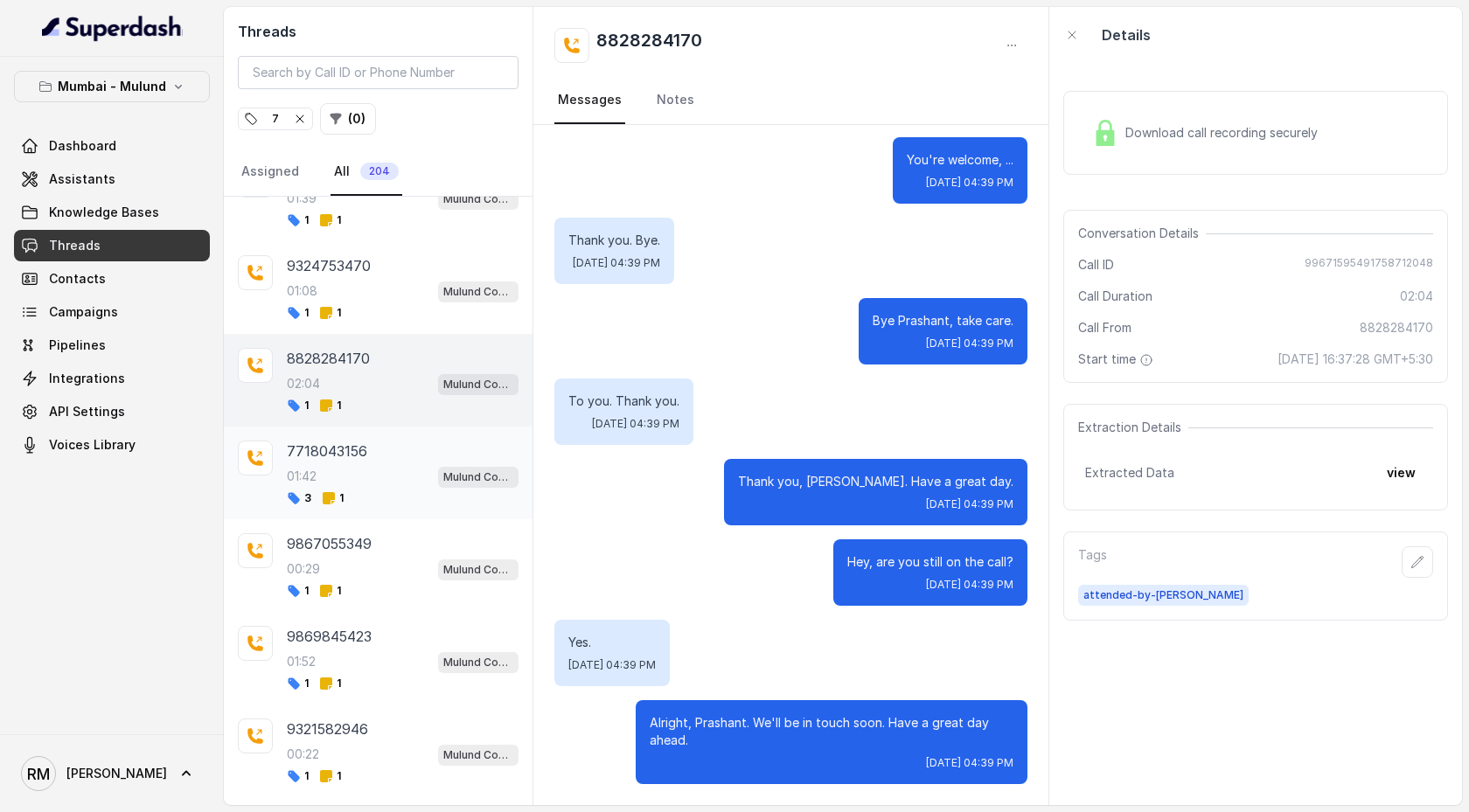
scroll to position [2663, 0]
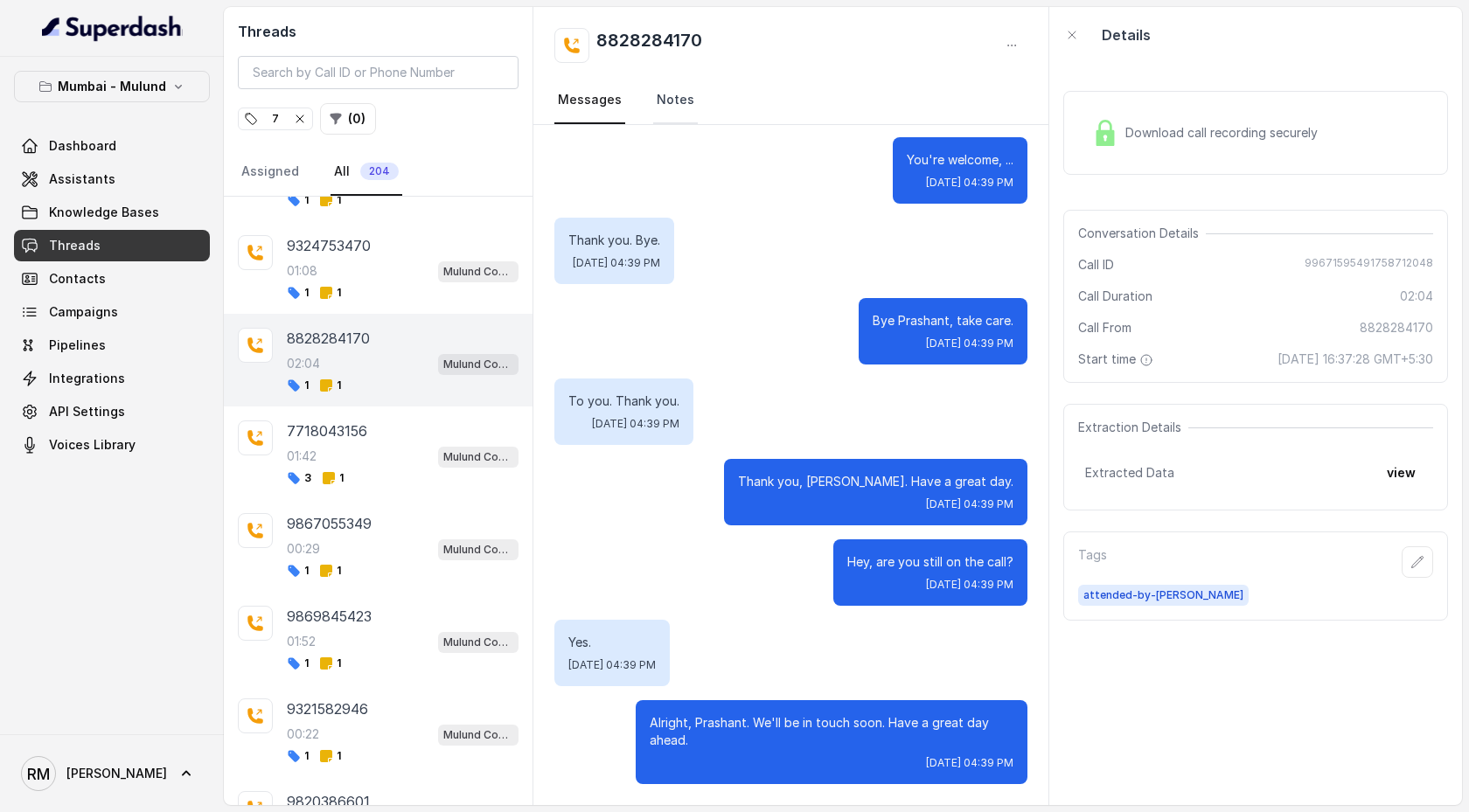
click at [672, 106] on link "Notes" at bounding box center [675, 101] width 45 height 48
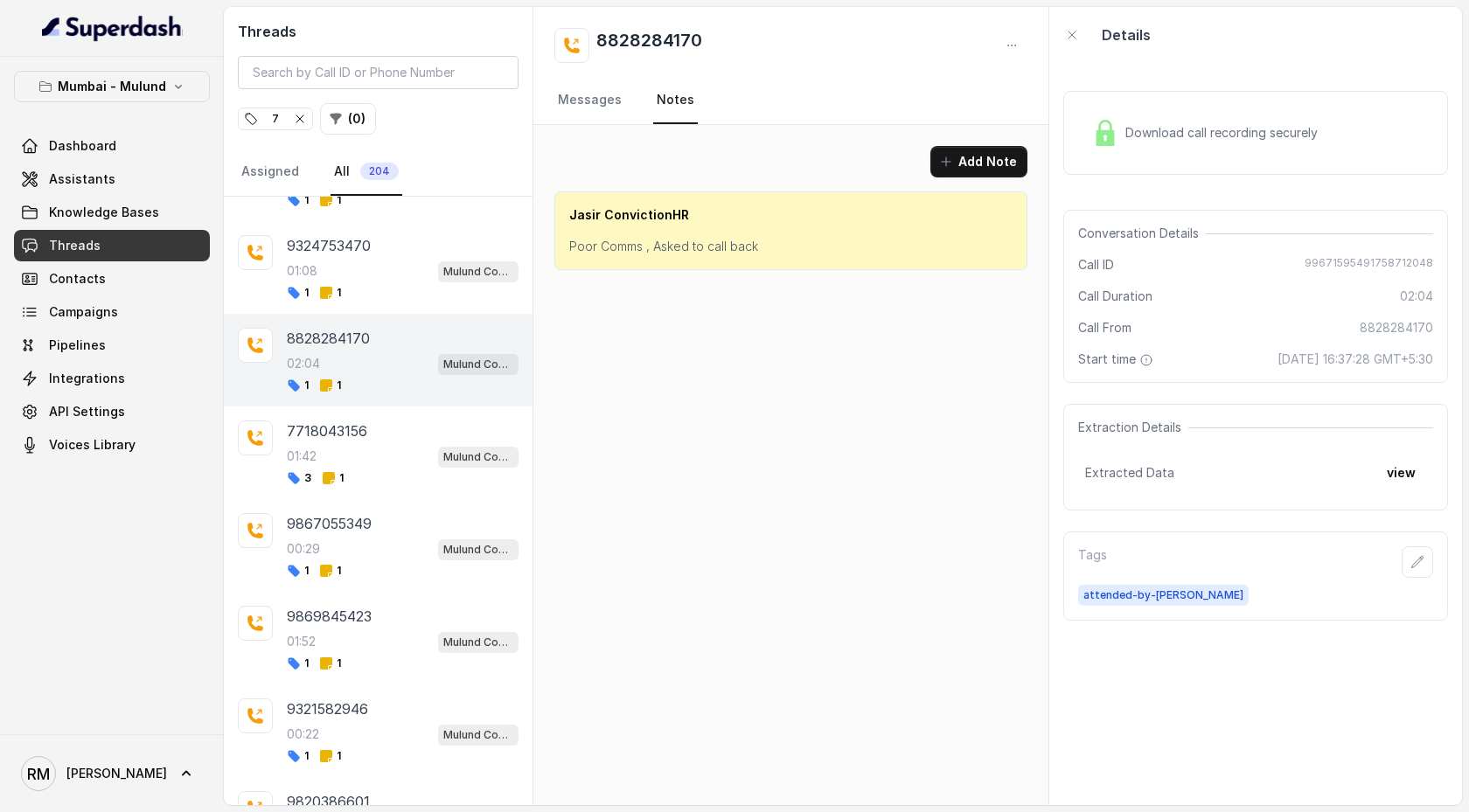
scroll to position [0, 0]
click at [599, 105] on link "Messages" at bounding box center [589, 101] width 71 height 48
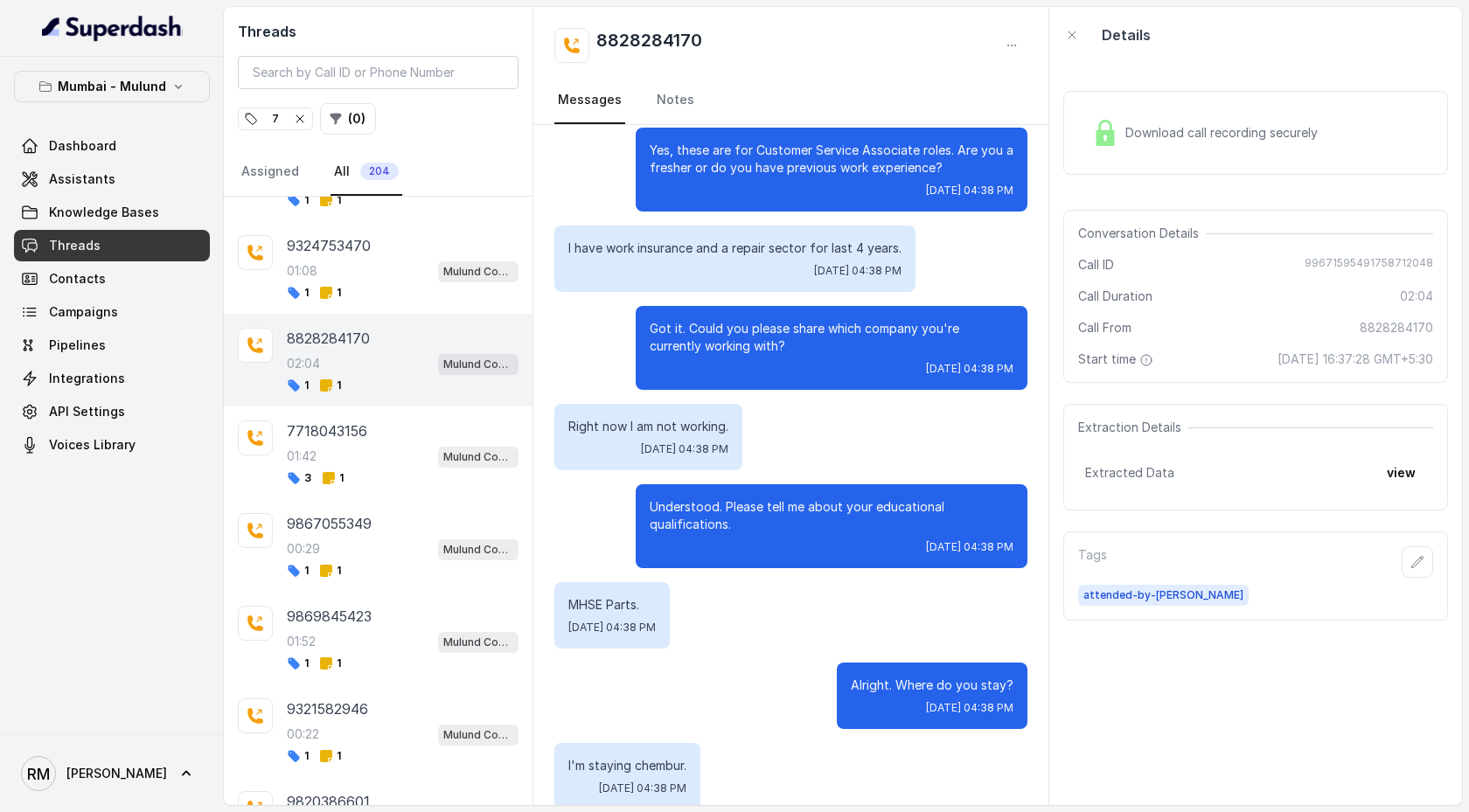
scroll to position [755, 0]
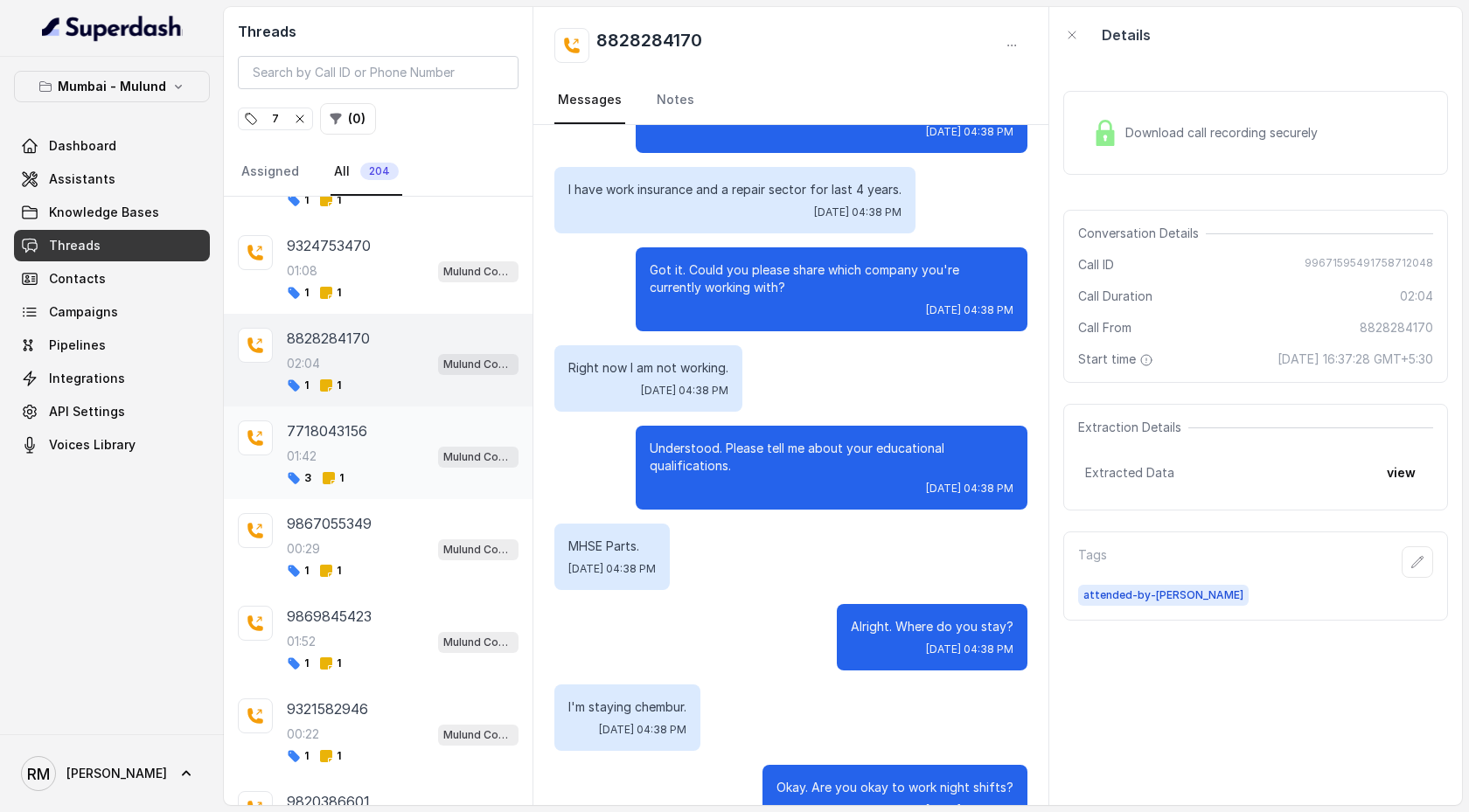
click at [387, 417] on div "7718043156 01:42 Mulund Conviction HR Outbound Assistant 3 1" at bounding box center [402, 452] width 232 height 65
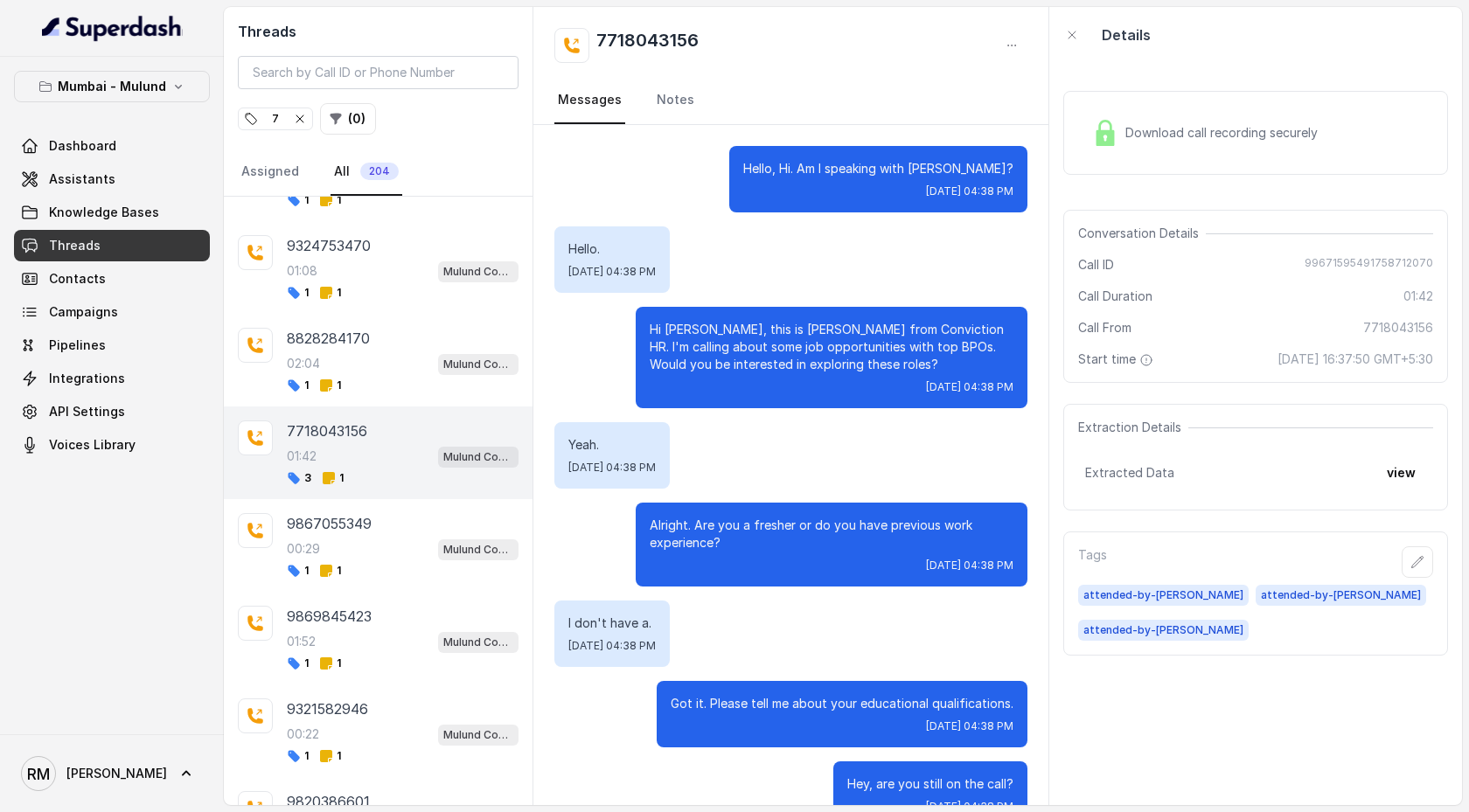
scroll to position [1044, 0]
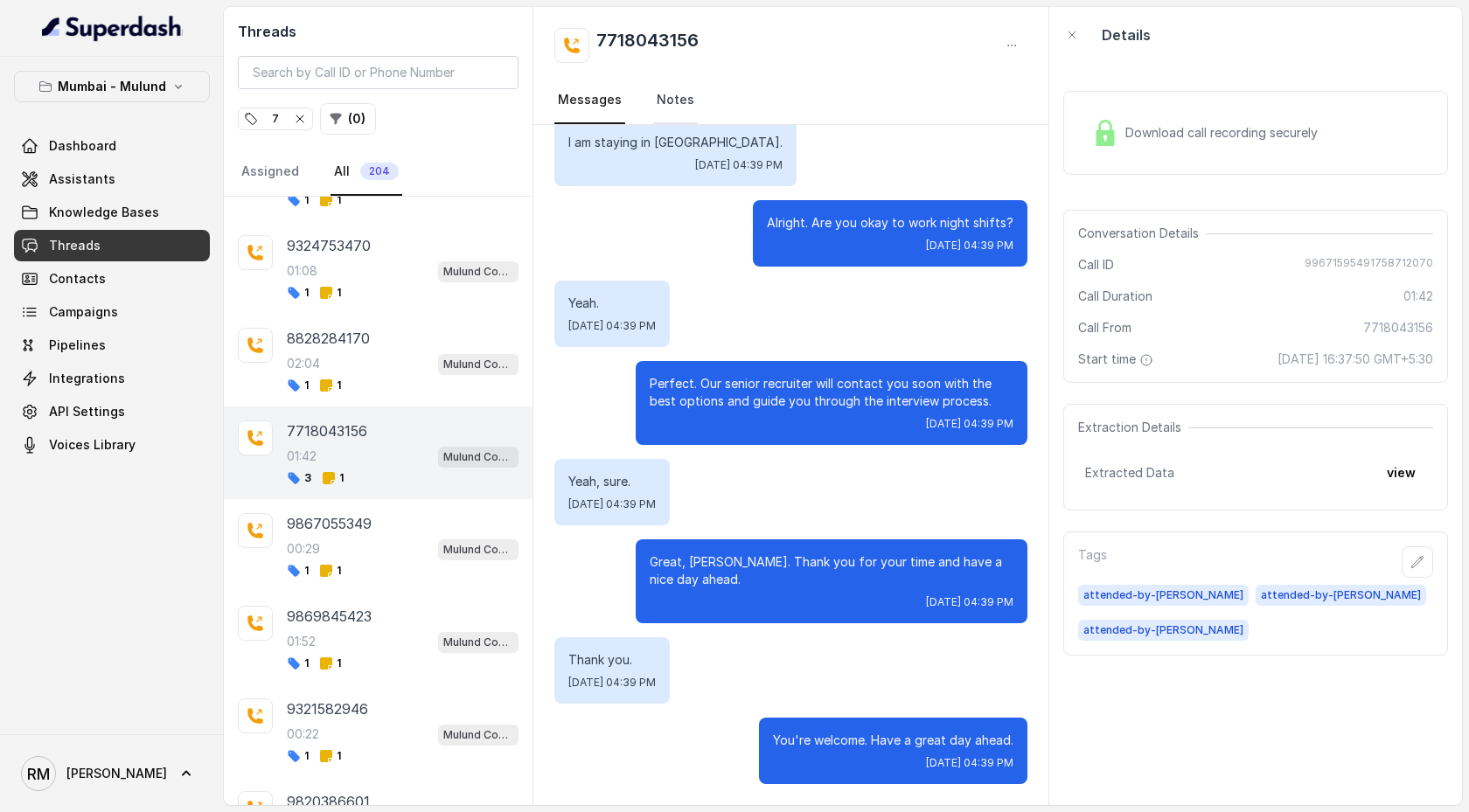
click at [681, 114] on link "Notes" at bounding box center [675, 101] width 45 height 48
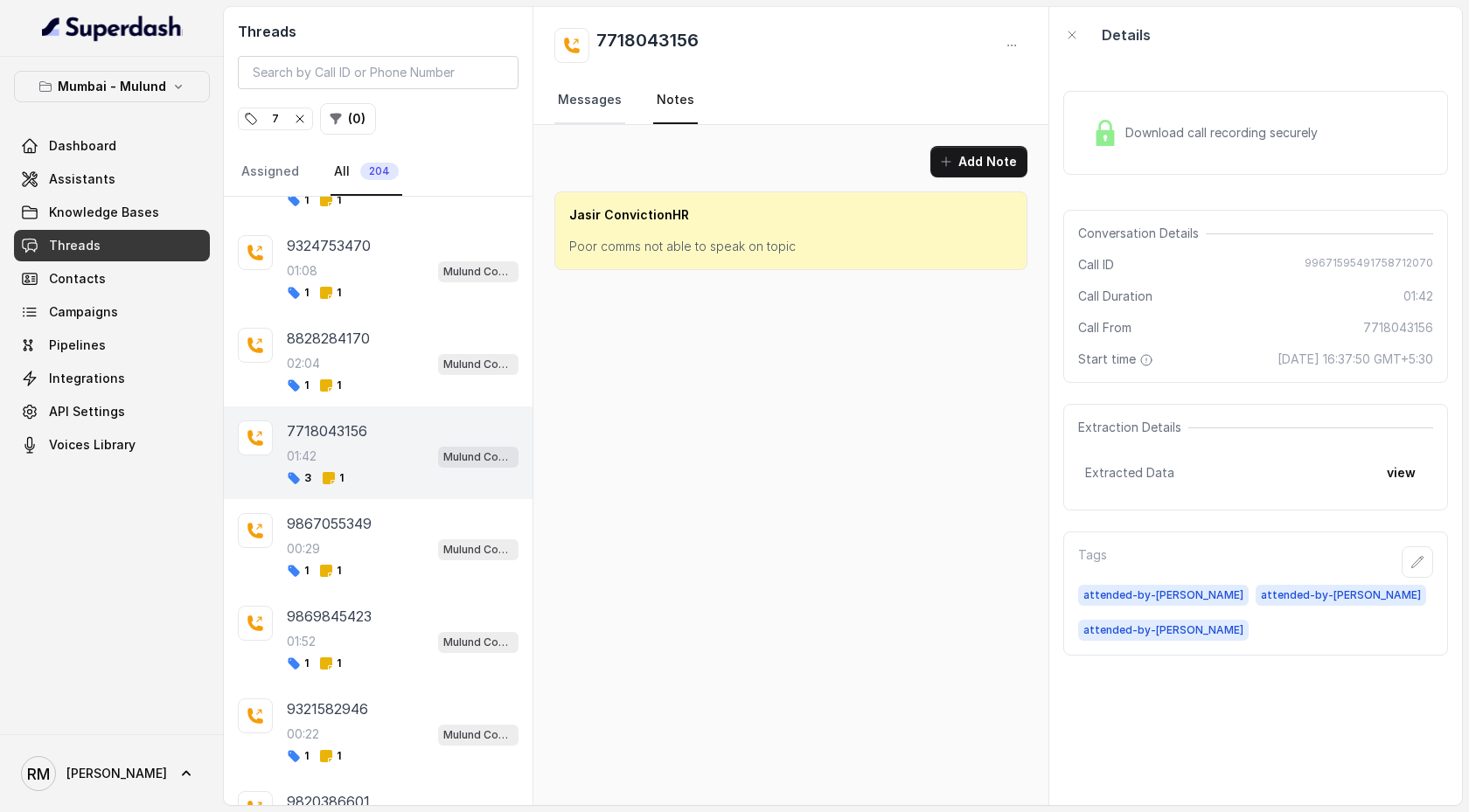
click at [602, 113] on link "Messages" at bounding box center [589, 101] width 71 height 48
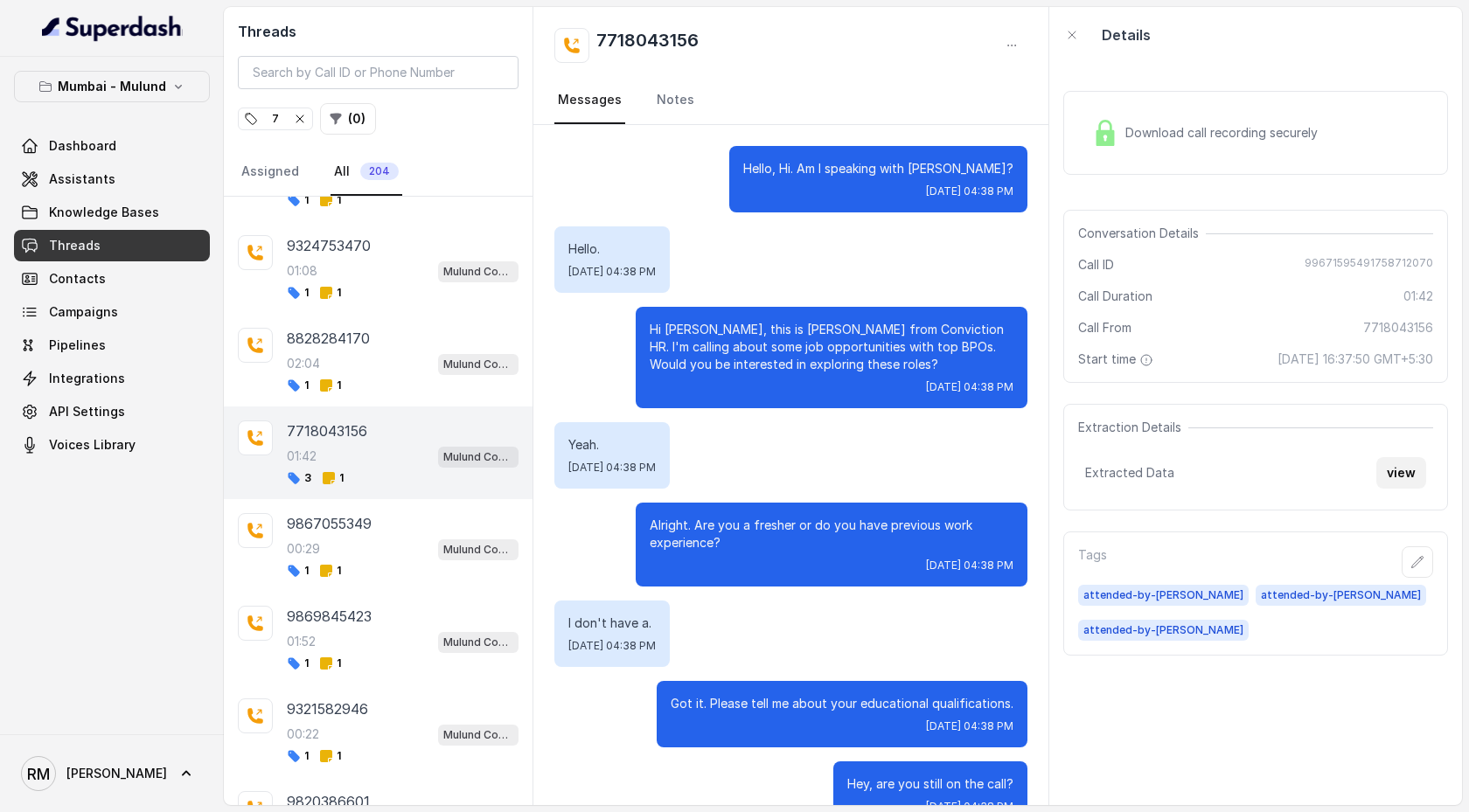
click at [1412, 417] on button "view" at bounding box center [1401, 472] width 49 height 31
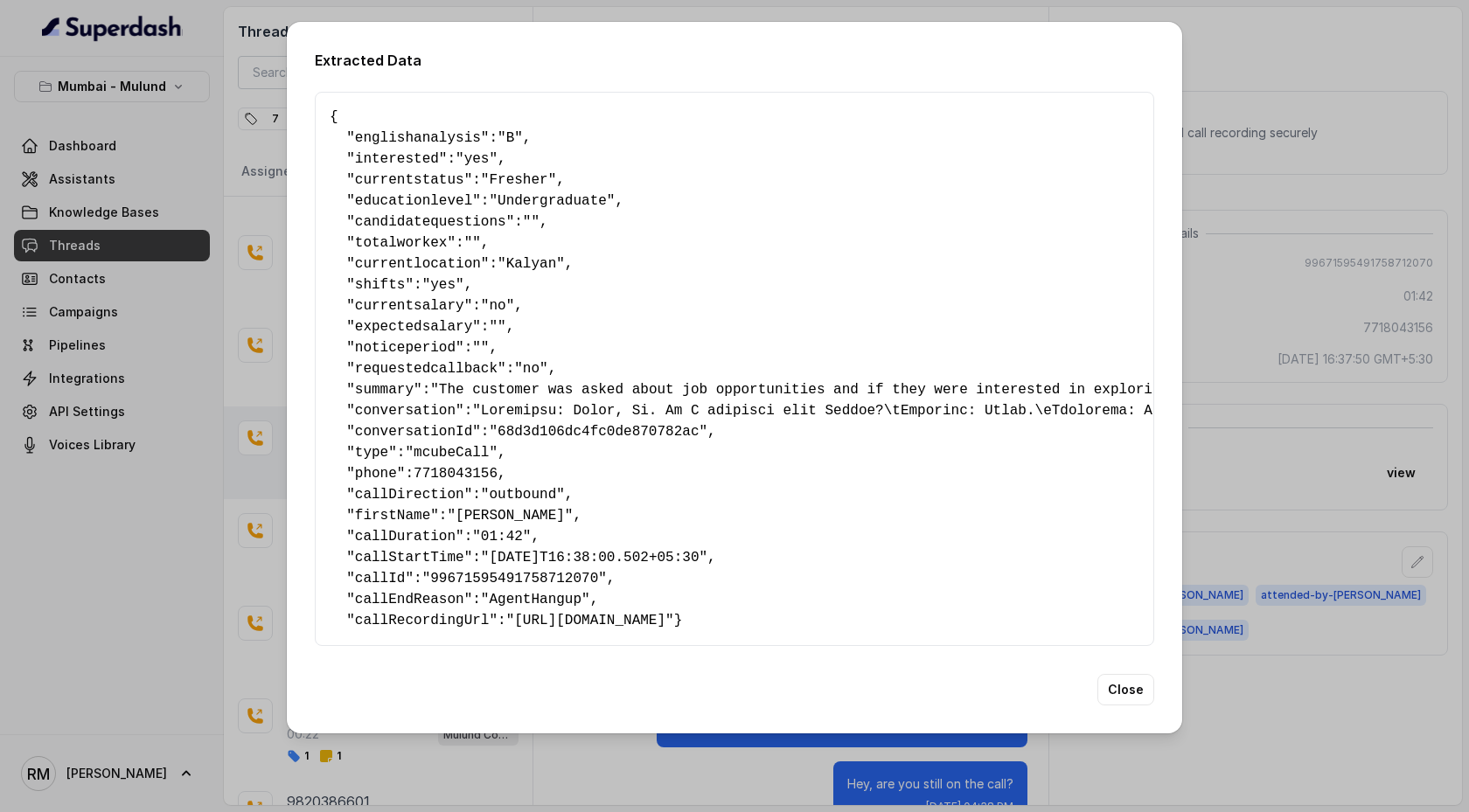
click at [1280, 417] on div "Extracted Data { " englishanalysis ": "B" , " interested ": "yes" , " currentst…" at bounding box center [734, 406] width 1469 height 812
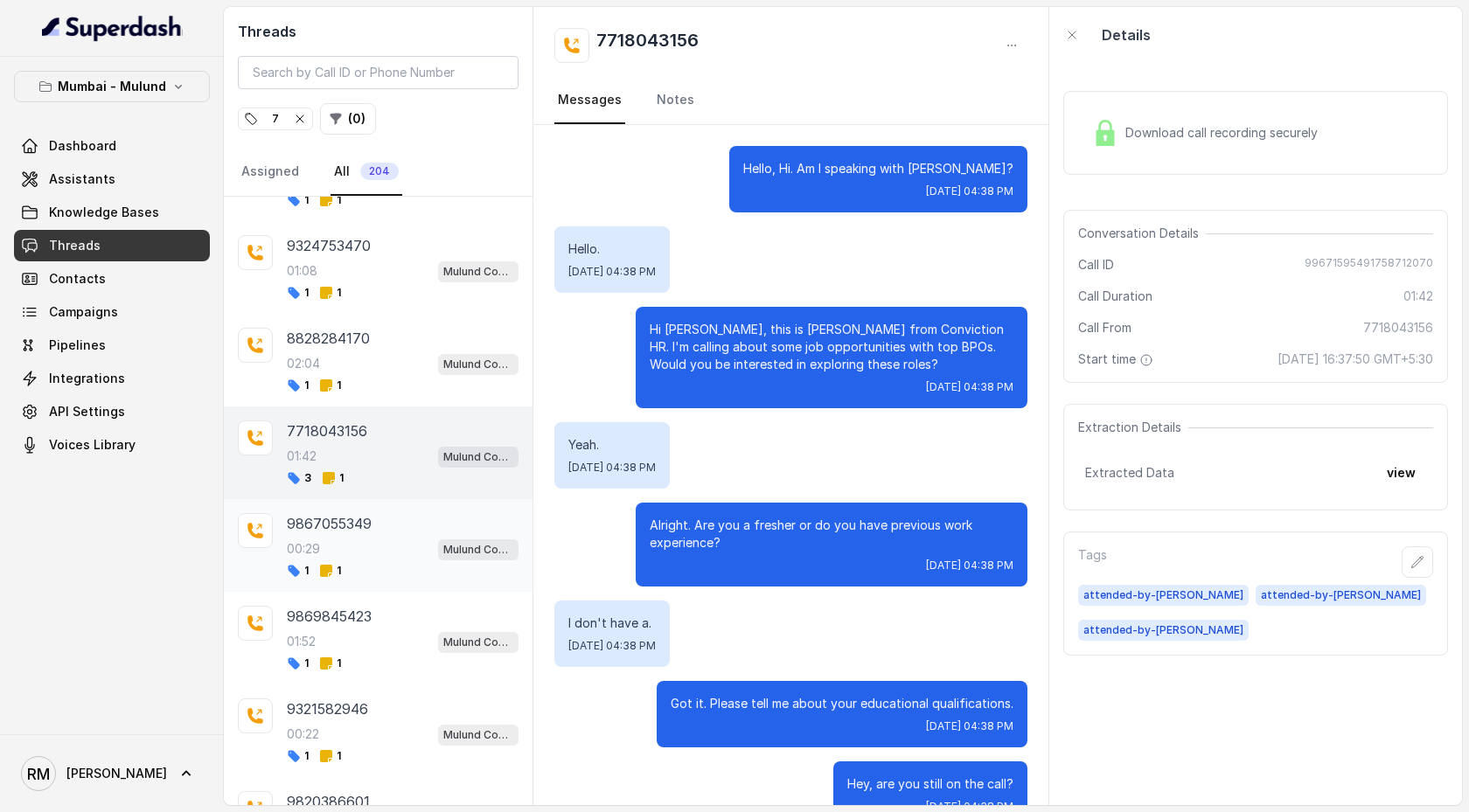
click at [384, 417] on div "00:29 Mulund Conviction HR Outbound Assistant" at bounding box center [402, 548] width 232 height 23
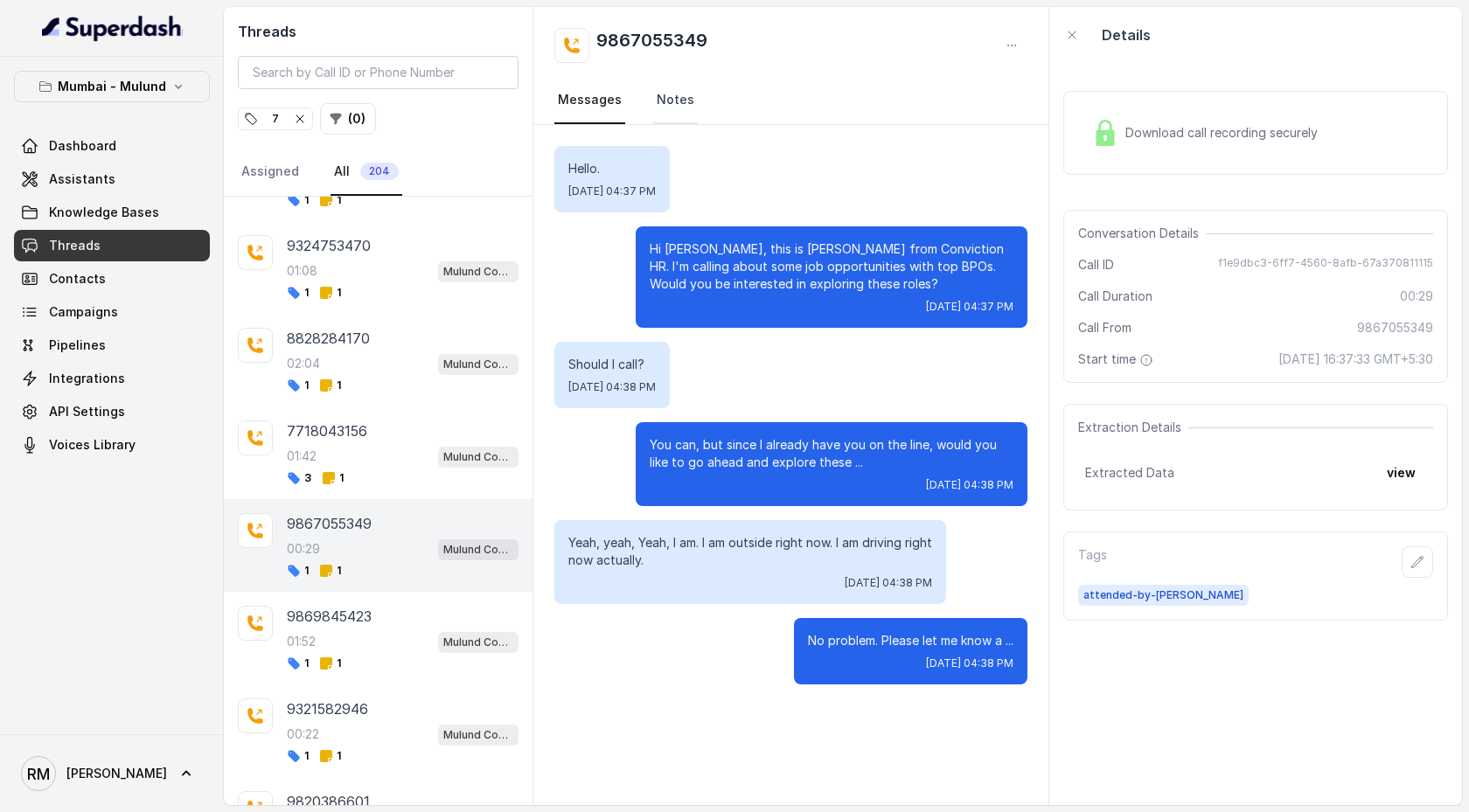
click at [665, 105] on link "Notes" at bounding box center [675, 101] width 45 height 48
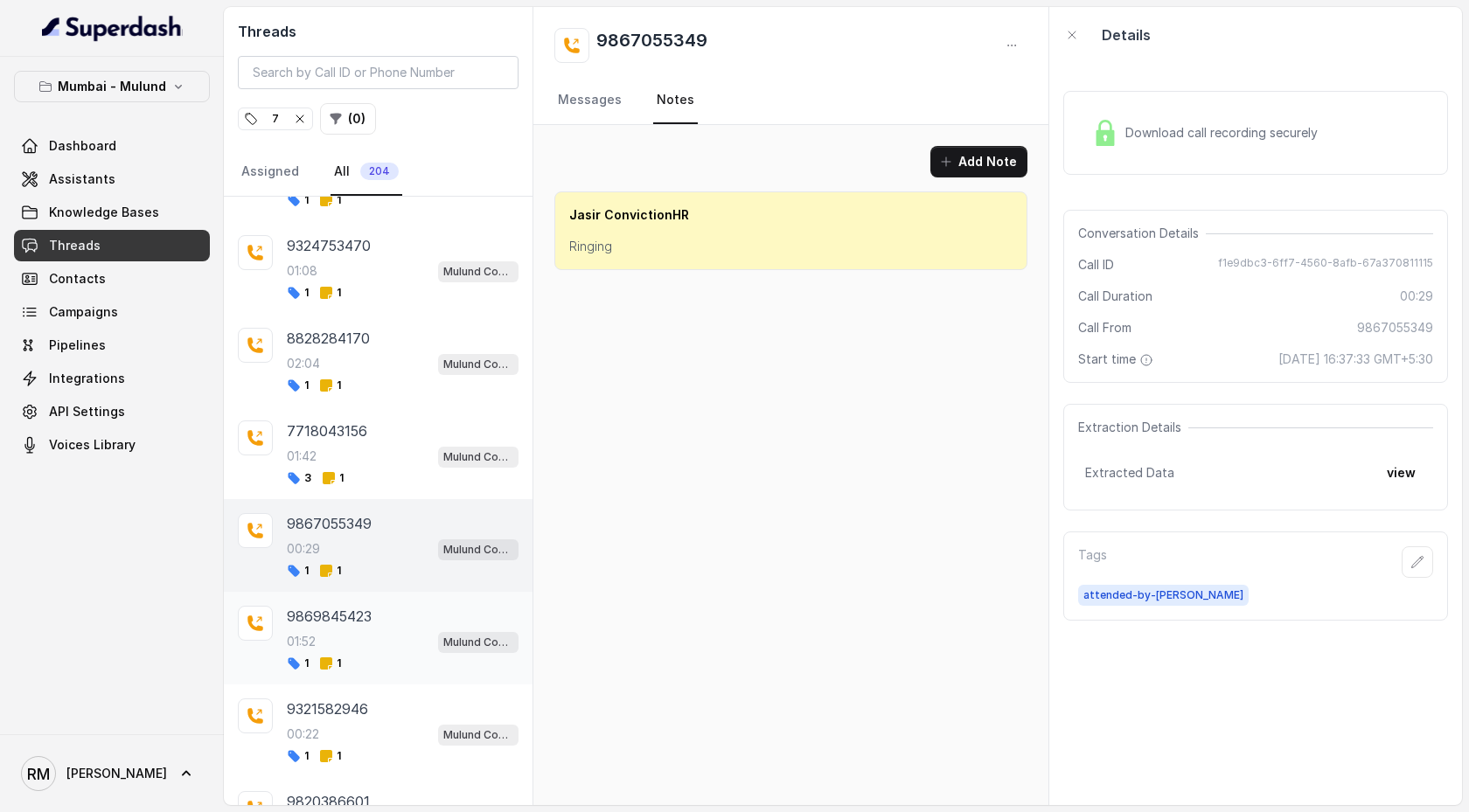
click at [386, 417] on div "9869845423" at bounding box center [402, 616] width 232 height 21
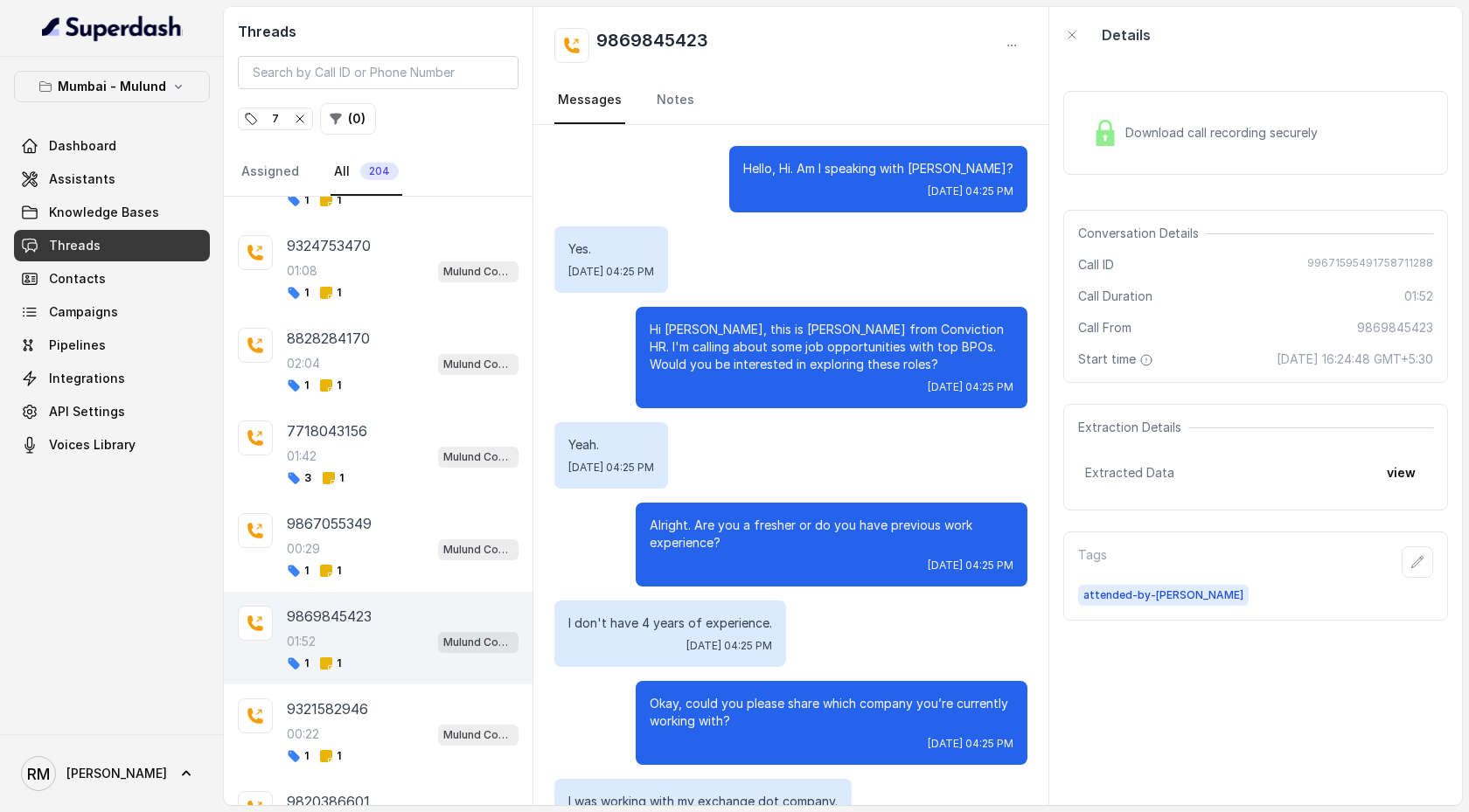
scroll to position [1820, 0]
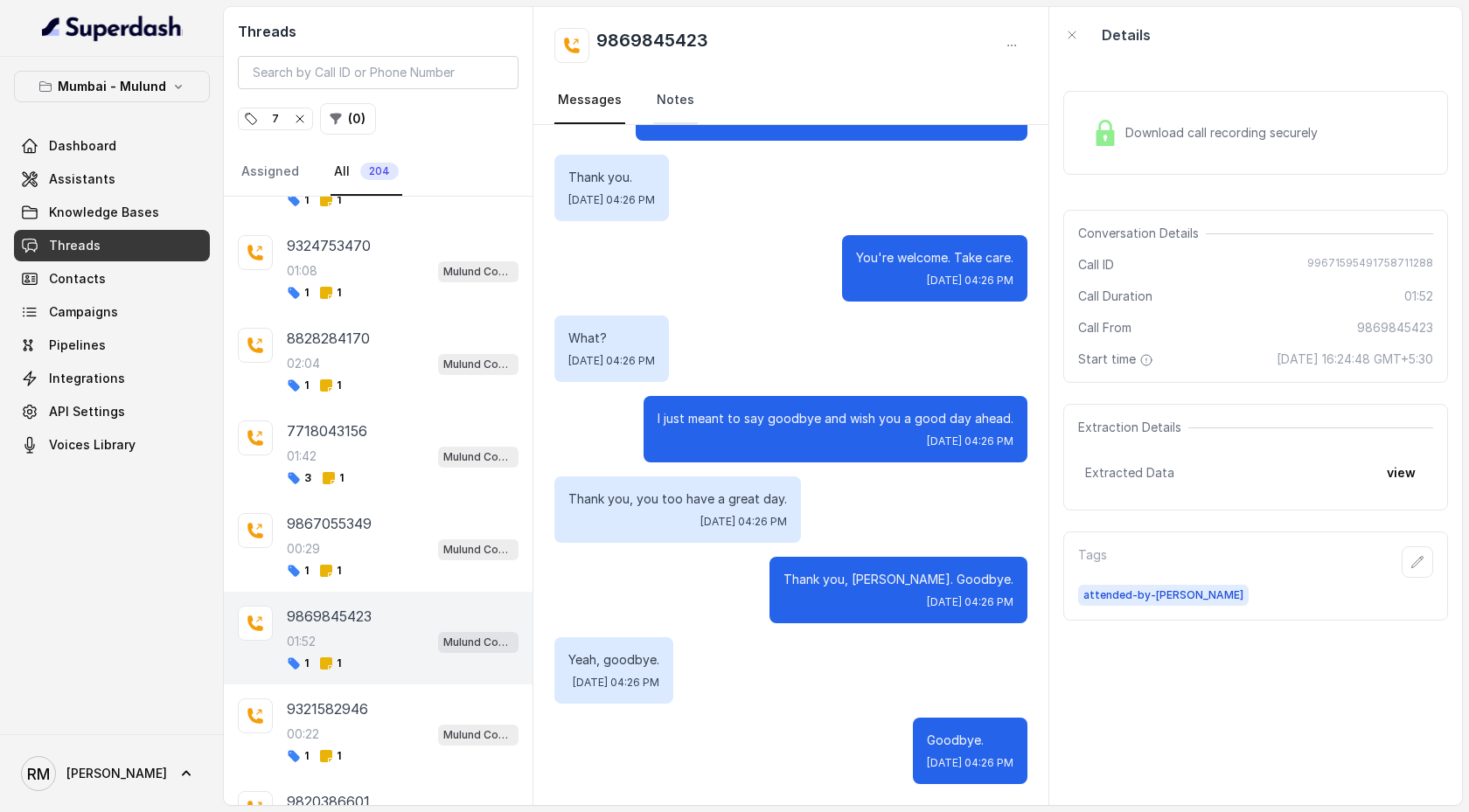
click at [678, 107] on link "Notes" at bounding box center [675, 101] width 45 height 48
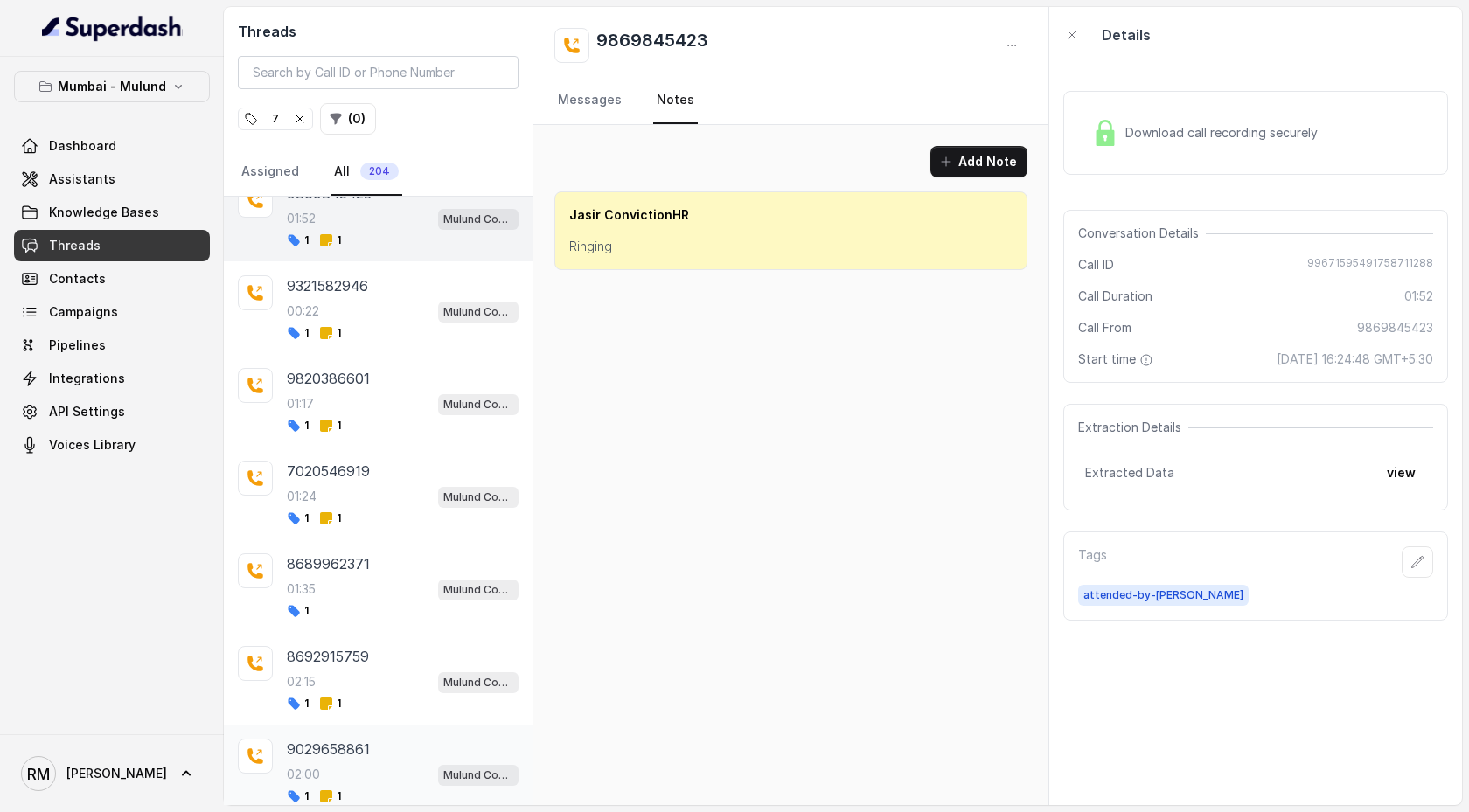
scroll to position [3101, 0]
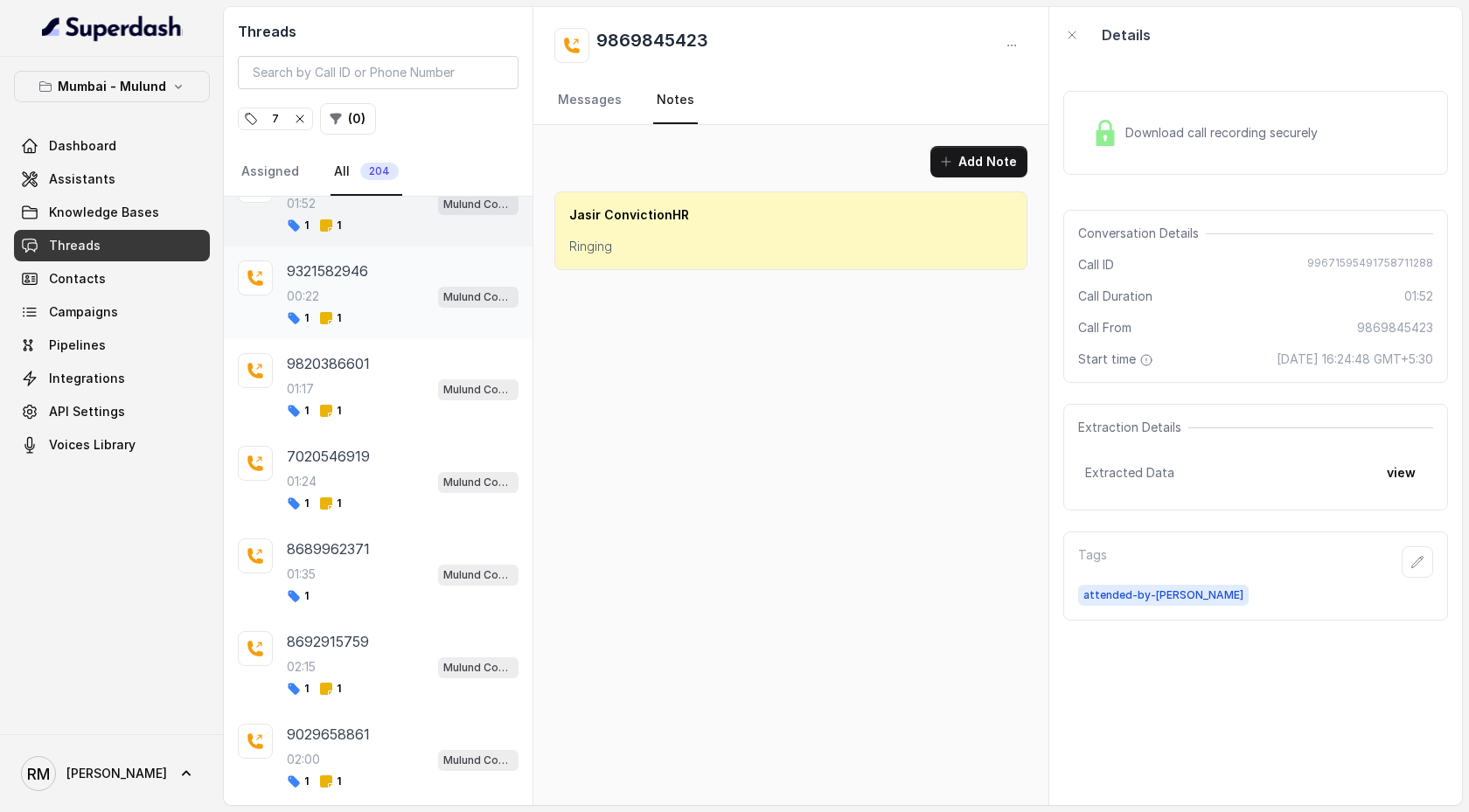
click at [408, 285] on div "00:22 Mulund Conviction HR Outbound Assistant" at bounding box center [402, 296] width 232 height 23
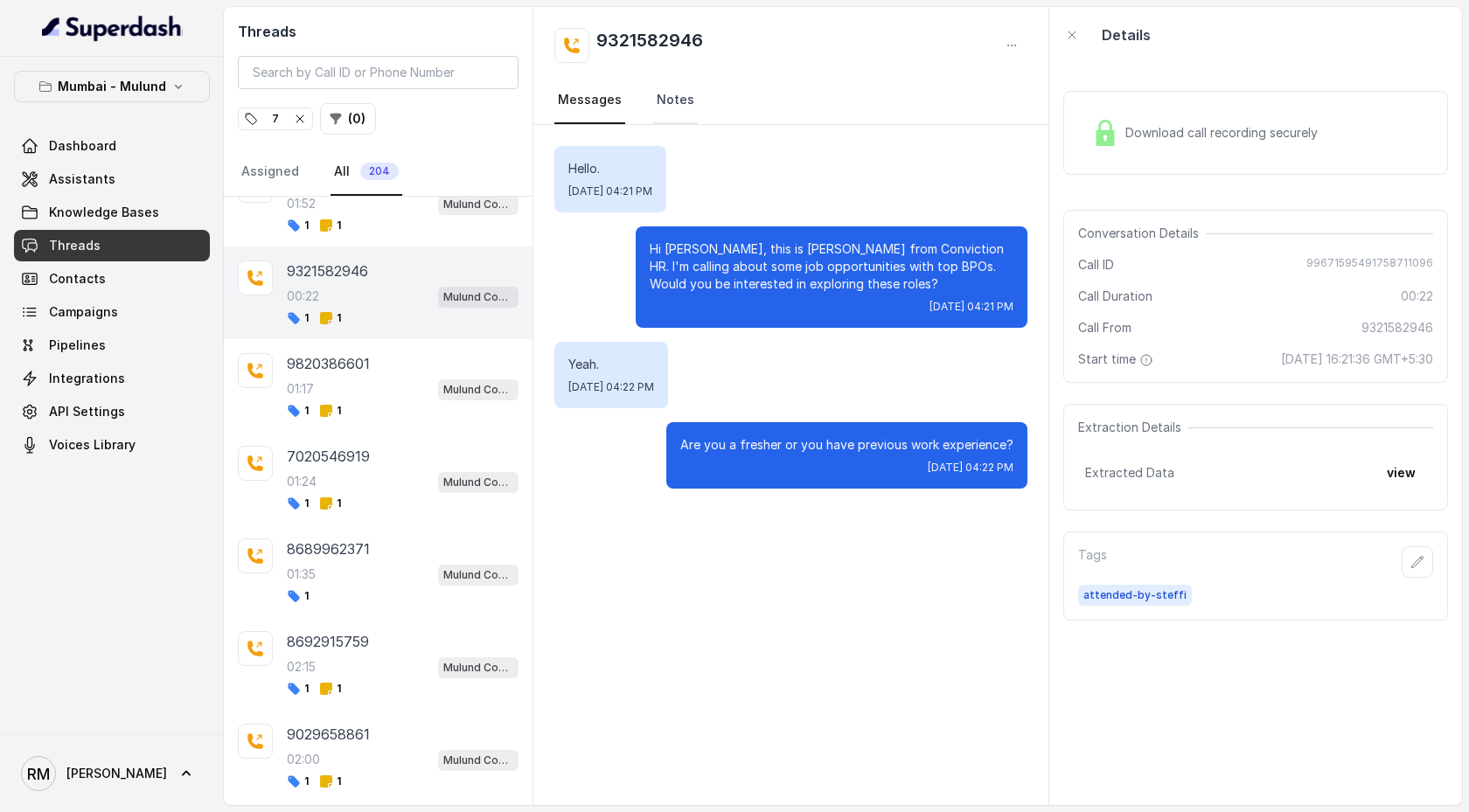
click at [684, 94] on link "Notes" at bounding box center [675, 101] width 45 height 48
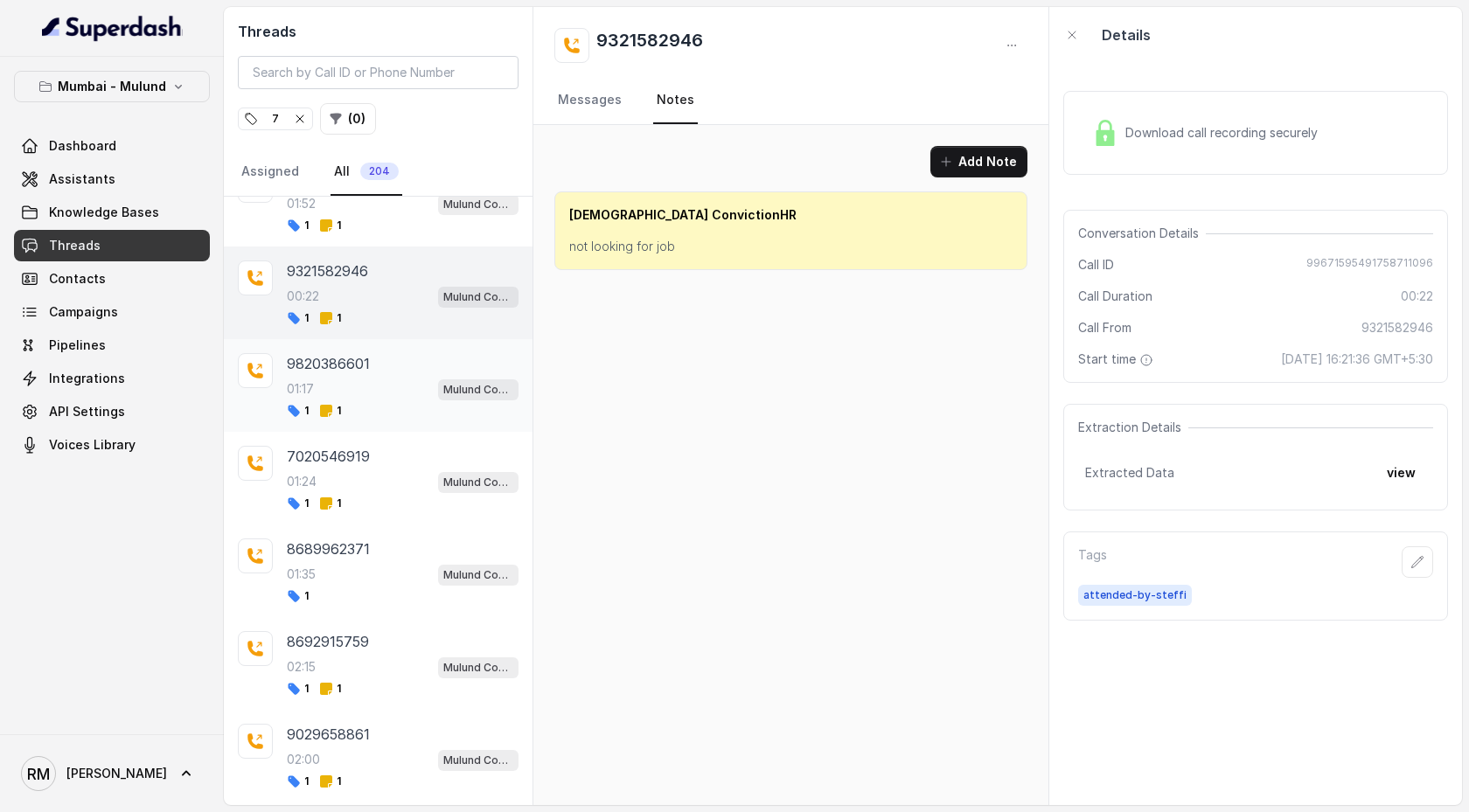
click at [389, 378] on div "01:17 Mulund Conviction HR Outbound Assistant" at bounding box center [402, 389] width 232 height 23
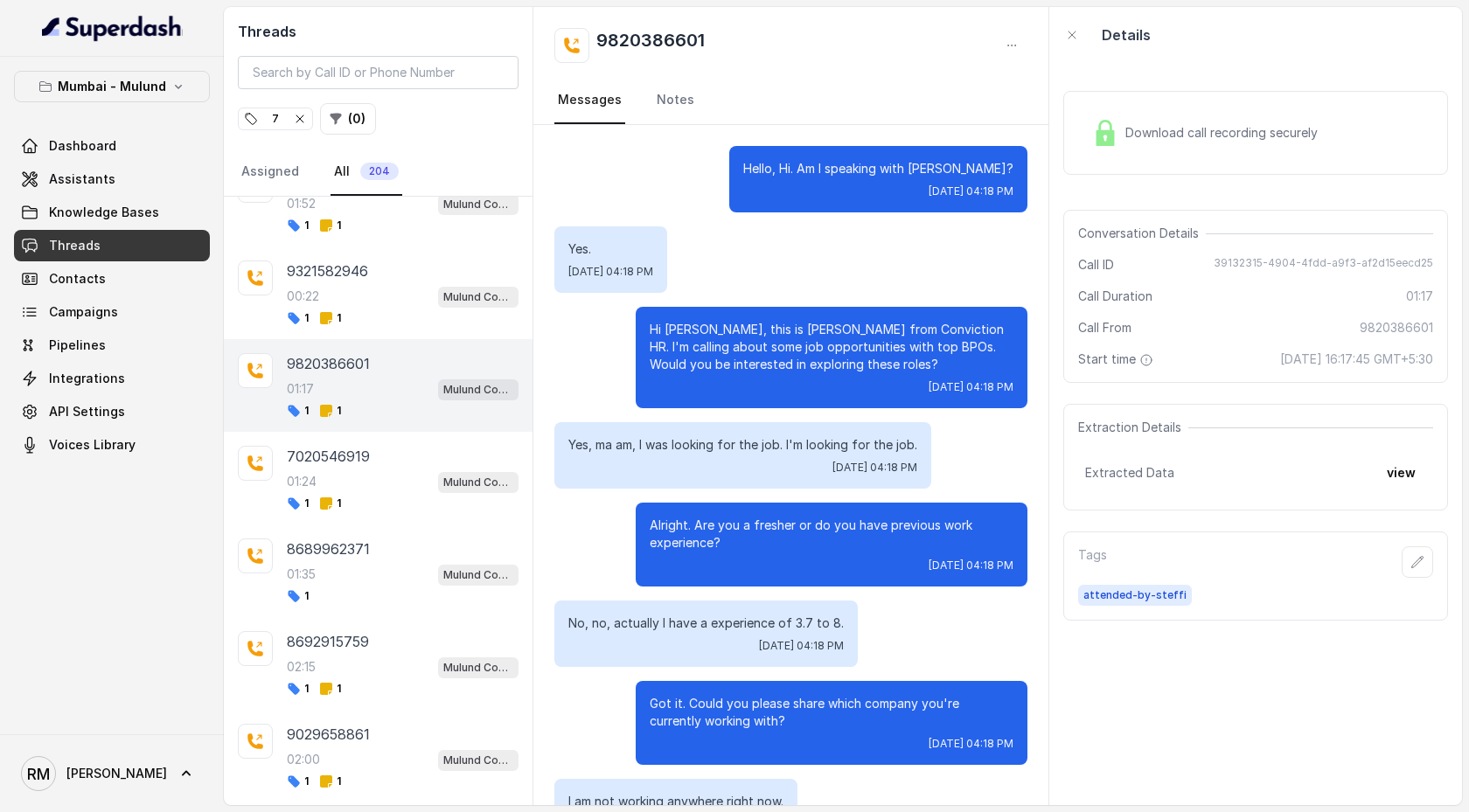
scroll to position [1142, 0]
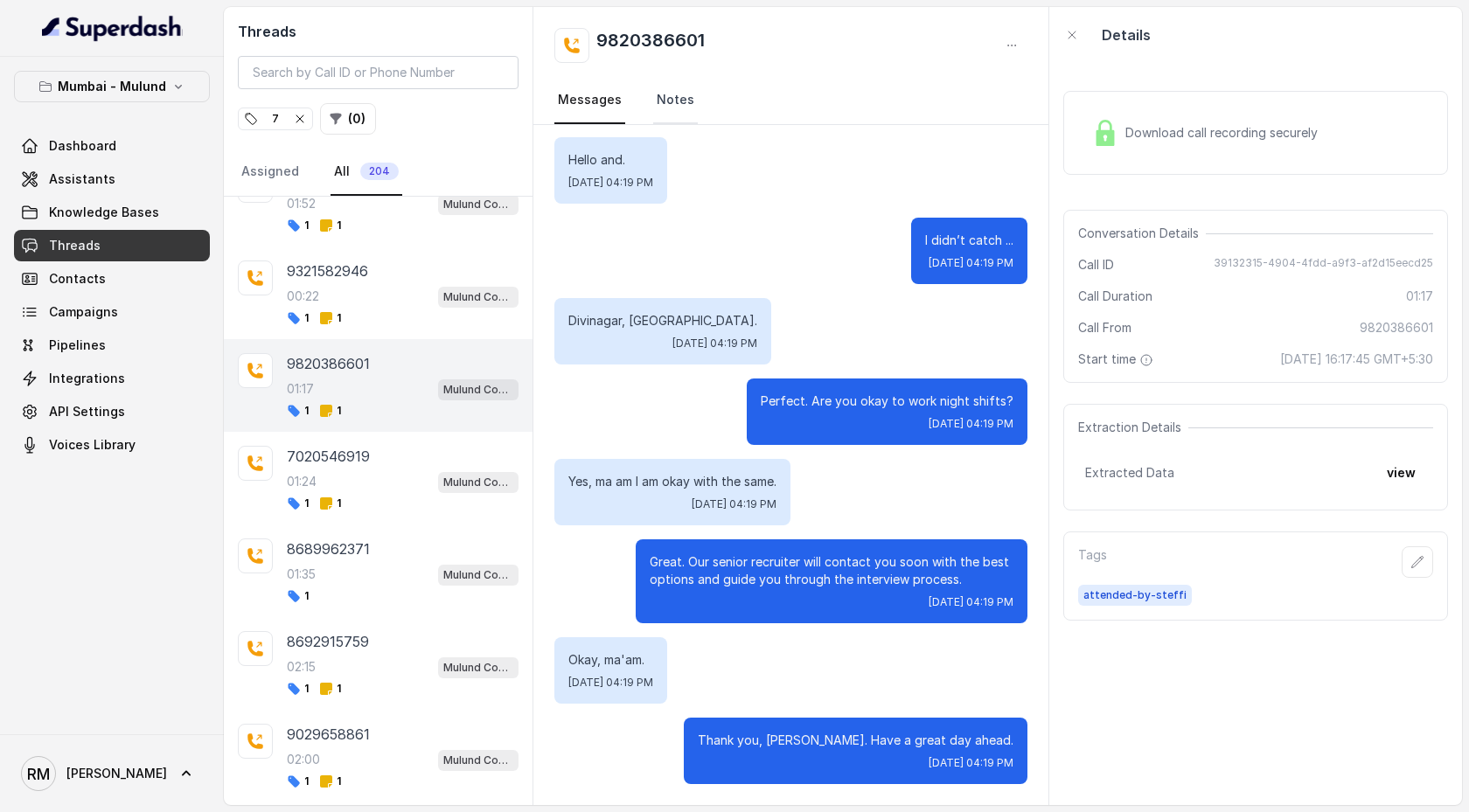
click at [667, 104] on link "Notes" at bounding box center [675, 101] width 45 height 48
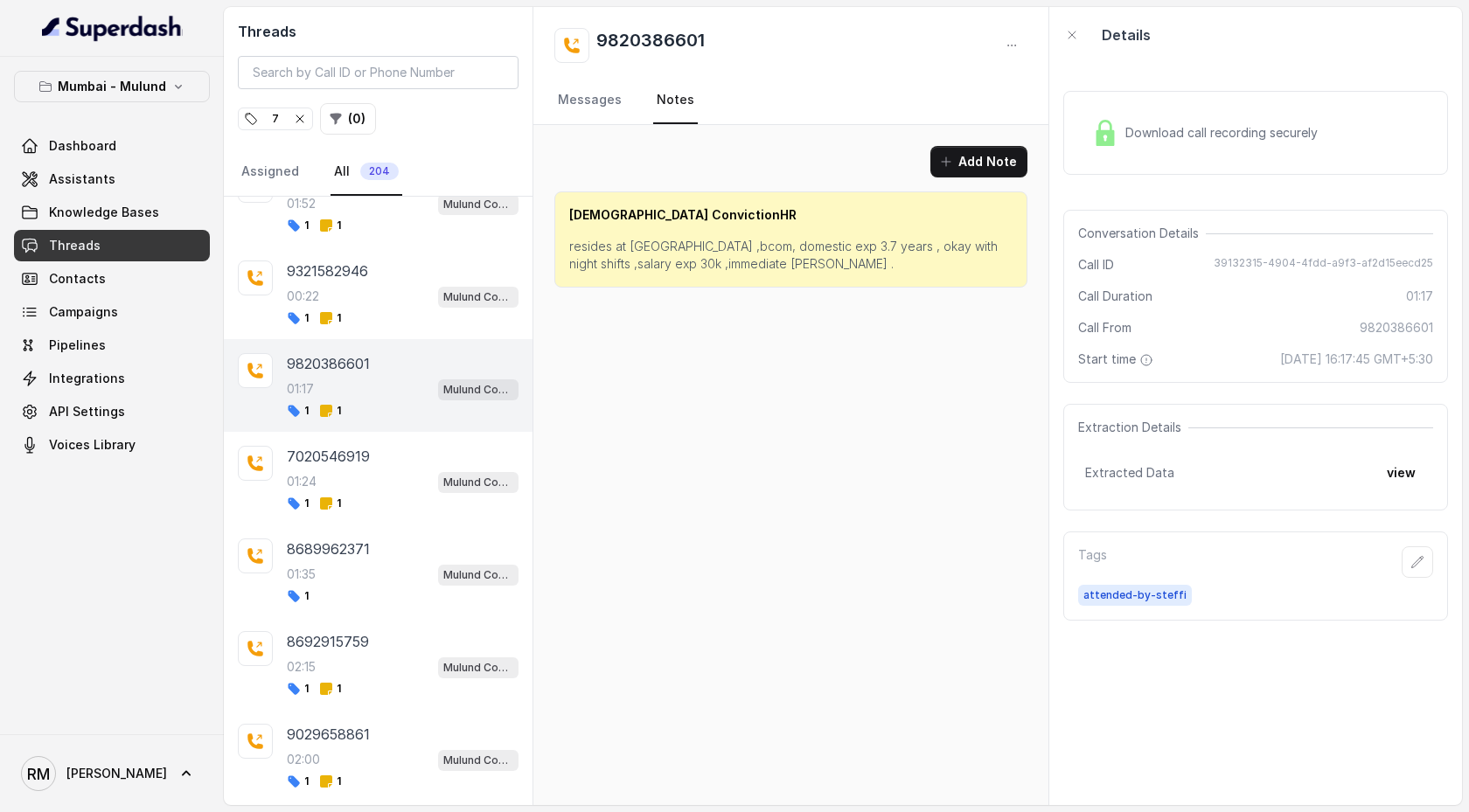
scroll to position [0, 0]
click at [397, 417] on div "01:24 Mulund Conviction HR Outbound Assistant" at bounding box center [402, 482] width 232 height 23
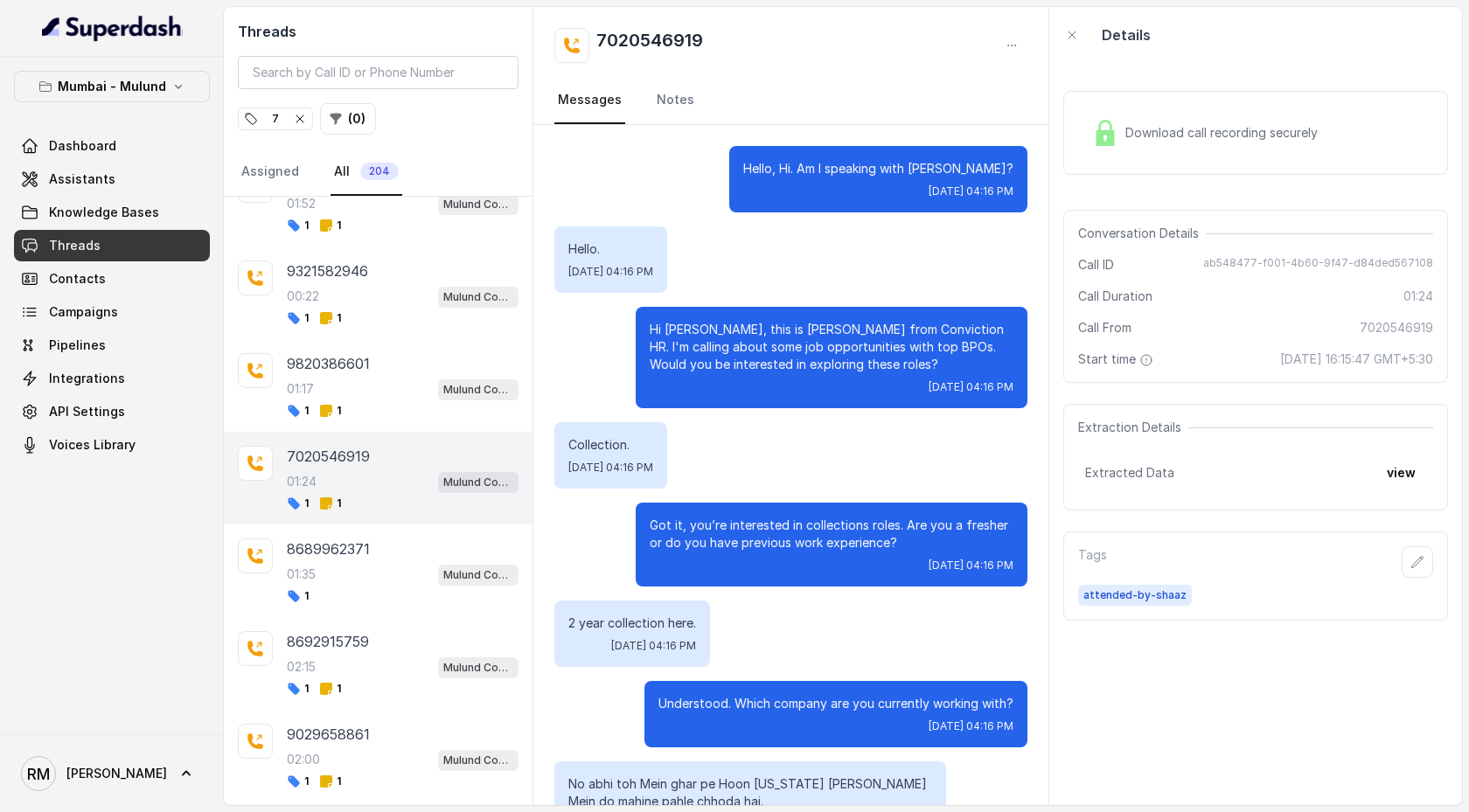
scroll to position [980, 0]
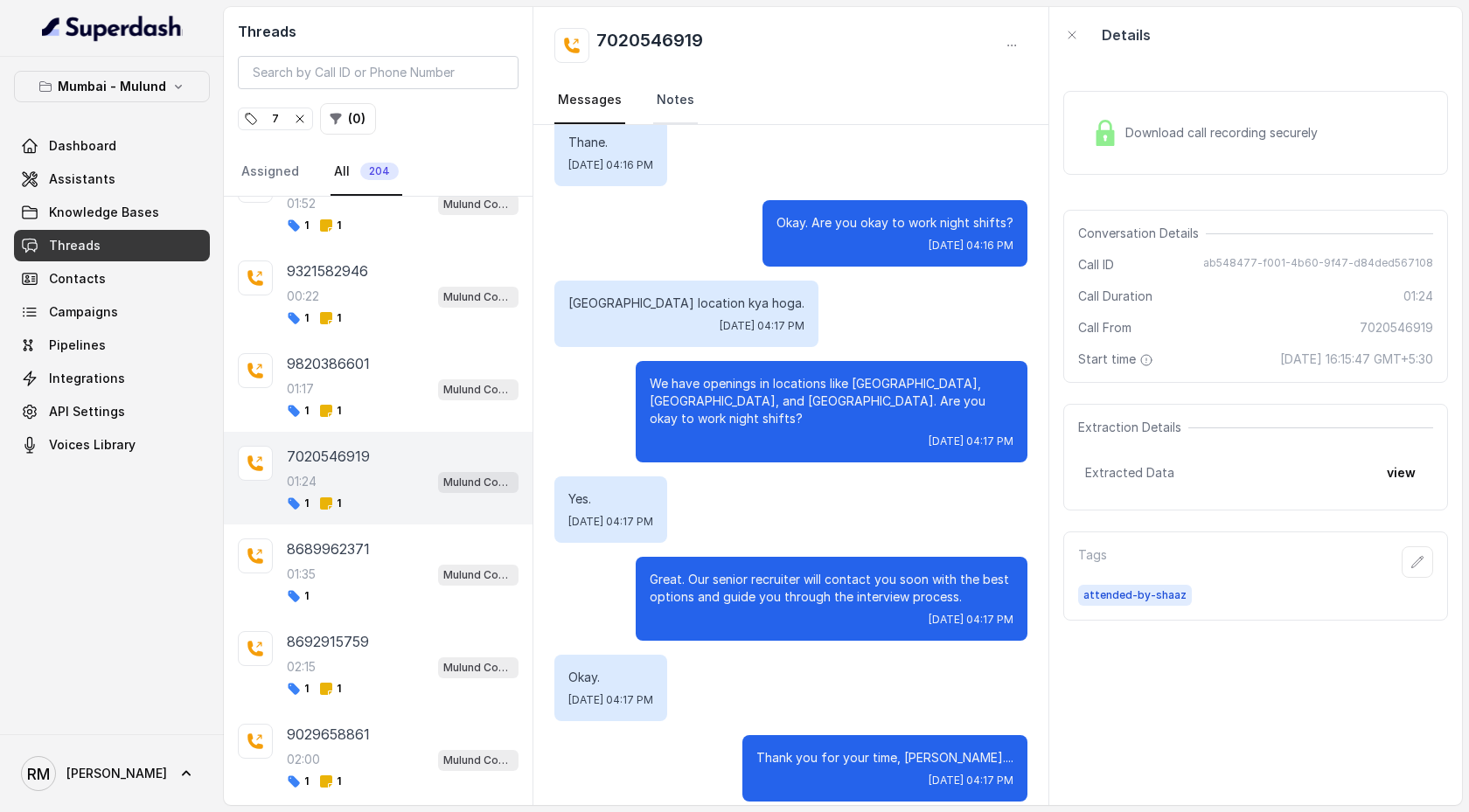
click at [680, 89] on link "Notes" at bounding box center [675, 101] width 45 height 48
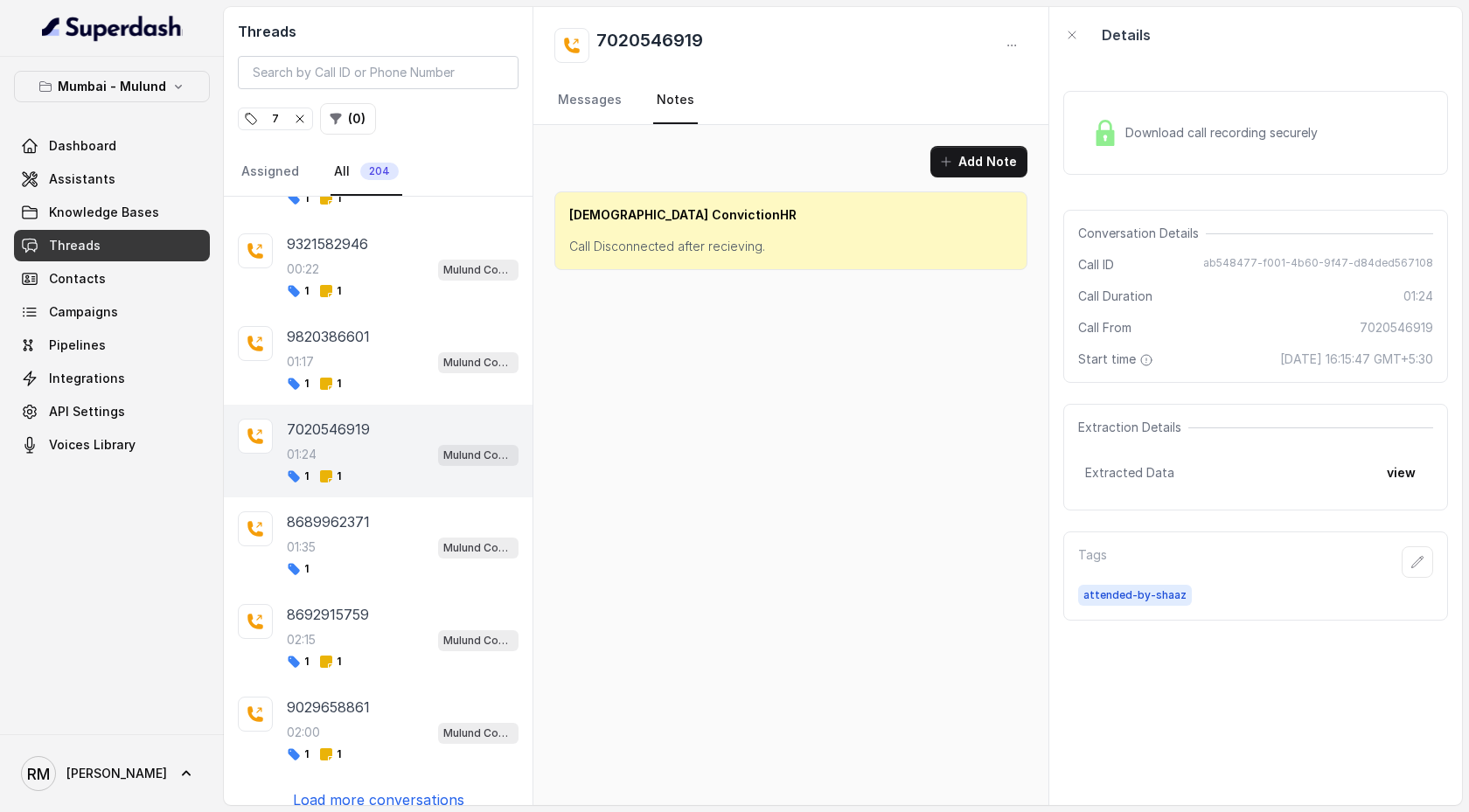
scroll to position [3129, 0]
click at [602, 116] on link "Messages" at bounding box center [589, 101] width 71 height 48
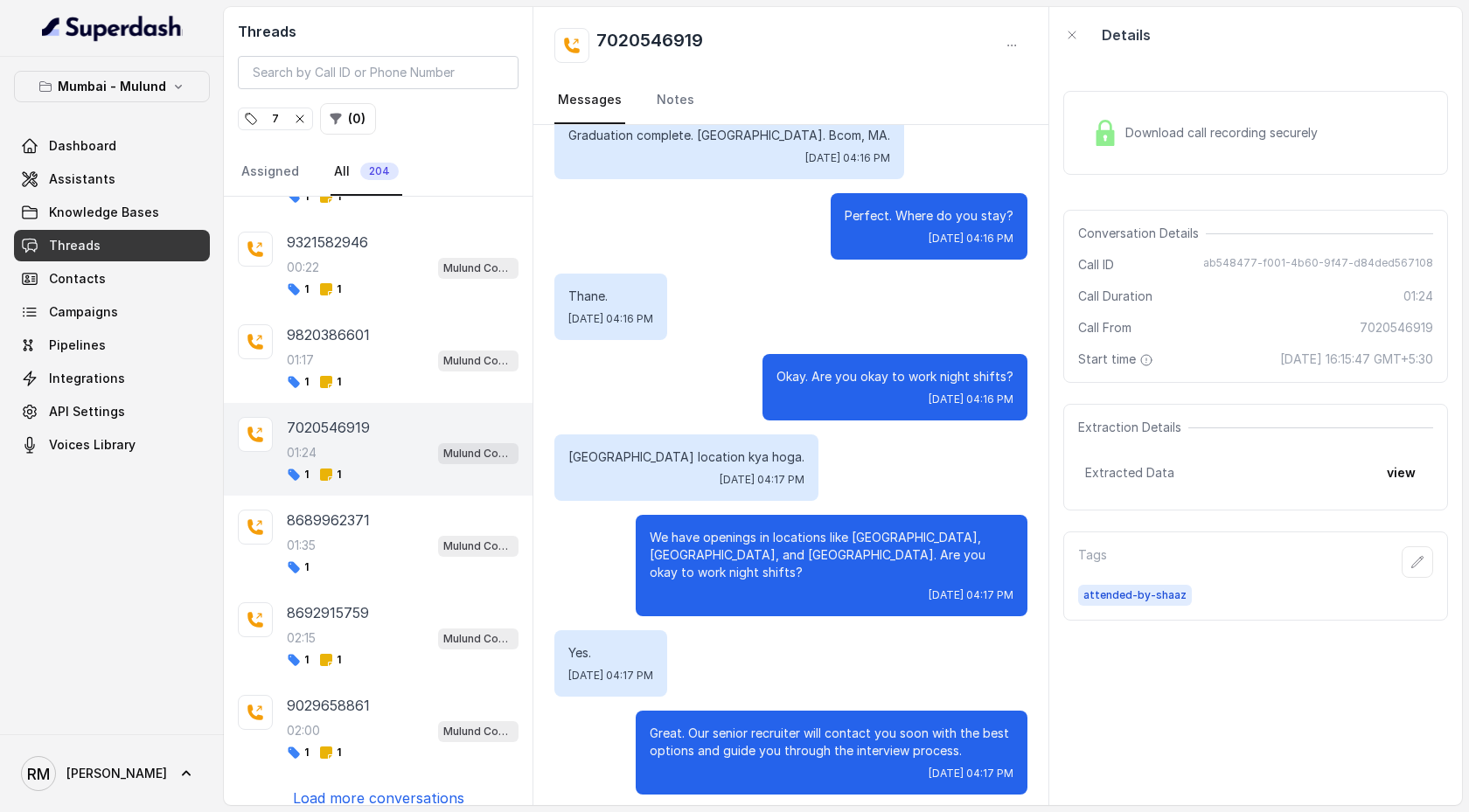
scroll to position [980, 0]
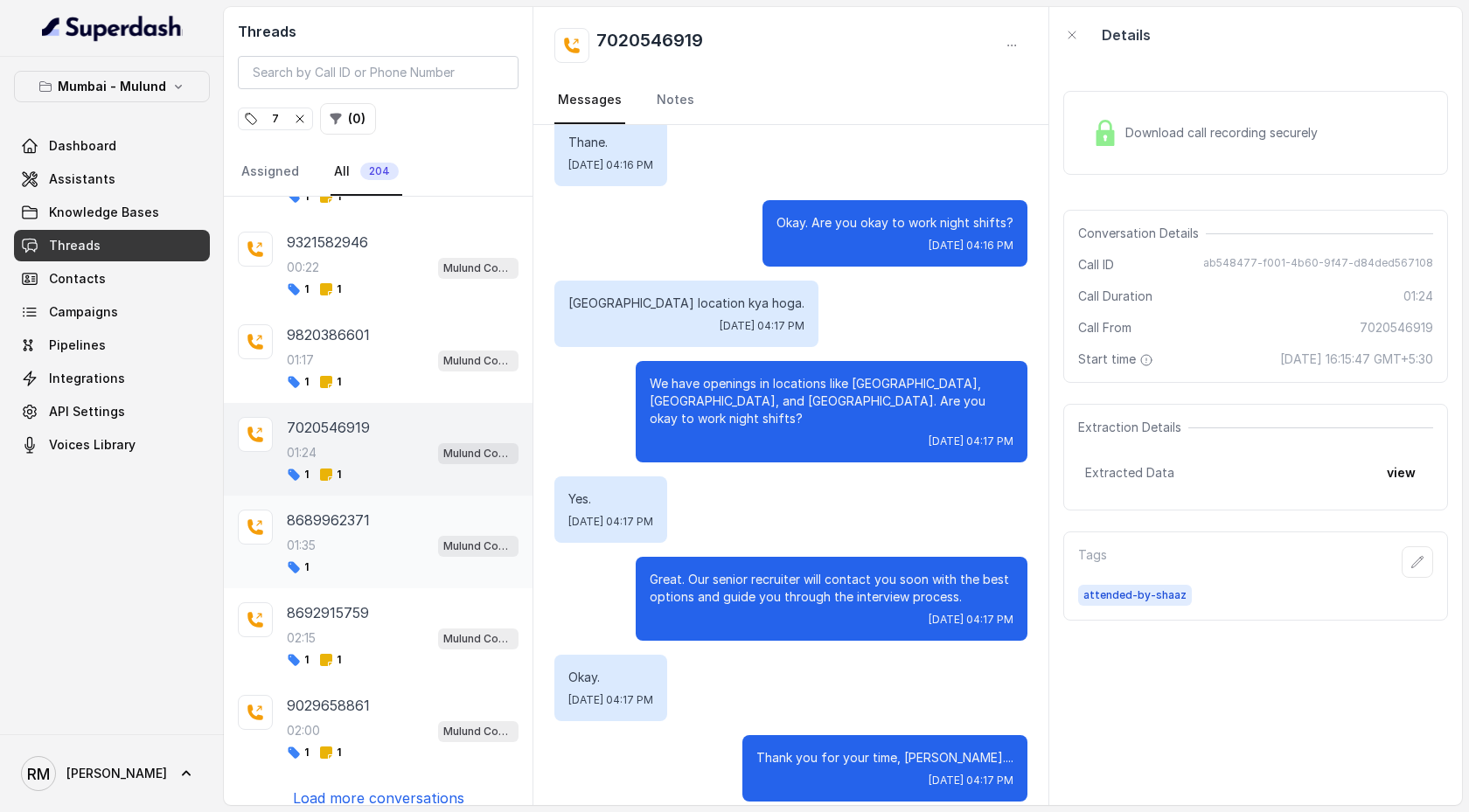
click at [394, 417] on div "01:35 Mulund Conviction HR Outbound Assistant" at bounding box center [402, 545] width 232 height 23
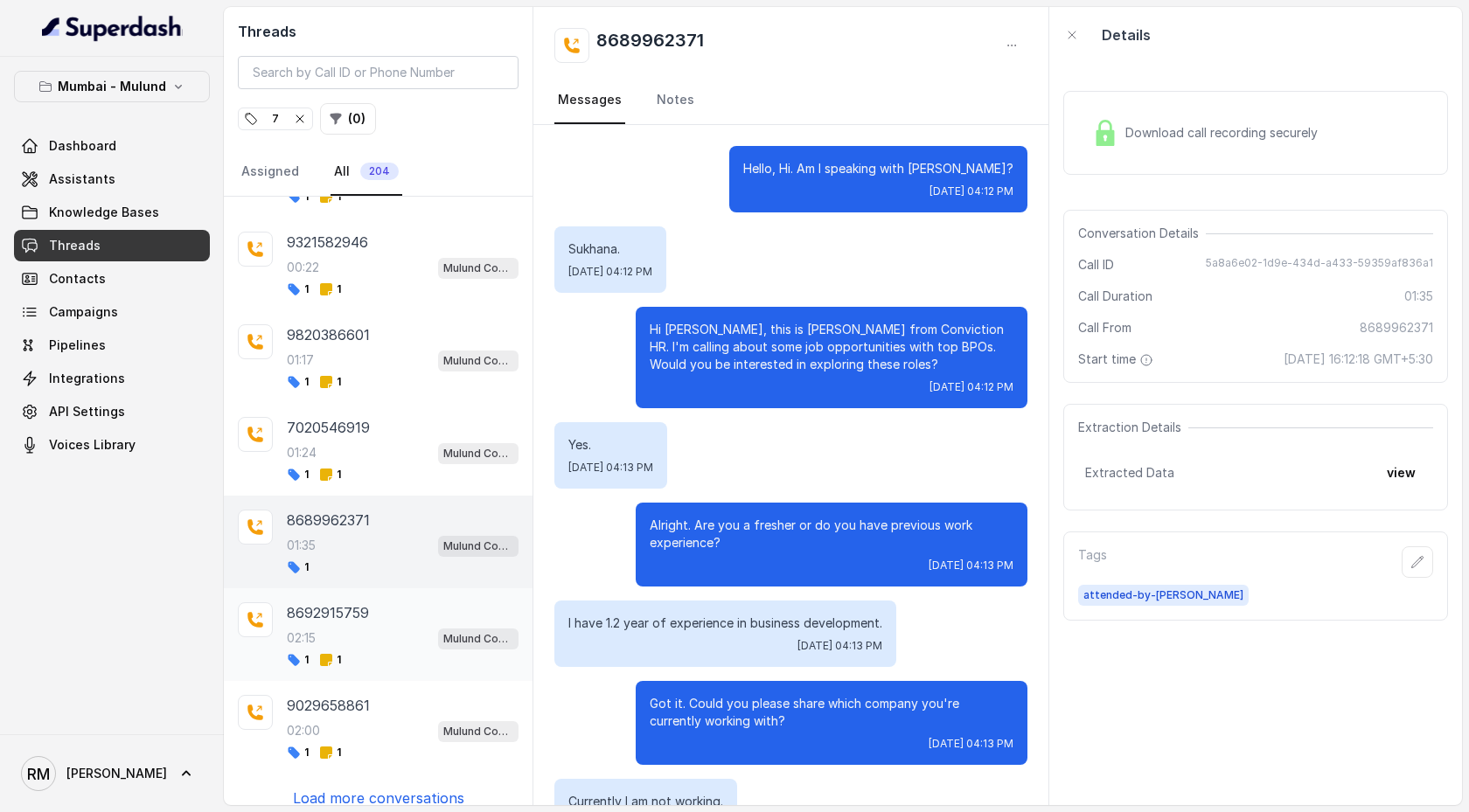
scroll to position [1211, 0]
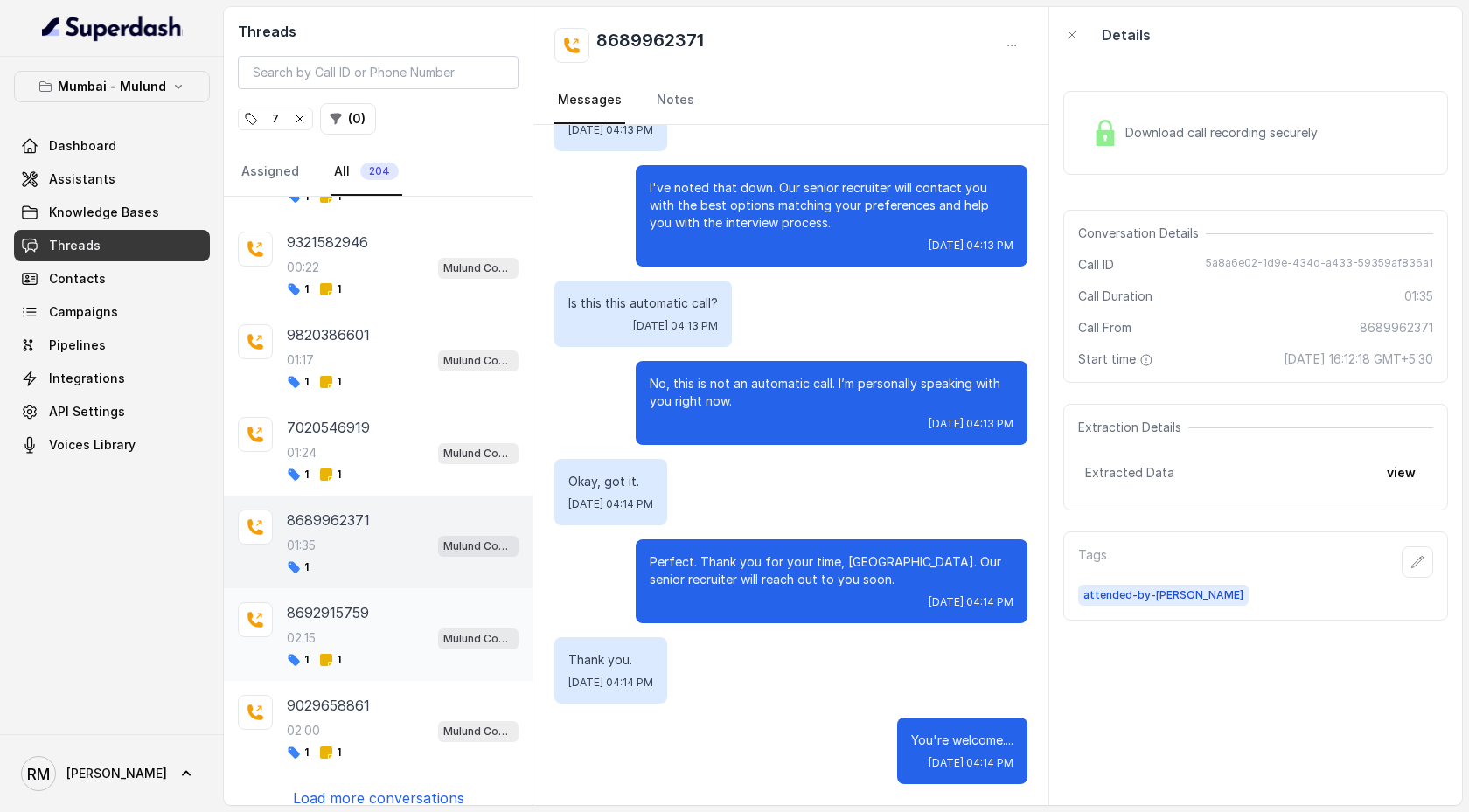
click at [394, 417] on div "02:15 Mulund Conviction HR Outbound Assistant" at bounding box center [402, 638] width 232 height 23
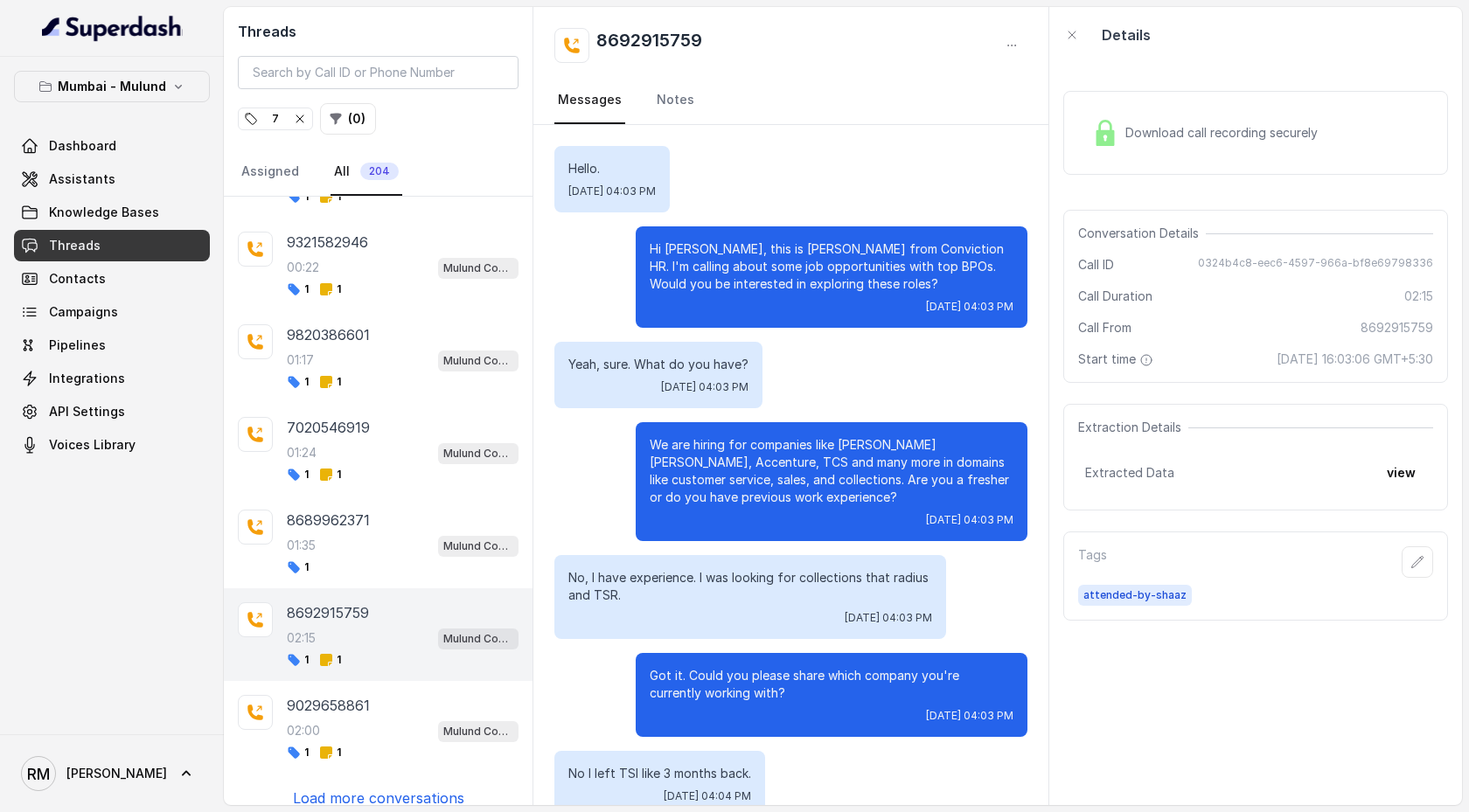
scroll to position [1558, 0]
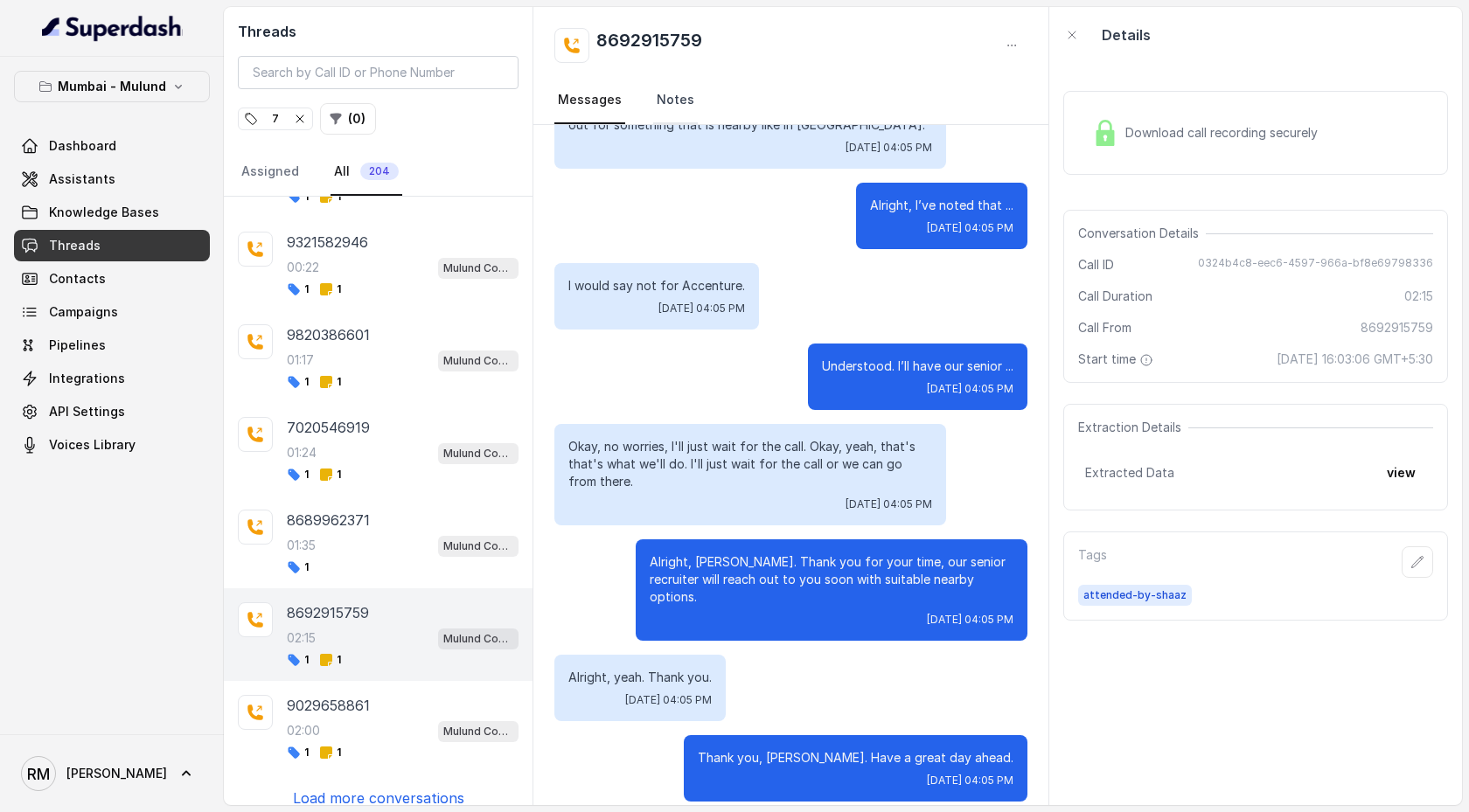
click at [677, 103] on link "Notes" at bounding box center [675, 101] width 45 height 48
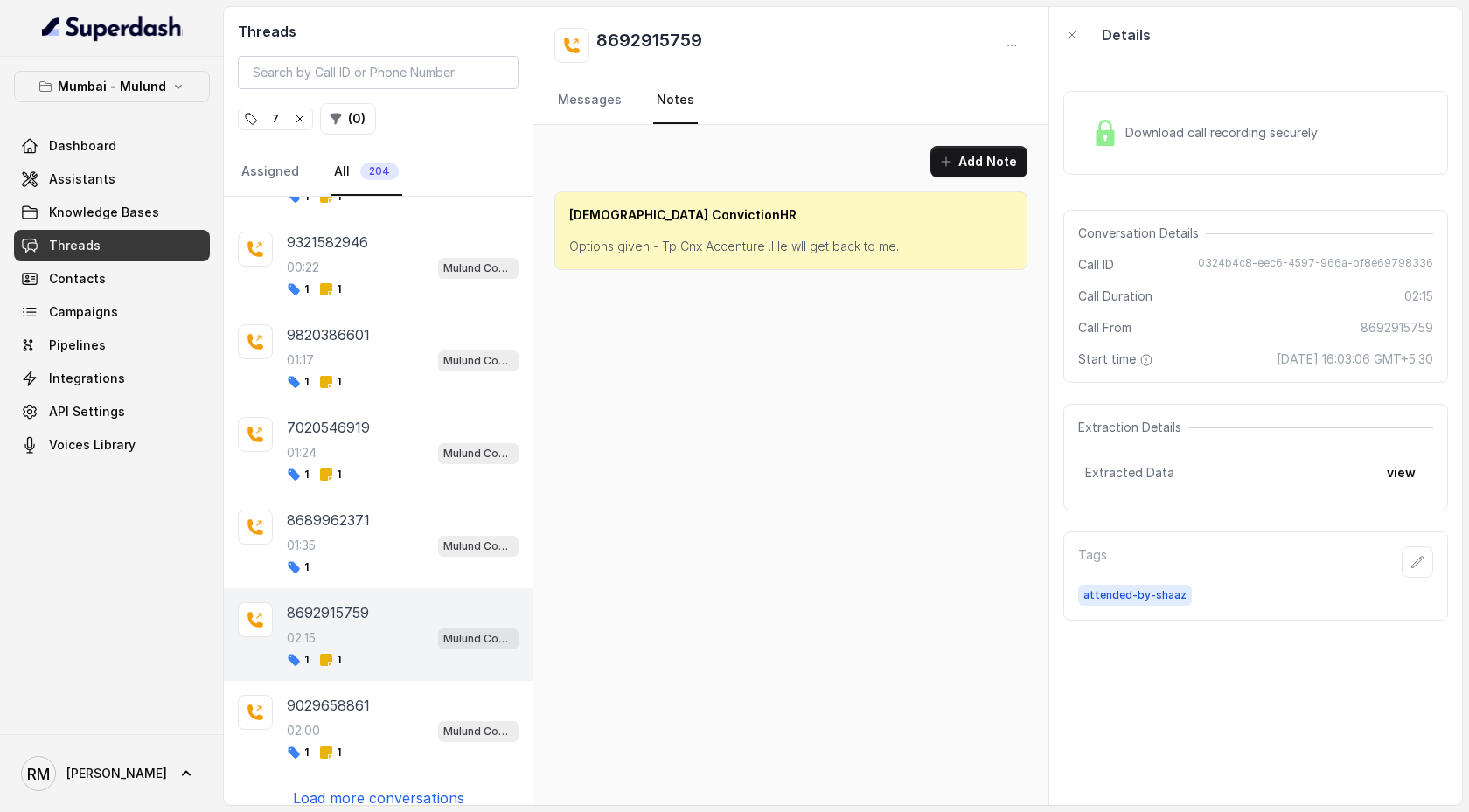
scroll to position [0, 0]
click at [364, 417] on div "02:00 Mulund Conviction HR Outbound Assistant" at bounding box center [402, 731] width 232 height 23
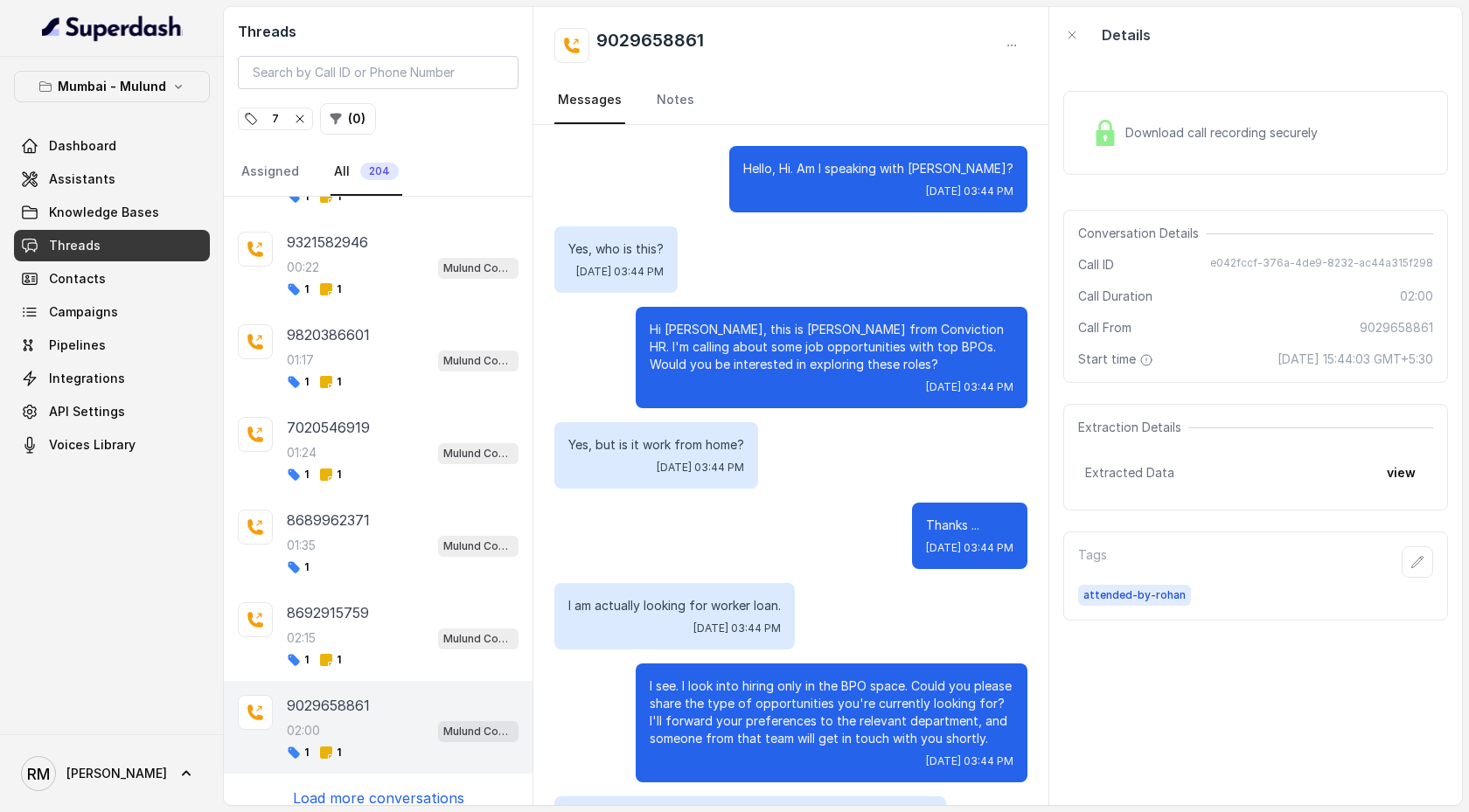
scroll to position [1736, 0]
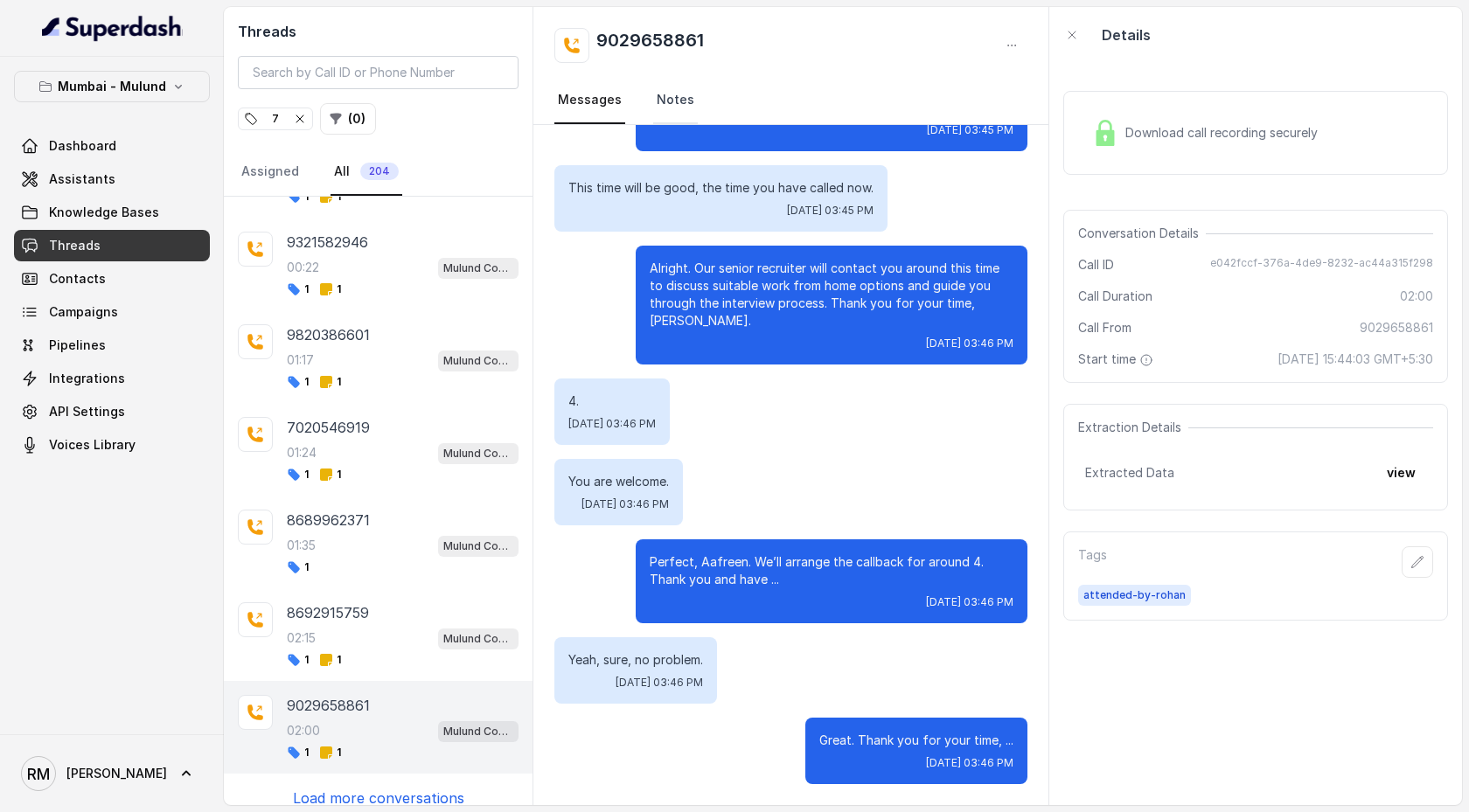
click at [673, 103] on link "Notes" at bounding box center [675, 101] width 45 height 48
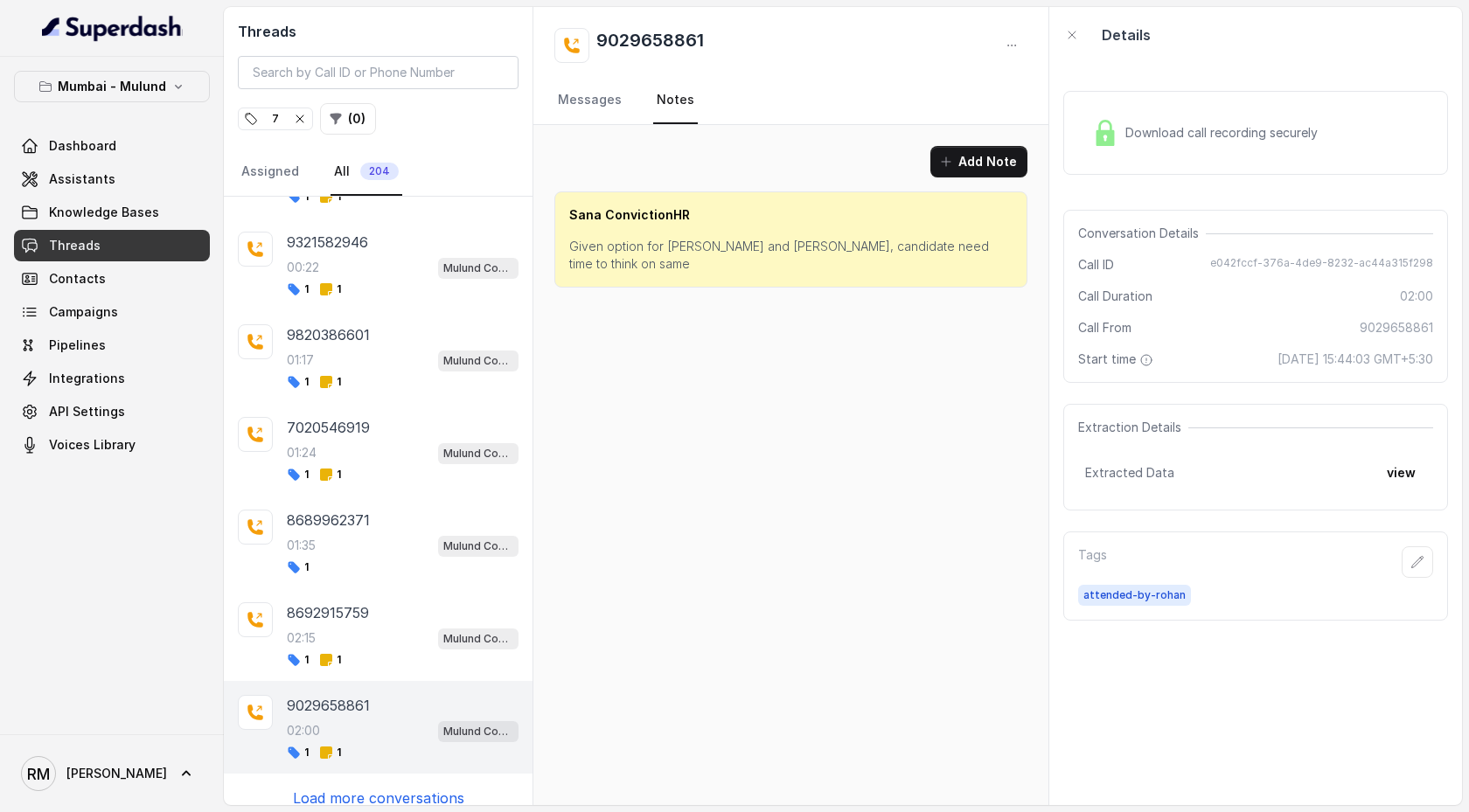
click at [386, 417] on p "Load more conversations" at bounding box center [378, 797] width 171 height 21
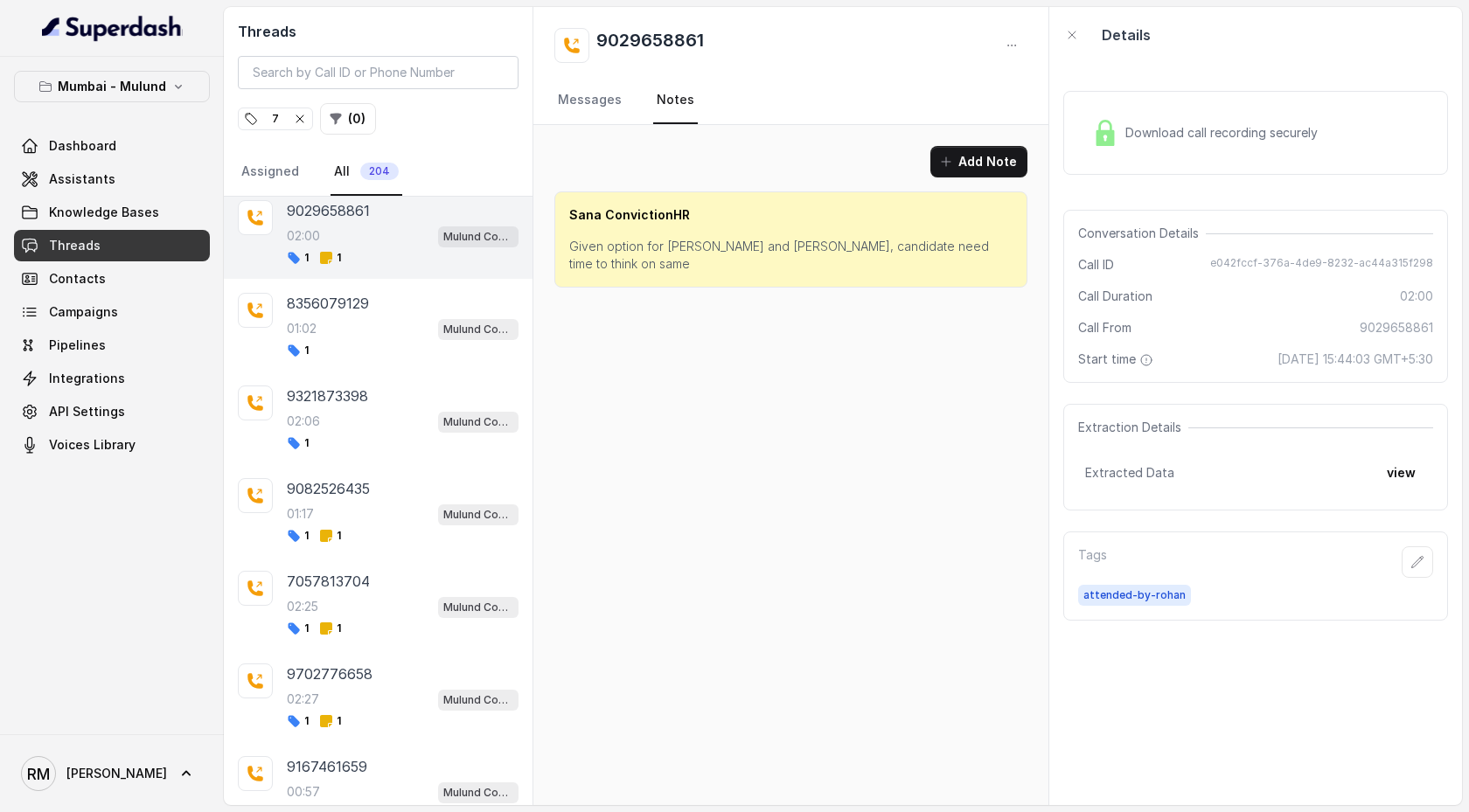
scroll to position [3630, 0]
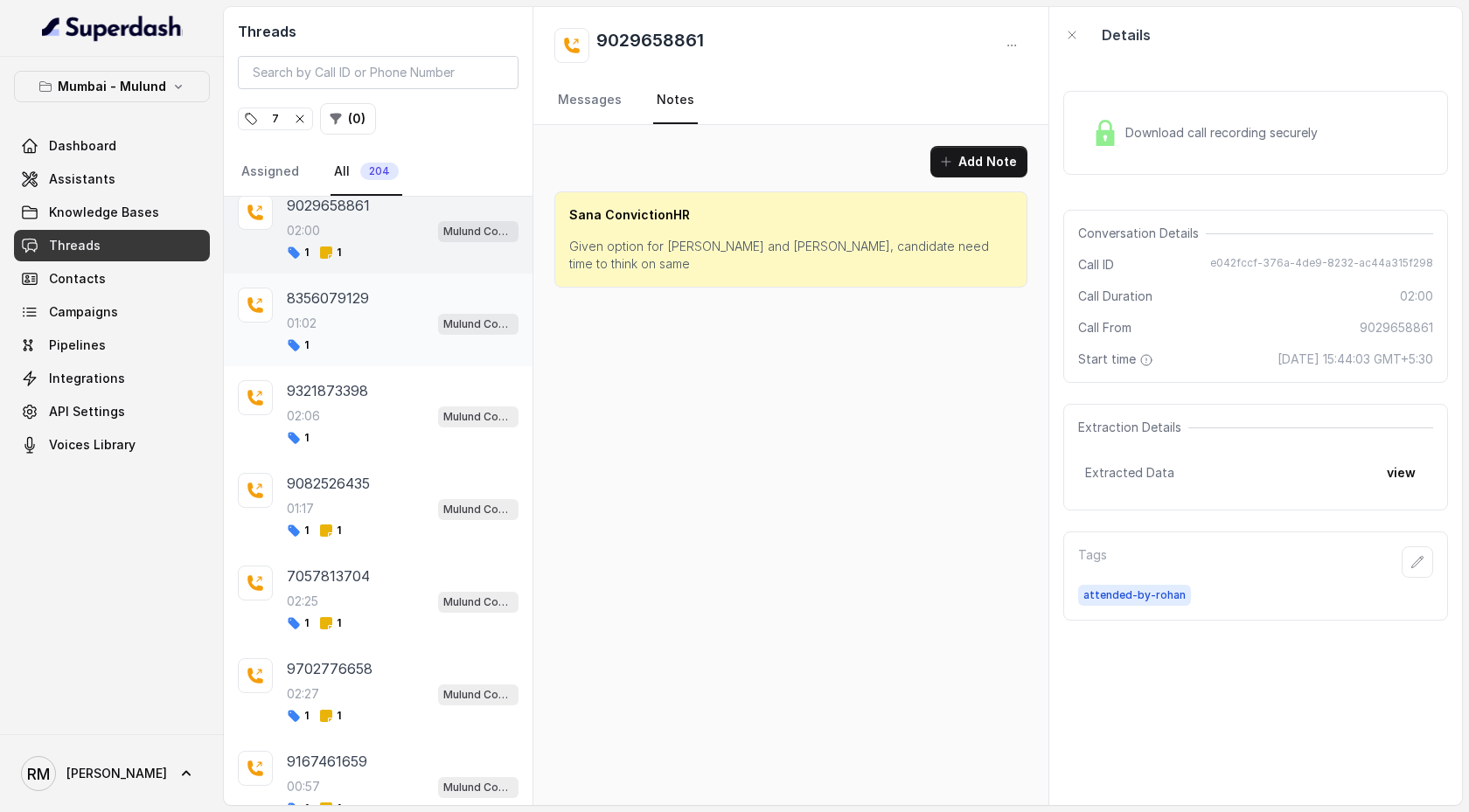
click at [383, 312] on div "01:02 Mulund Conviction HR Outbound Assistant" at bounding box center [402, 323] width 232 height 23
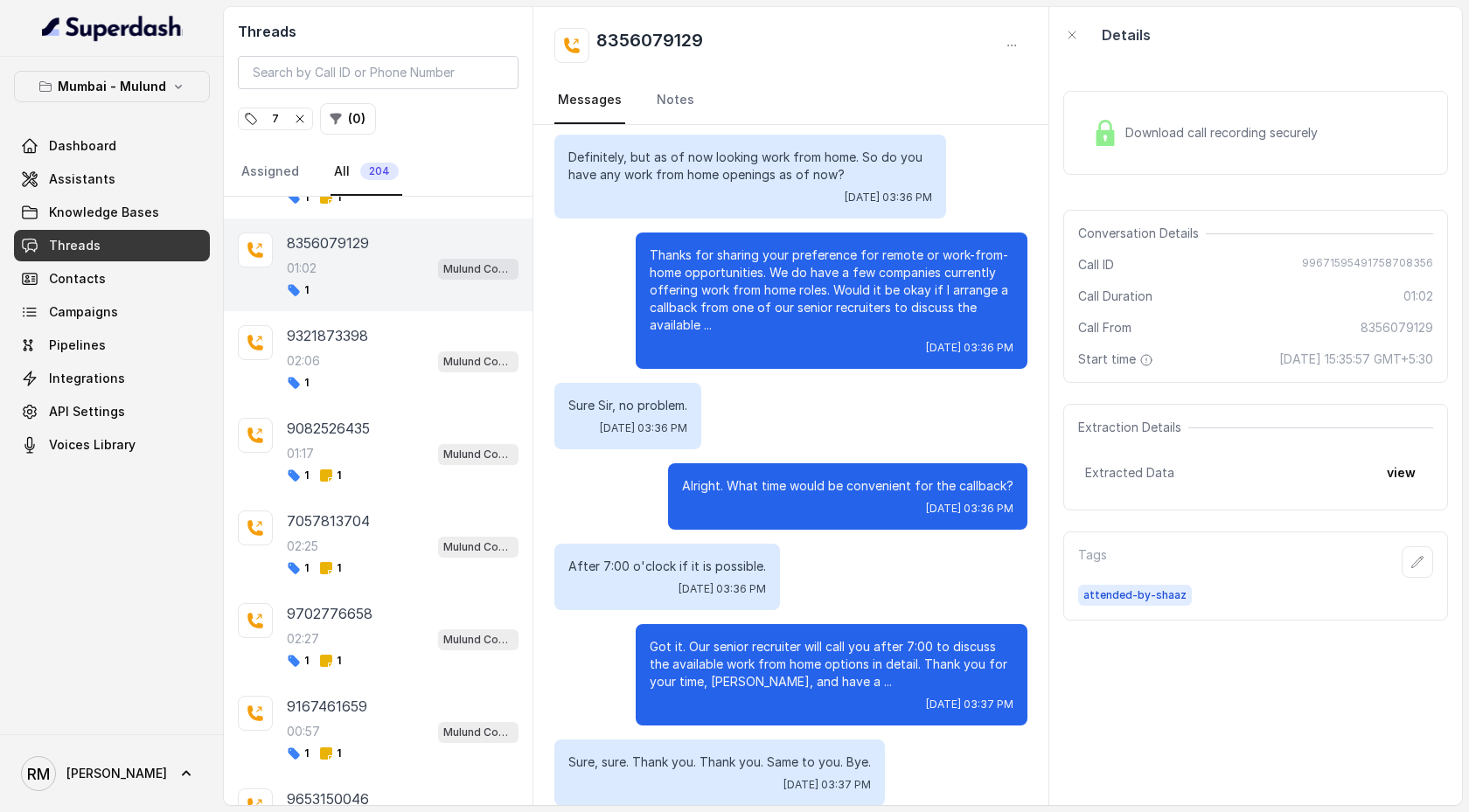
scroll to position [281, 0]
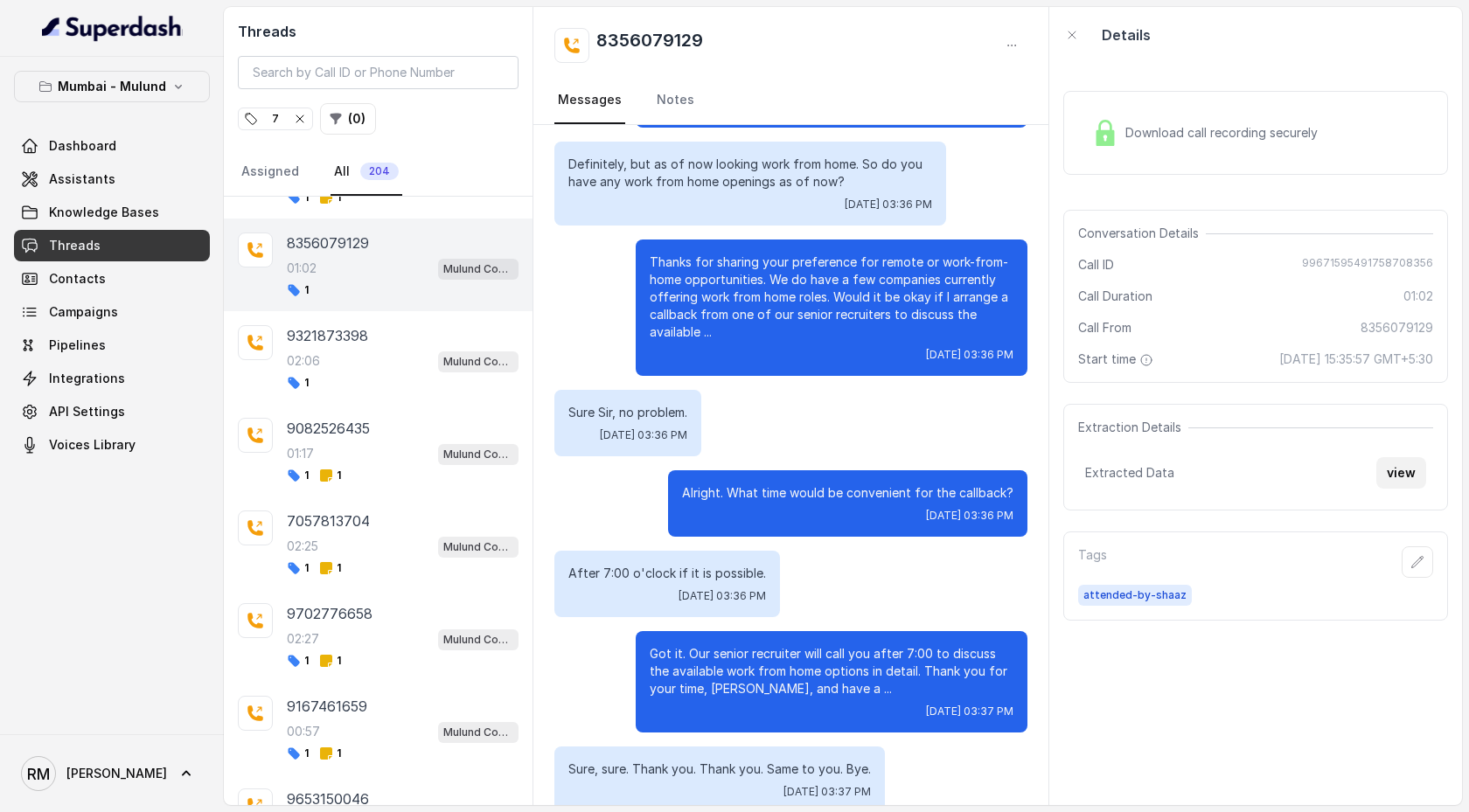
click at [1403, 417] on button "view" at bounding box center [1401, 472] width 49 height 31
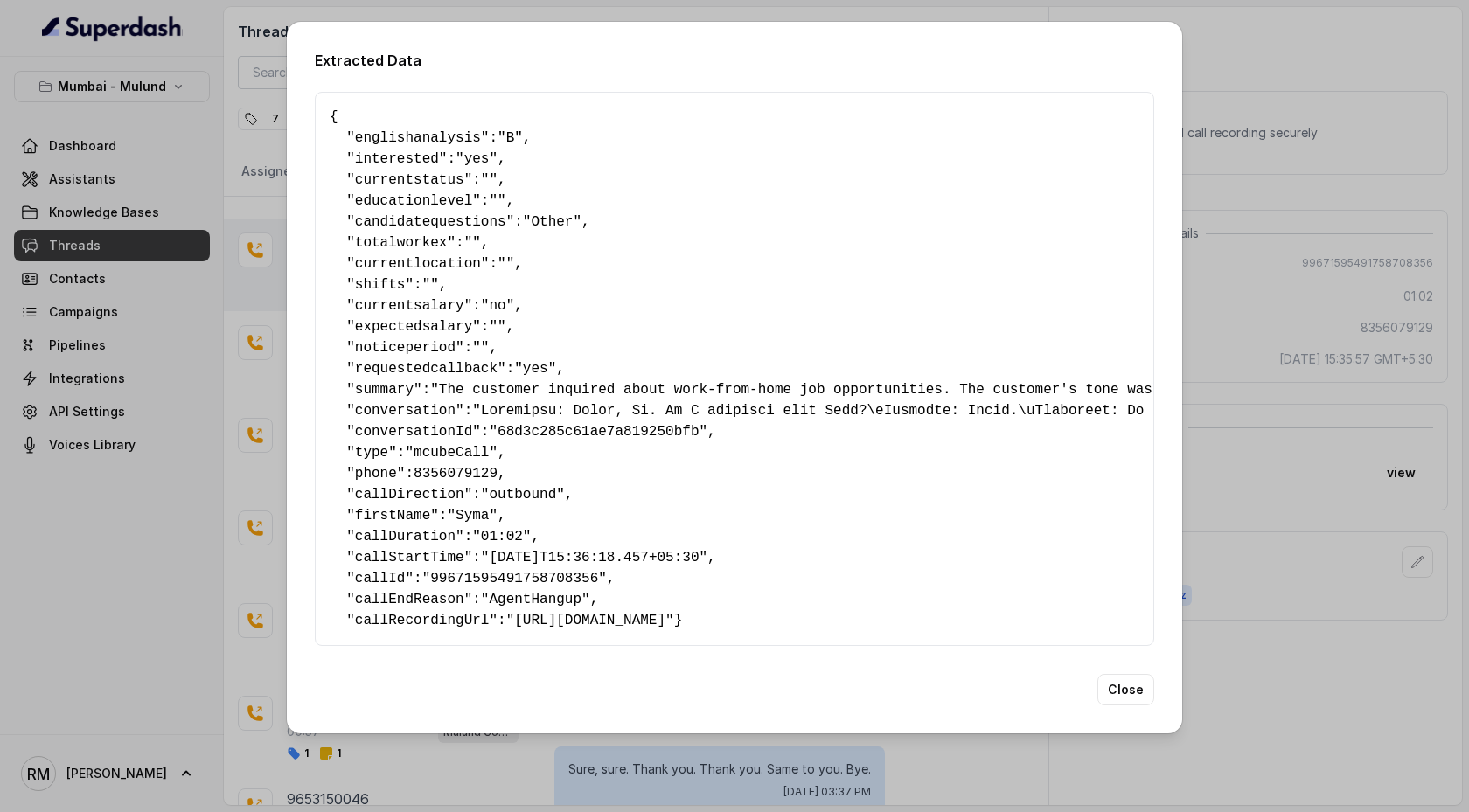
click at [1343, 417] on div "Extracted Data { " englishanalysis ": "B" , " interested ": "yes" , " currentst…" at bounding box center [734, 406] width 1469 height 812
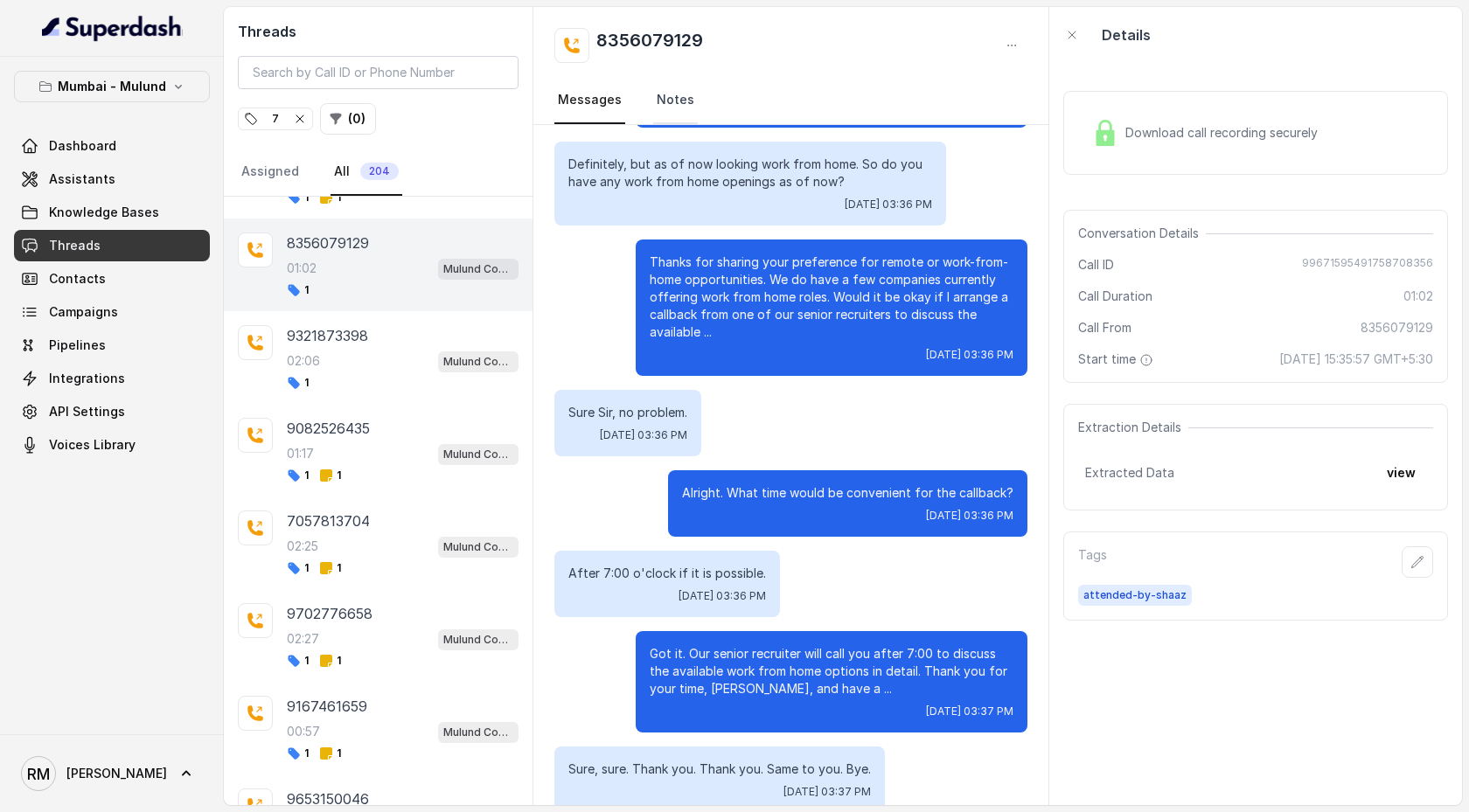
click at [689, 95] on link "Notes" at bounding box center [675, 101] width 45 height 48
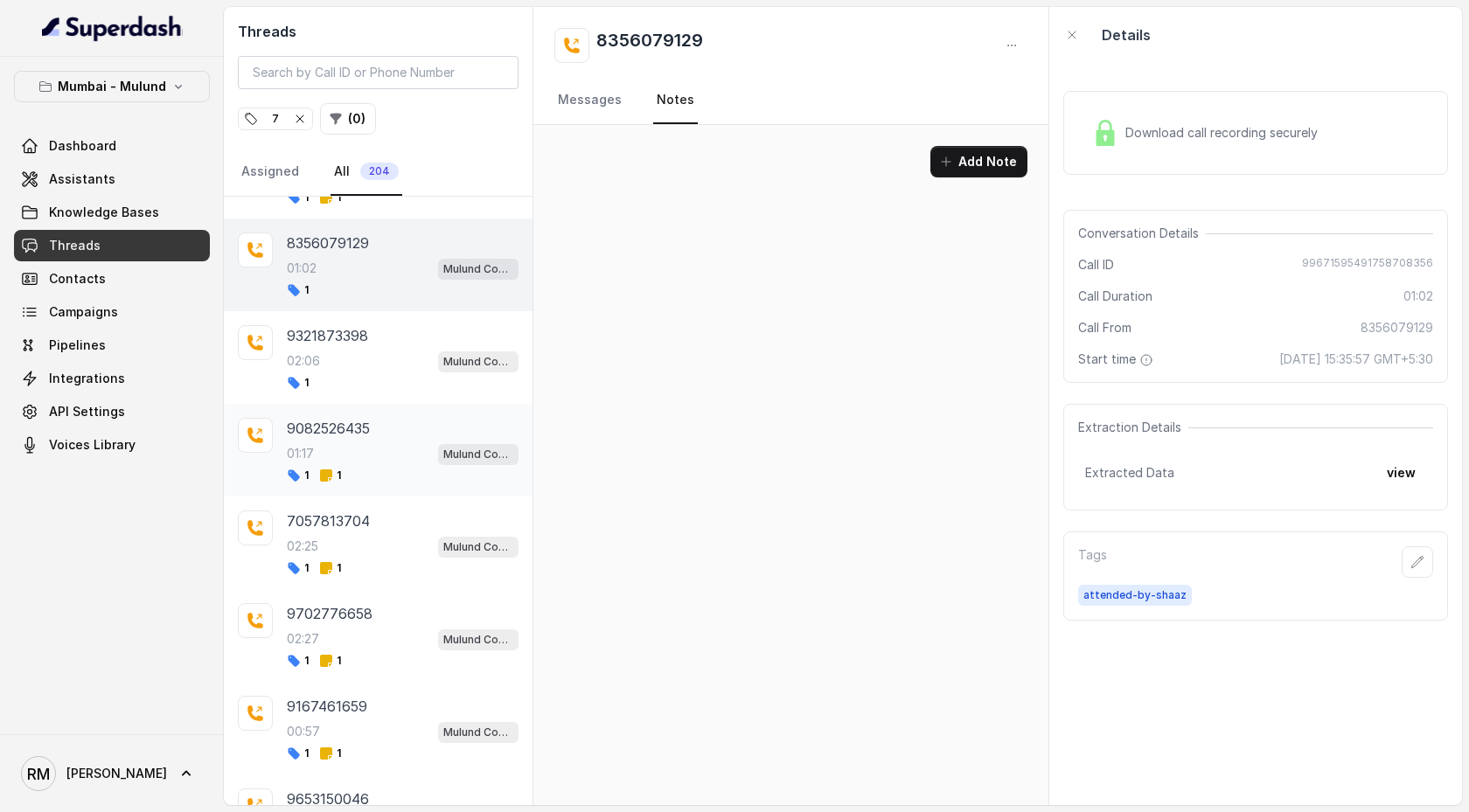
click at [386, 417] on div "1 1" at bounding box center [402, 475] width 232 height 14
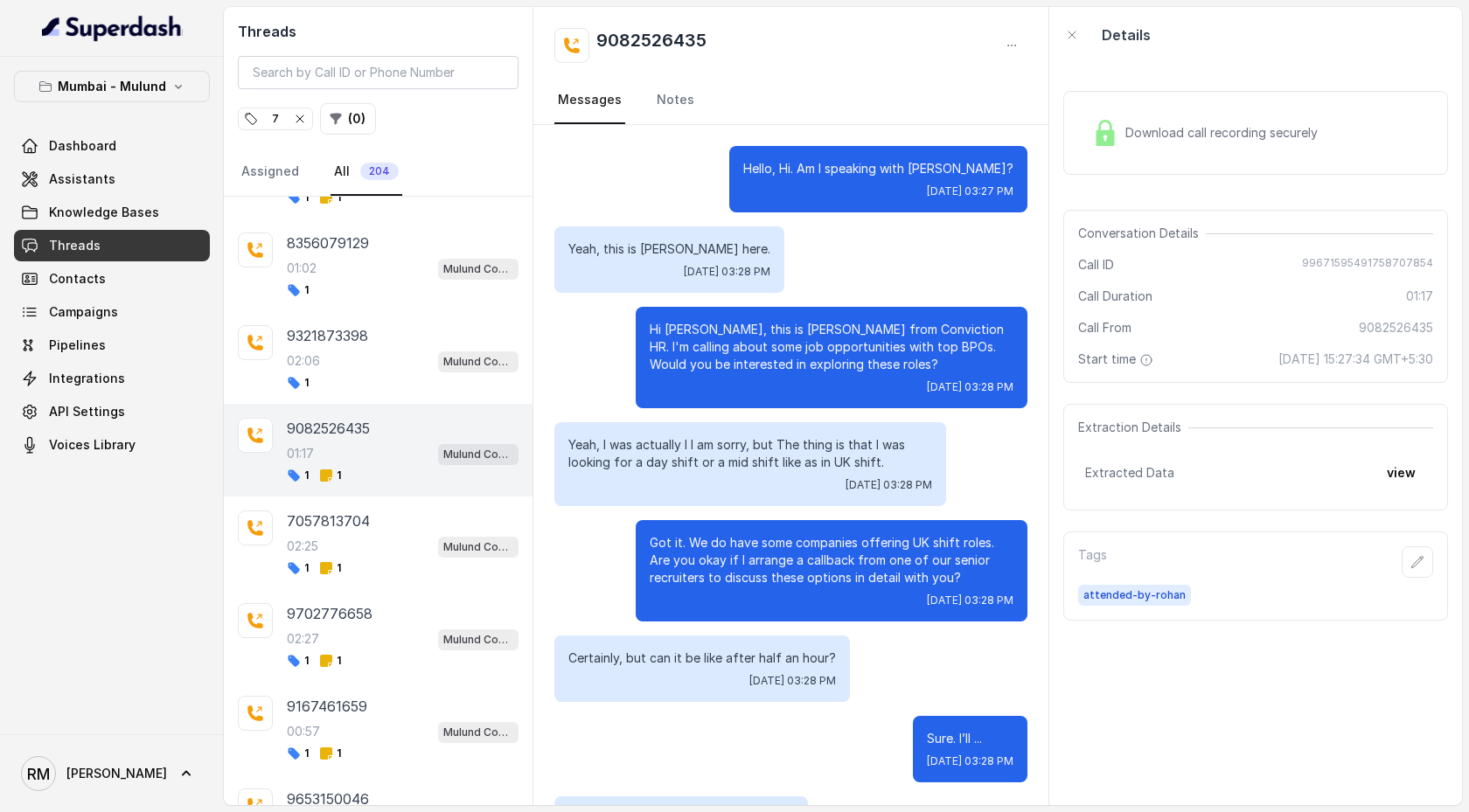
scroll to position [711, 0]
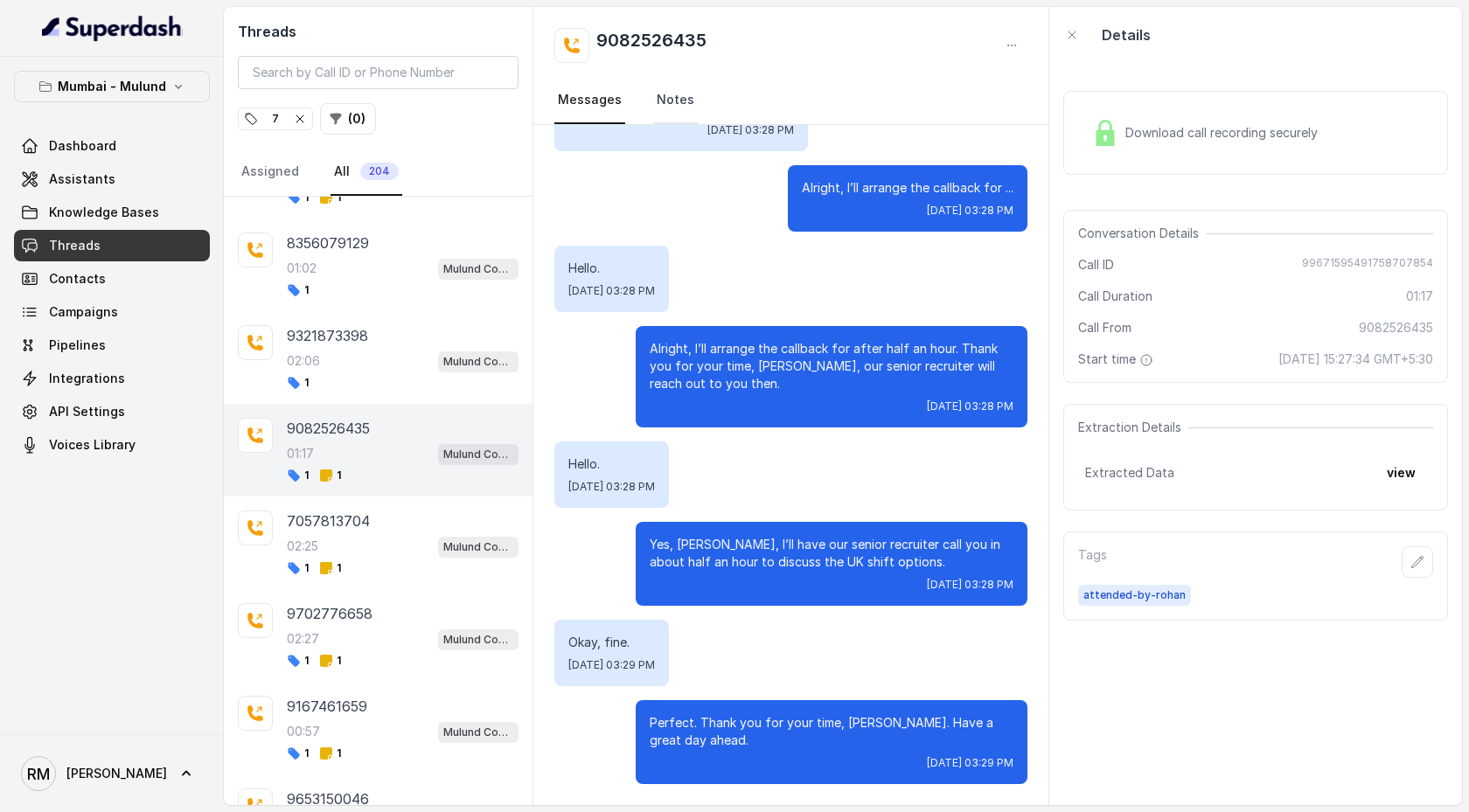
click at [678, 106] on link "Notes" at bounding box center [675, 101] width 45 height 48
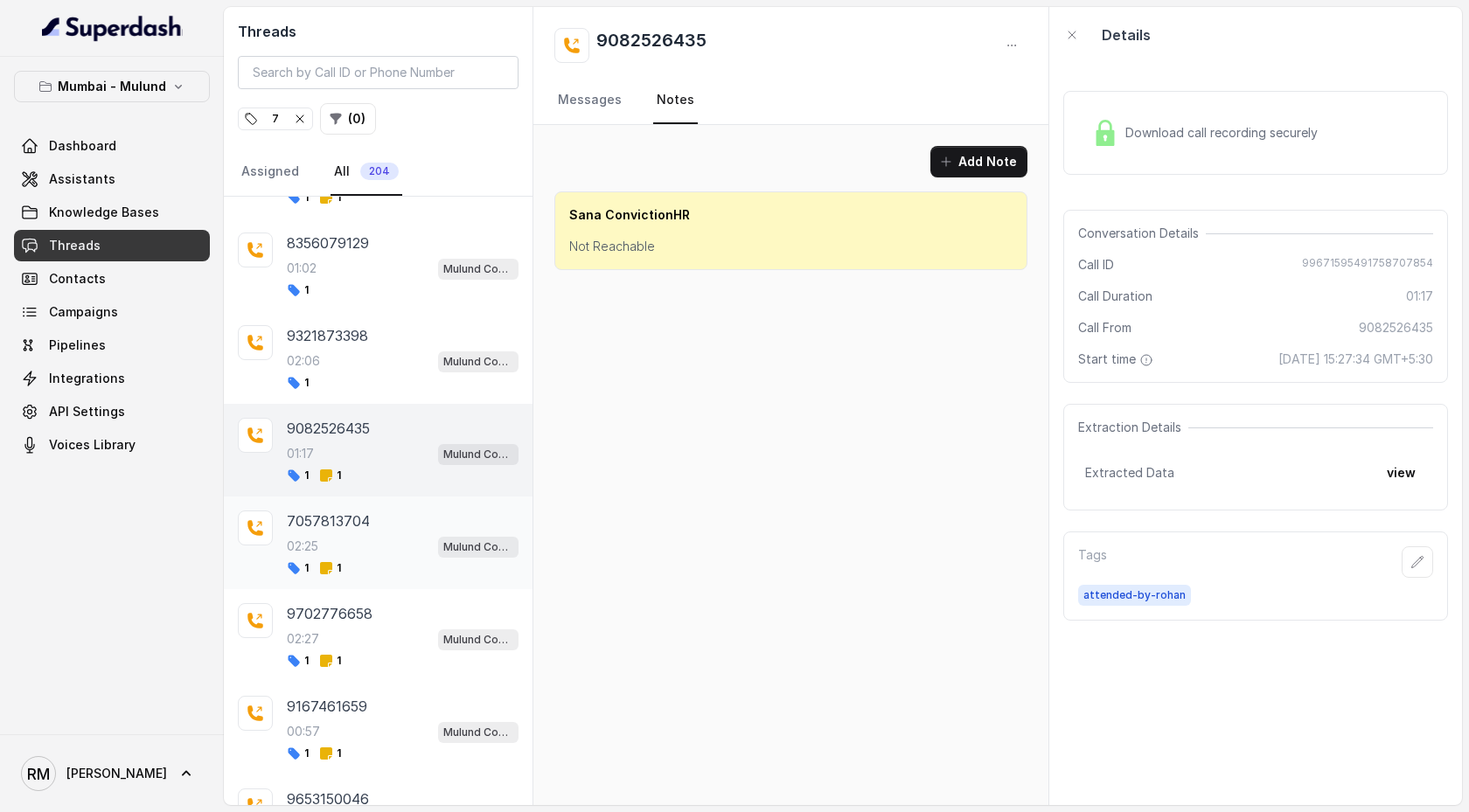
click at [393, 417] on div "7057813704 02:25 Mulund Conviction HR Outbound Assistant 1 1" at bounding box center [402, 543] width 232 height 65
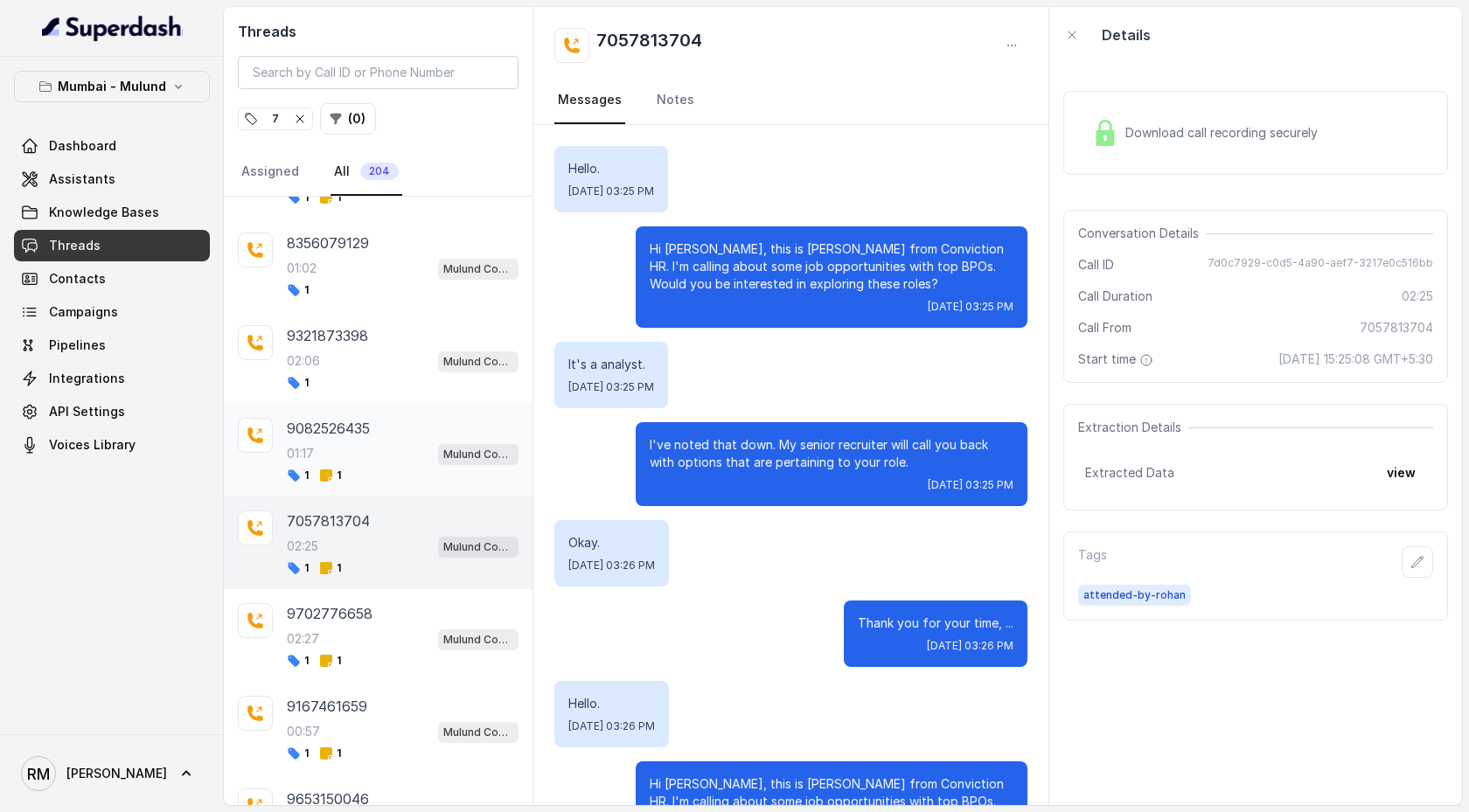
scroll to position [2953, 0]
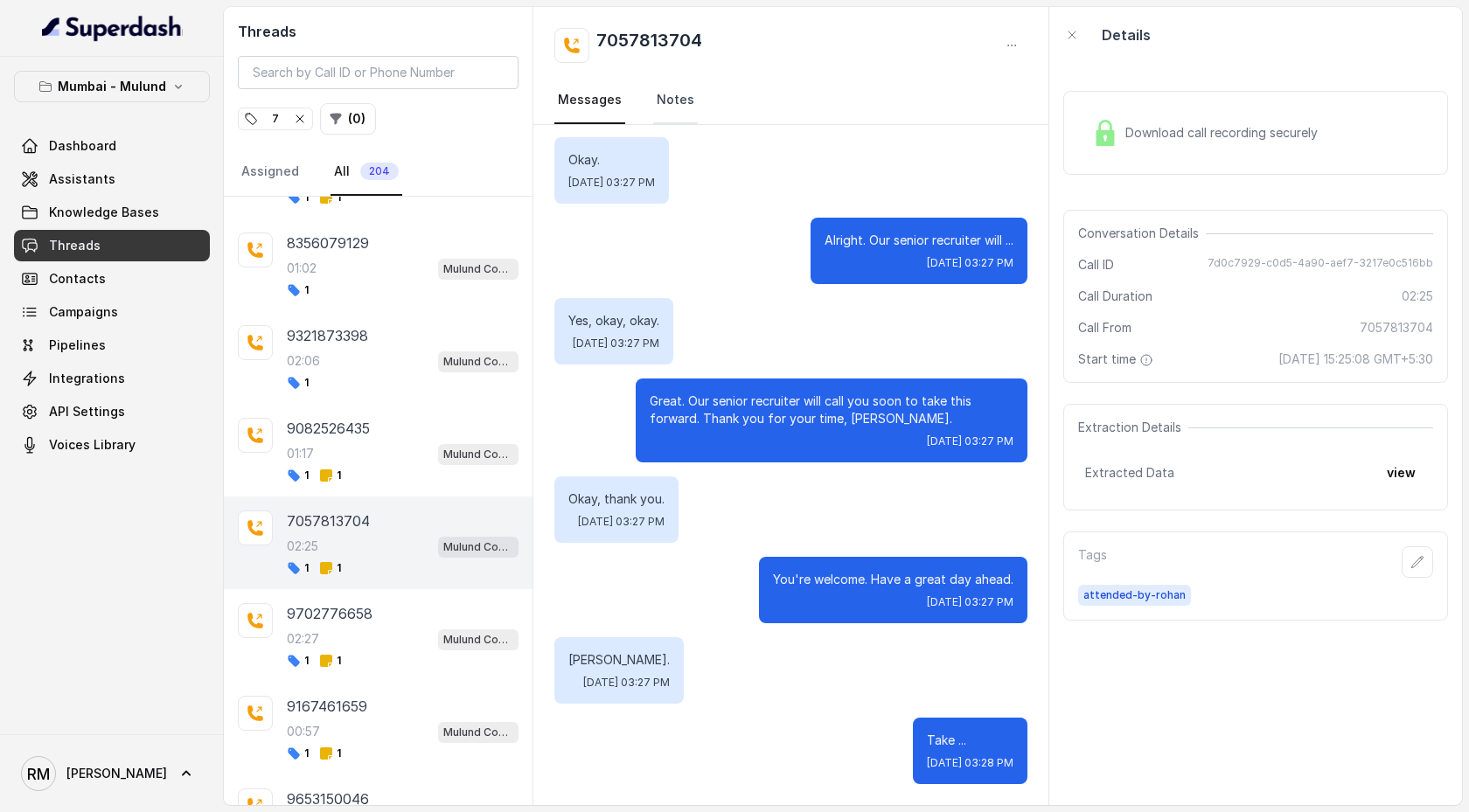
click at [674, 100] on link "Notes" at bounding box center [675, 101] width 45 height 48
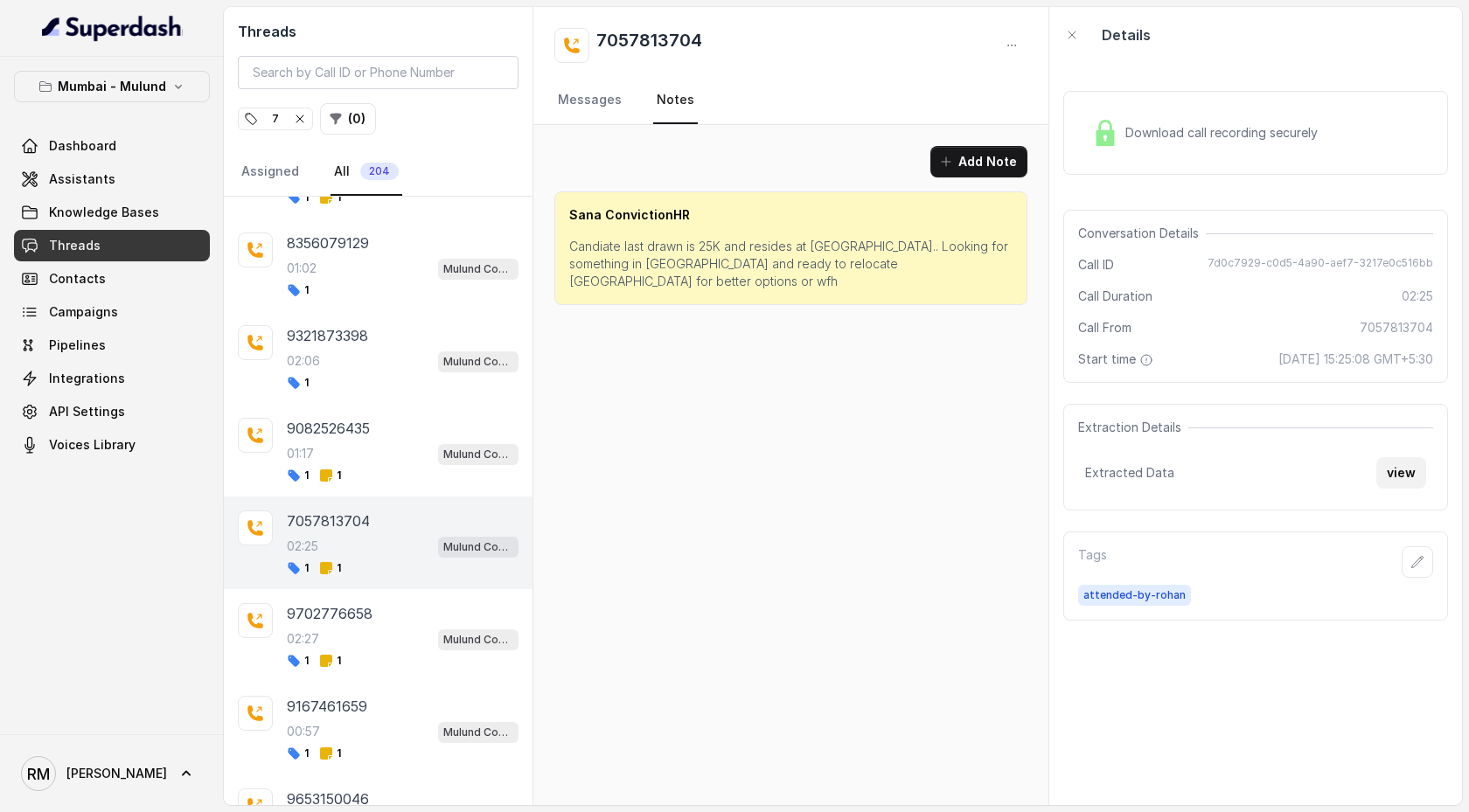
click at [1402, 417] on button "view" at bounding box center [1401, 472] width 49 height 31
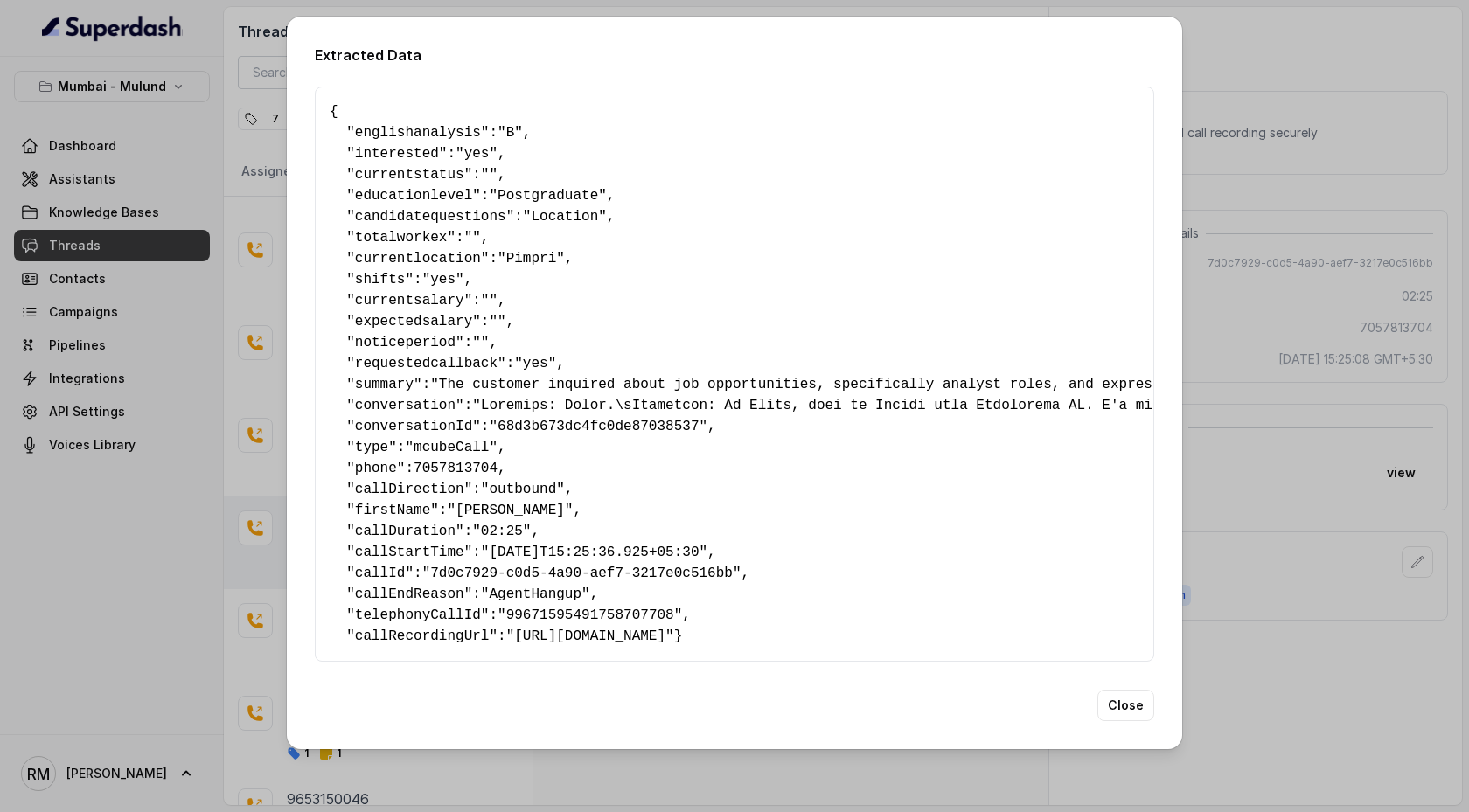
click at [1272, 417] on div "Extracted Data { " englishanalysis ": "B" , " interested ": "yes" , " currentst…" at bounding box center [734, 406] width 1469 height 812
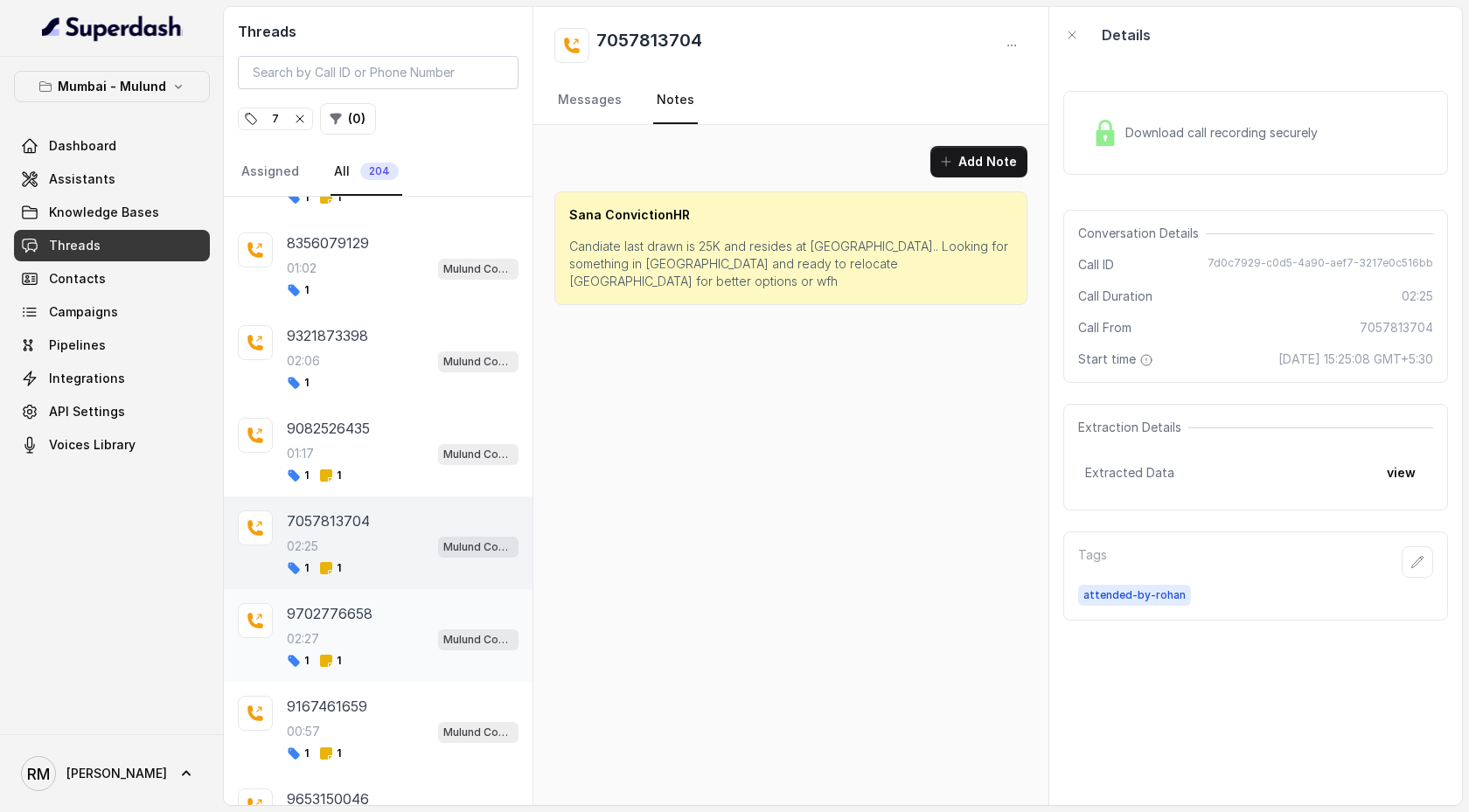
click at [392, 417] on div "9702776658 02:27 Mulund Conviction HR Outbound Assistant 1 1" at bounding box center [402, 635] width 232 height 65
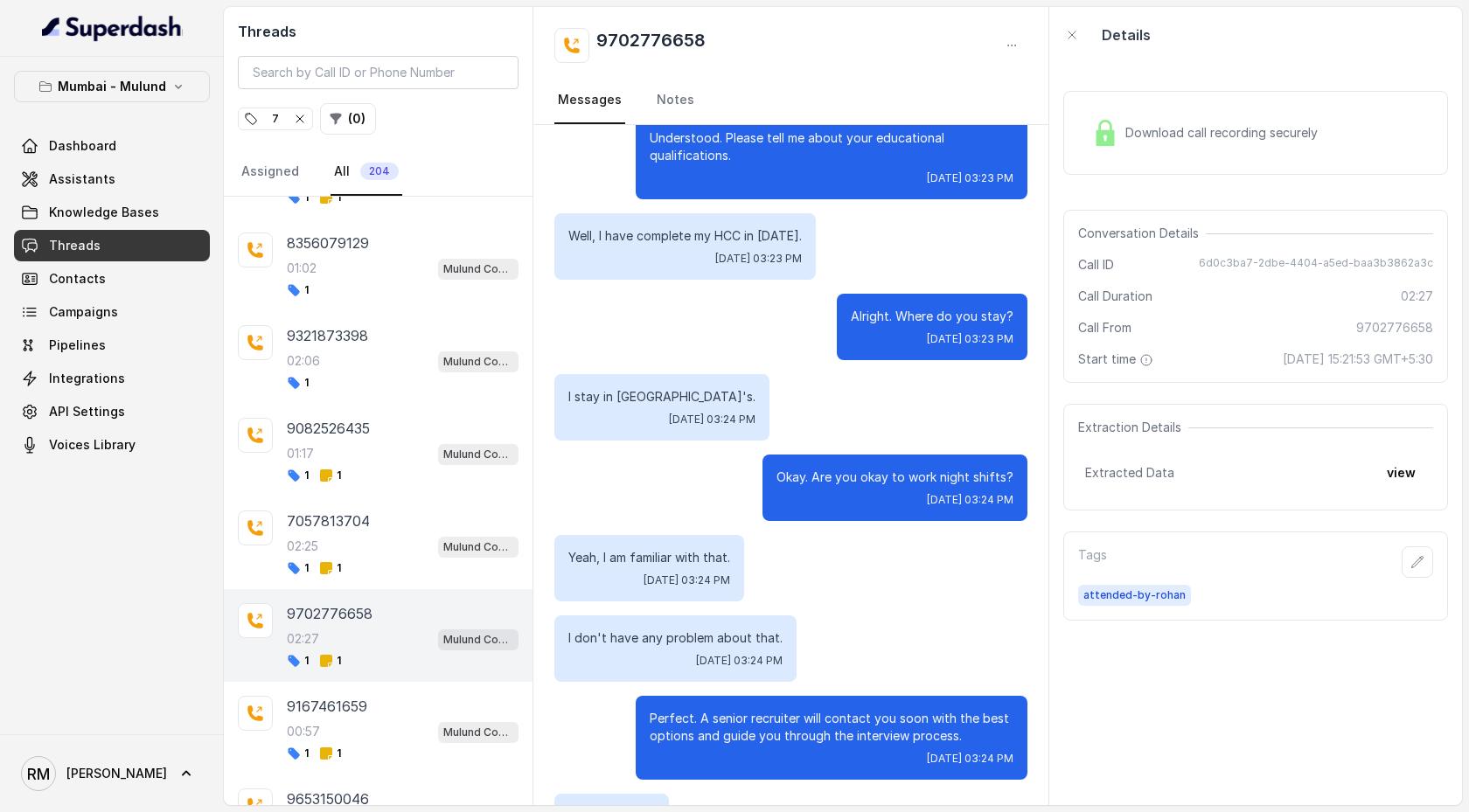
scroll to position [2171, 0]
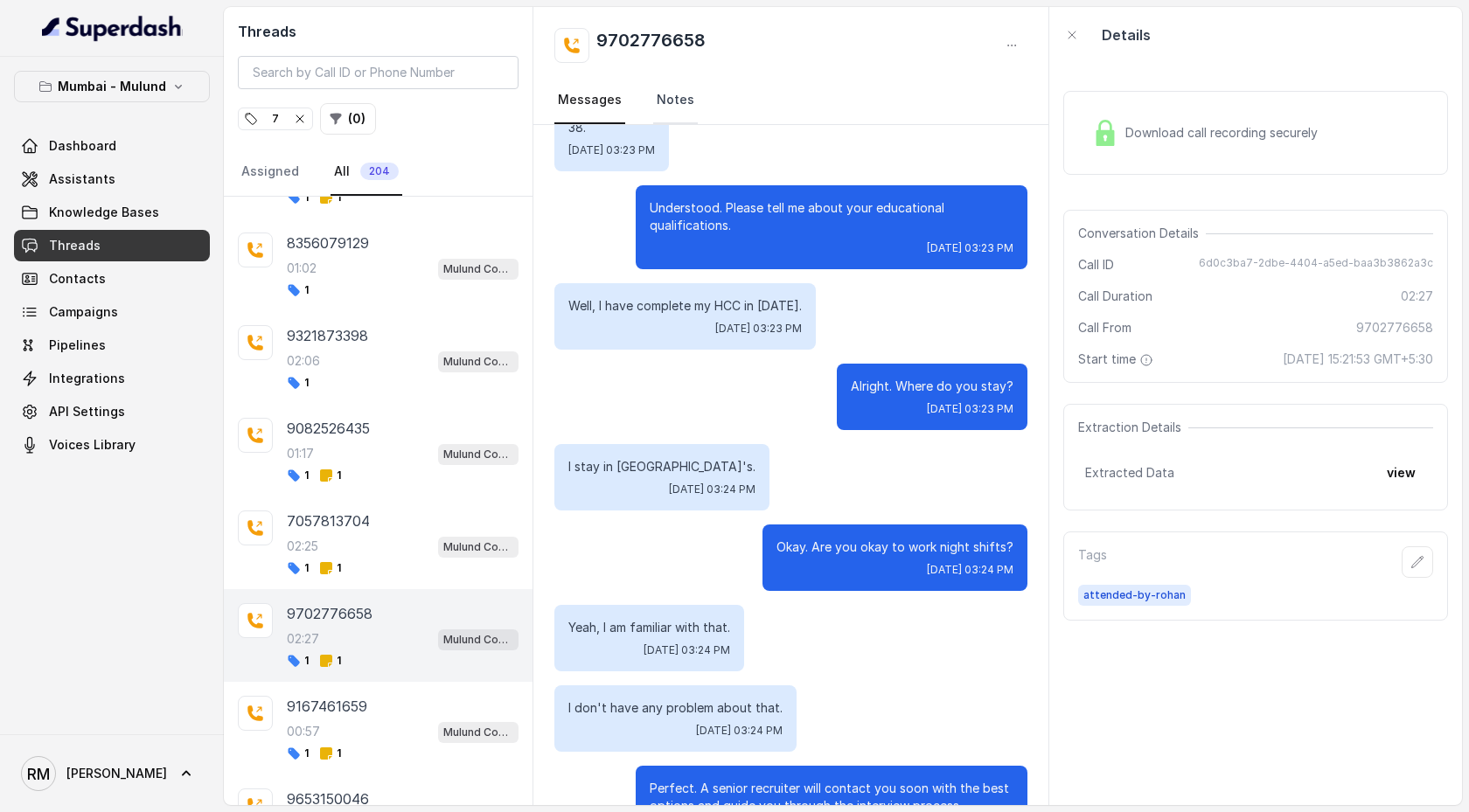
click at [669, 102] on link "Notes" at bounding box center [675, 101] width 45 height 48
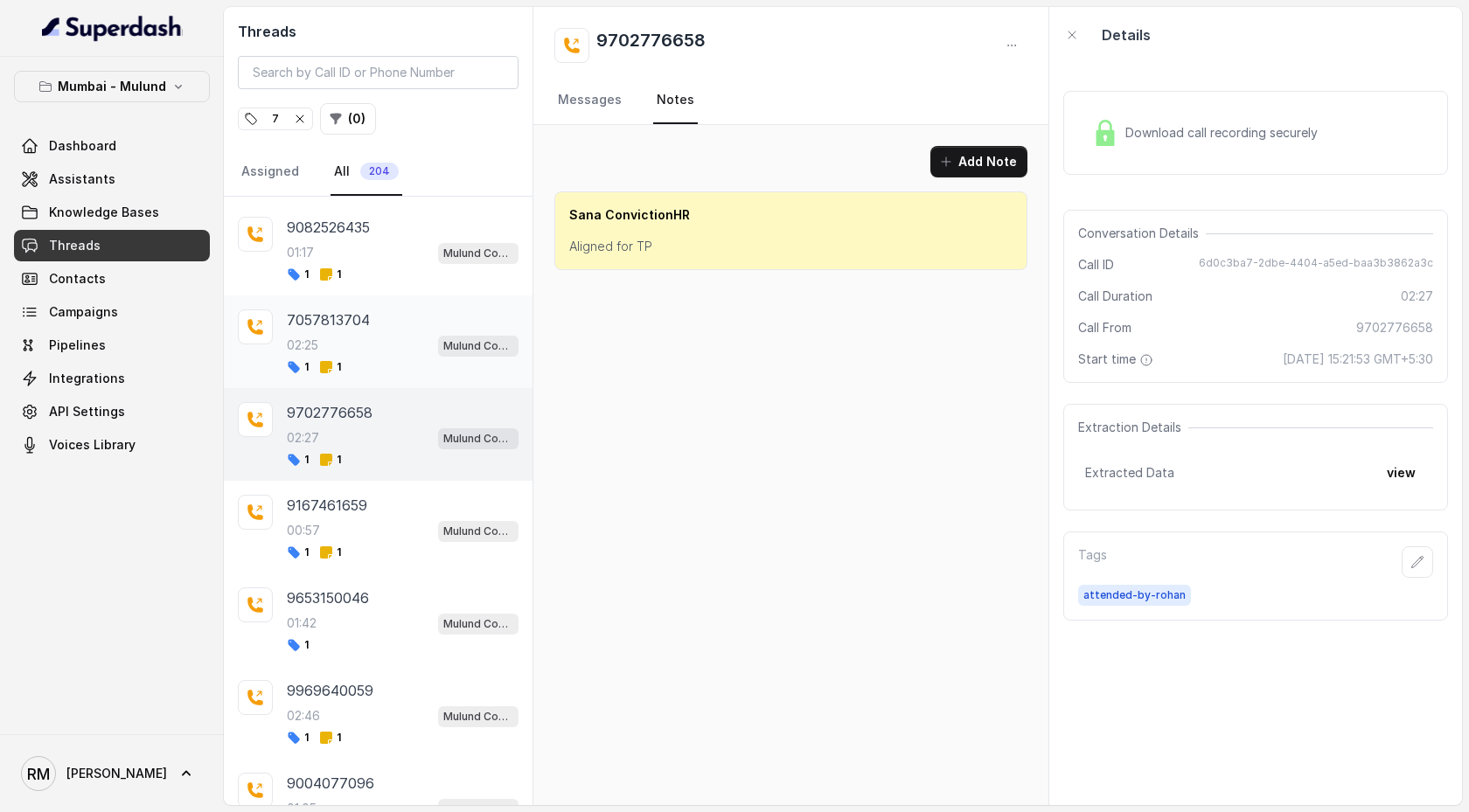
scroll to position [3903, 0]
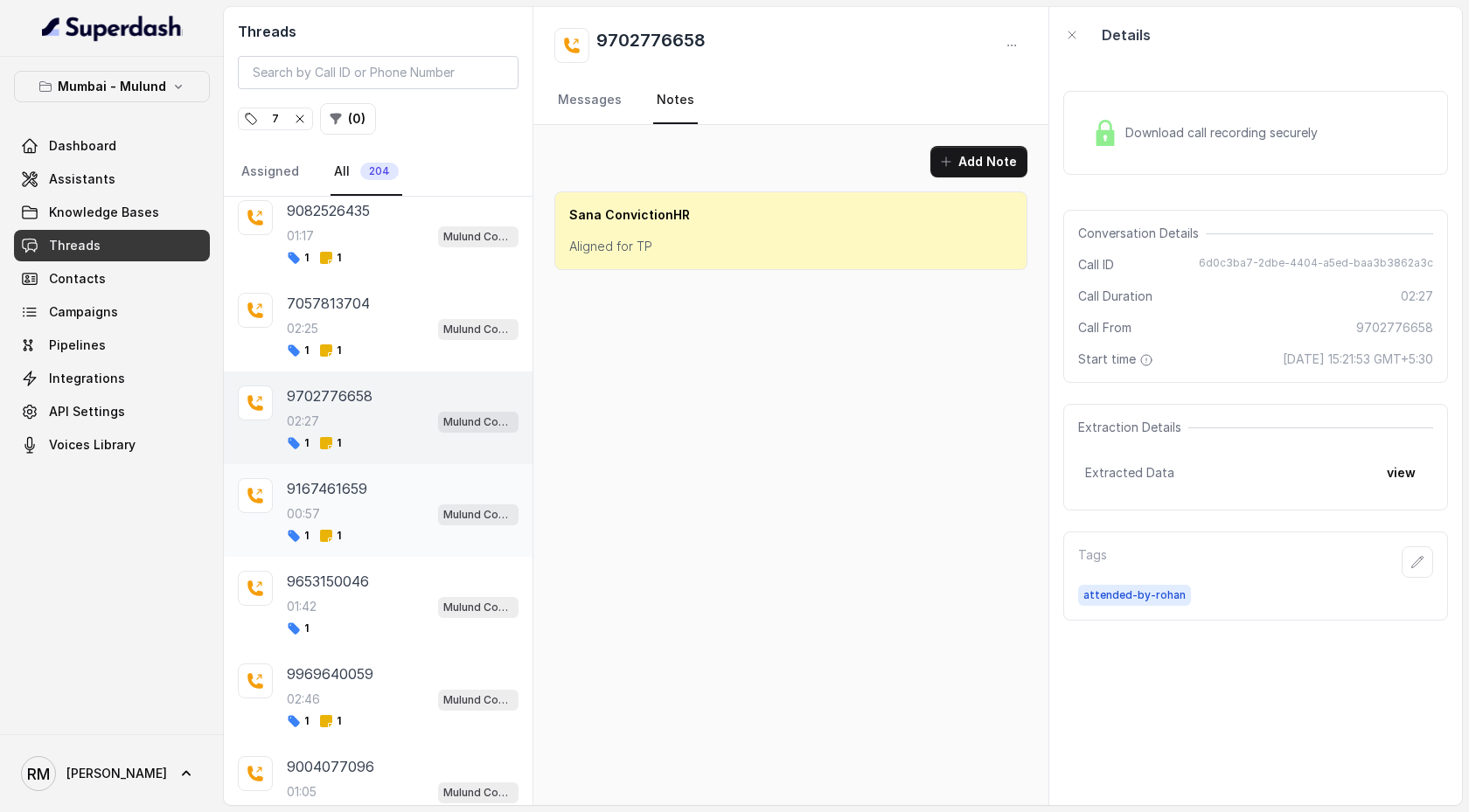
click at [394, 417] on div "00:57 Mulund Conviction HR Outbound Assistant" at bounding box center [402, 514] width 232 height 23
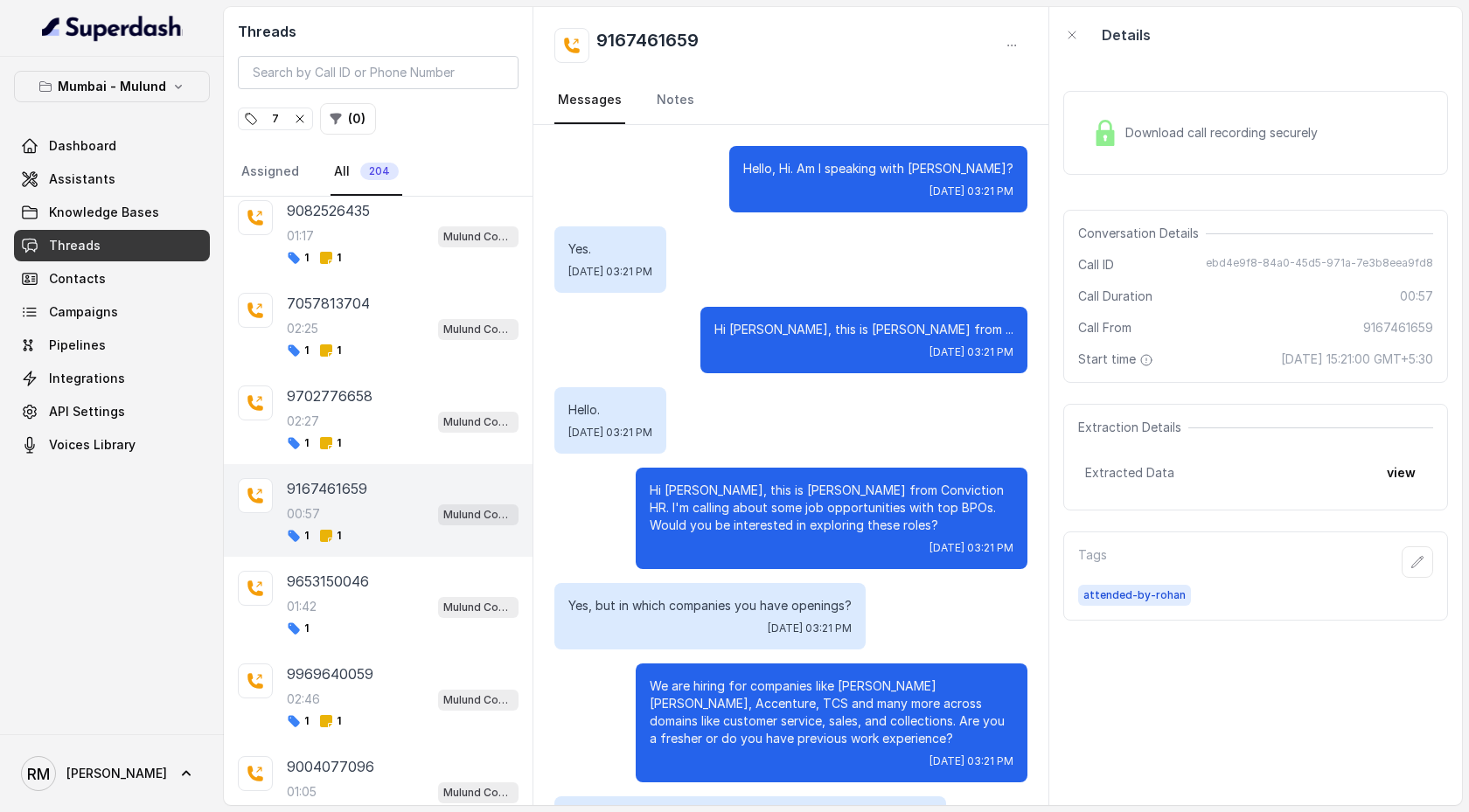
click at [697, 100] on nav "Messages Notes" at bounding box center [790, 101] width 473 height 48
click at [674, 103] on link "Notes" at bounding box center [675, 101] width 45 height 48
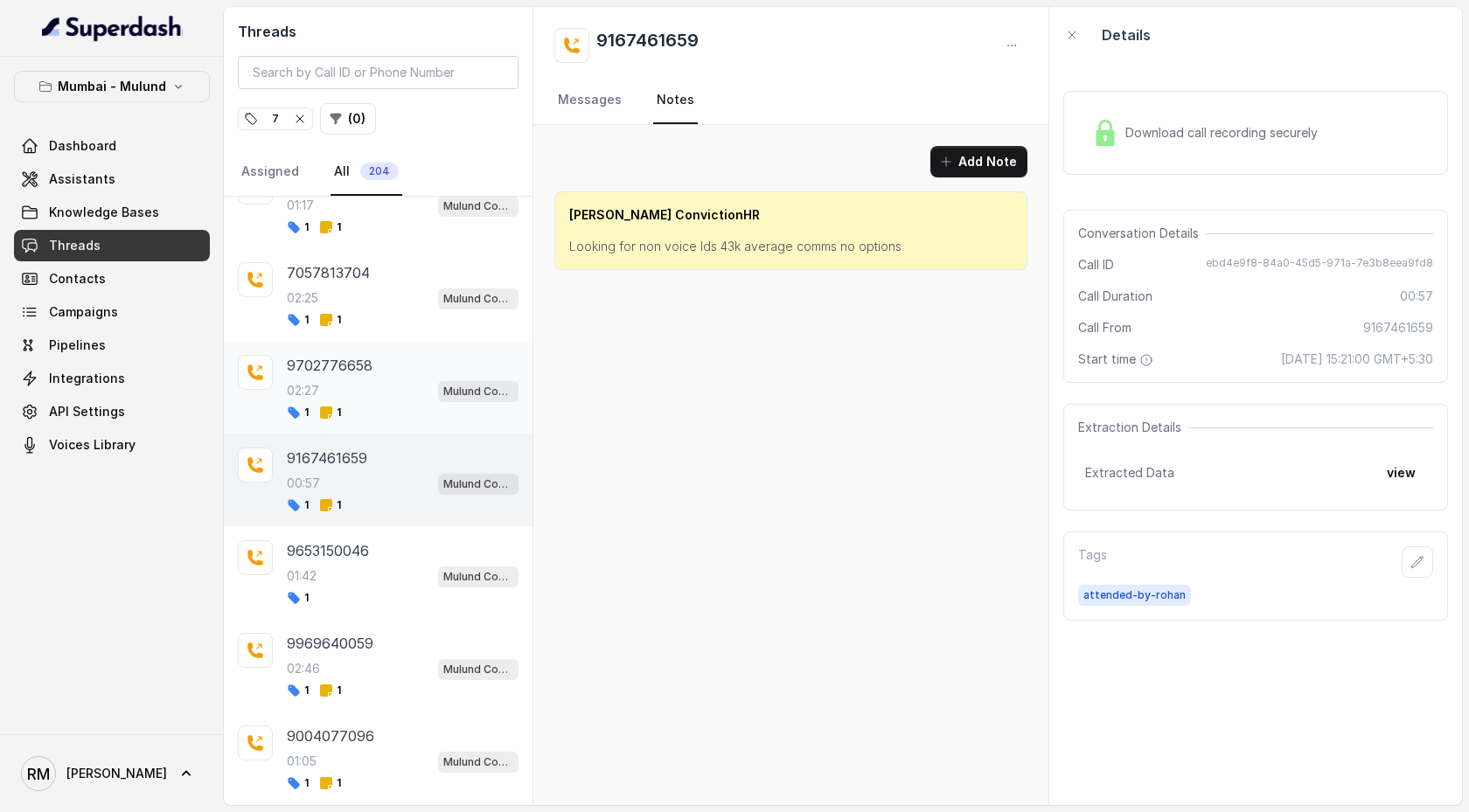
scroll to position [3947, 0]
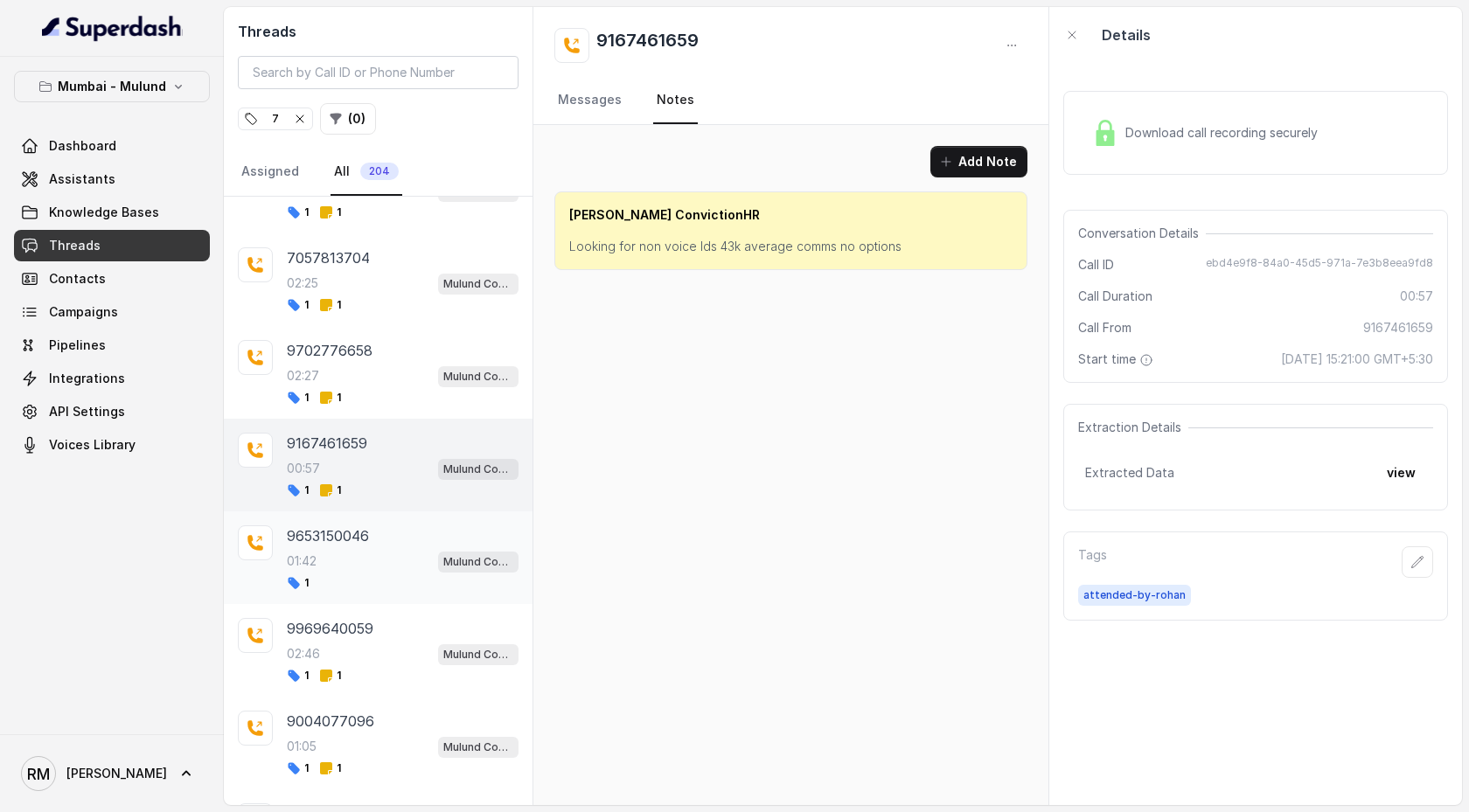
click at [396, 417] on div "01:42 Mulund Conviction HR Outbound Assistant" at bounding box center [402, 561] width 232 height 23
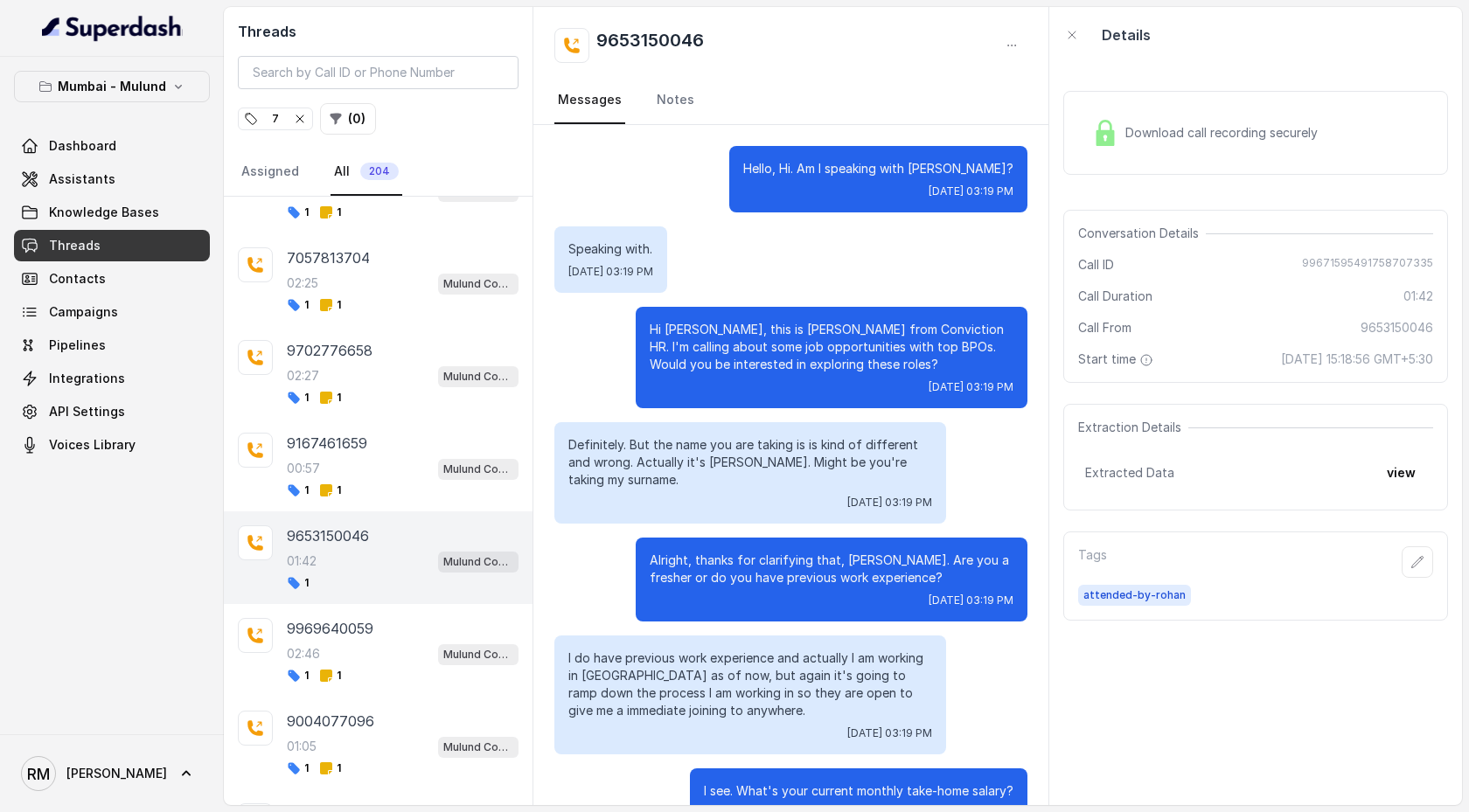
scroll to position [1068, 0]
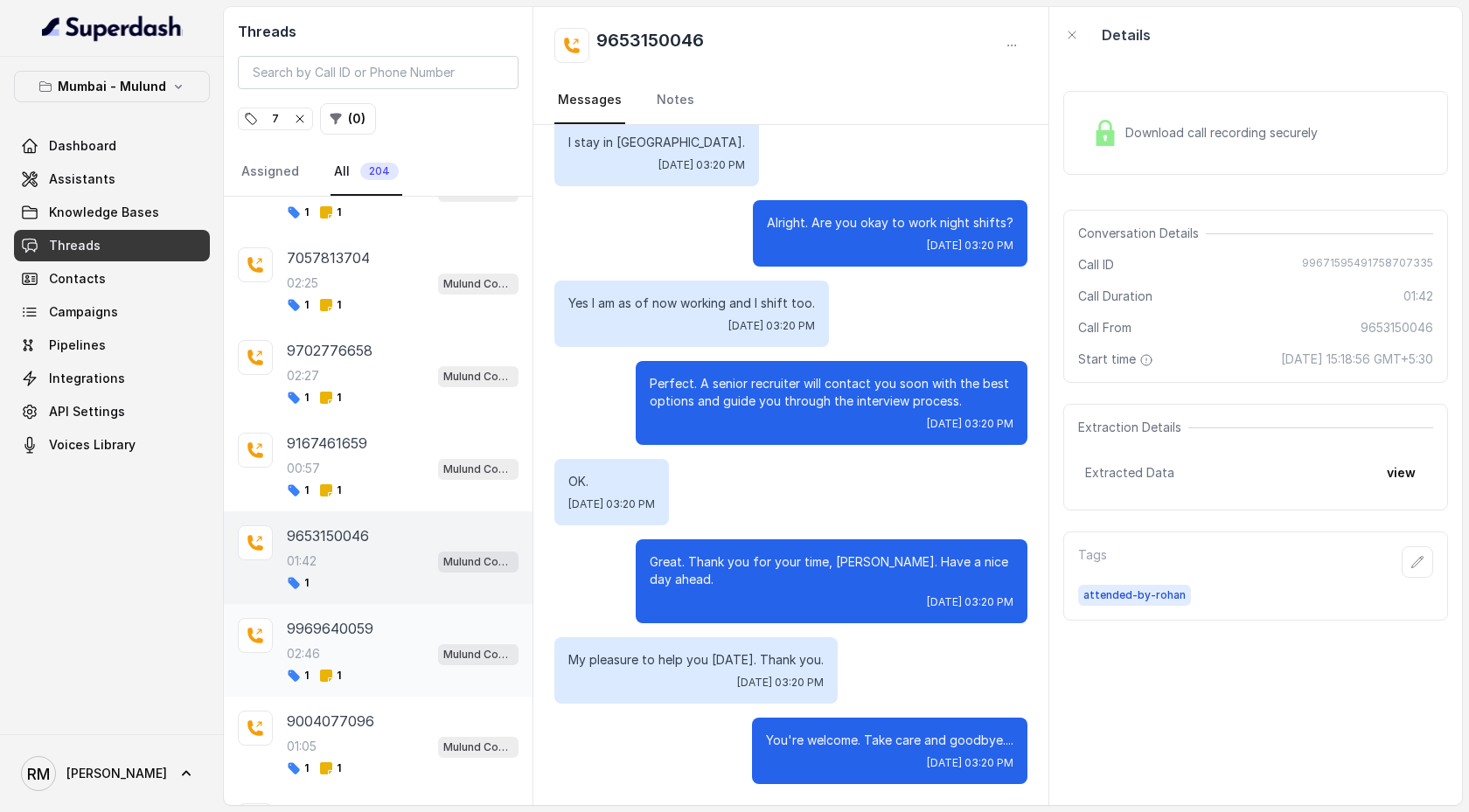
click at [397, 417] on div "9969640059" at bounding box center [402, 628] width 232 height 21
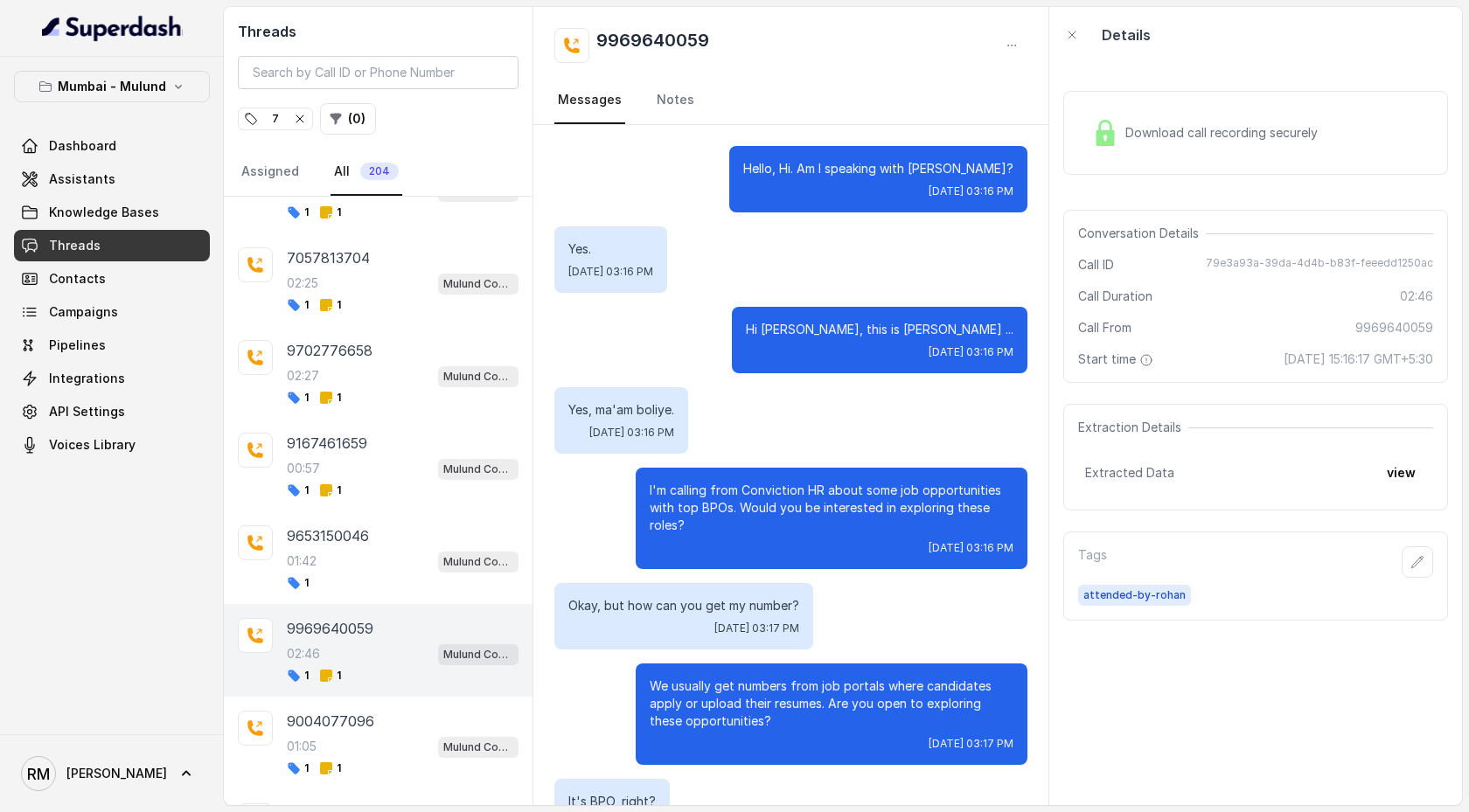
scroll to position [2648, 0]
